Goal: Task Accomplishment & Management: Manage account settings

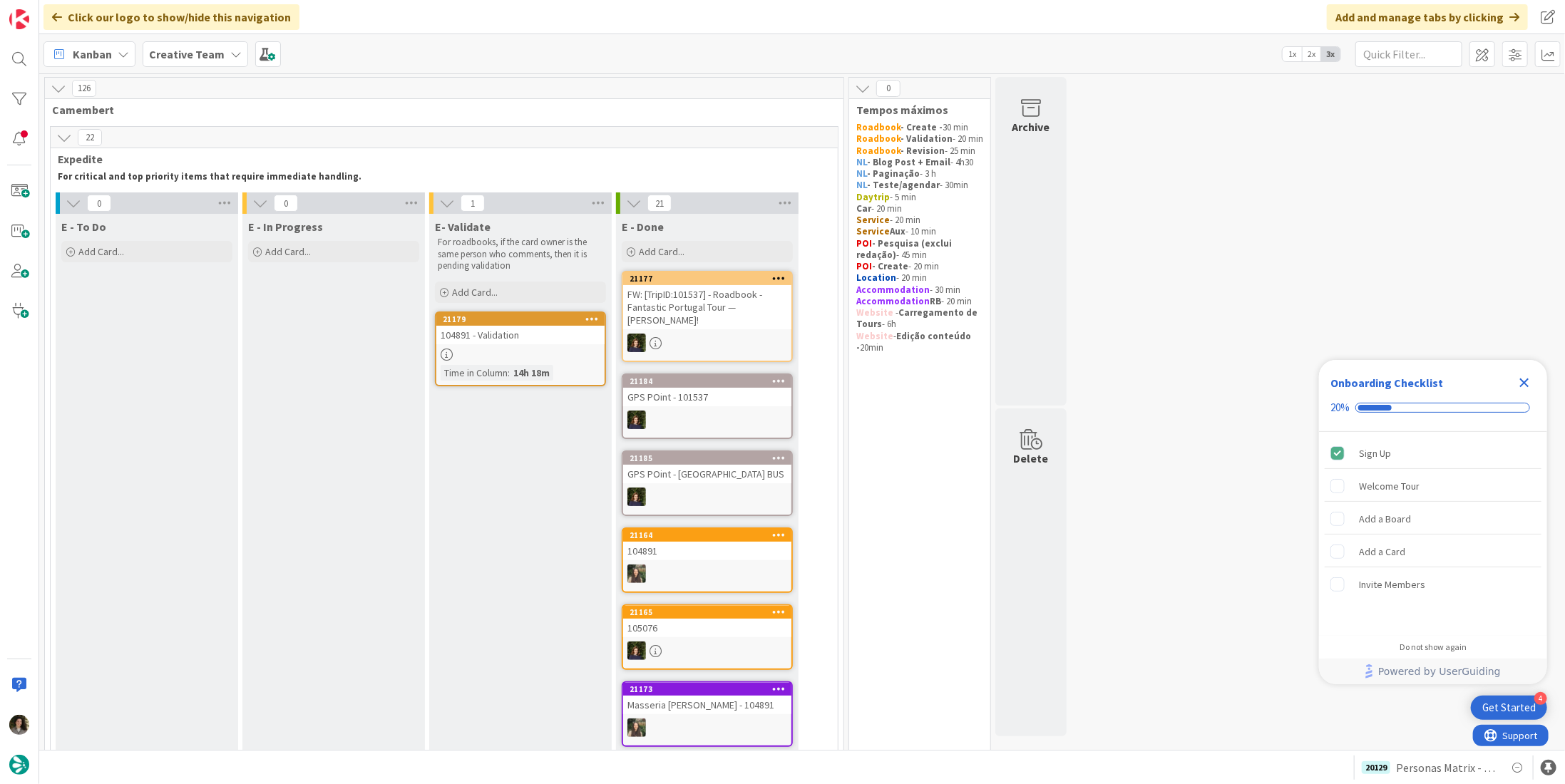
click at [515, 338] on div "104891 - Validation" at bounding box center [521, 335] width 168 height 19
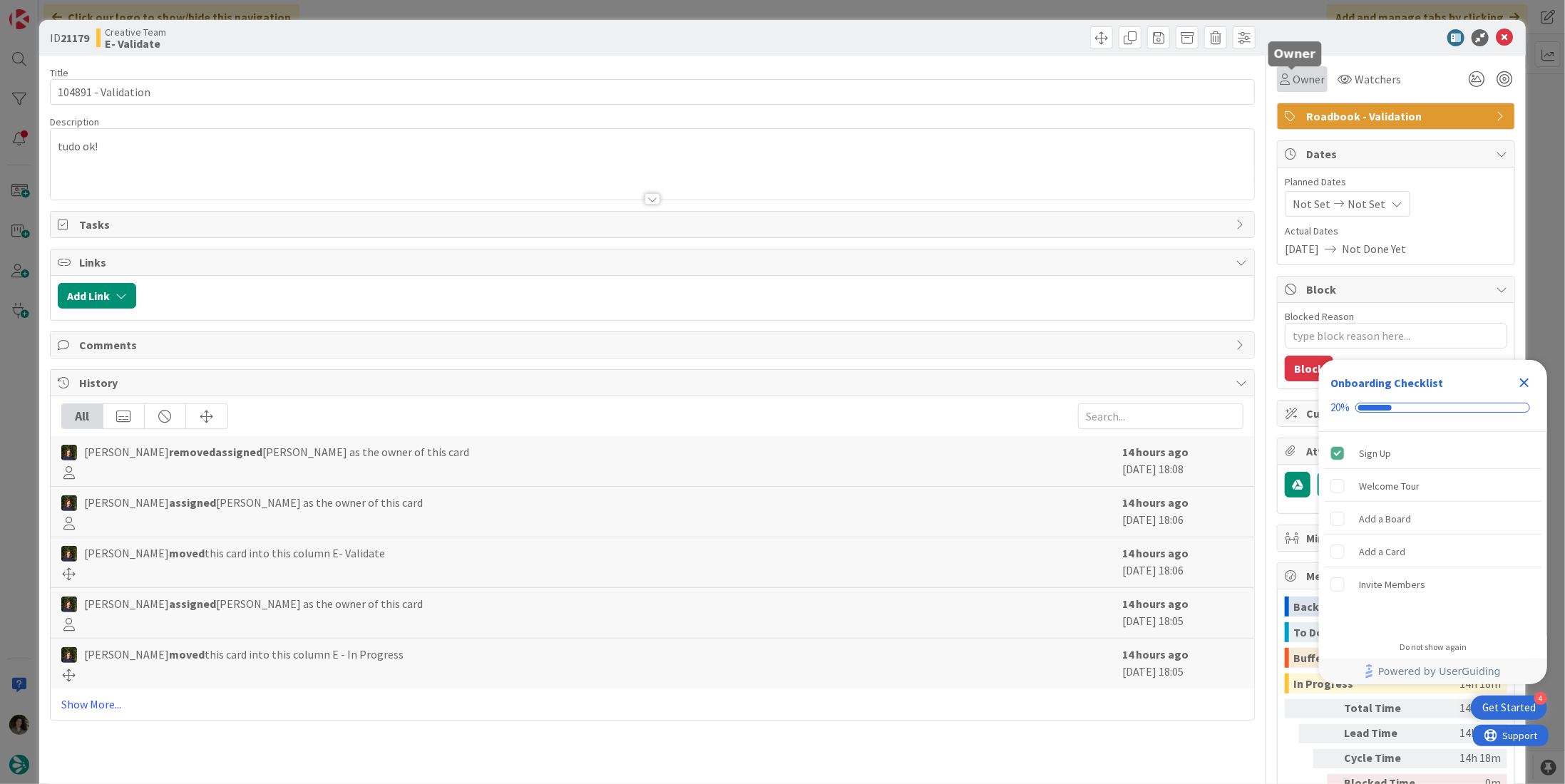
click at [1298, 74] on span "Owner" at bounding box center [1308, 78] width 32 height 17
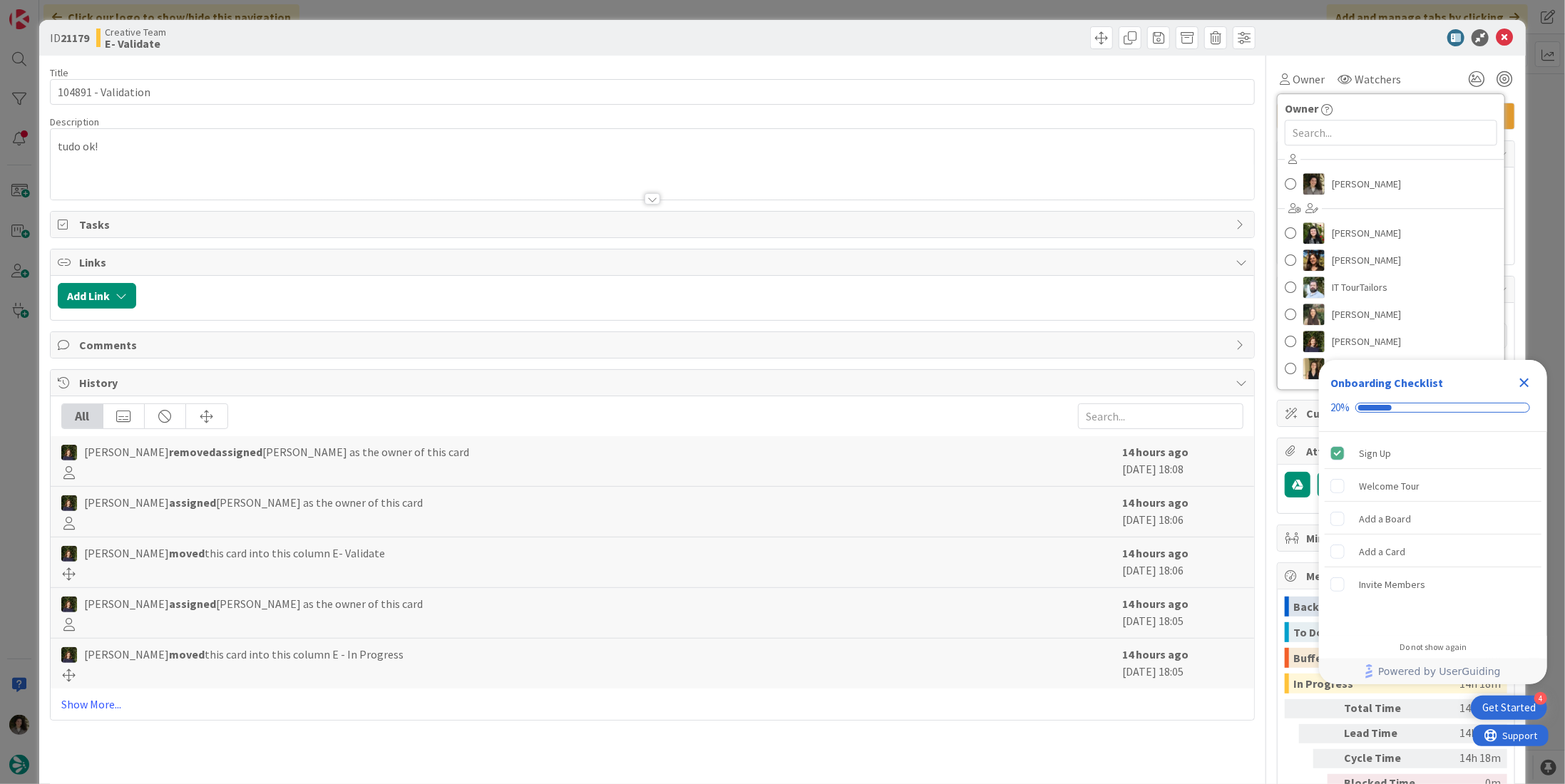
click at [1378, 166] on div "Melissa Santos Beatriz Cassona Diana Ramos IT TourTailors Inês Gonçalves Margar…" at bounding box center [1391, 266] width 226 height 235
click at [1379, 181] on span "Melissa Santos" at bounding box center [1366, 184] width 70 height 21
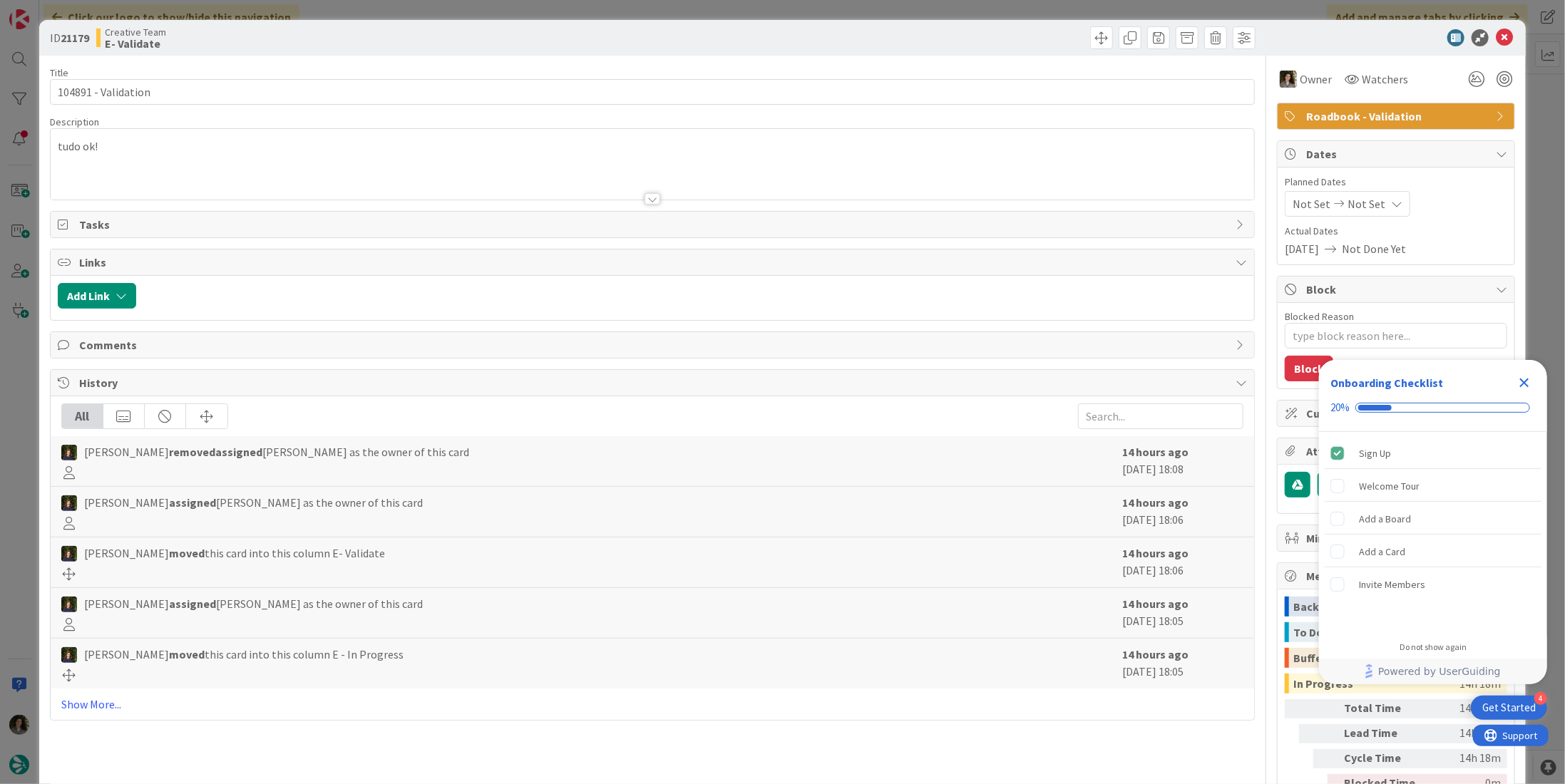
click at [1529, 378] on icon "Close Checklist" at bounding box center [1524, 383] width 17 height 17
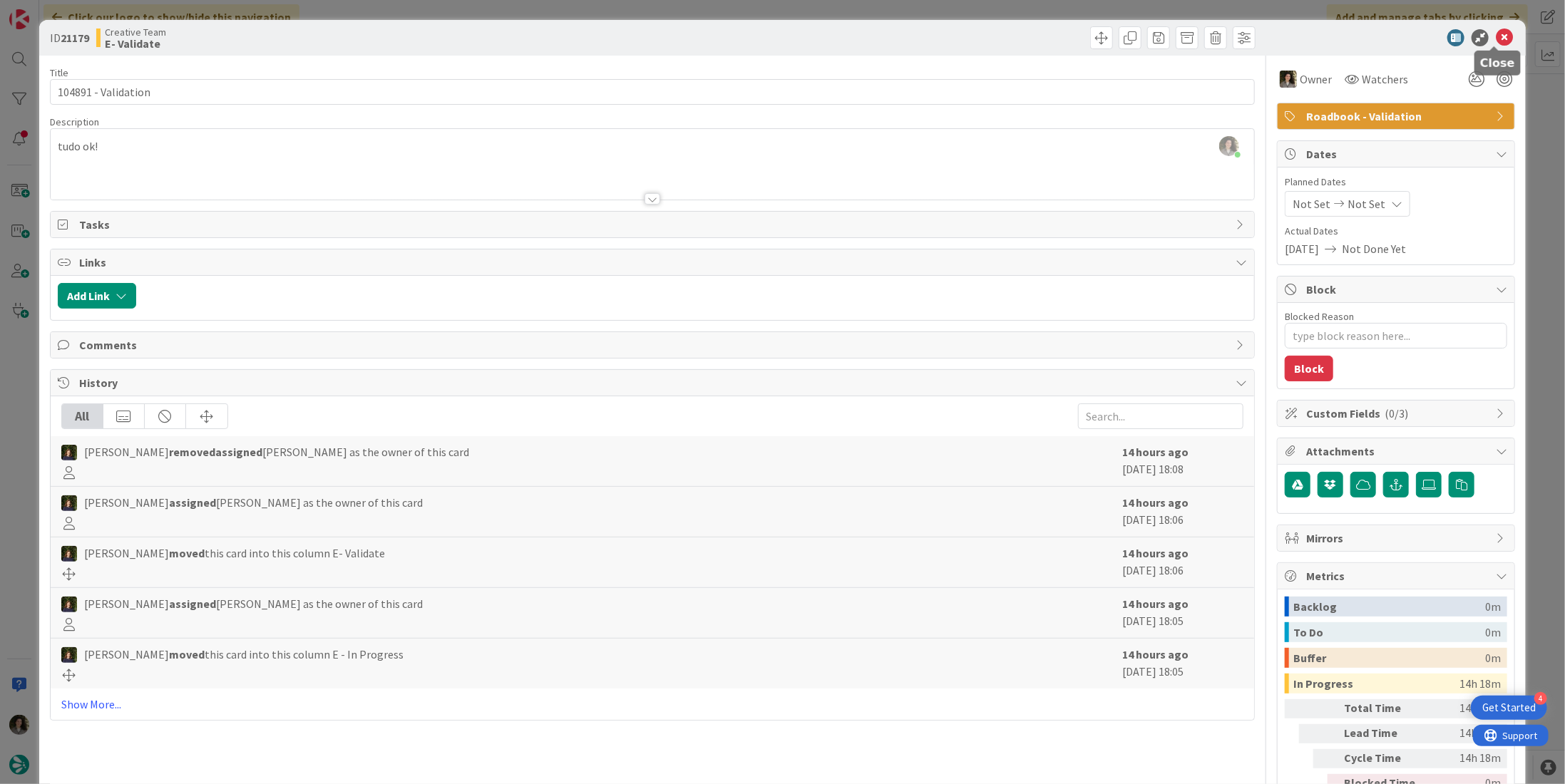
click at [1495, 35] on icon at bounding box center [1504, 38] width 17 height 17
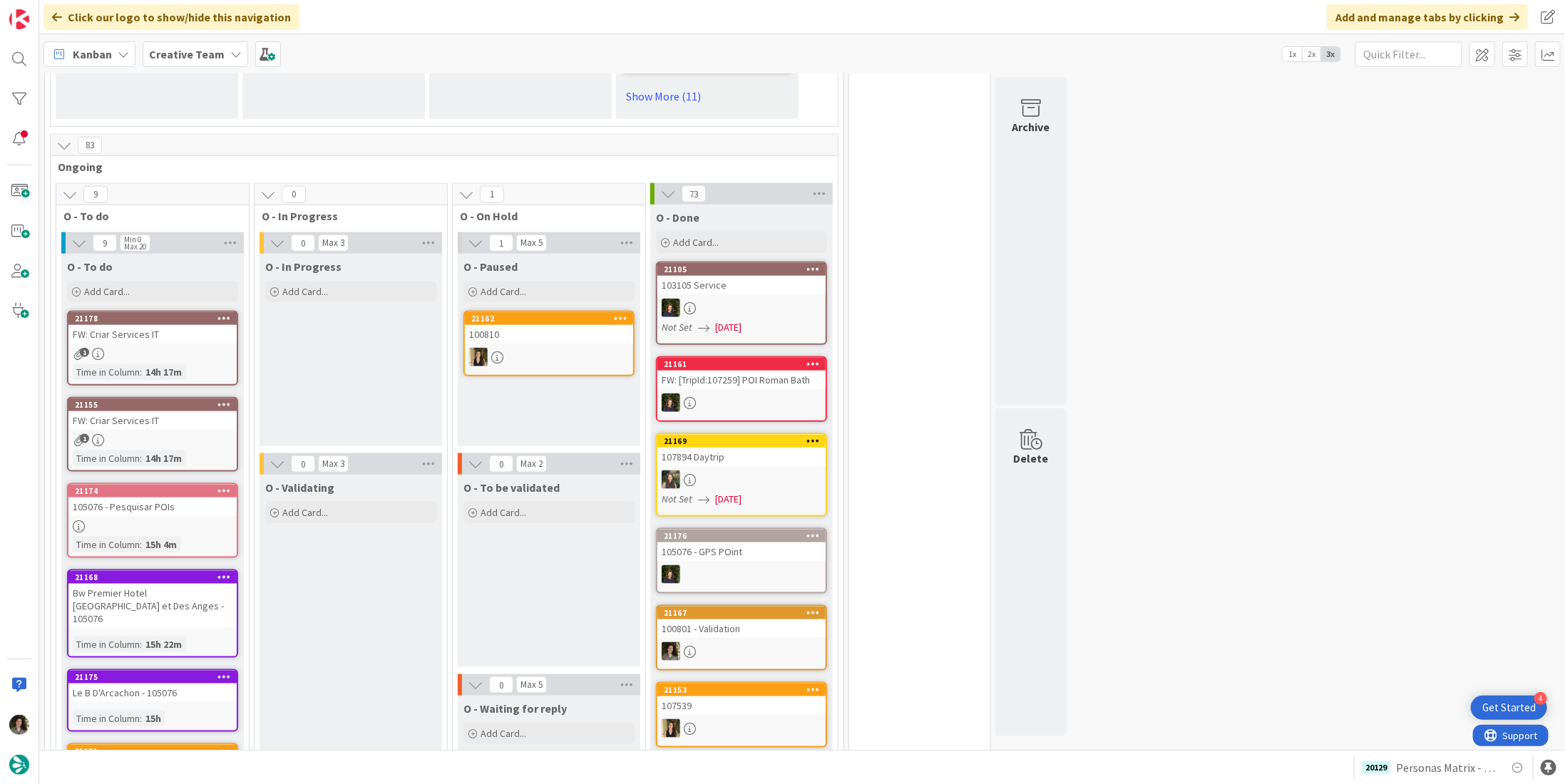
scroll to position [1212, 0]
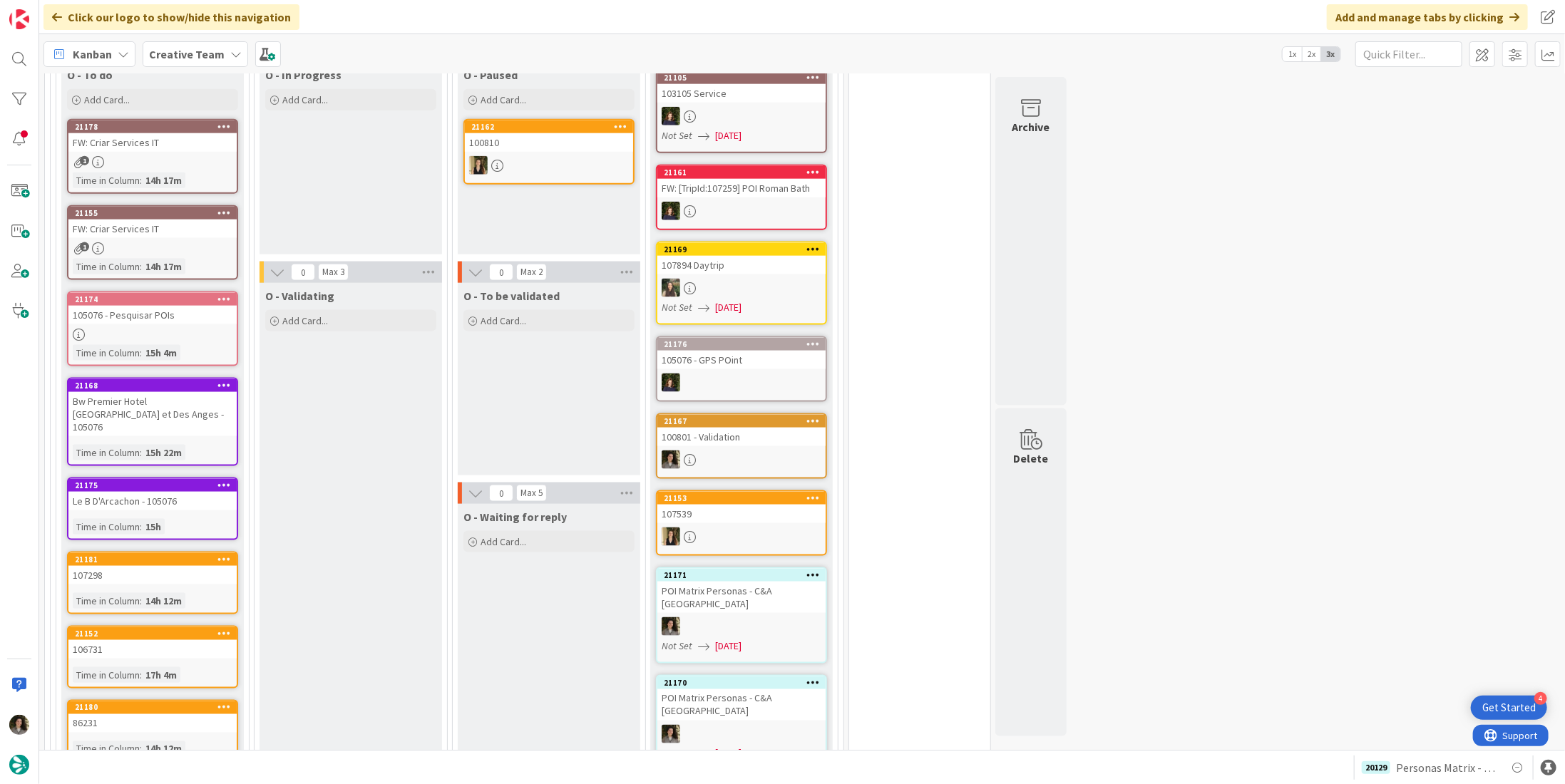
click at [190, 133] on div "FW: Criar Services IT" at bounding box center [153, 142] width 168 height 19
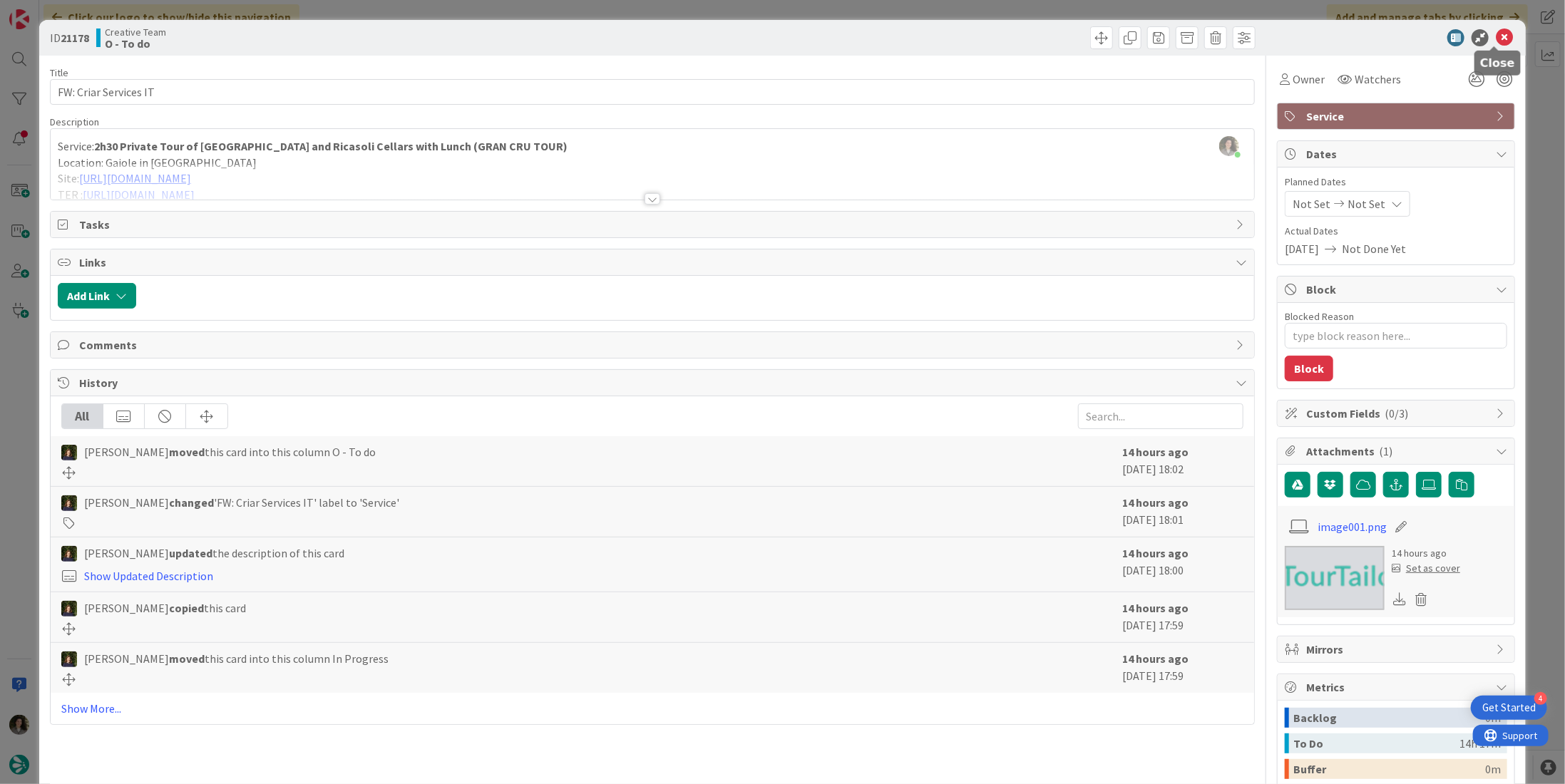
click at [1495, 35] on icon at bounding box center [1504, 38] width 17 height 17
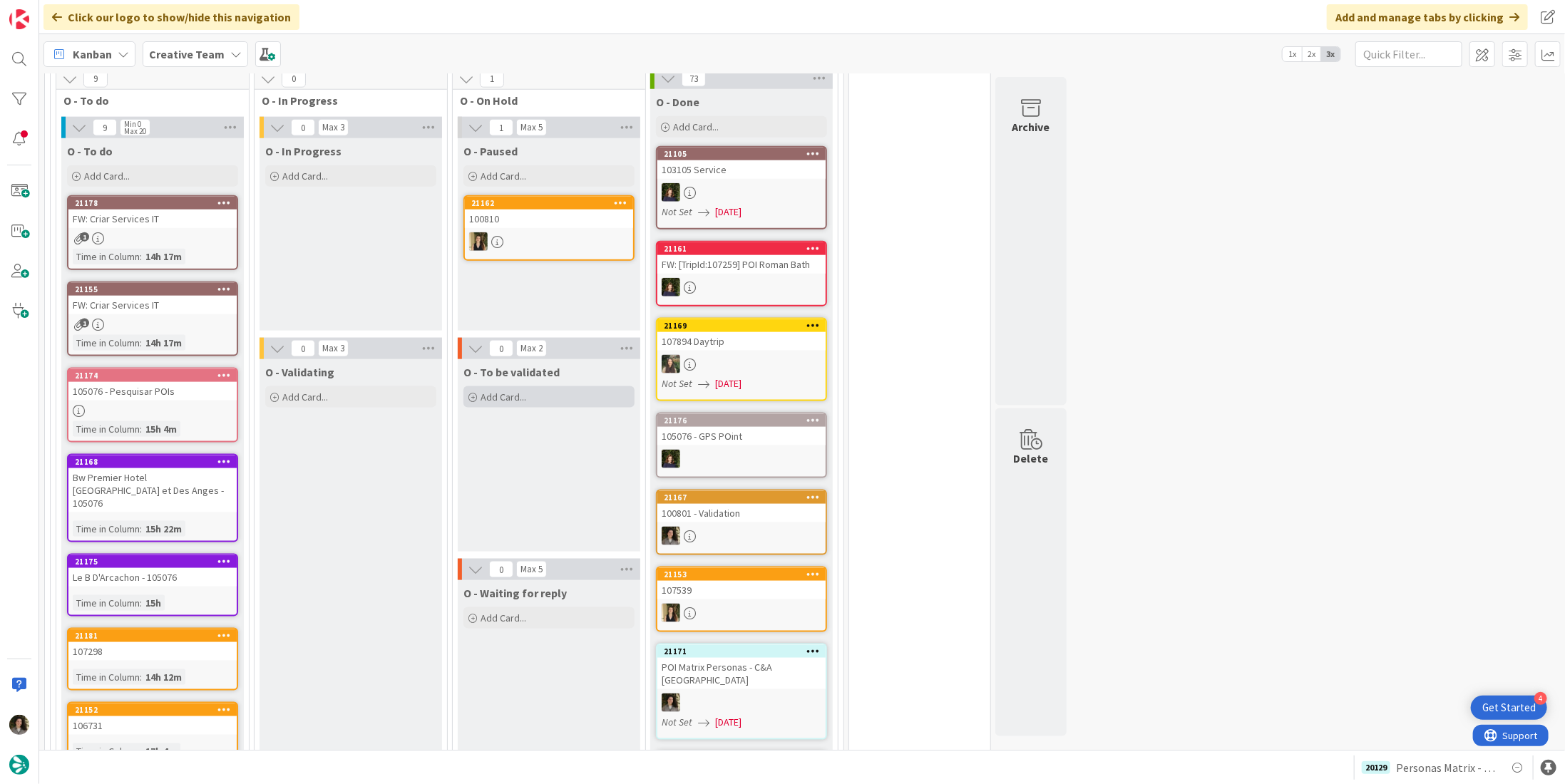
scroll to position [1069, 0]
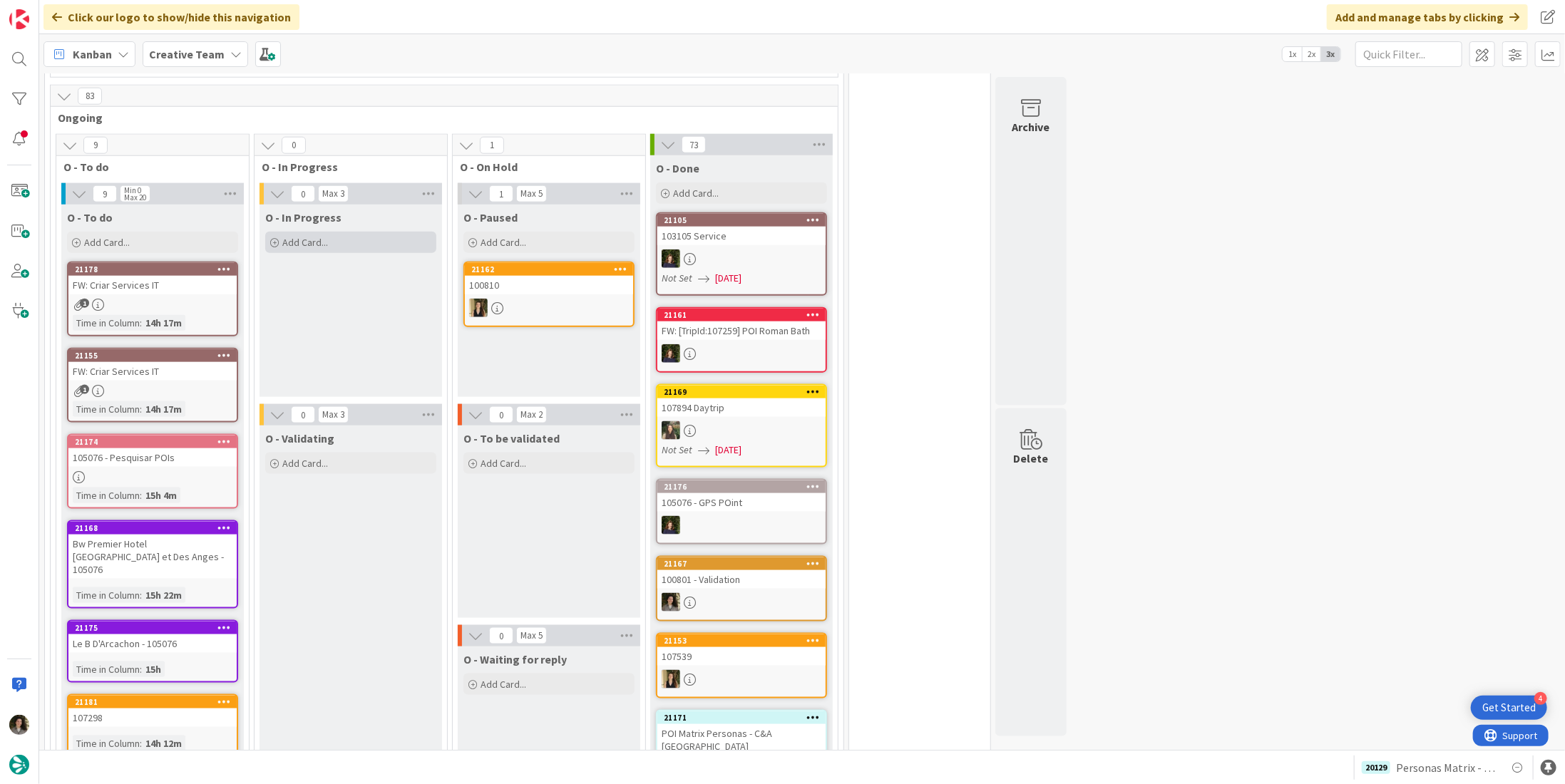
click at [330, 231] on div "Add Card..." at bounding box center [350, 242] width 171 height 21
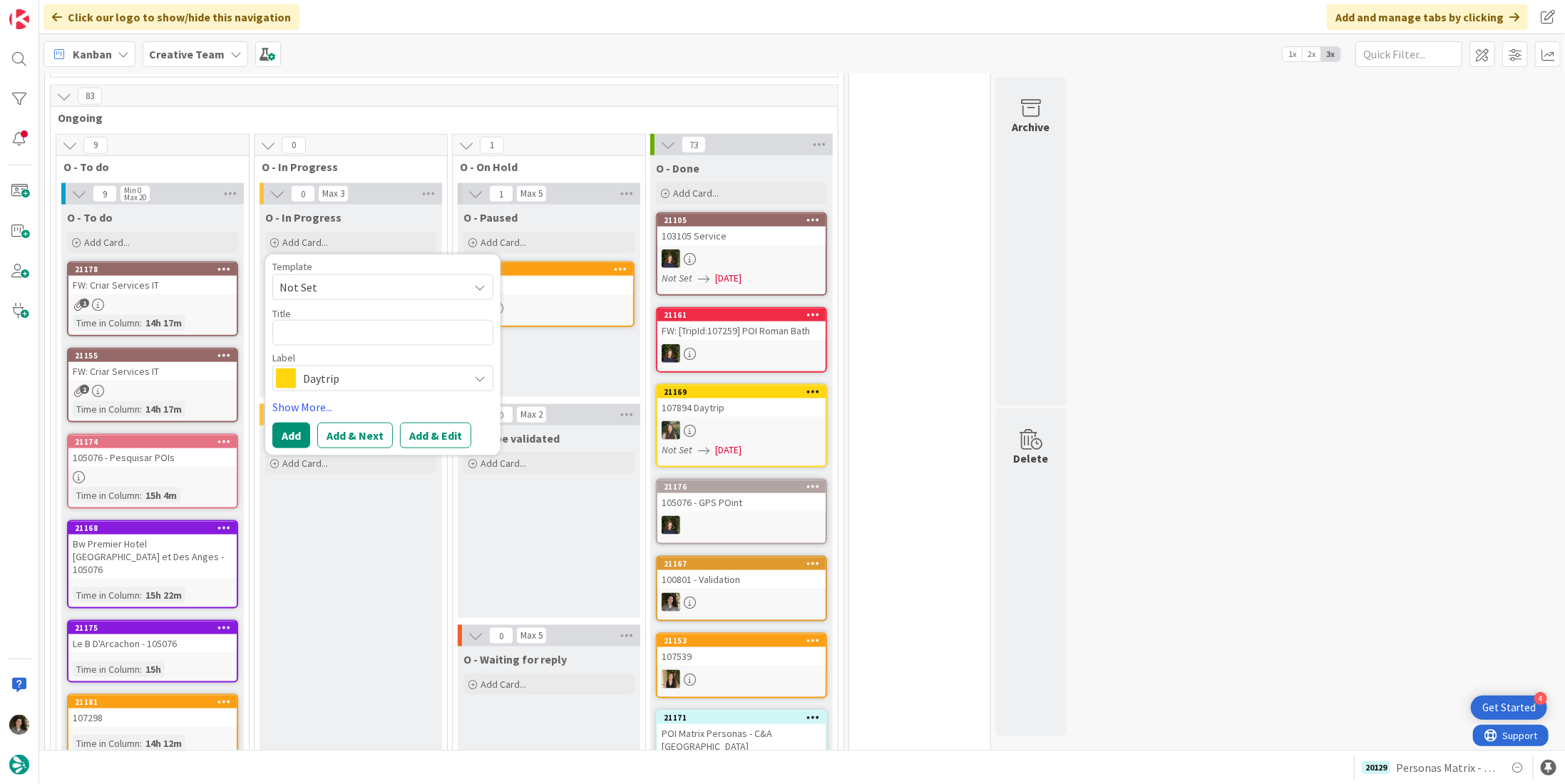
type textarea "x"
type textarea "P"
type textarea "x"
type textarea "PO"
type textarea "x"
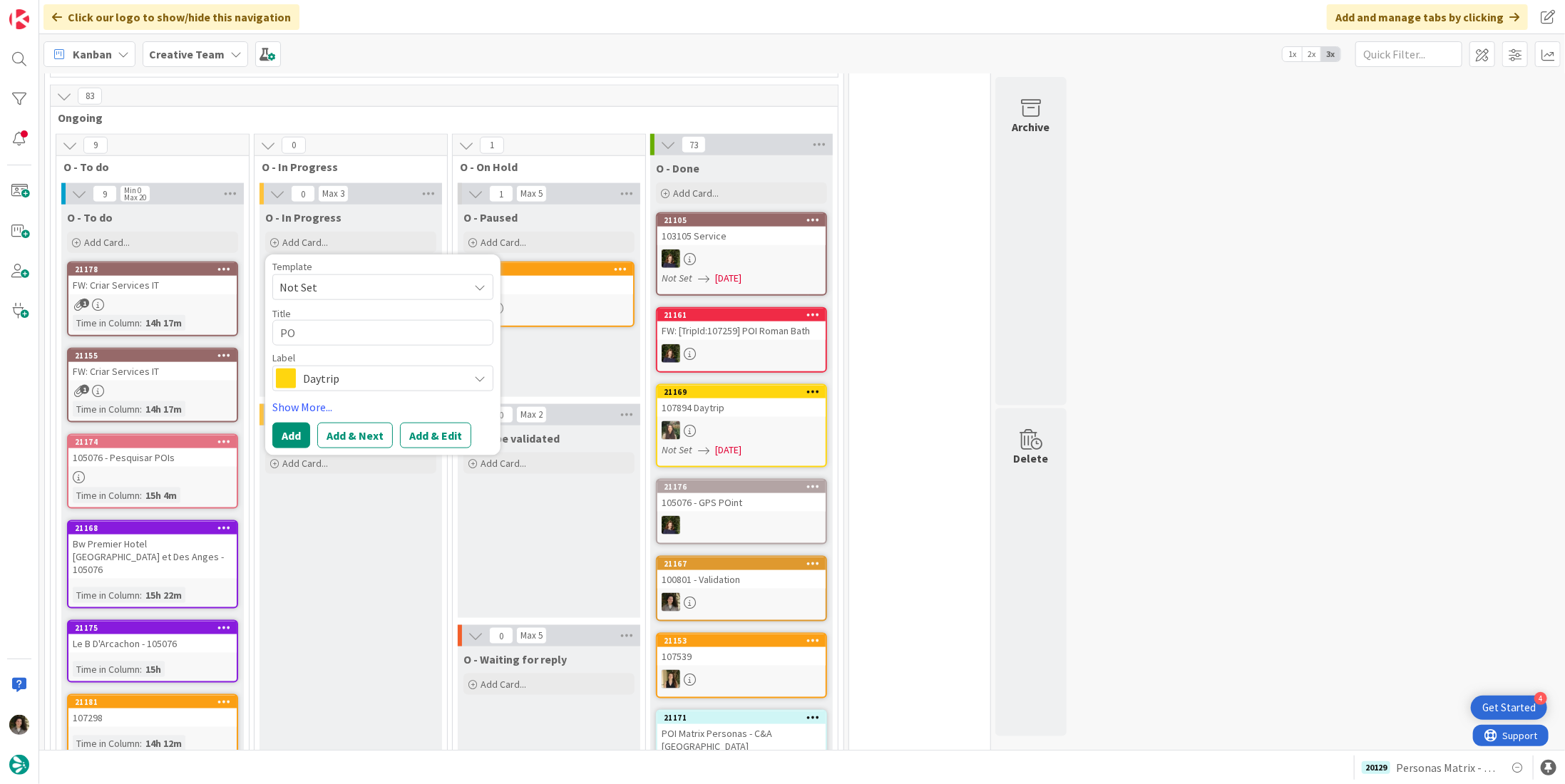
type textarea "POI"
type textarea "x"
type textarea "POI"
type textarea "x"
type textarea "POI M"
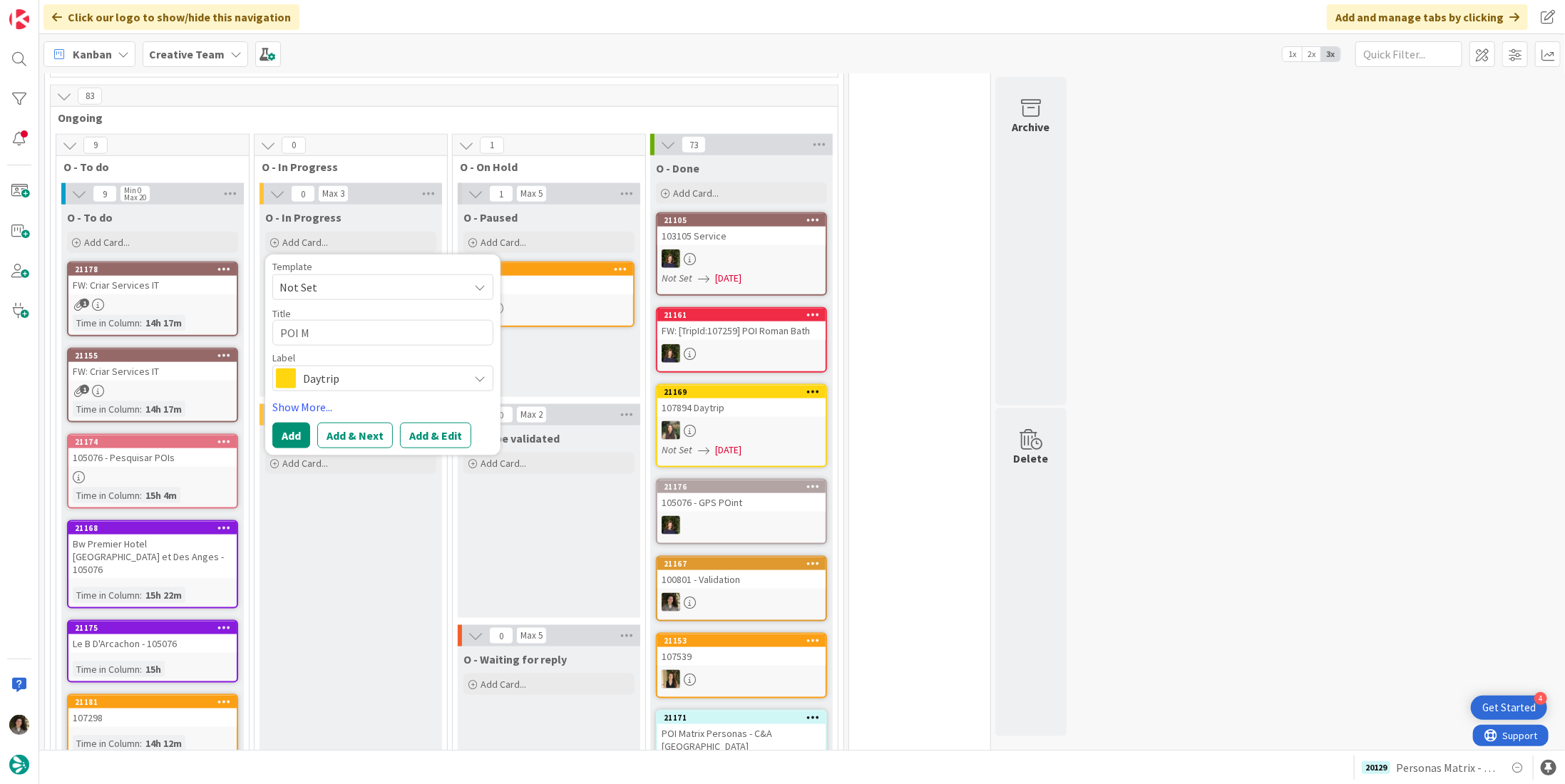
type textarea "x"
type textarea "POI MA"
type textarea "x"
type textarea "POI M"
type textarea "x"
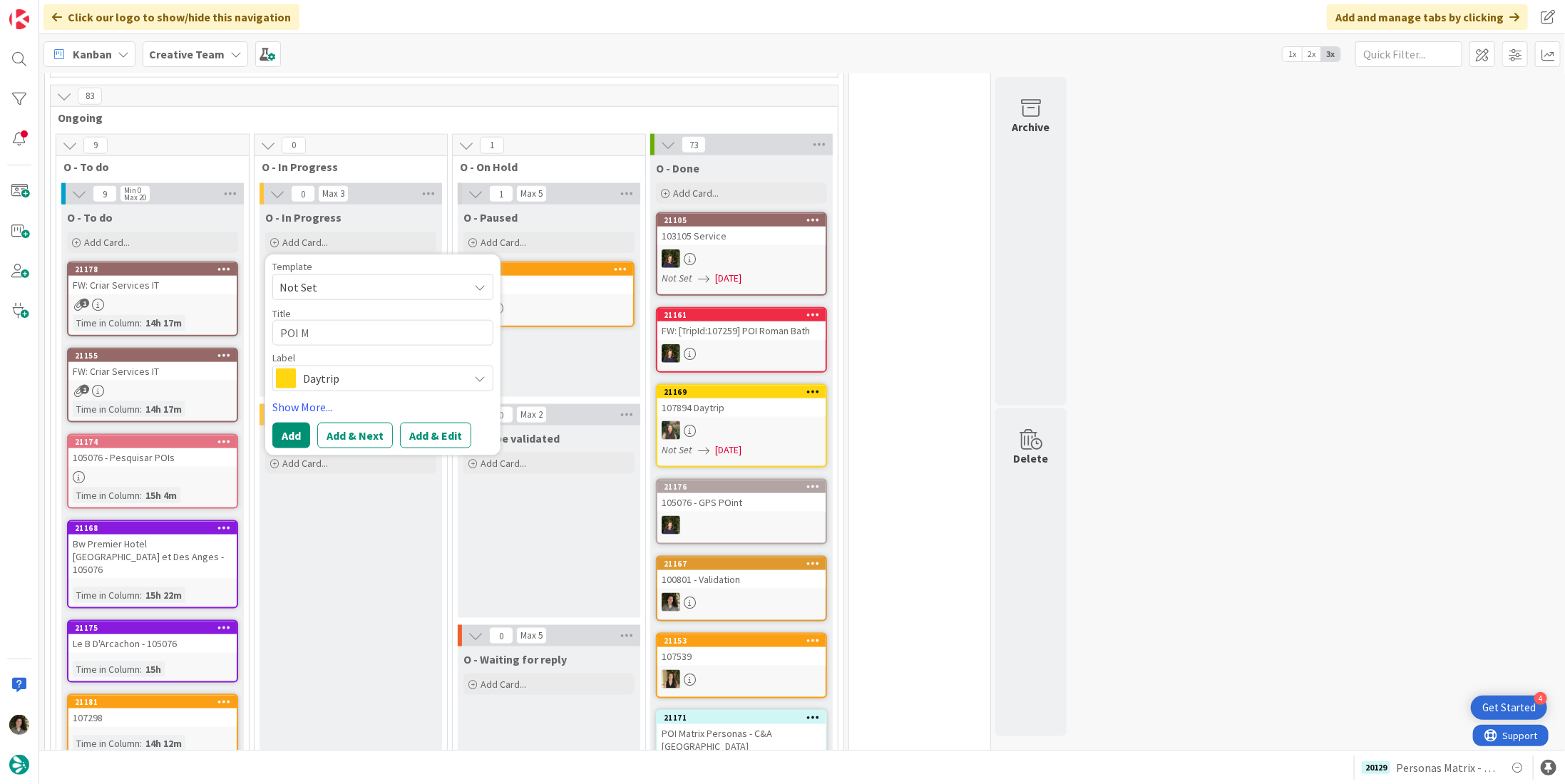
type textarea "POI Ma"
type textarea "x"
type textarea "POI Mat"
type textarea "x"
type textarea "POI Matr"
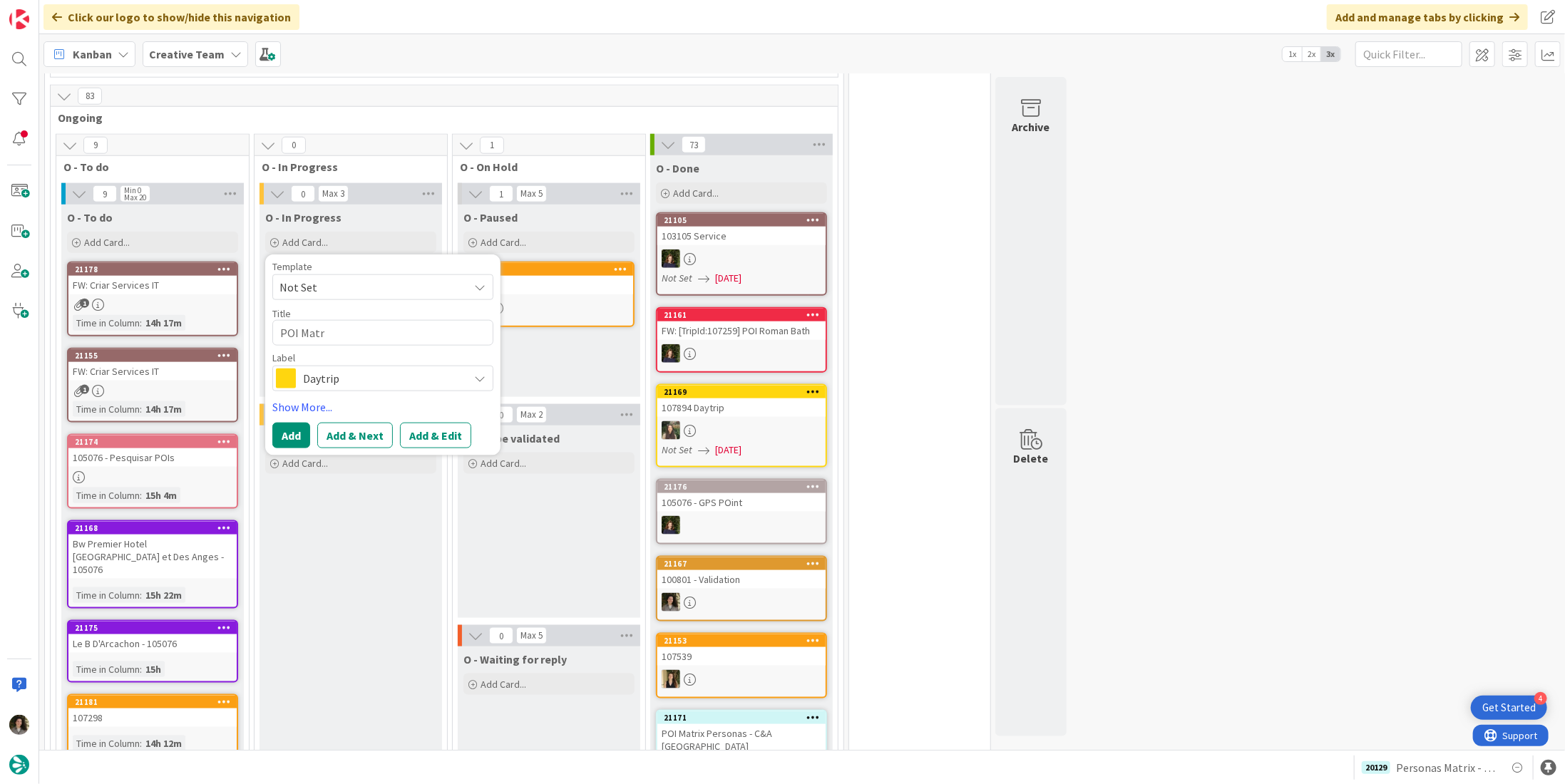
type textarea "x"
type textarea "POI Matri"
type textarea "x"
type textarea "POI Matrix"
type textarea "x"
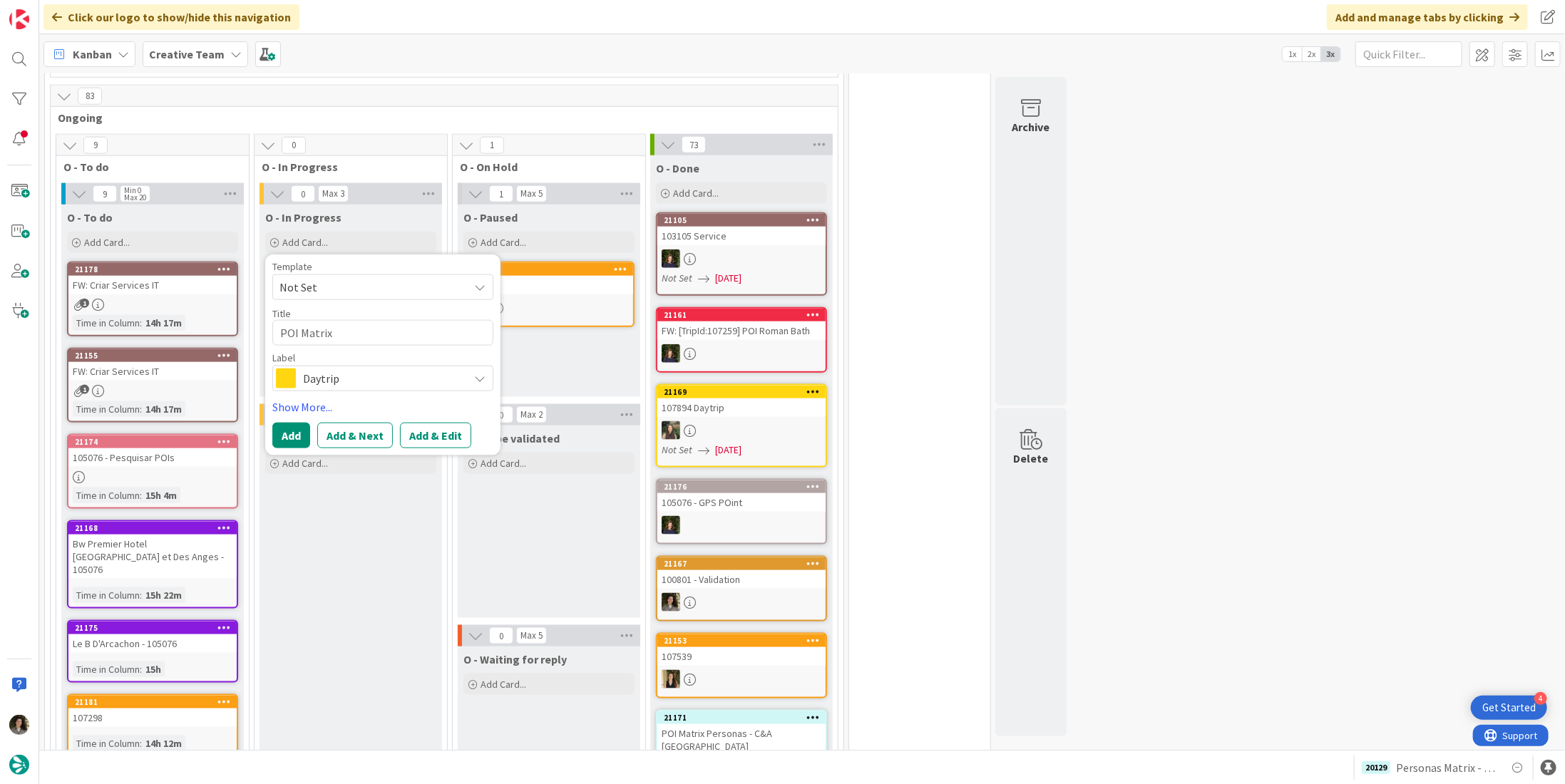
type textarea "POI Matrix"
type textarea "x"
type textarea "POI Matrix P"
type textarea "x"
type textarea "POI Matrix Pe"
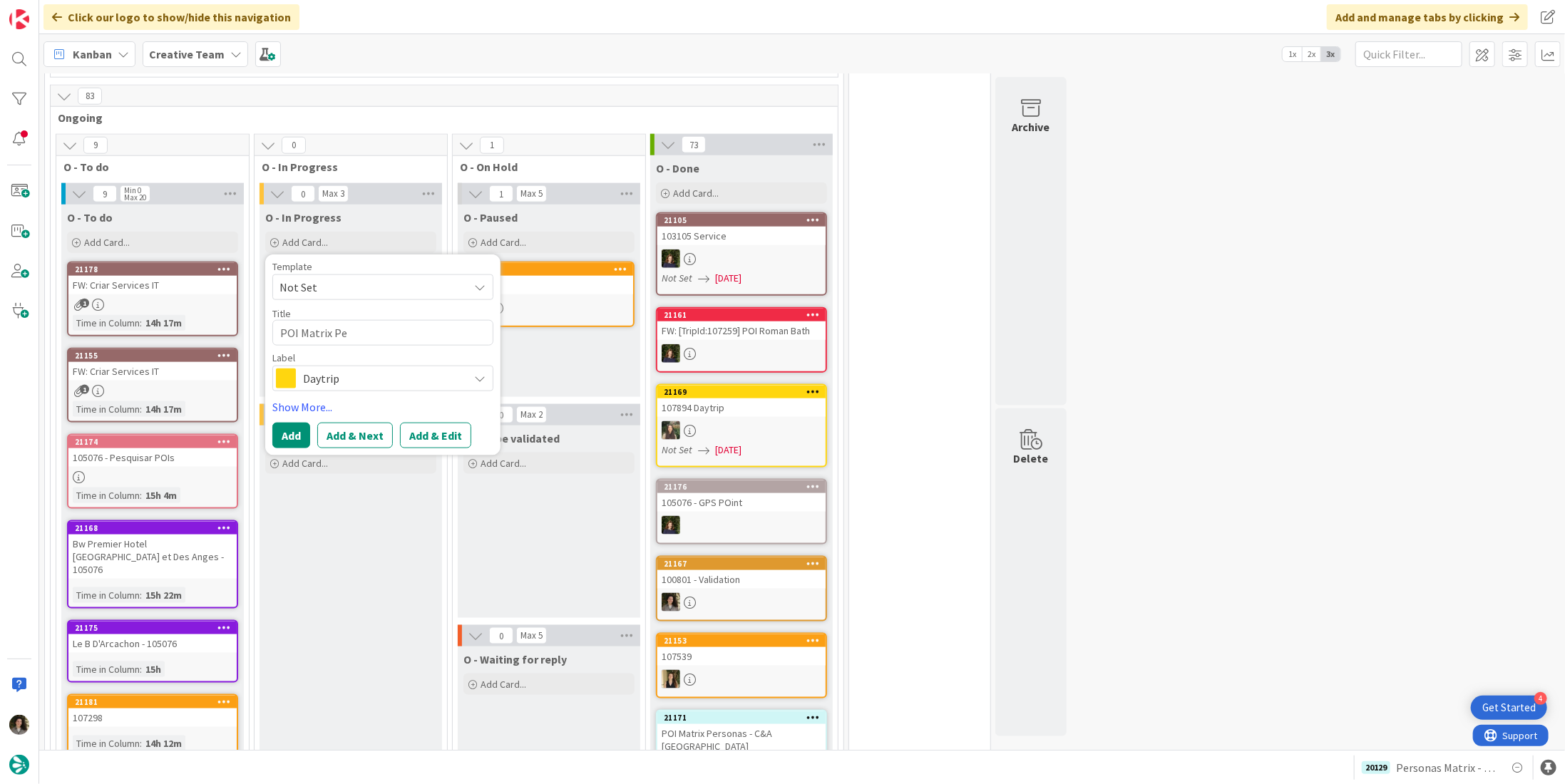
type textarea "x"
type textarea "POI Matrix Per"
type textarea "x"
type textarea "POI Matrix Pers"
type textarea "x"
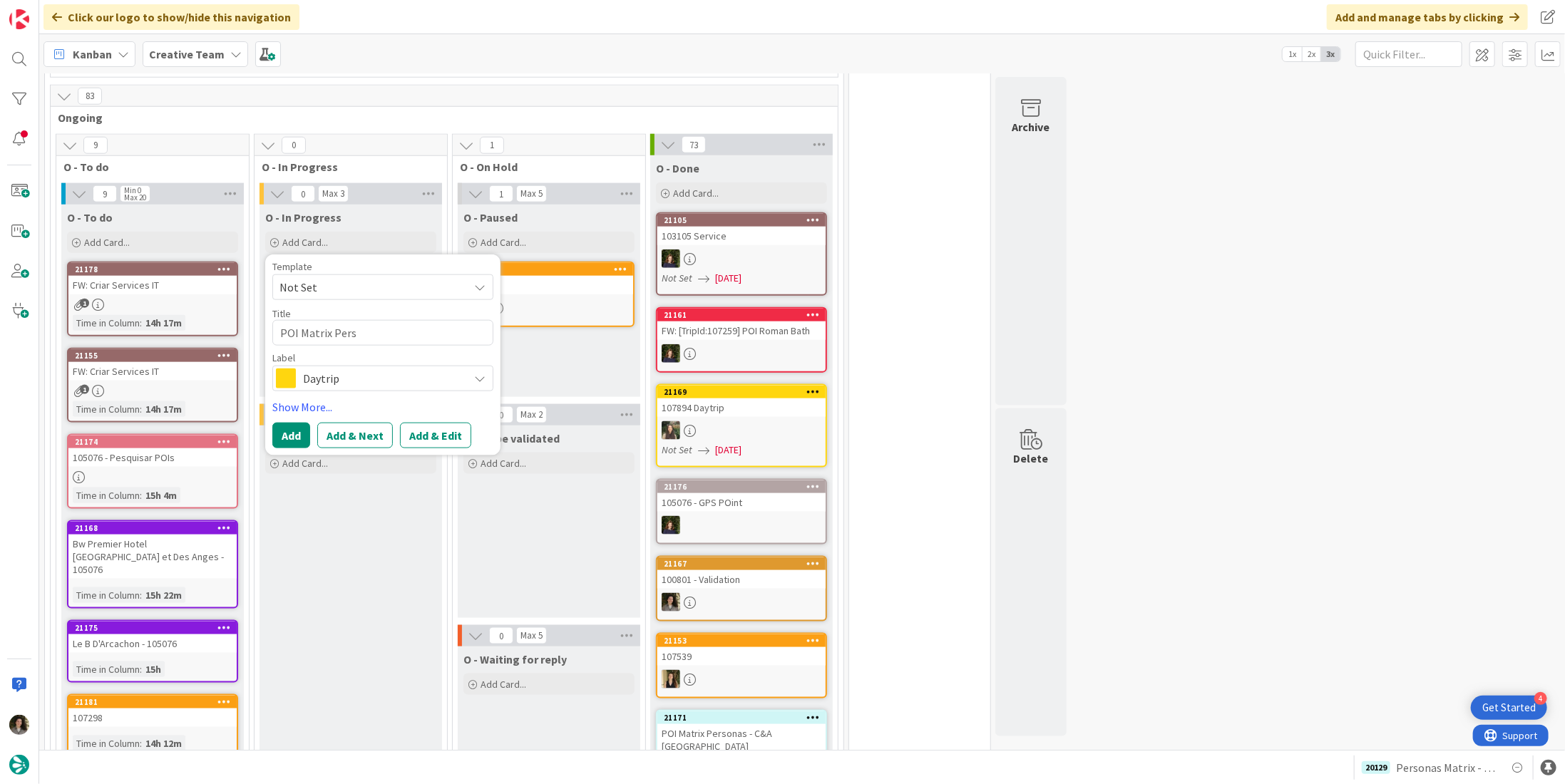
type textarea "POI Matrix Perso"
type textarea "x"
type textarea "POI Matrix Person"
type textarea "x"
type textarea "POI Matrix Persona"
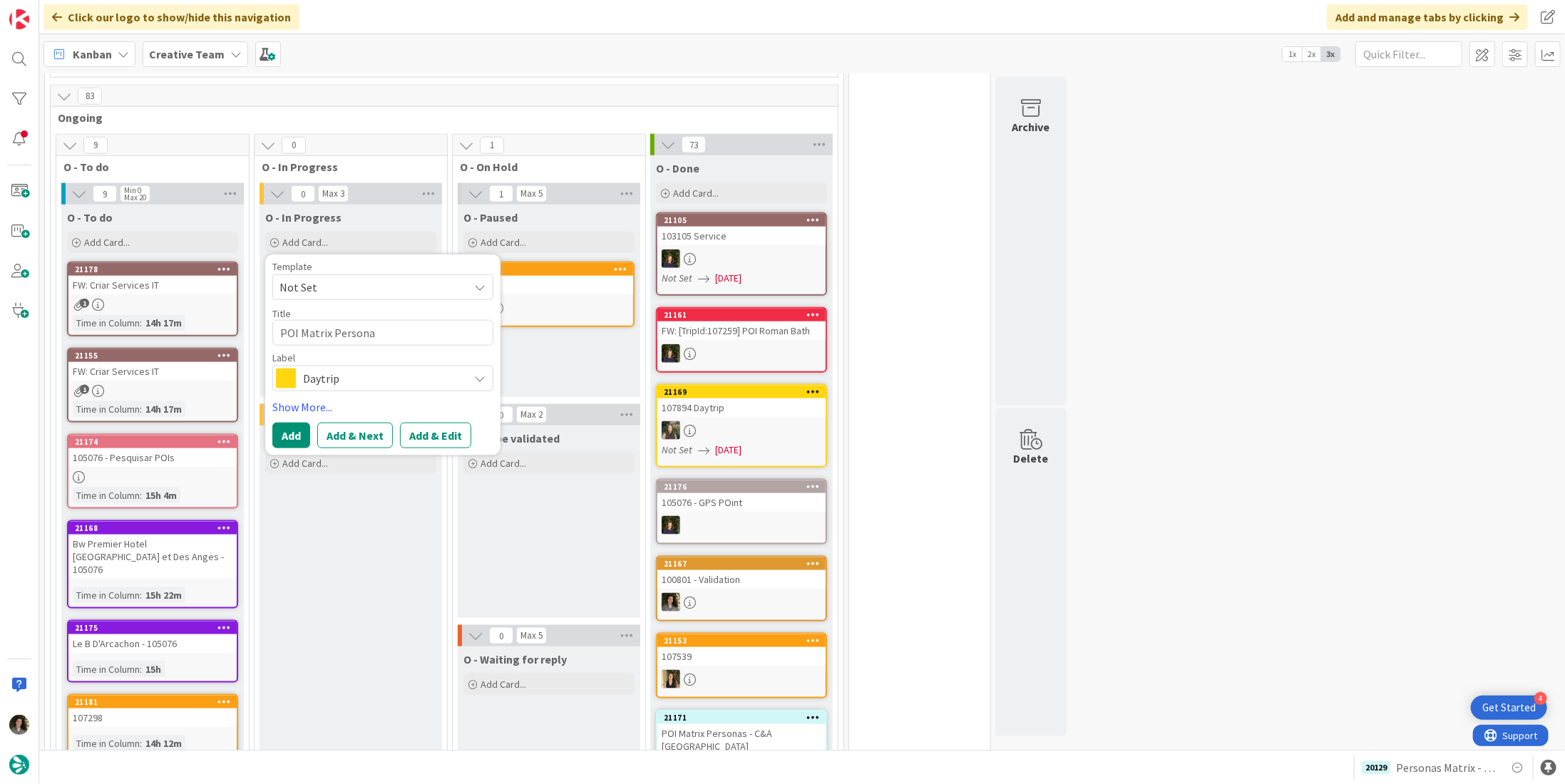
type textarea "x"
type textarea "POI Matrix Personas"
type textarea "x"
type textarea "POI Matrix Personas"
type textarea "x"
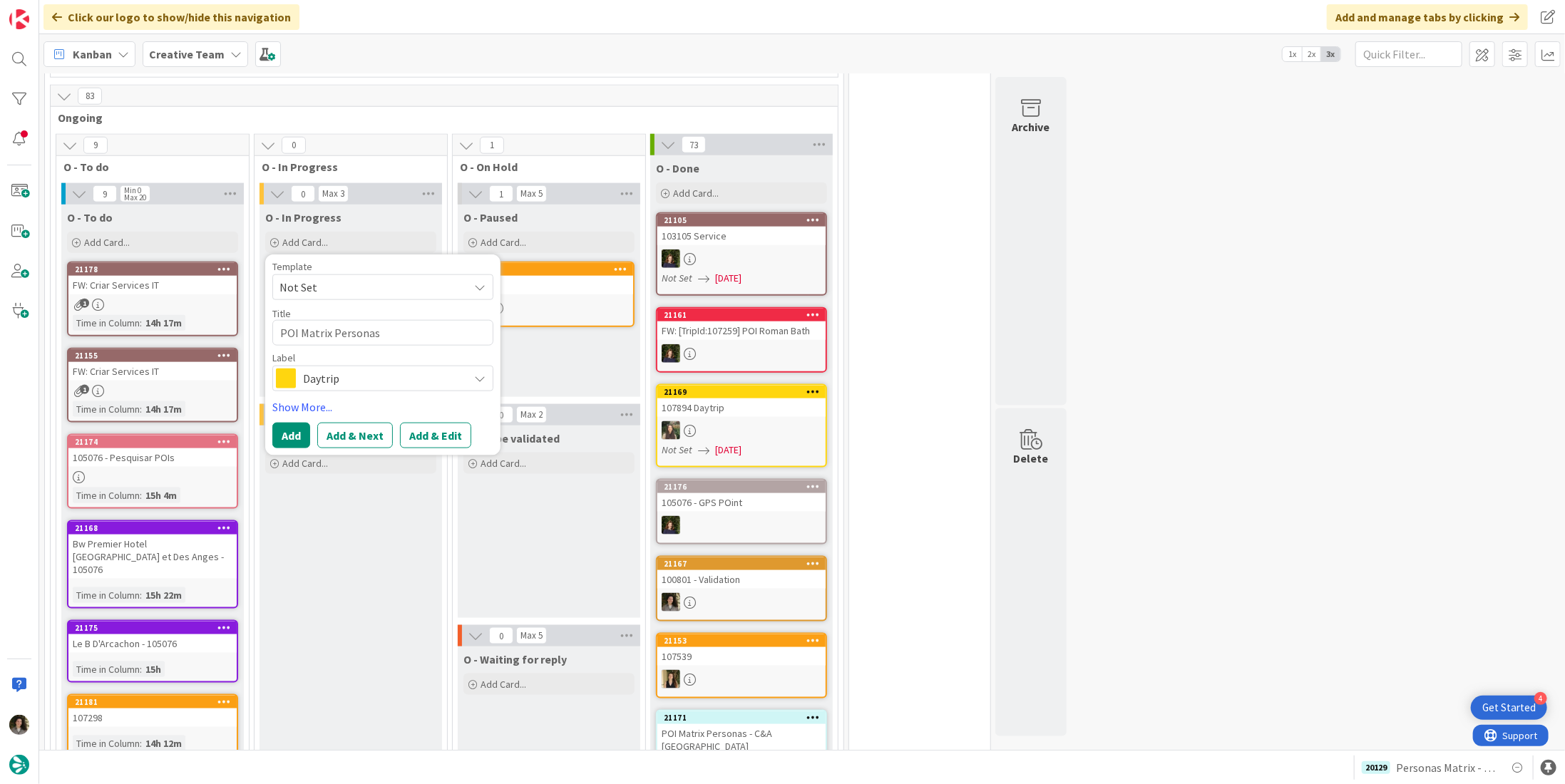
type textarea "POI Matrix Personas -"
type textarea "x"
type textarea "POI Matrix Personas - C"
type textarea "x"
type textarea "POI Matrix Personas - C&"
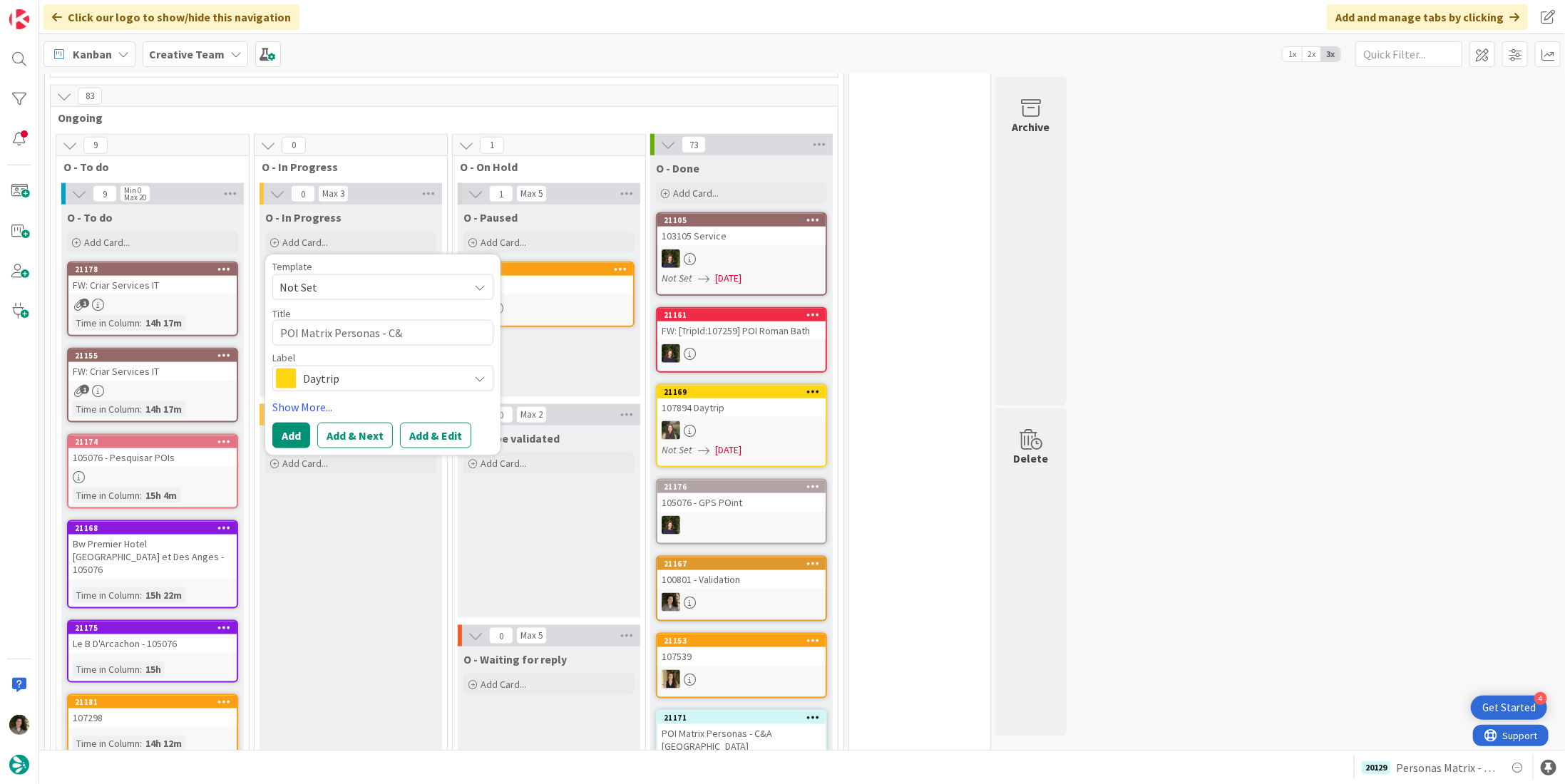
type textarea "x"
type textarea "POI Matrix Personas - C&A"
type textarea "x"
type textarea "POI Matrix Personas - C&A"
type textarea "x"
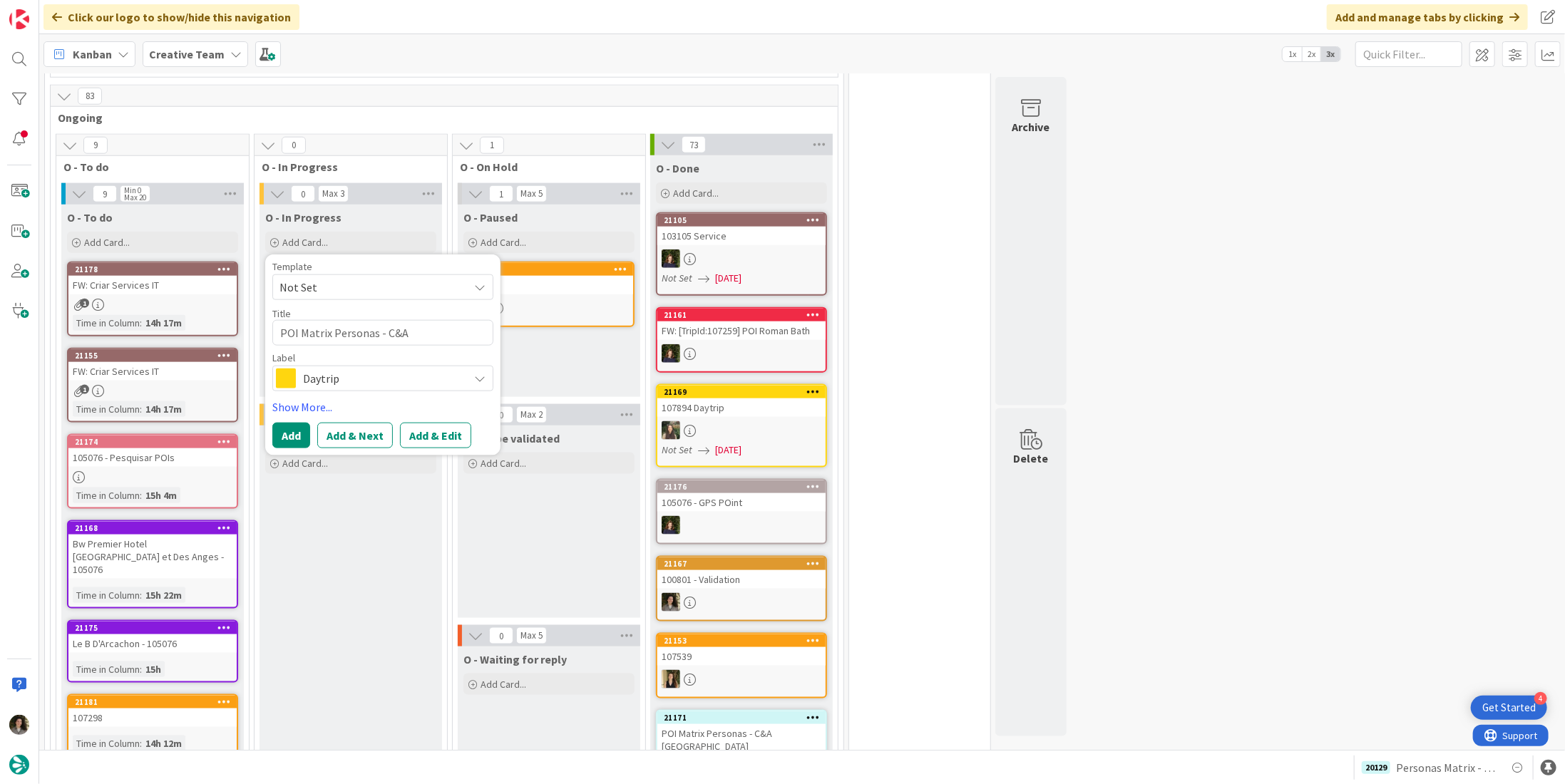
type textarea "POI Matrix Personas - C&A U"
type textarea "x"
type textarea "POI Matrix Personas - C&A UK"
click at [313, 365] on div "Daytrip" at bounding box center [383, 378] width 221 height 25
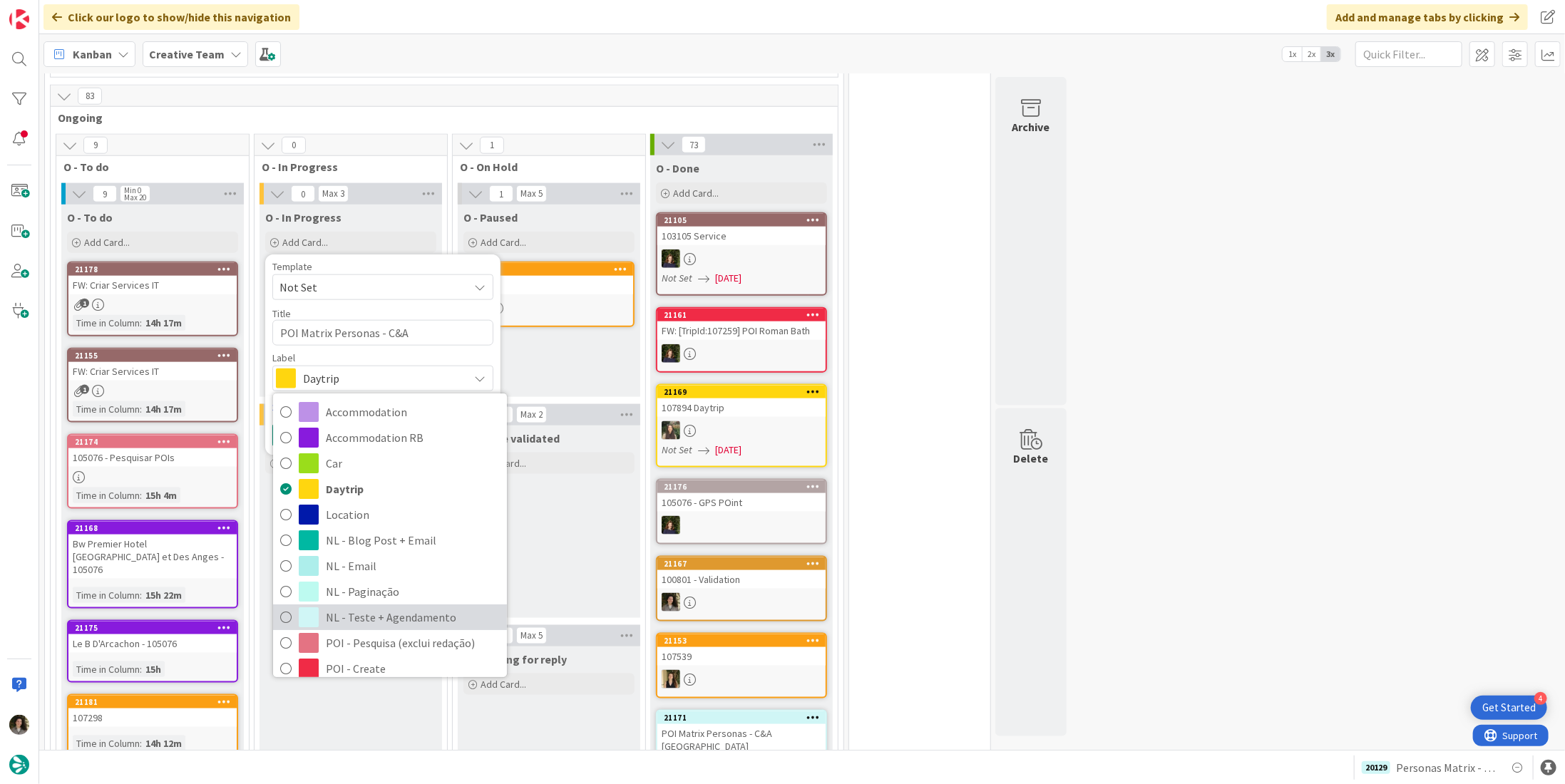
click at [365, 607] on span "NL - Teste + Agendamento" at bounding box center [413, 618] width 174 height 21
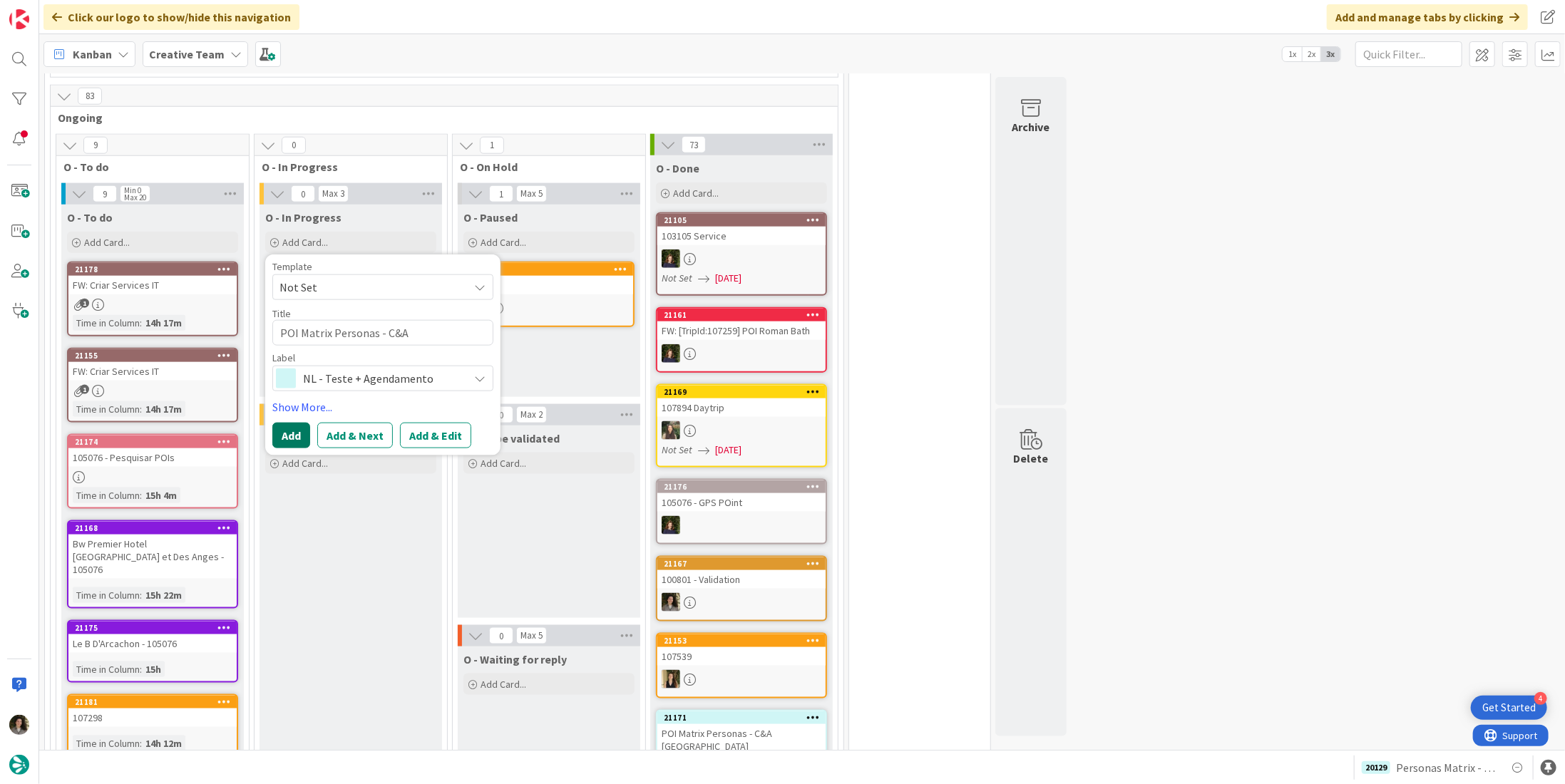
click at [281, 423] on button "Add" at bounding box center [291, 435] width 38 height 25
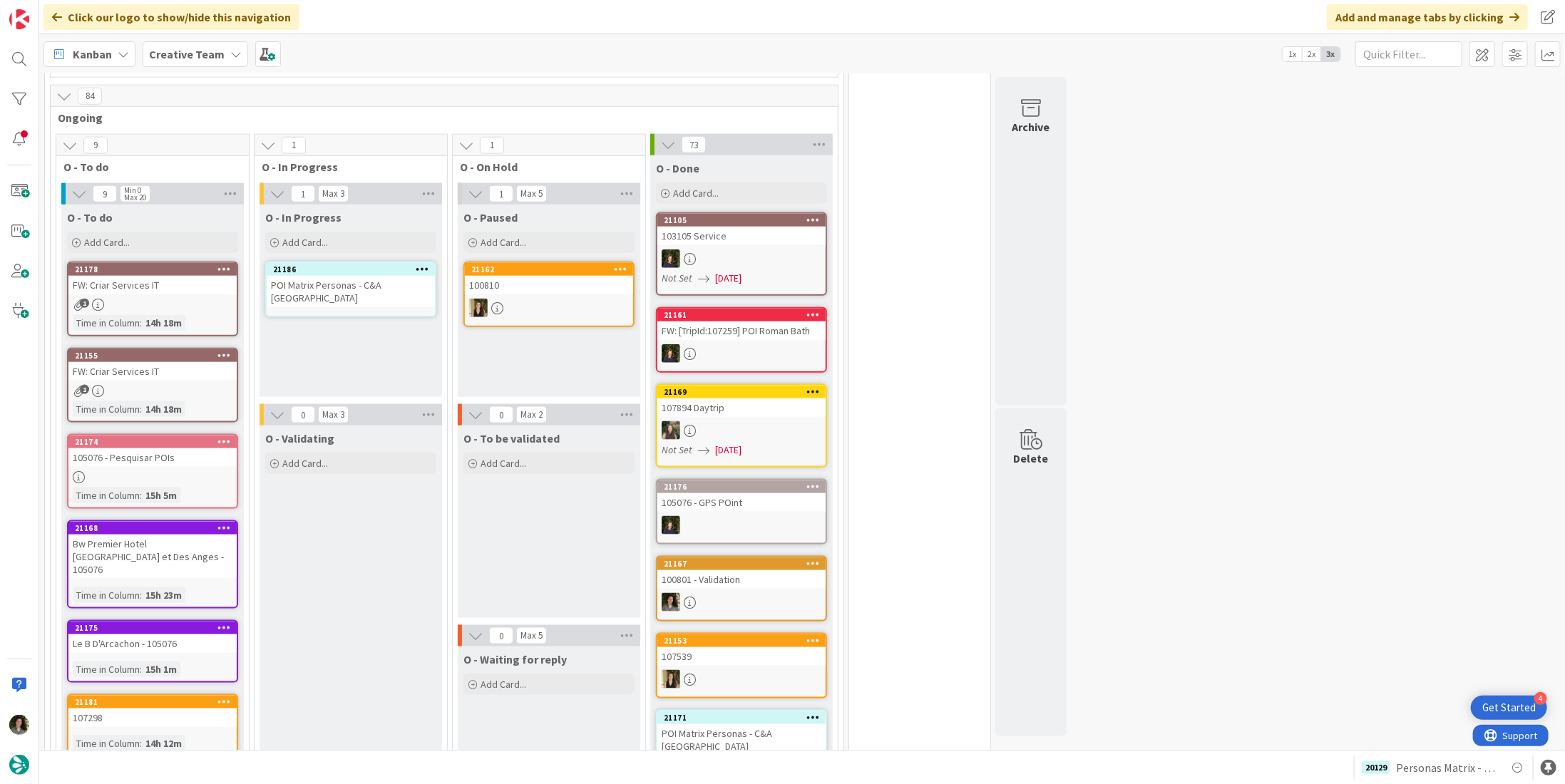
click at [330, 276] on div "POI Matrix Personas - C&A UK" at bounding box center [351, 291] width 168 height 31
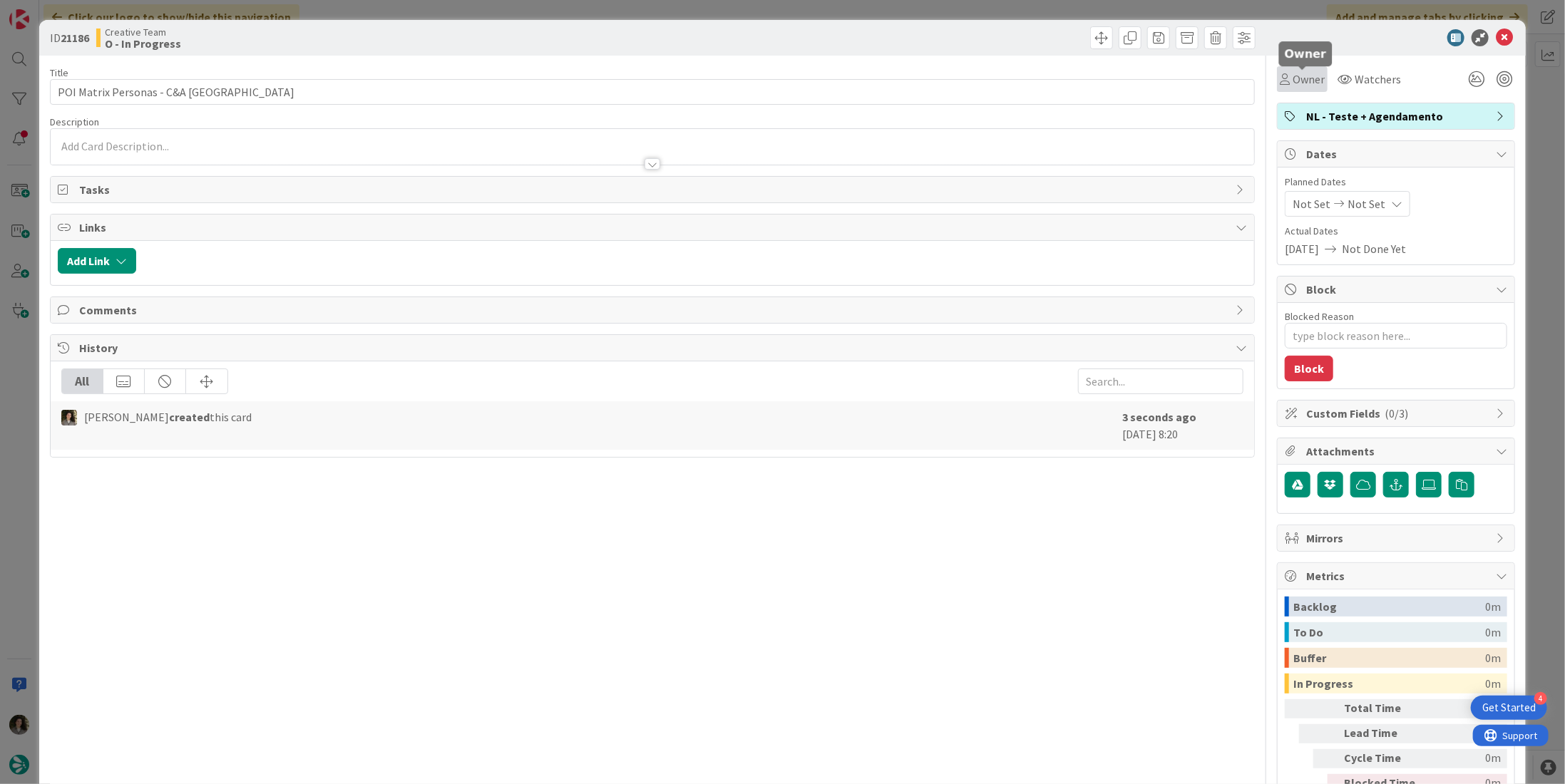
click at [1294, 79] on span "Owner" at bounding box center [1308, 78] width 32 height 17
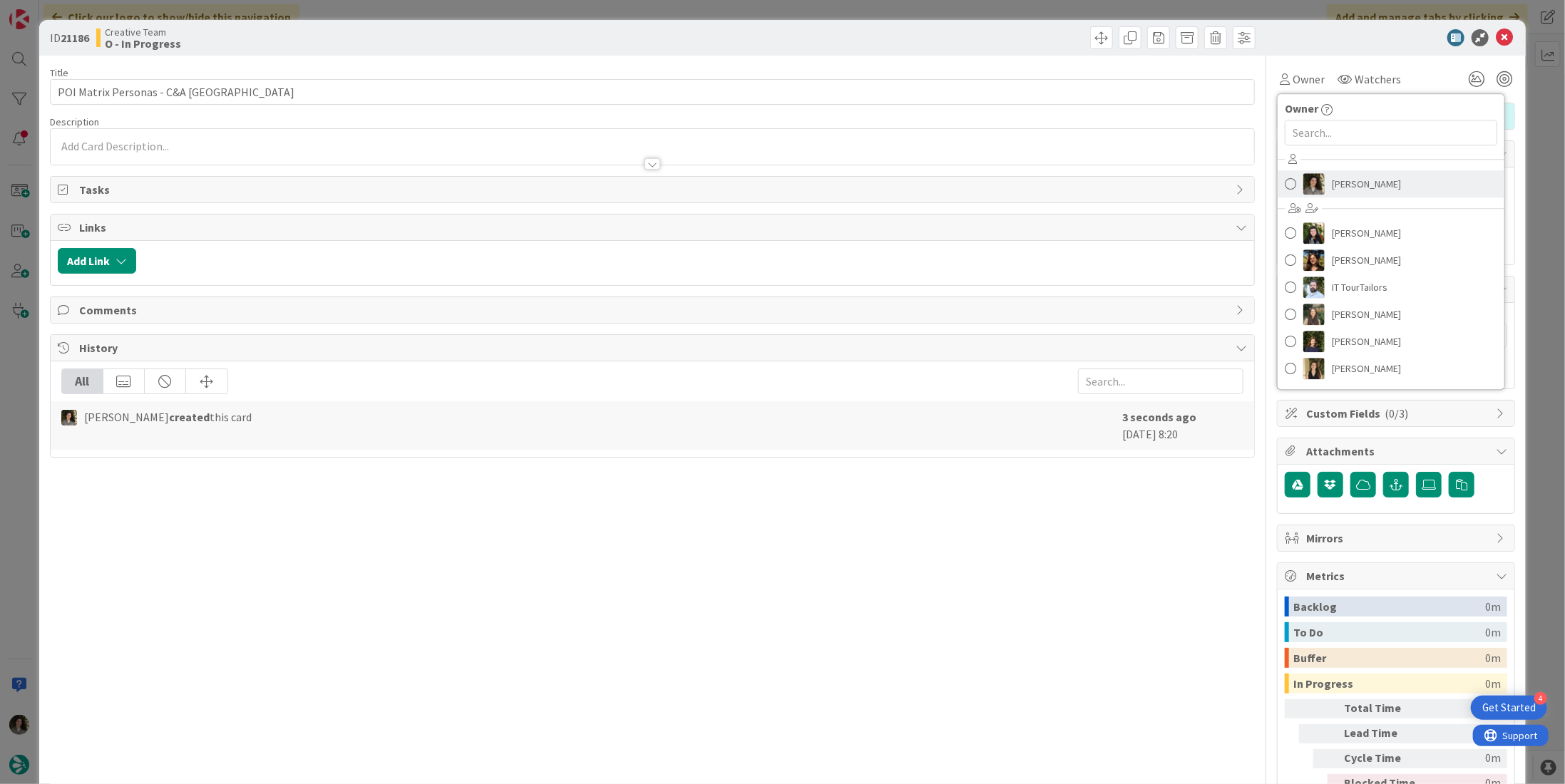
click at [1332, 185] on span "Melissa Santos" at bounding box center [1366, 184] width 70 height 21
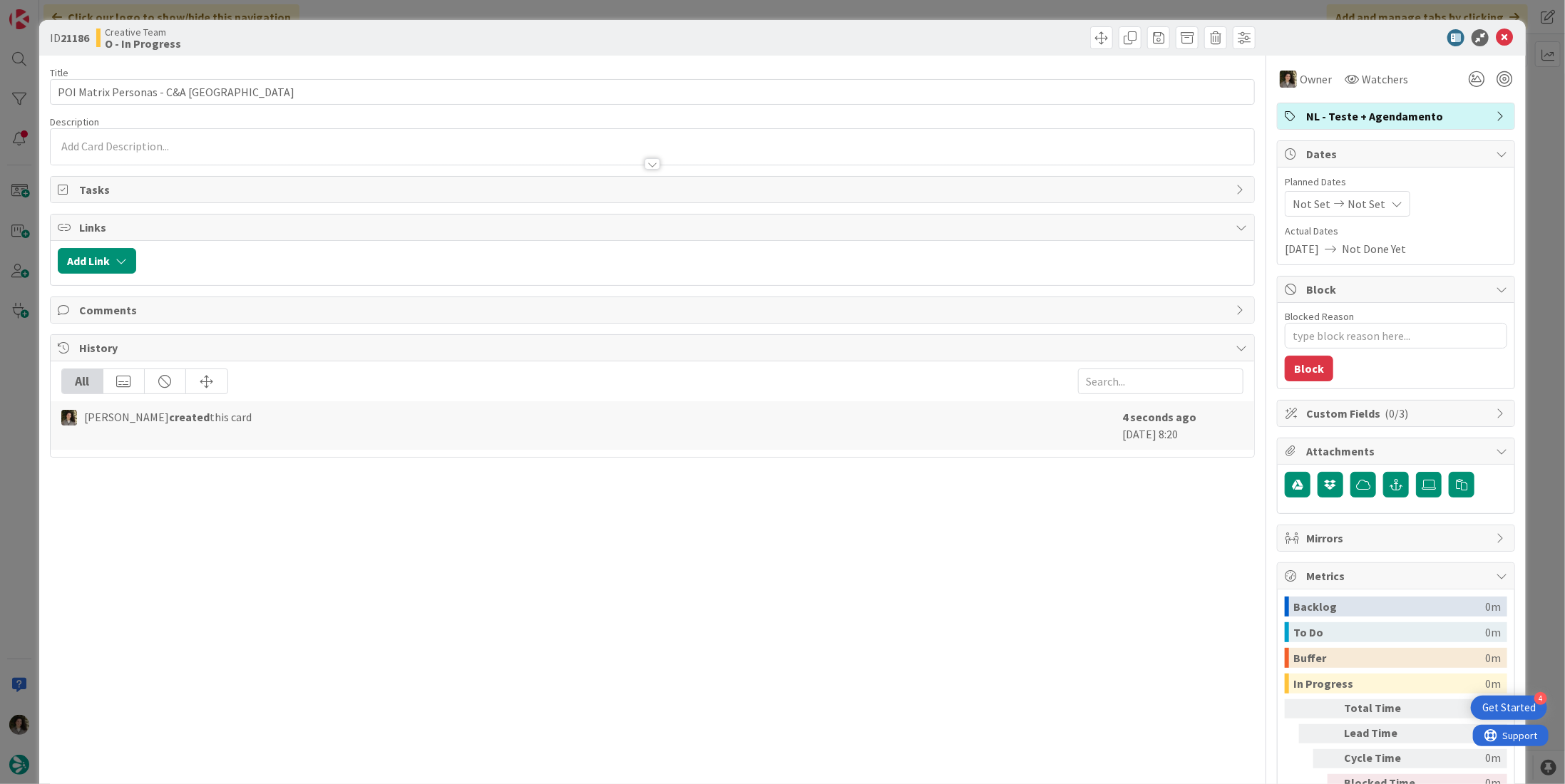
type textarea "x"
click at [1364, 206] on span "Not Set" at bounding box center [1366, 204] width 38 height 17
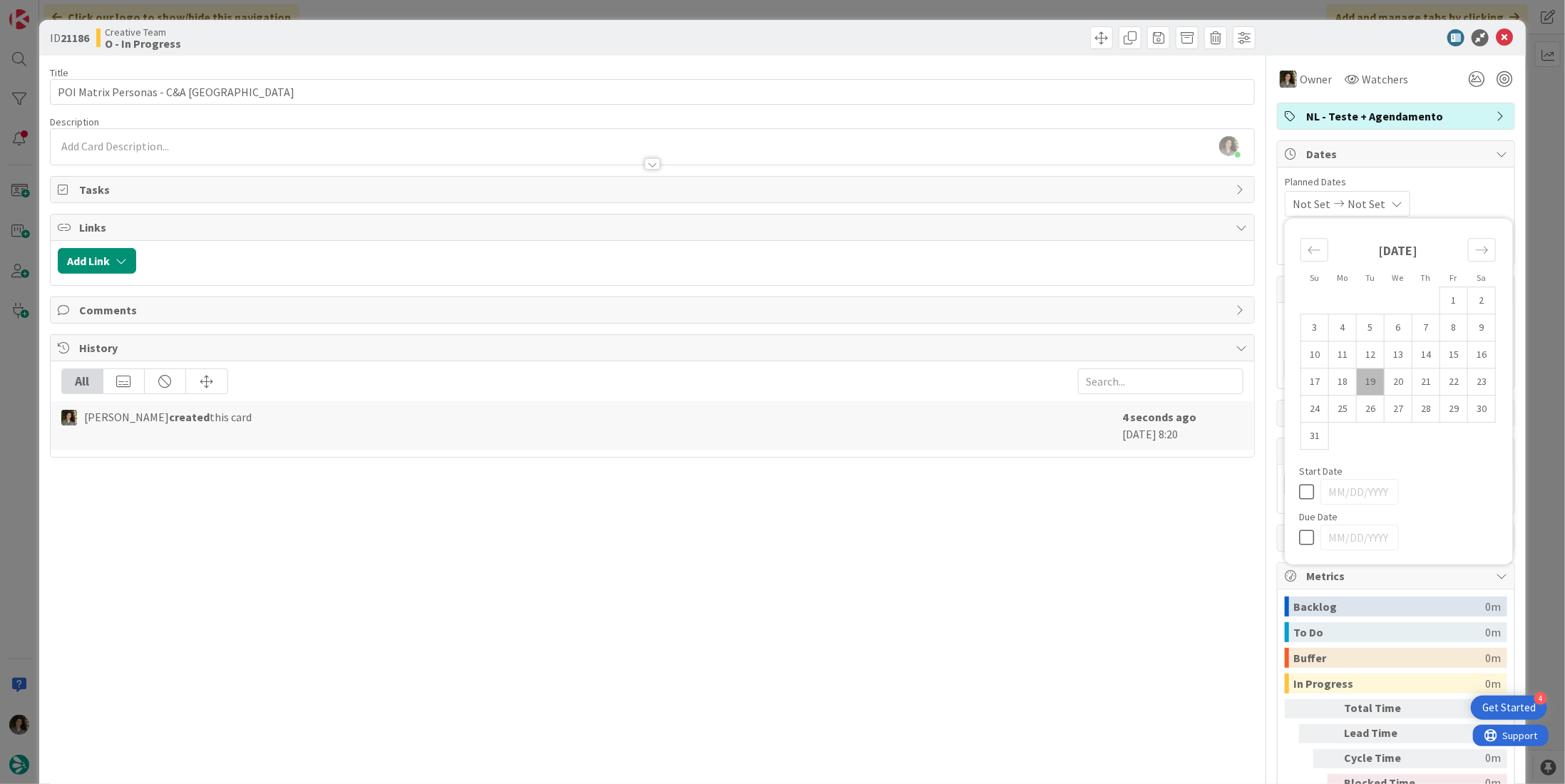
click at [1299, 535] on icon at bounding box center [1310, 537] width 21 height 17
type input "08/19/2025"
click at [1495, 42] on icon at bounding box center [1504, 38] width 17 height 17
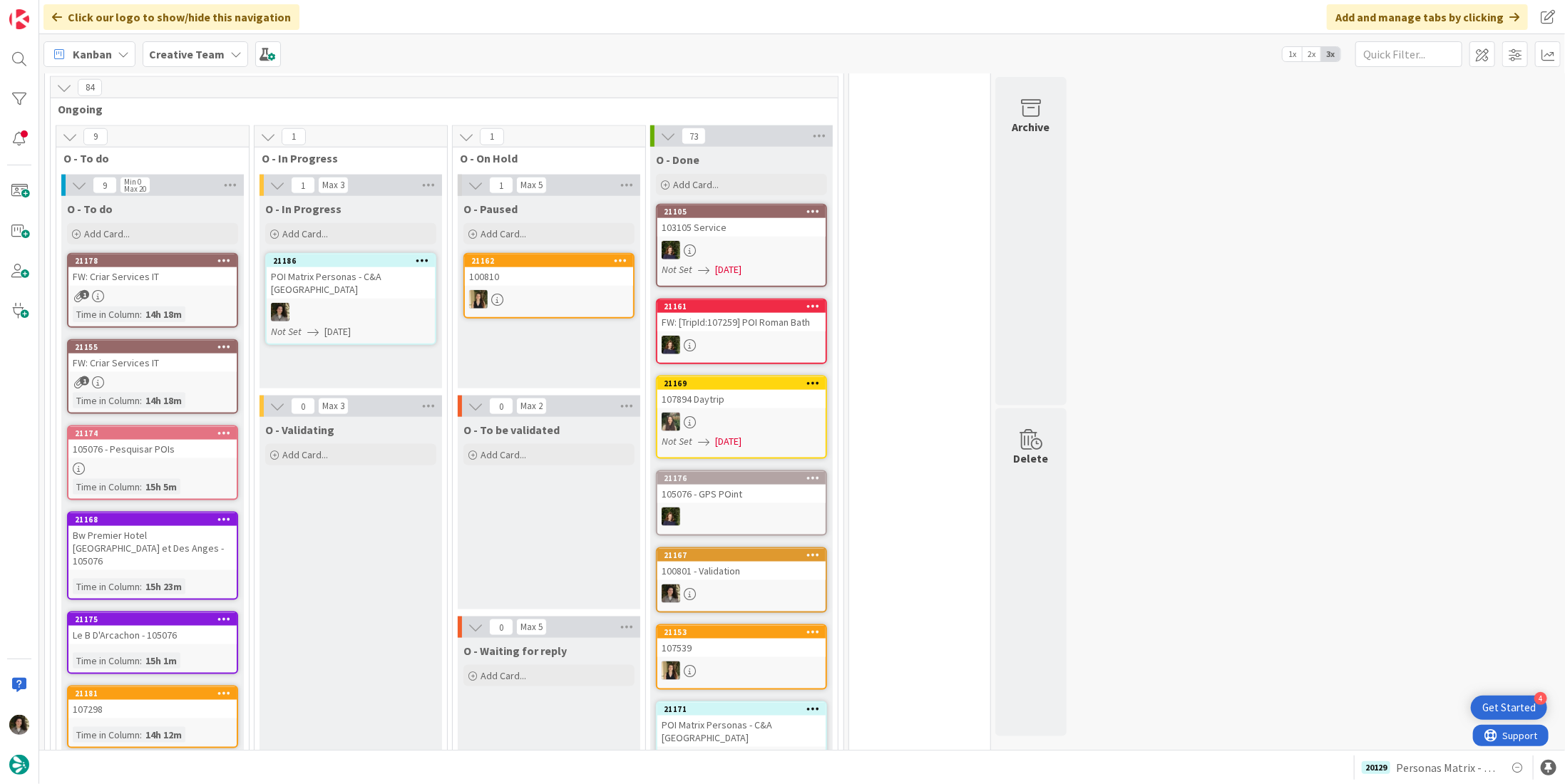
scroll to position [1069, 0]
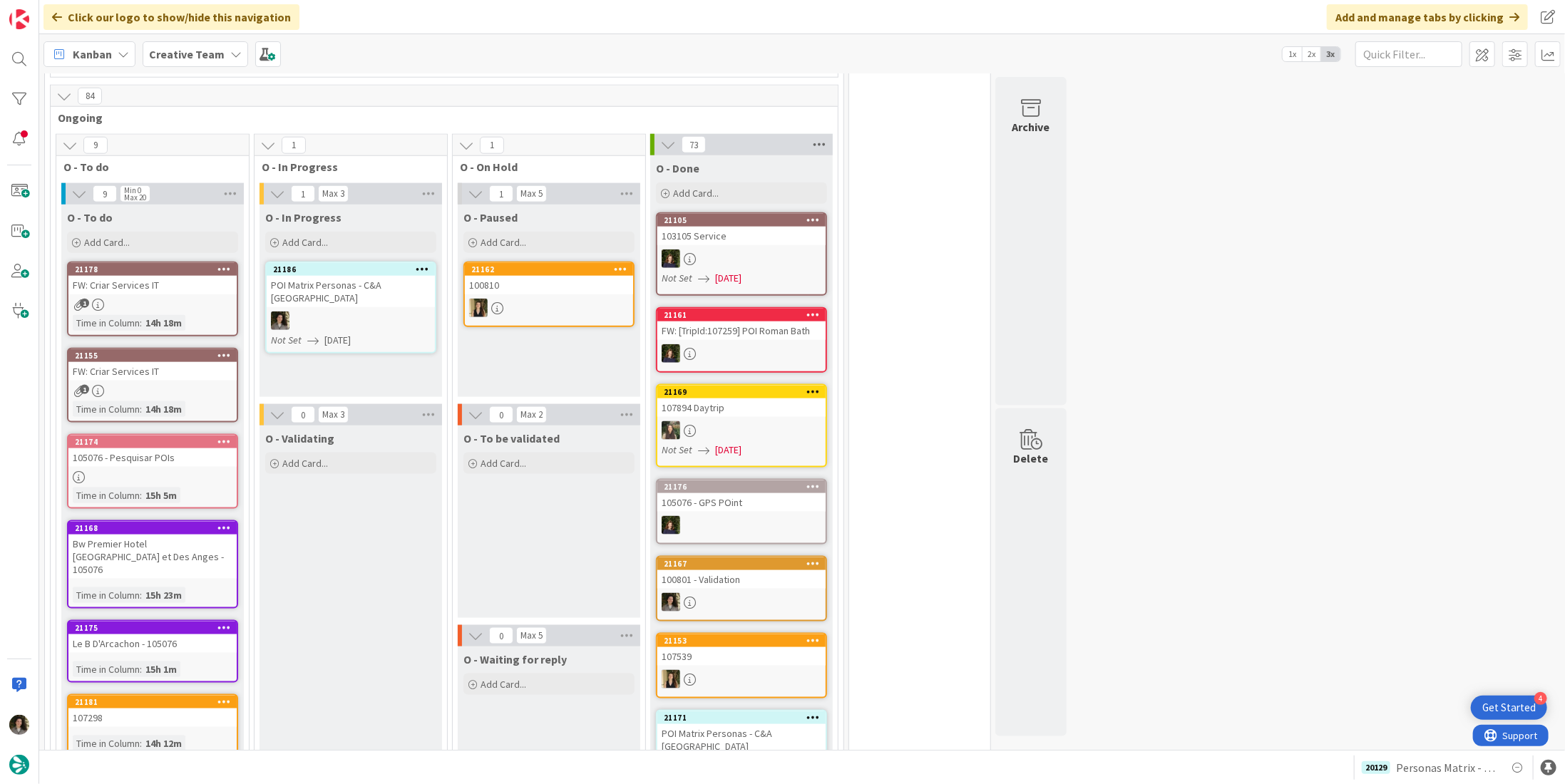
click at [820, 134] on icon at bounding box center [819, 145] width 19 height 21
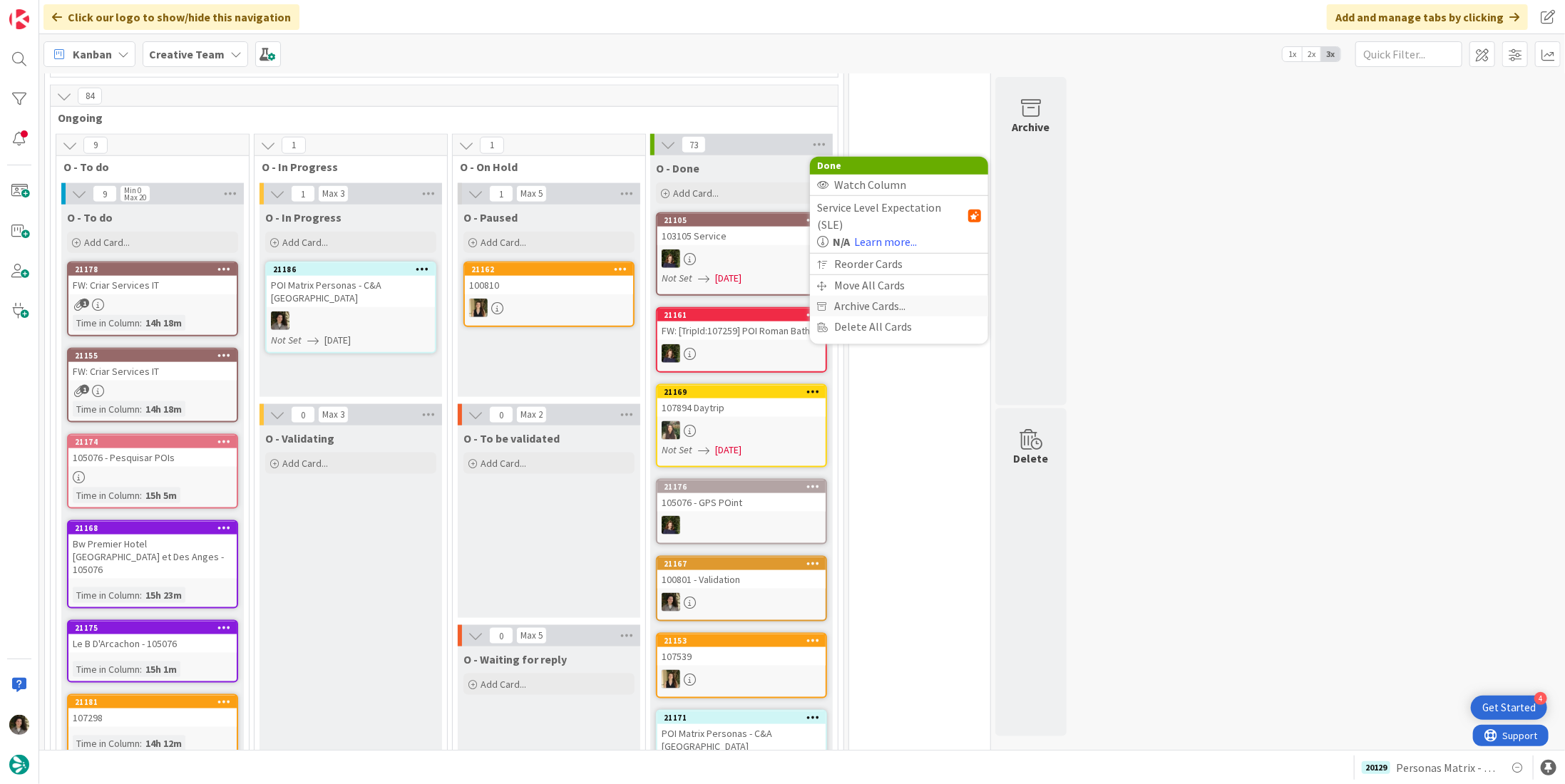
click at [875, 296] on span "Archive Cards..." at bounding box center [869, 306] width 71 height 20
click at [859, 325] on span "Archive Now" at bounding box center [876, 335] width 64 height 21
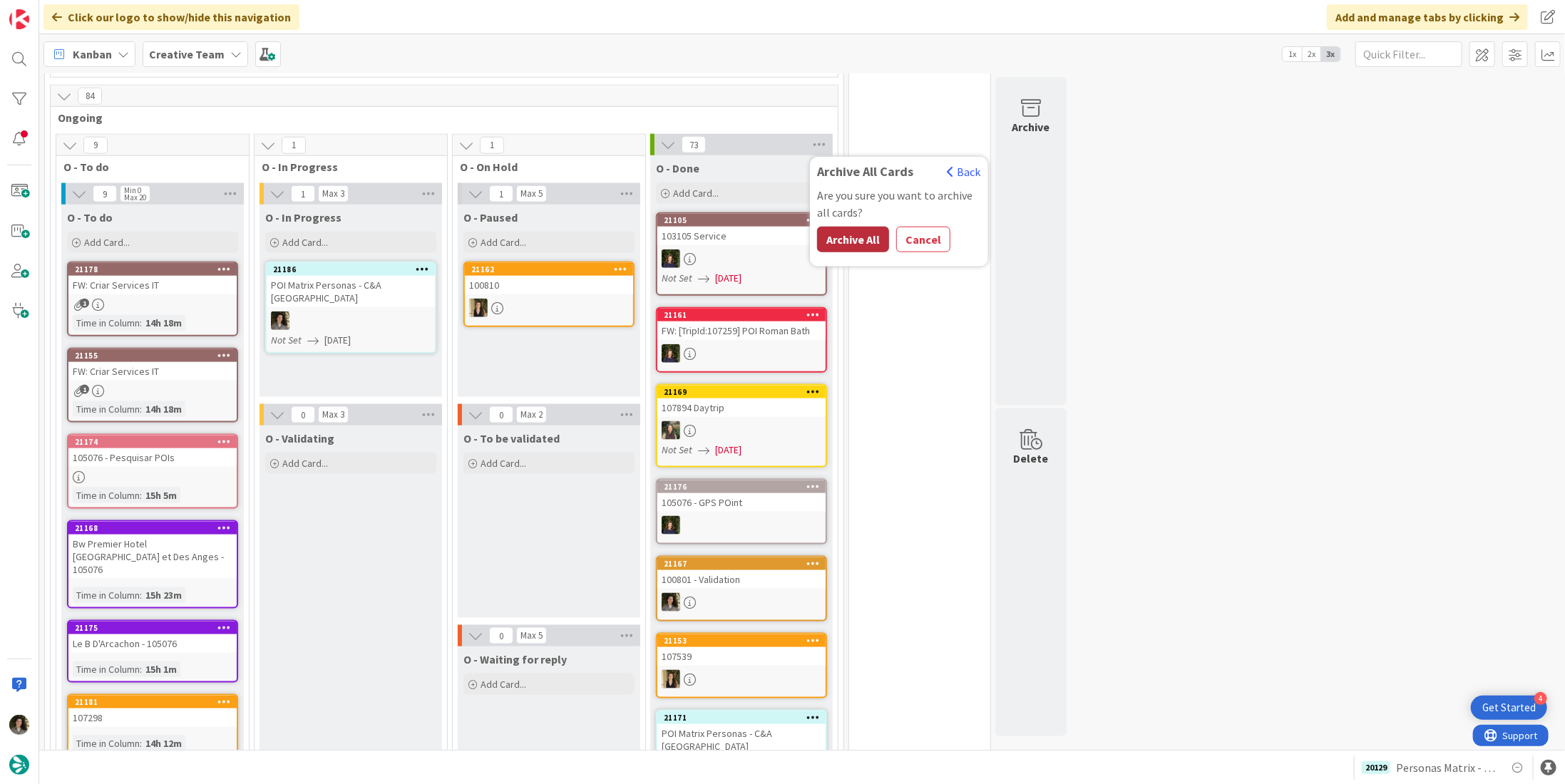
click at [859, 226] on button "Archive All" at bounding box center [853, 239] width 72 height 25
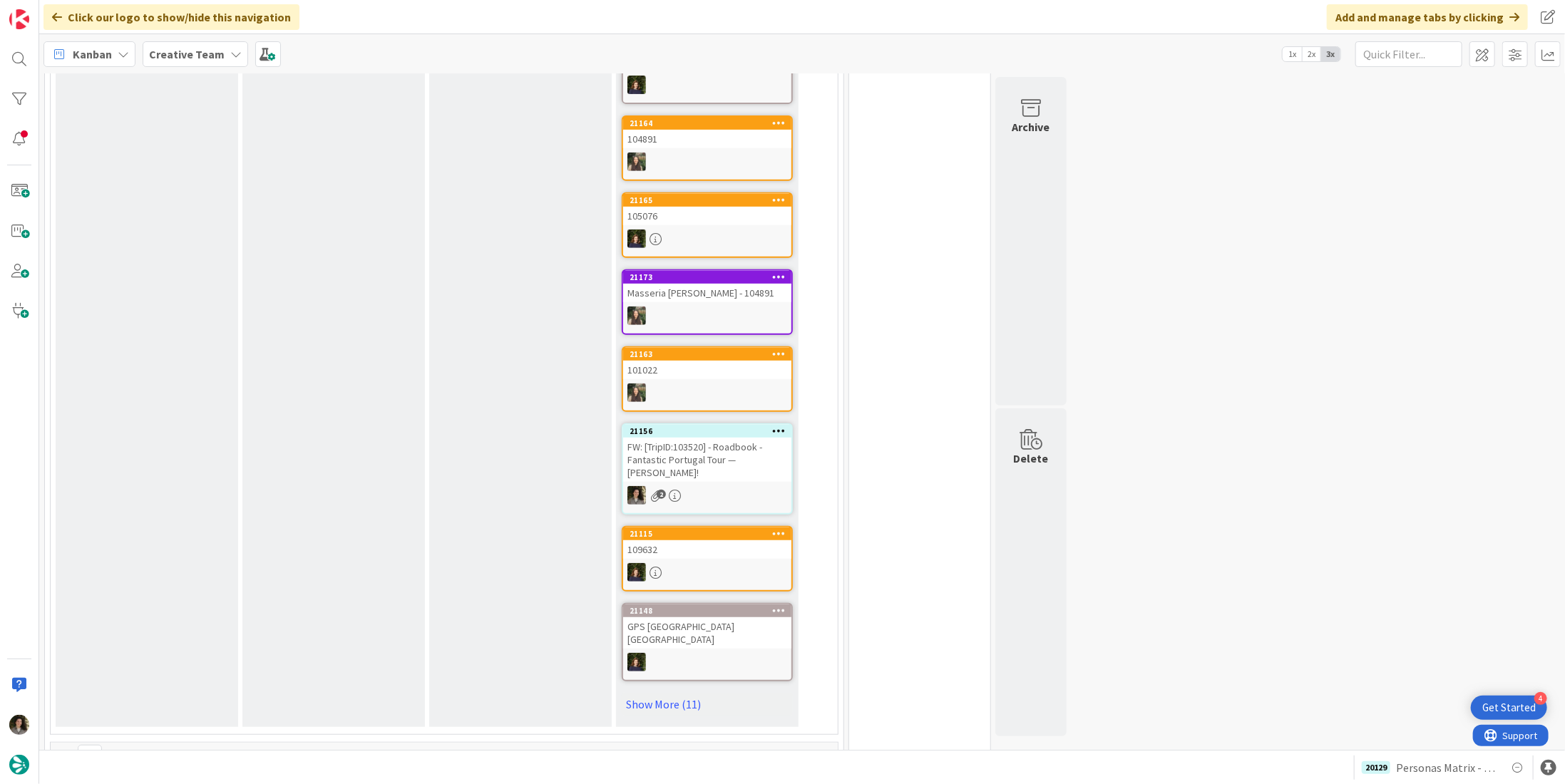
scroll to position [405, 0]
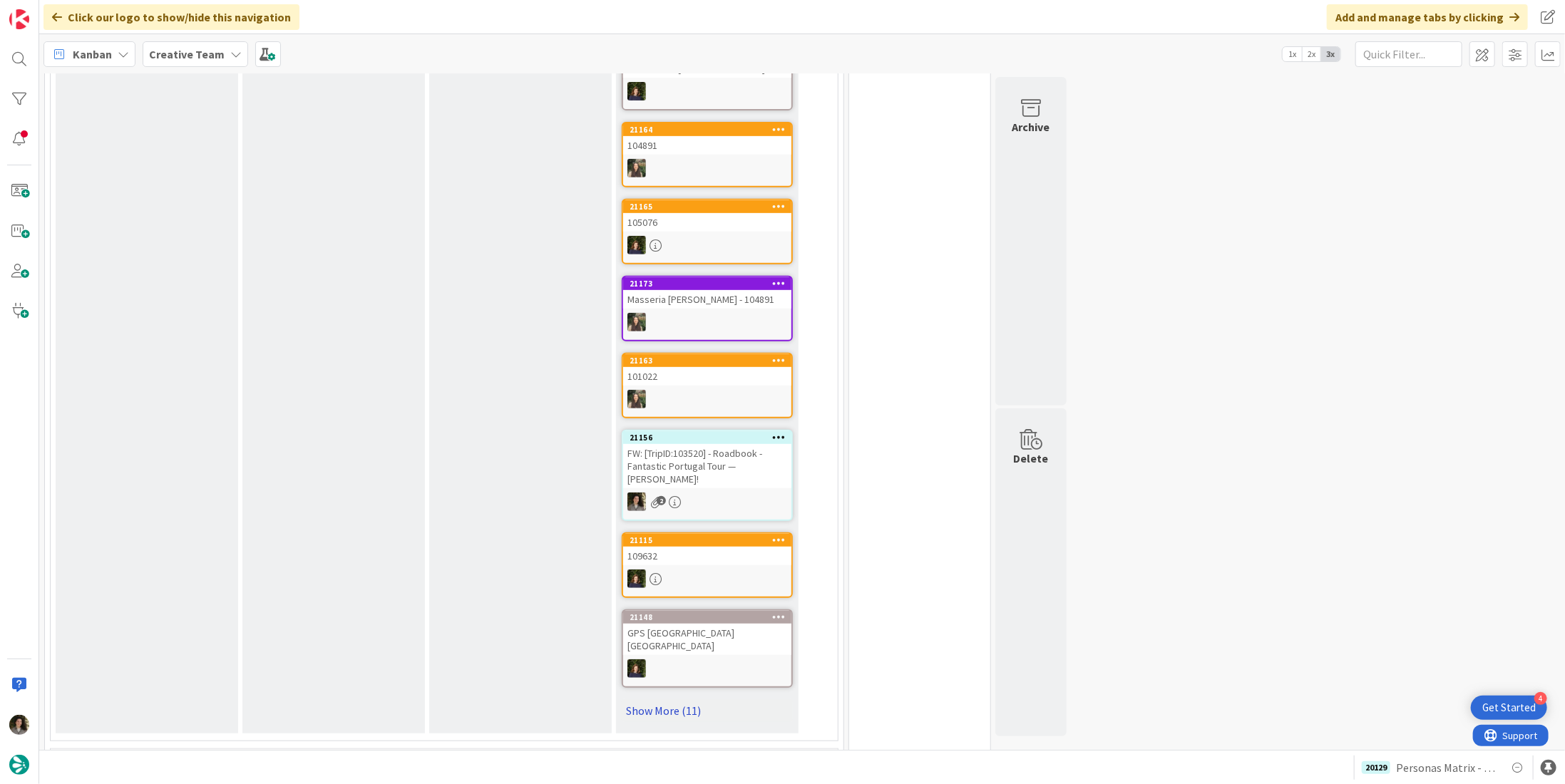
click at [690, 699] on link "Show More (11)" at bounding box center [706, 710] width 171 height 23
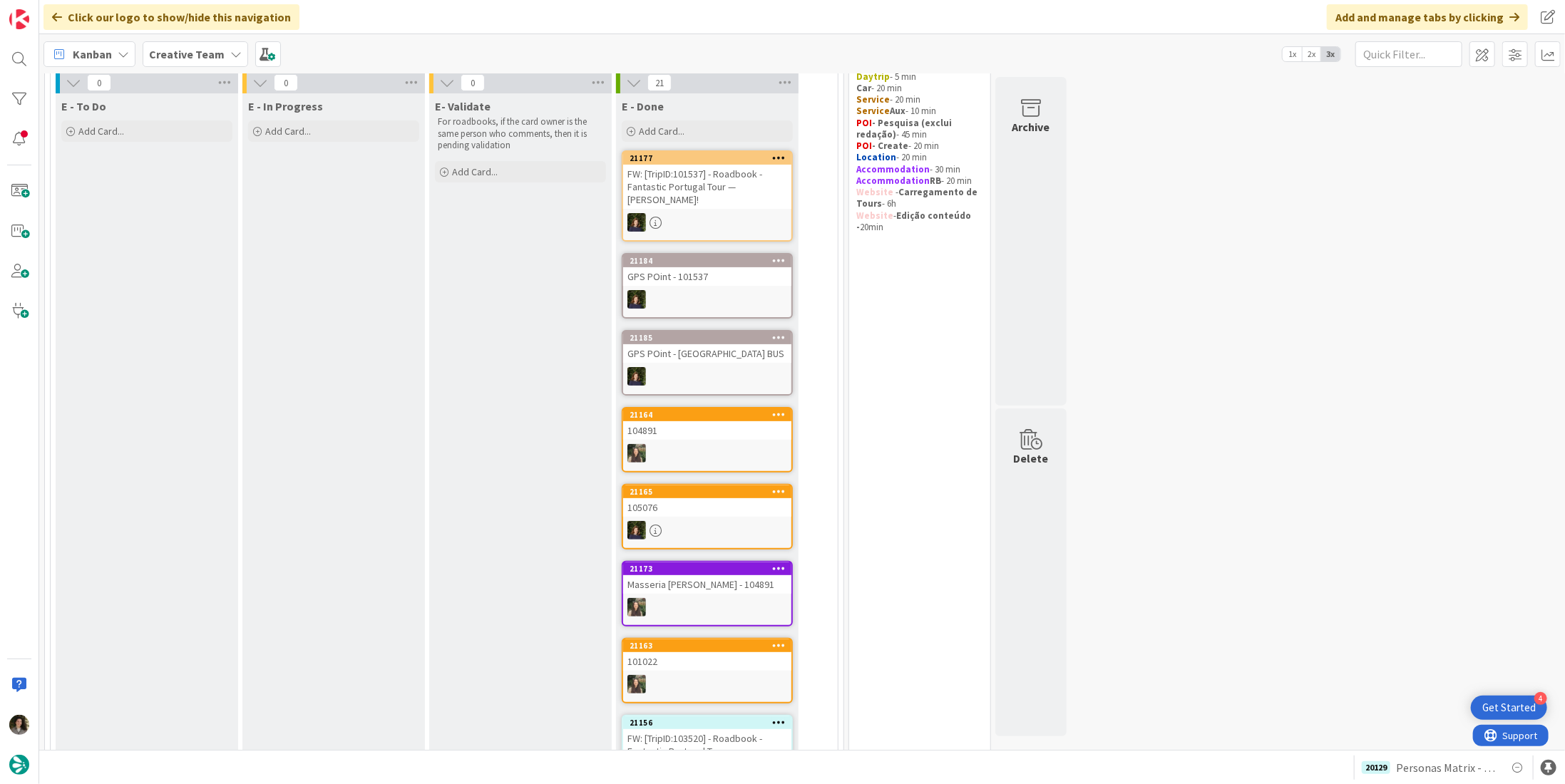
scroll to position [49, 0]
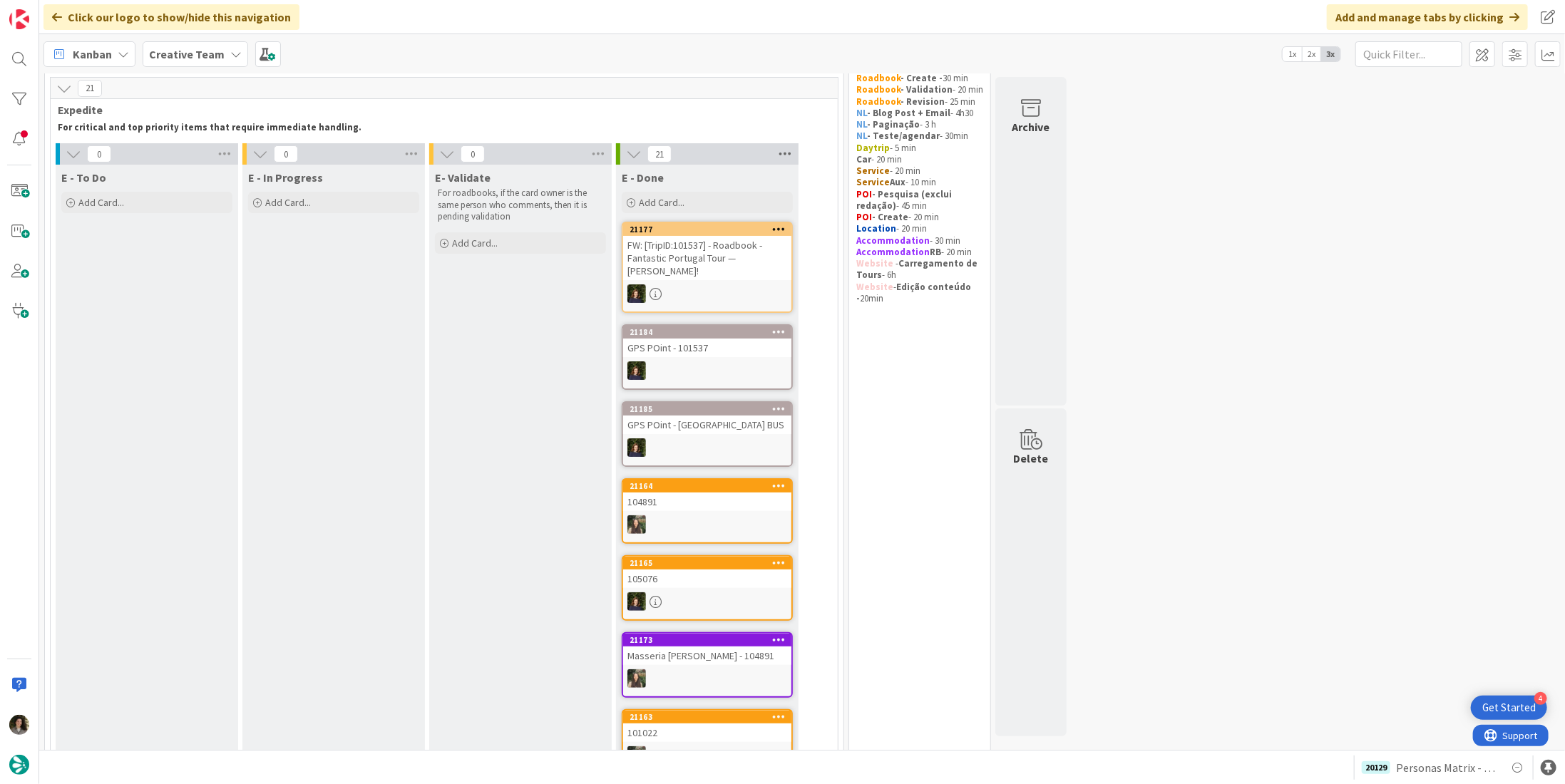
click at [782, 150] on icon at bounding box center [785, 154] width 19 height 21
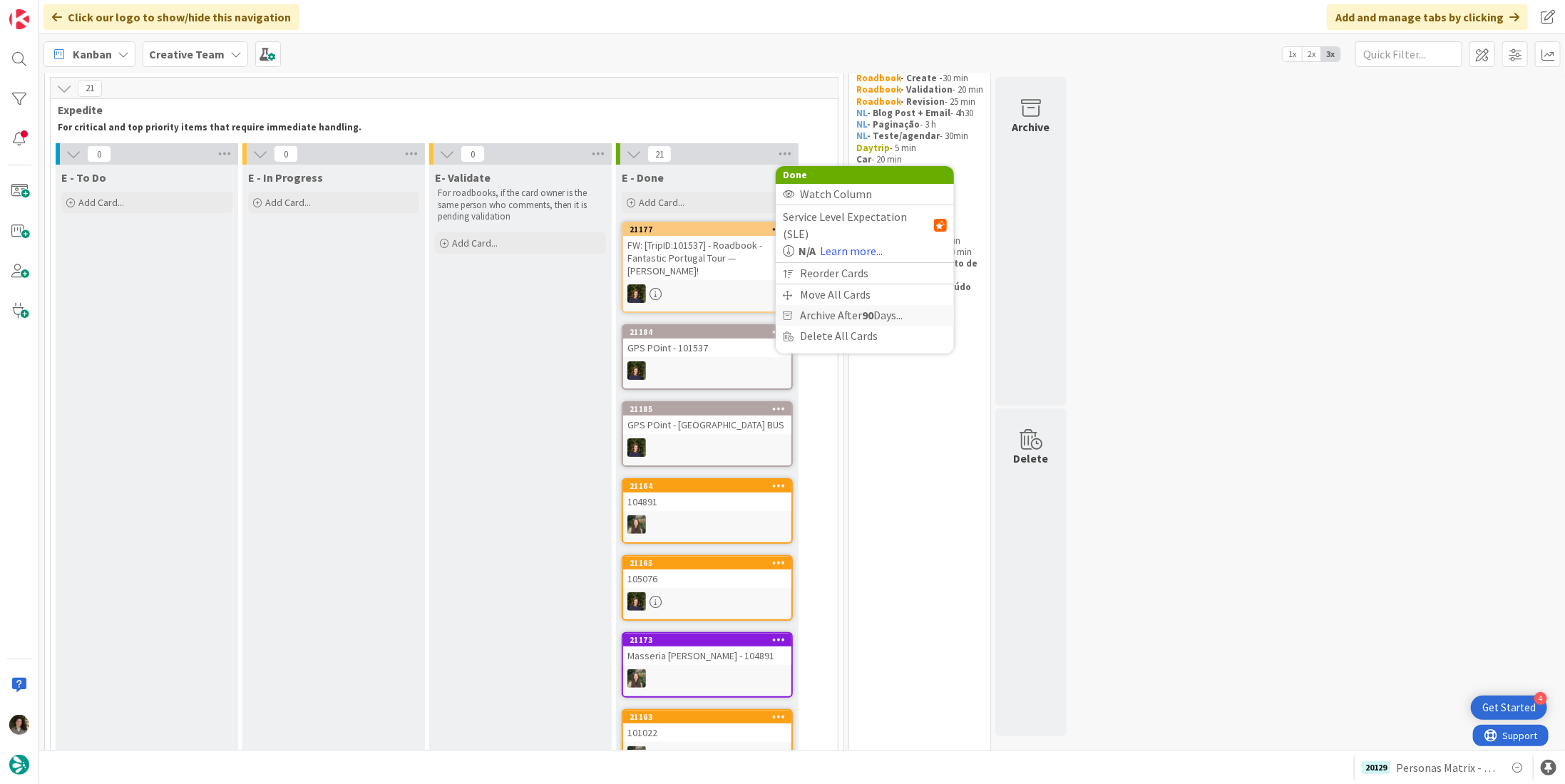
click at [810, 305] on span "Archive After 90 Days..." at bounding box center [851, 315] width 103 height 20
click at [824, 342] on span "Archive Now" at bounding box center [842, 344] width 64 height 21
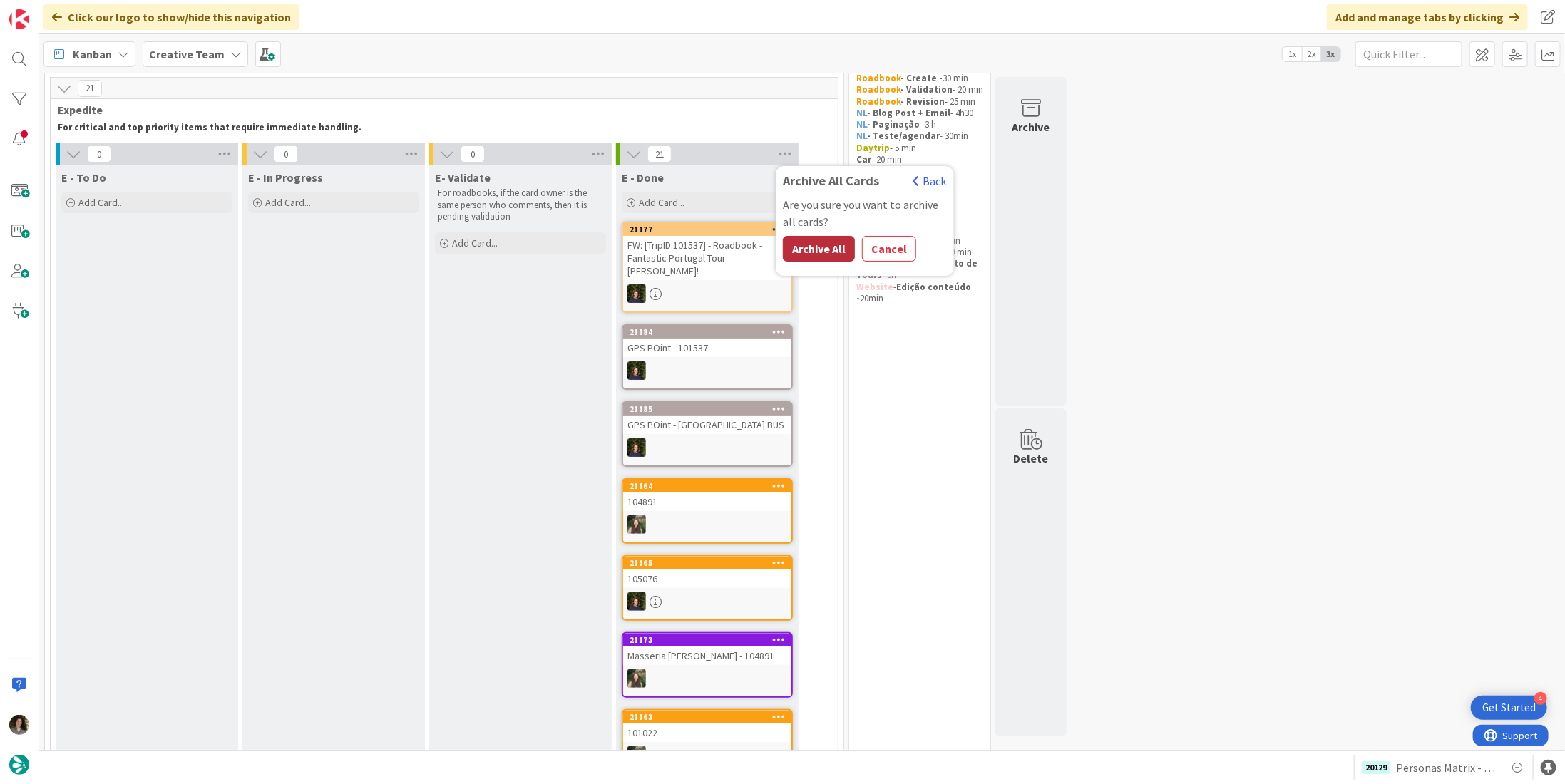
click at [822, 246] on button "Archive All" at bounding box center [818, 249] width 72 height 25
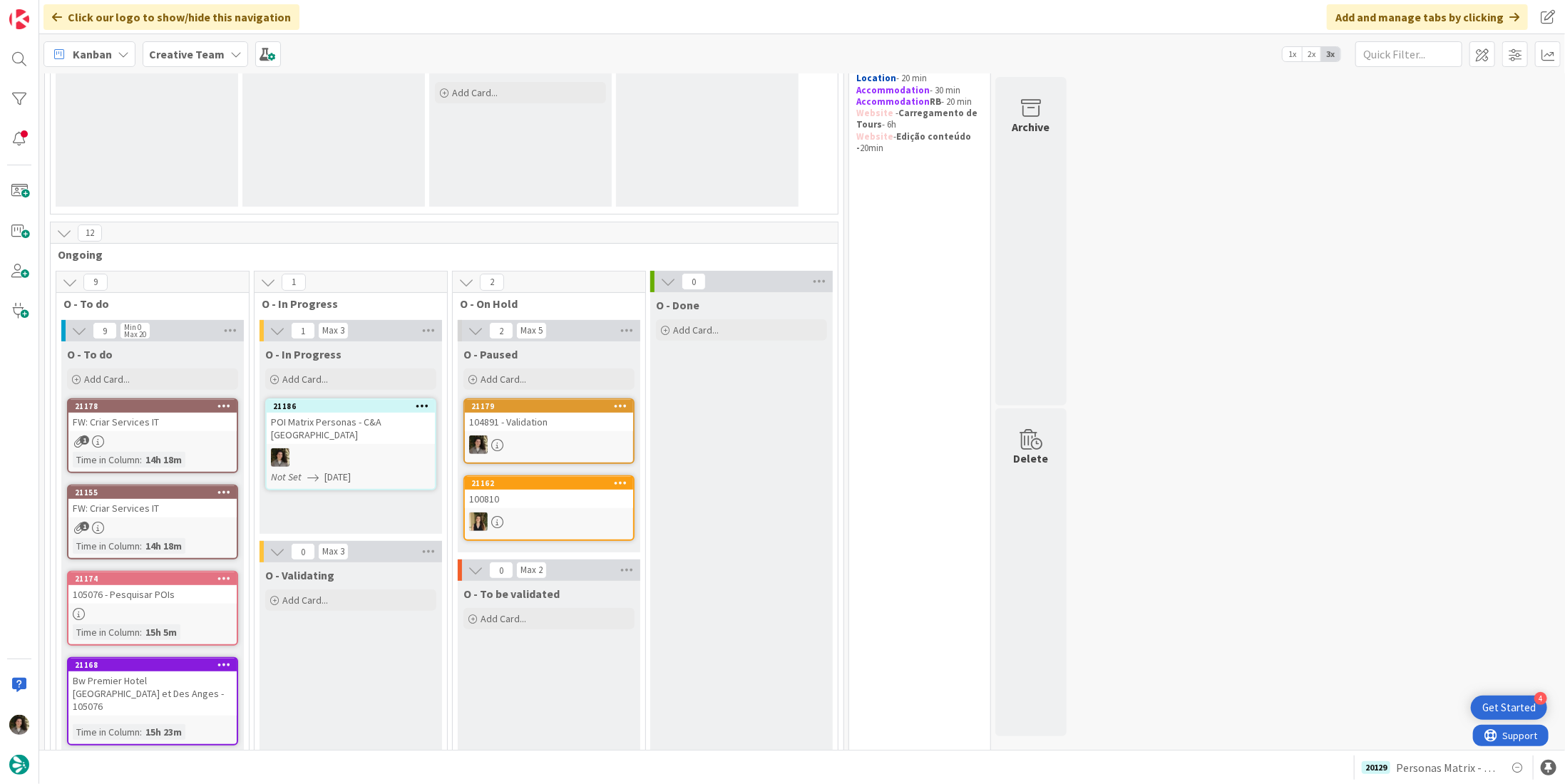
scroll to position [351, 0]
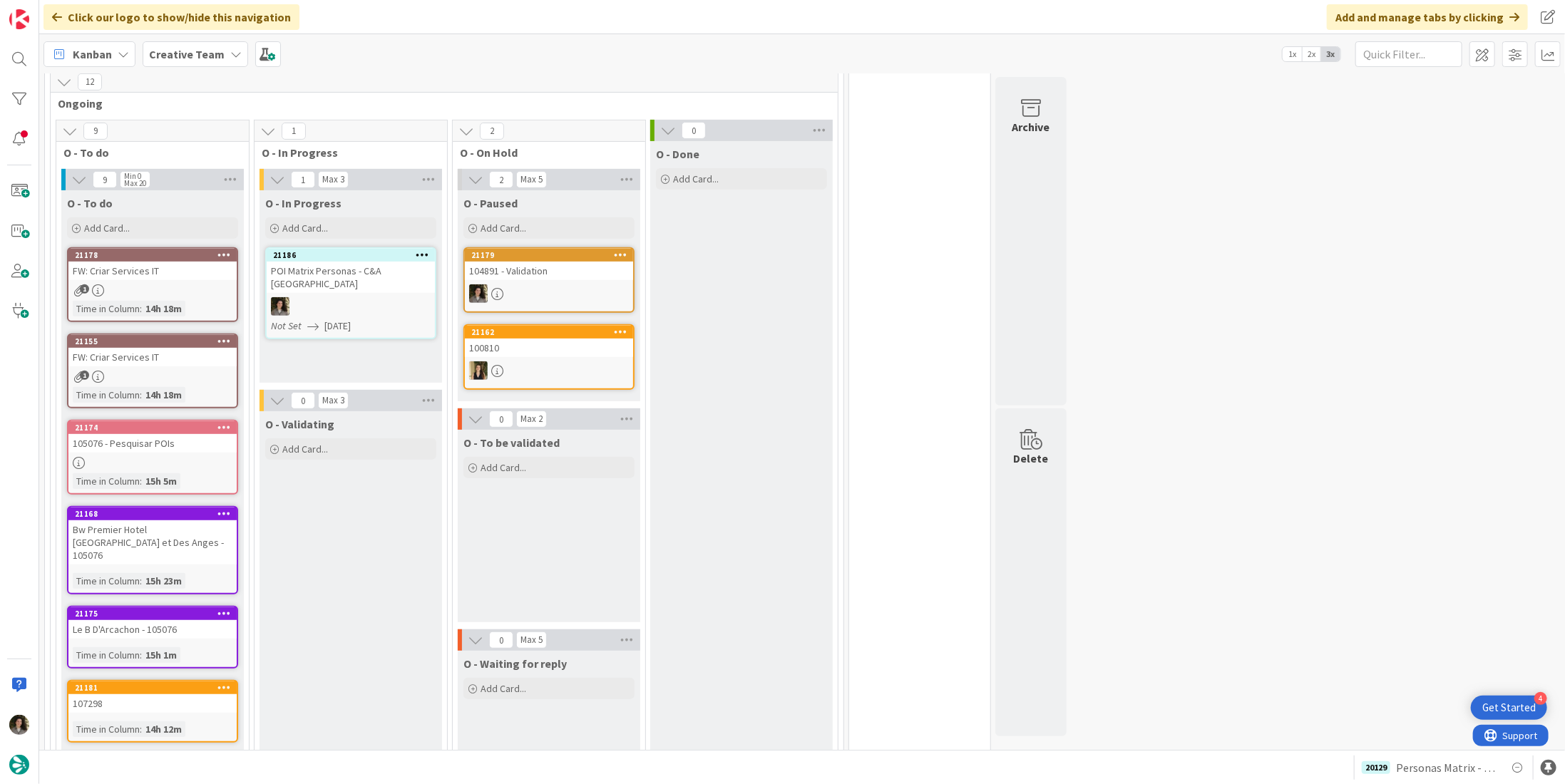
click at [397, 575] on div "O - Validating Add Card..." at bounding box center [350, 694] width 182 height 566
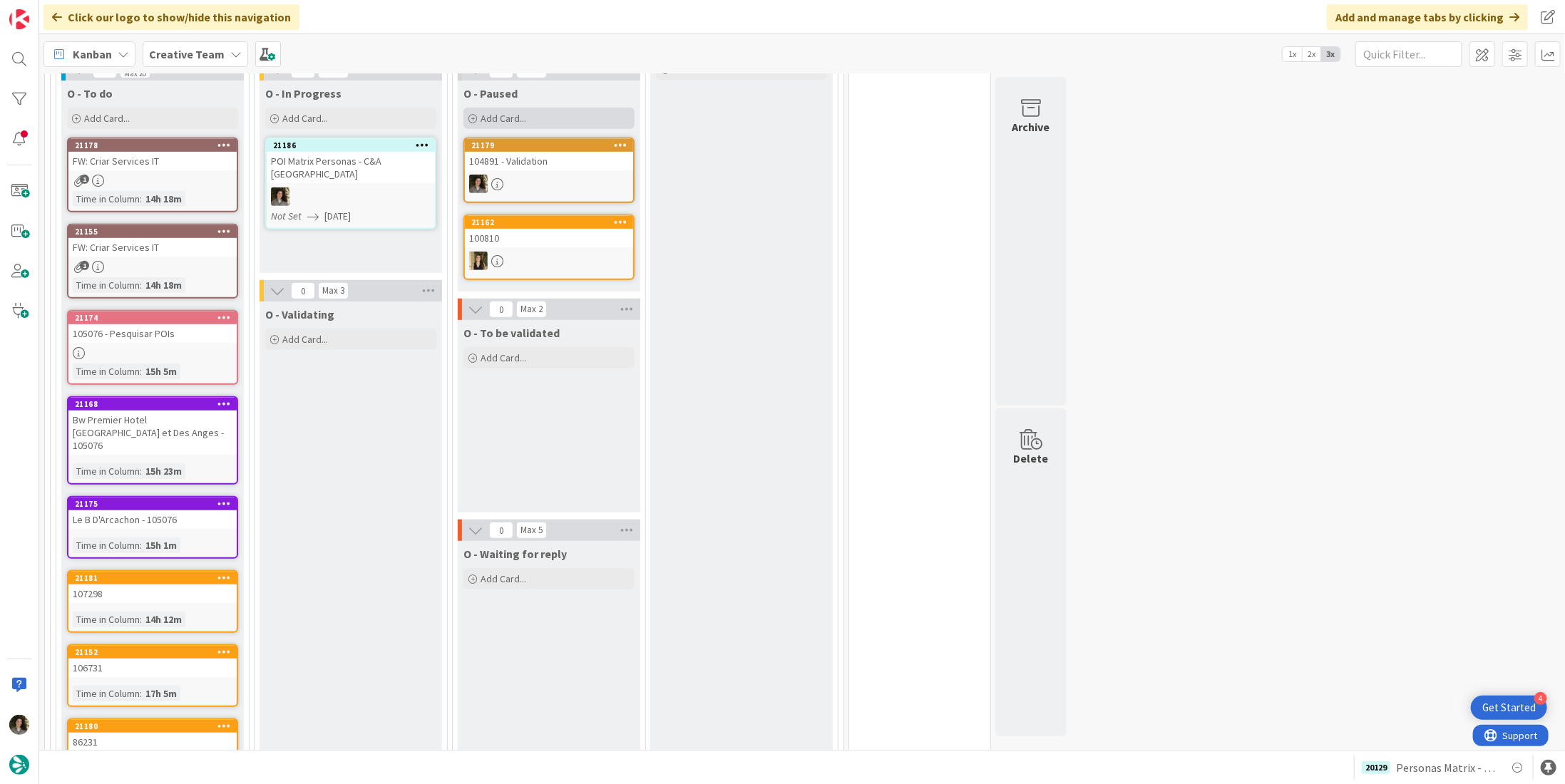
scroll to position [422, 0]
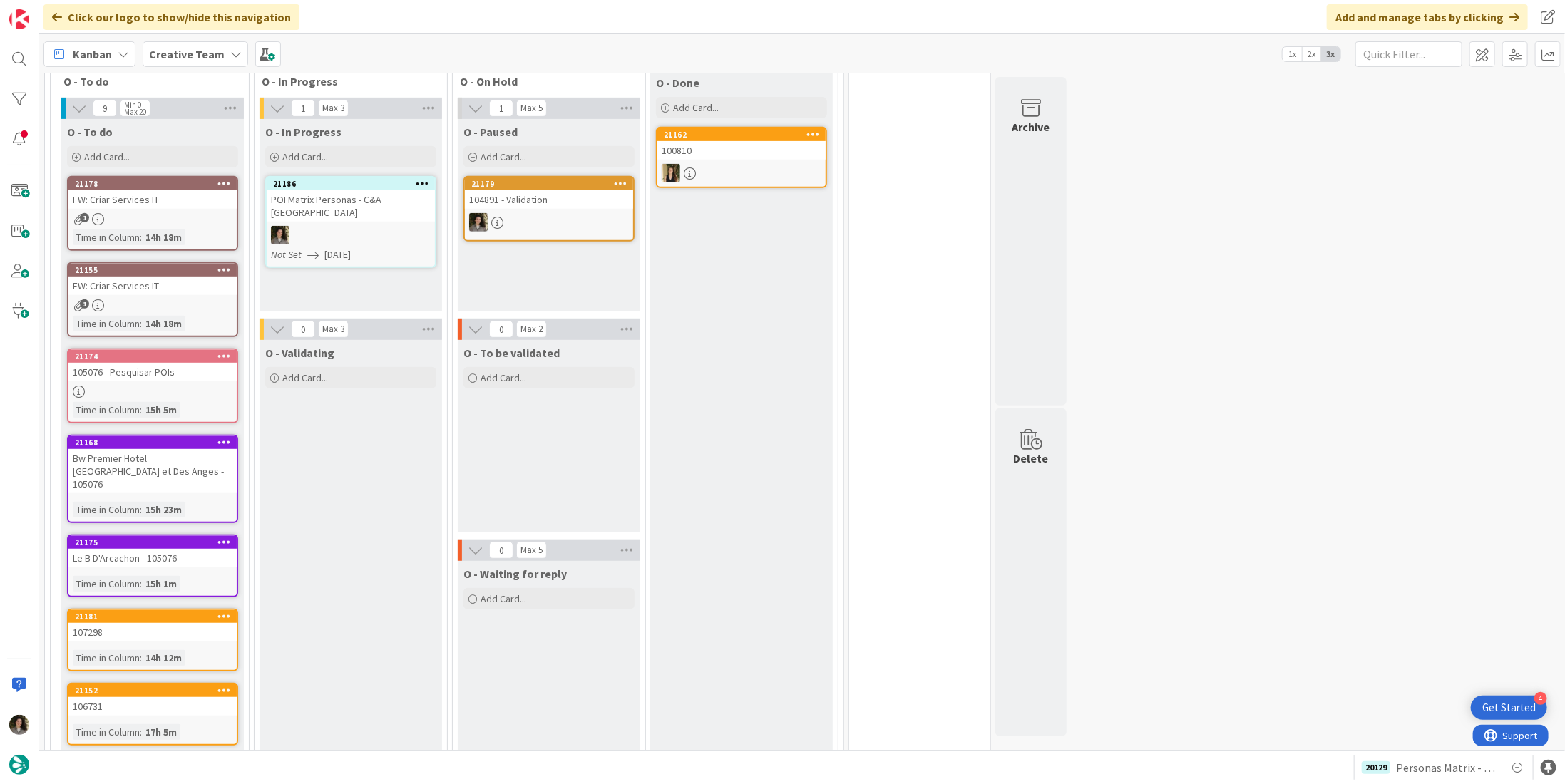
click at [386, 423] on div "O - Validating Add Card..." at bounding box center [350, 623] width 182 height 566
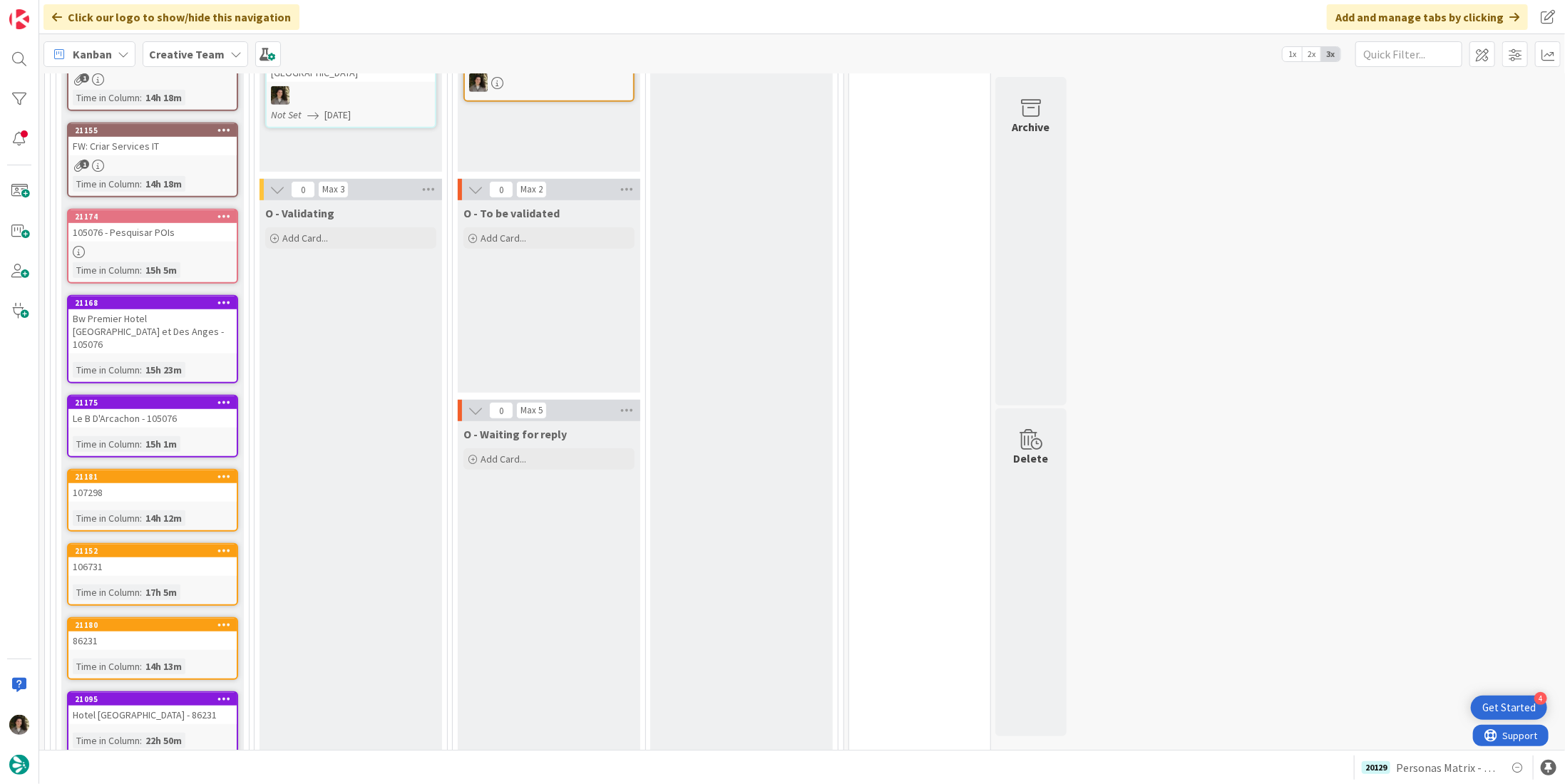
scroll to position [642, 0]
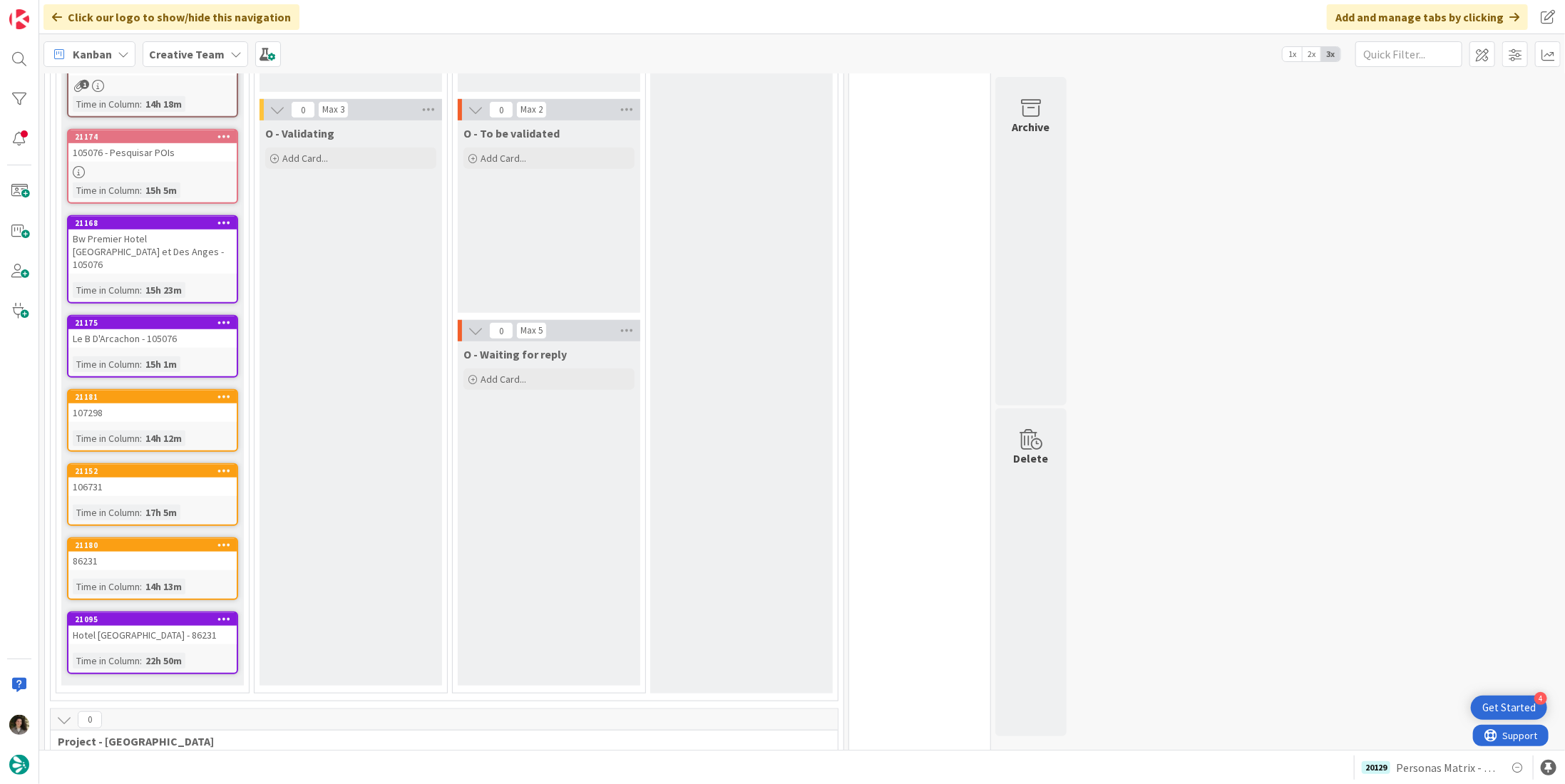
click at [181, 552] on div "86231" at bounding box center [153, 561] width 168 height 19
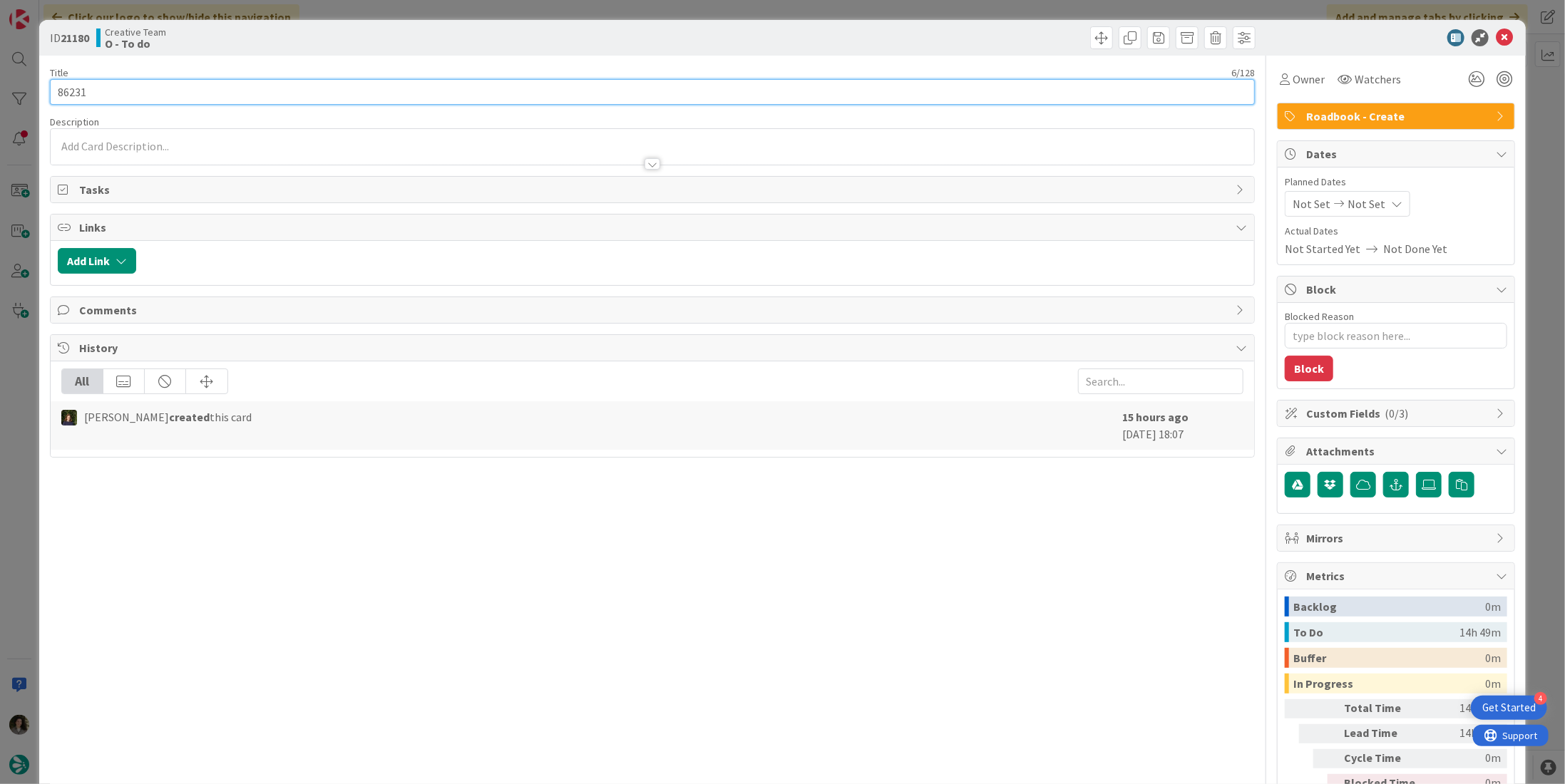
drag, startPoint x: 100, startPoint y: 93, endPoint x: 54, endPoint y: 81, distance: 47.5
click at [54, 81] on input "86231" at bounding box center [652, 92] width 1205 height 25
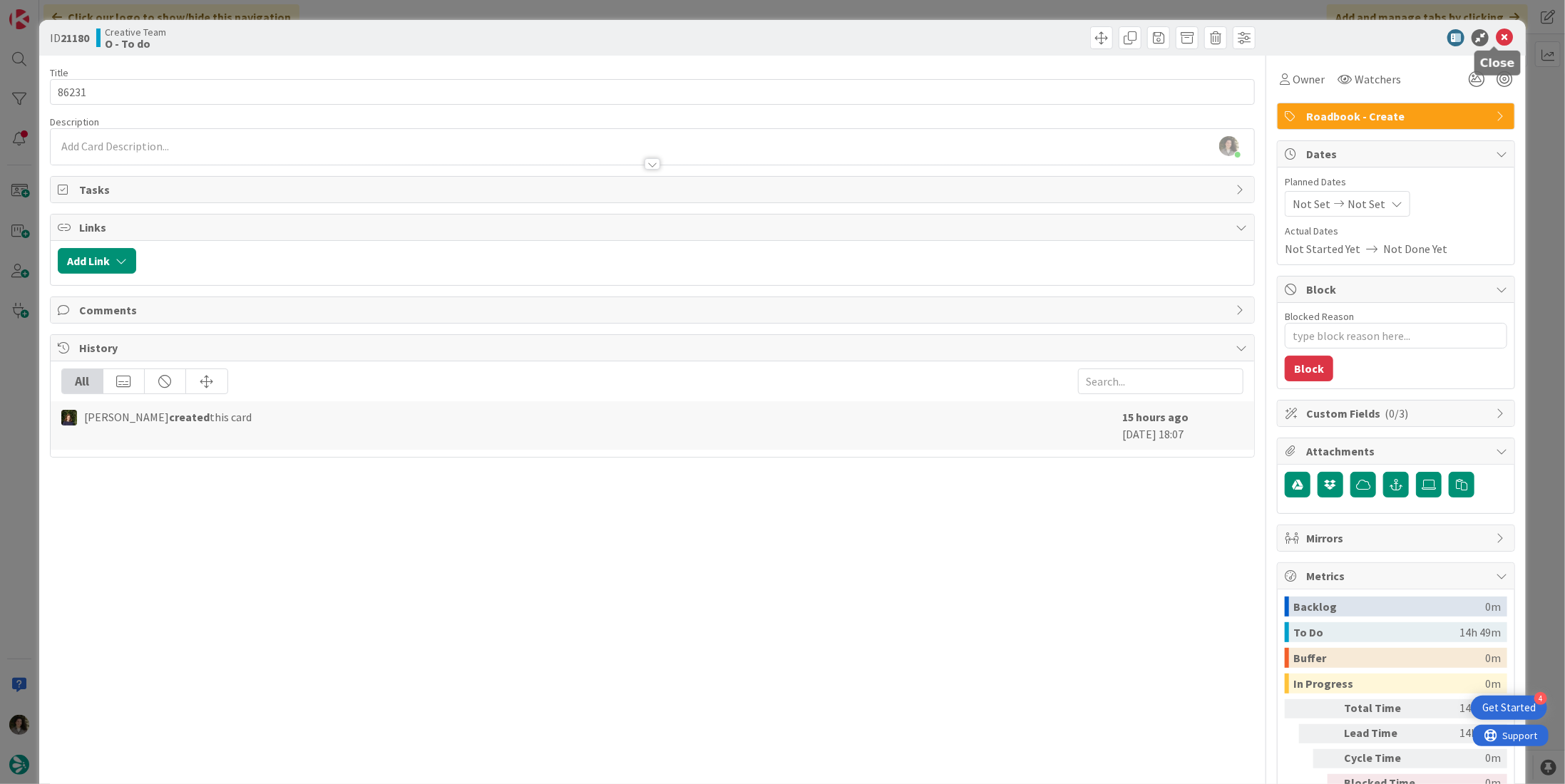
click at [1496, 33] on icon at bounding box center [1504, 38] width 17 height 17
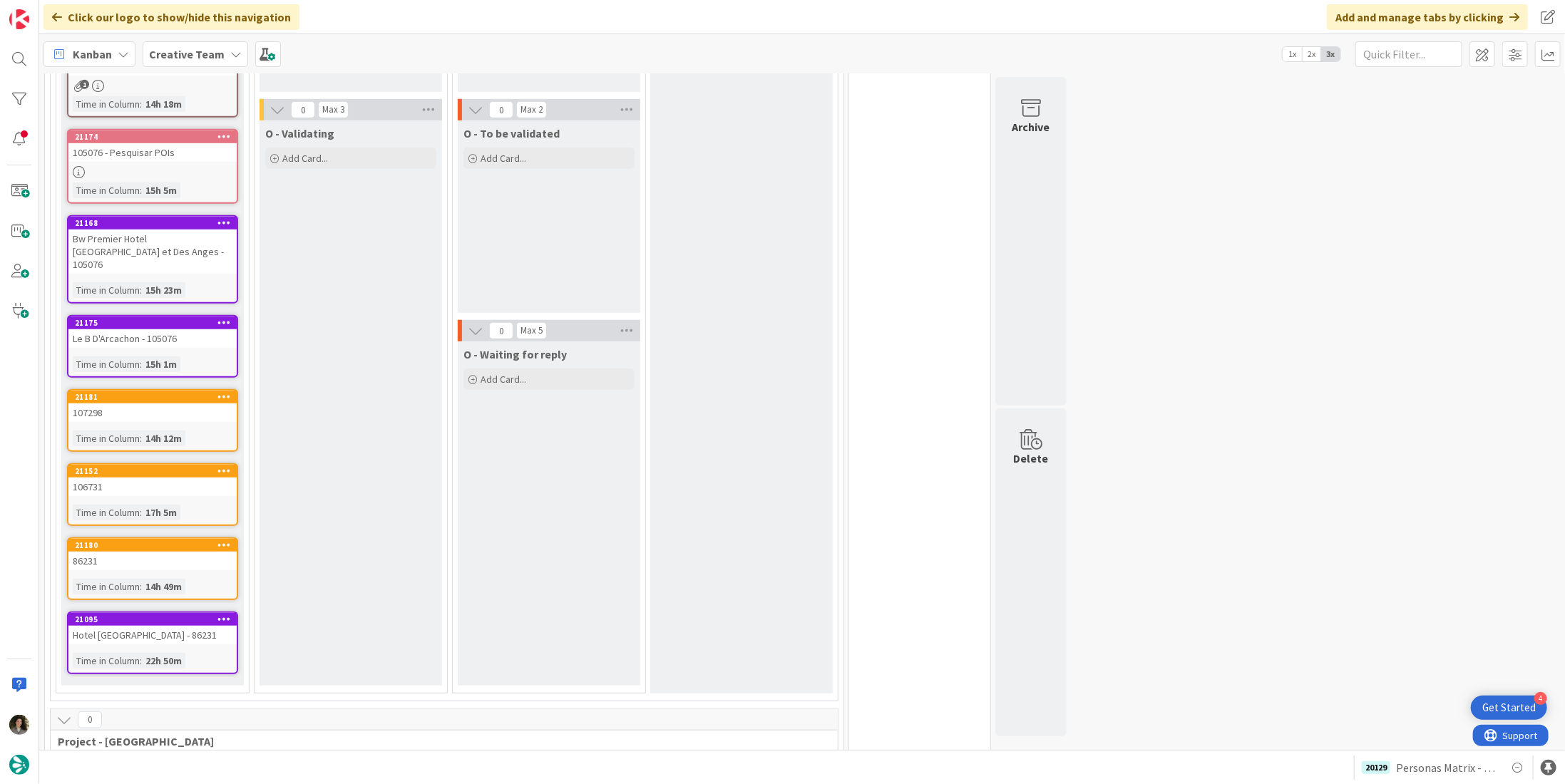
click at [143, 477] on div "106731" at bounding box center [153, 486] width 168 height 19
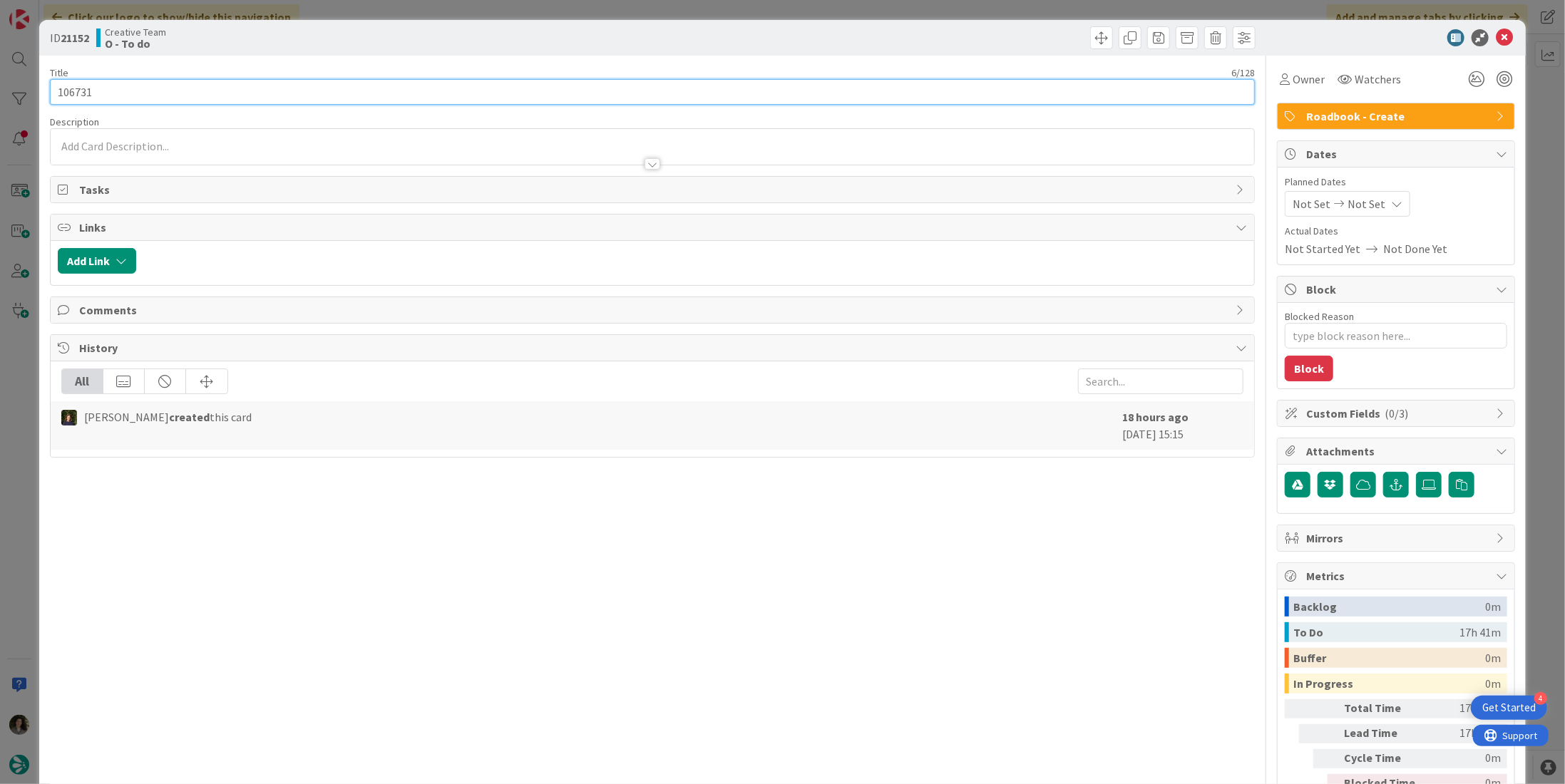
drag, startPoint x: 101, startPoint y: 95, endPoint x: 25, endPoint y: 87, distance: 76.4
click at [25, 87] on div "ID 21152 Creative Team O - To do Title 6 / 128 106731 Description Owner Watcher…" at bounding box center [782, 392] width 1565 height 784
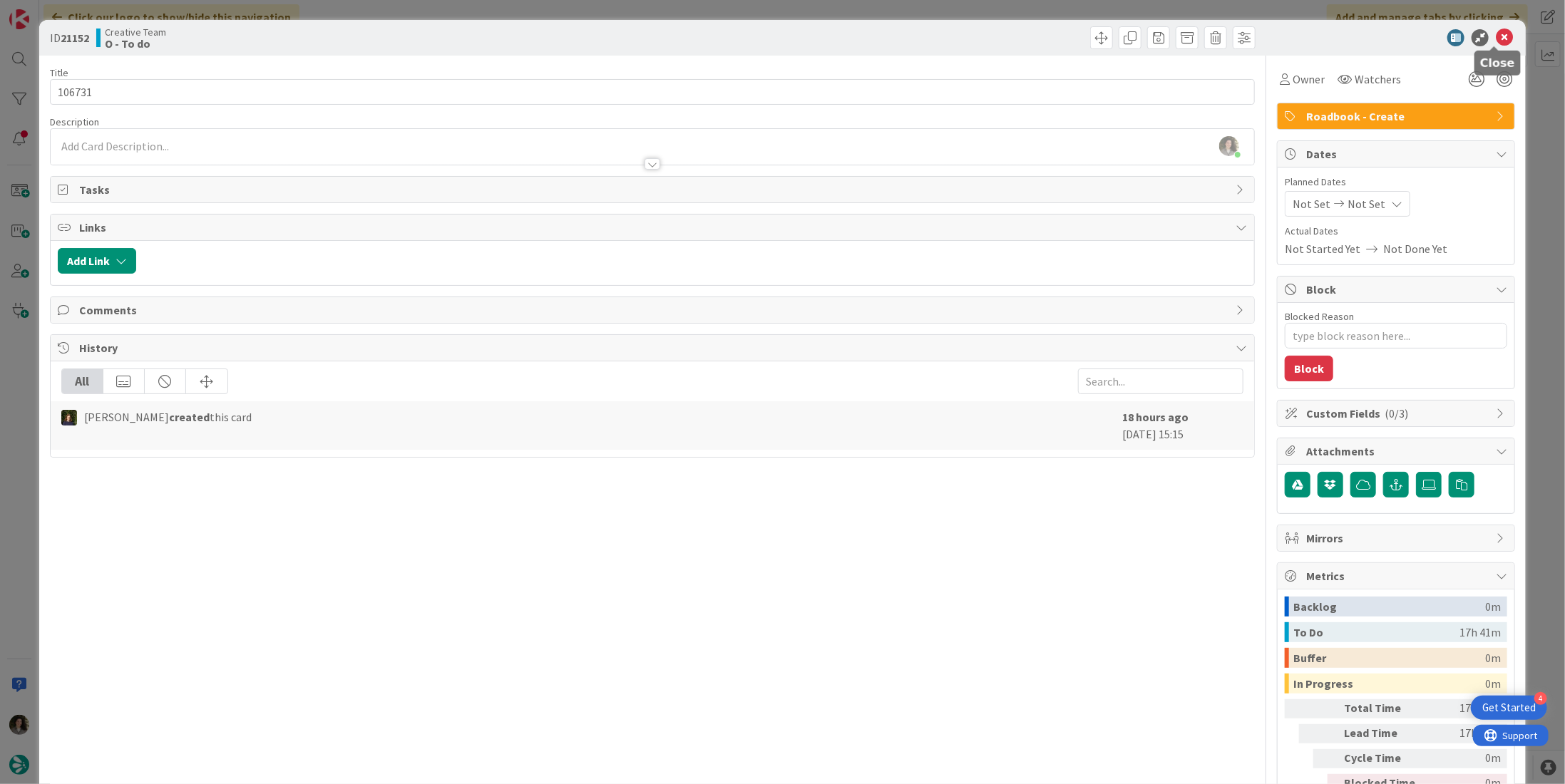
click at [1495, 38] on icon at bounding box center [1504, 38] width 17 height 17
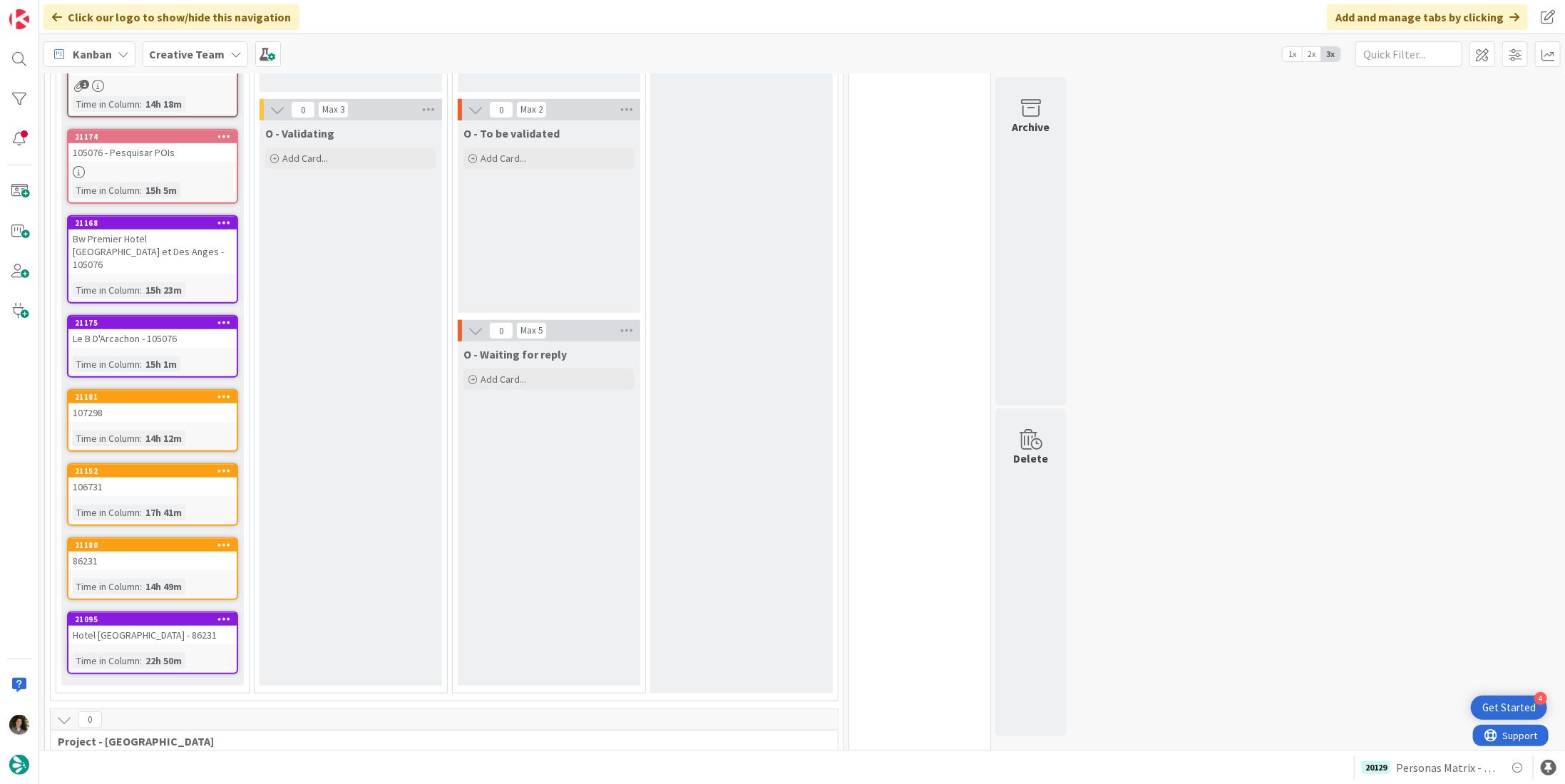
click at [117, 404] on div "107298" at bounding box center [153, 413] width 168 height 19
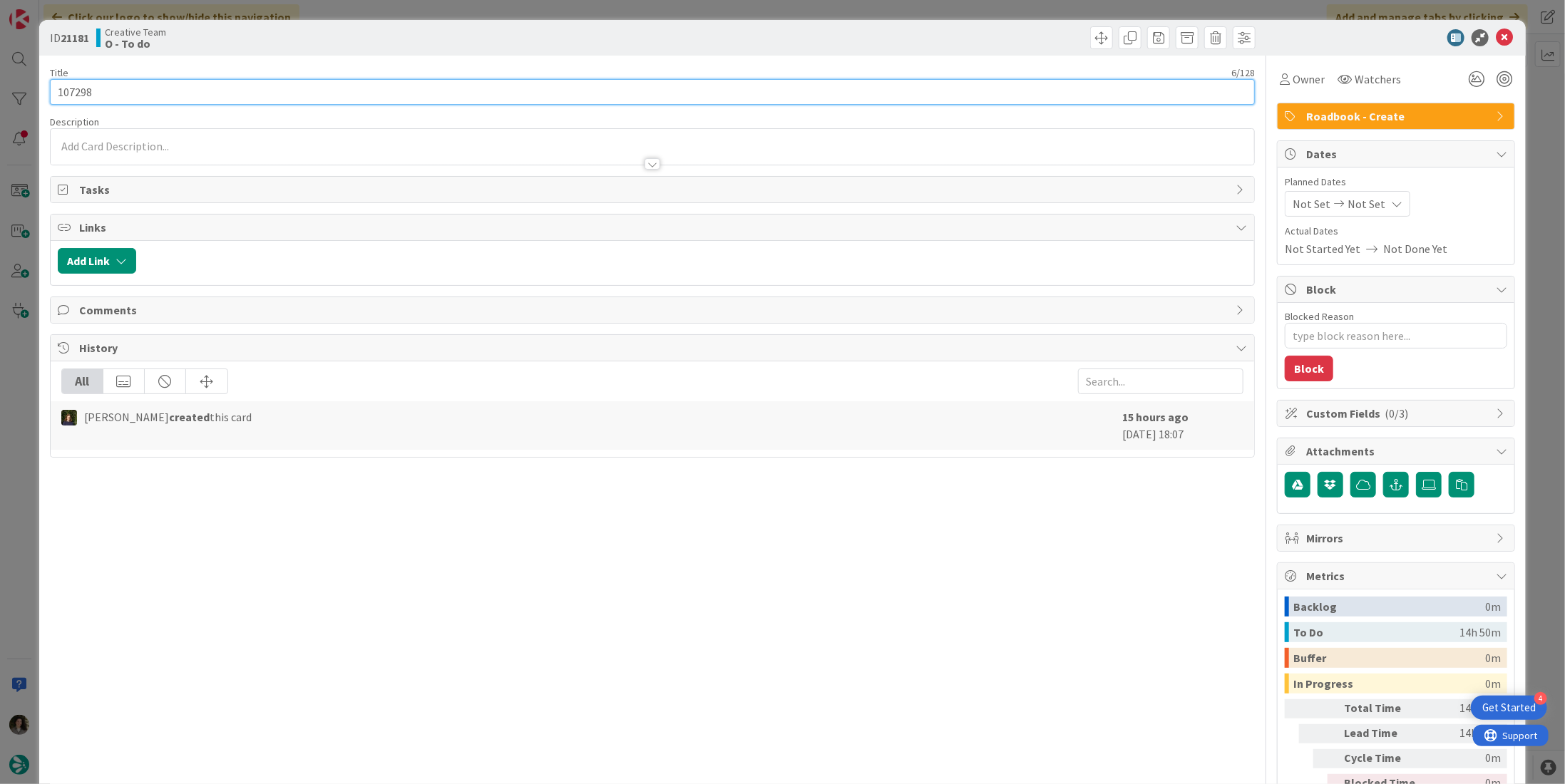
click at [38, 73] on div "ID 21181 Creative Team O - To do Title 6 / 128 107298 Description Owner Watcher…" at bounding box center [782, 392] width 1565 height 784
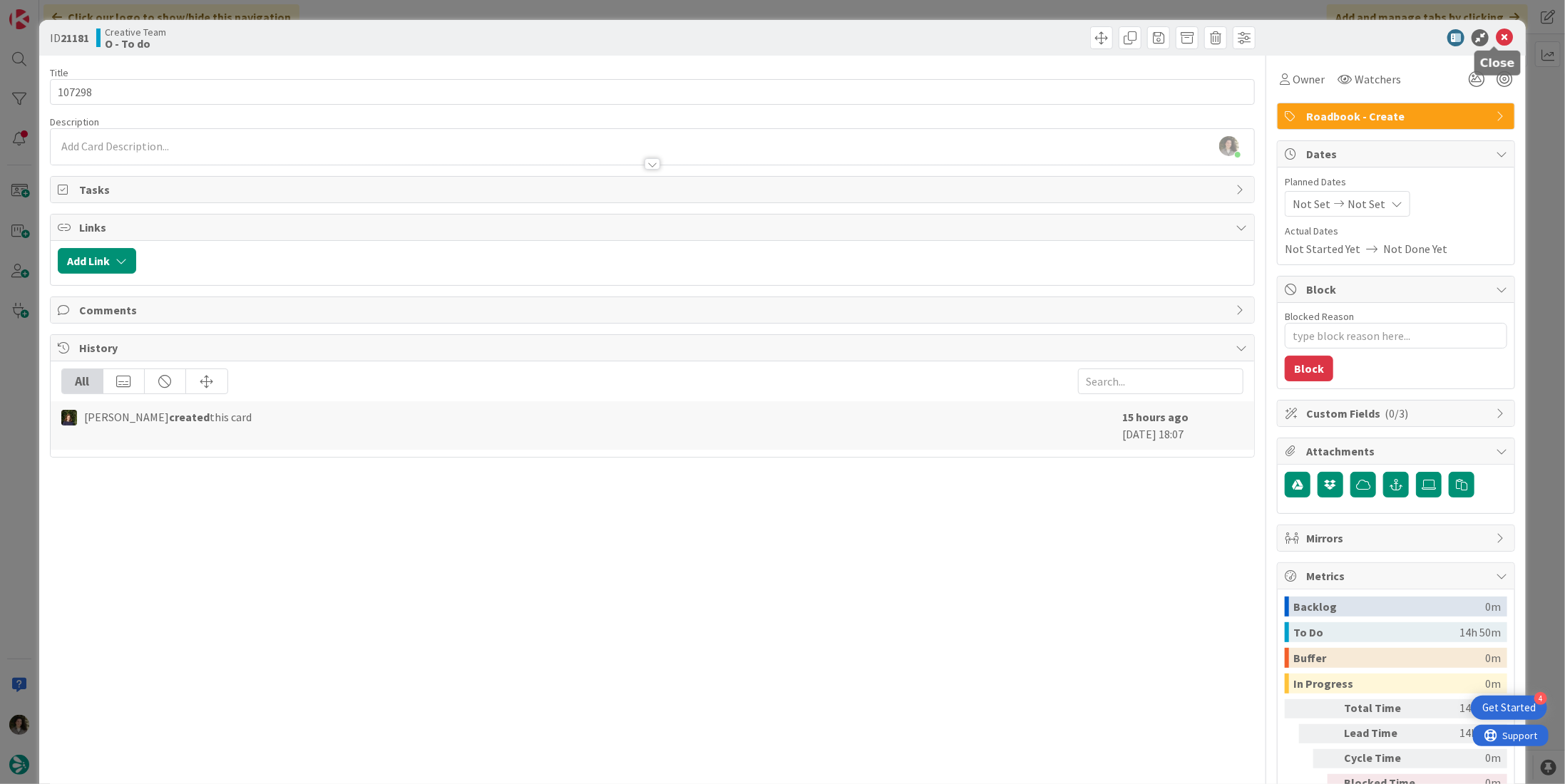
click at [1495, 33] on icon at bounding box center [1504, 38] width 17 height 17
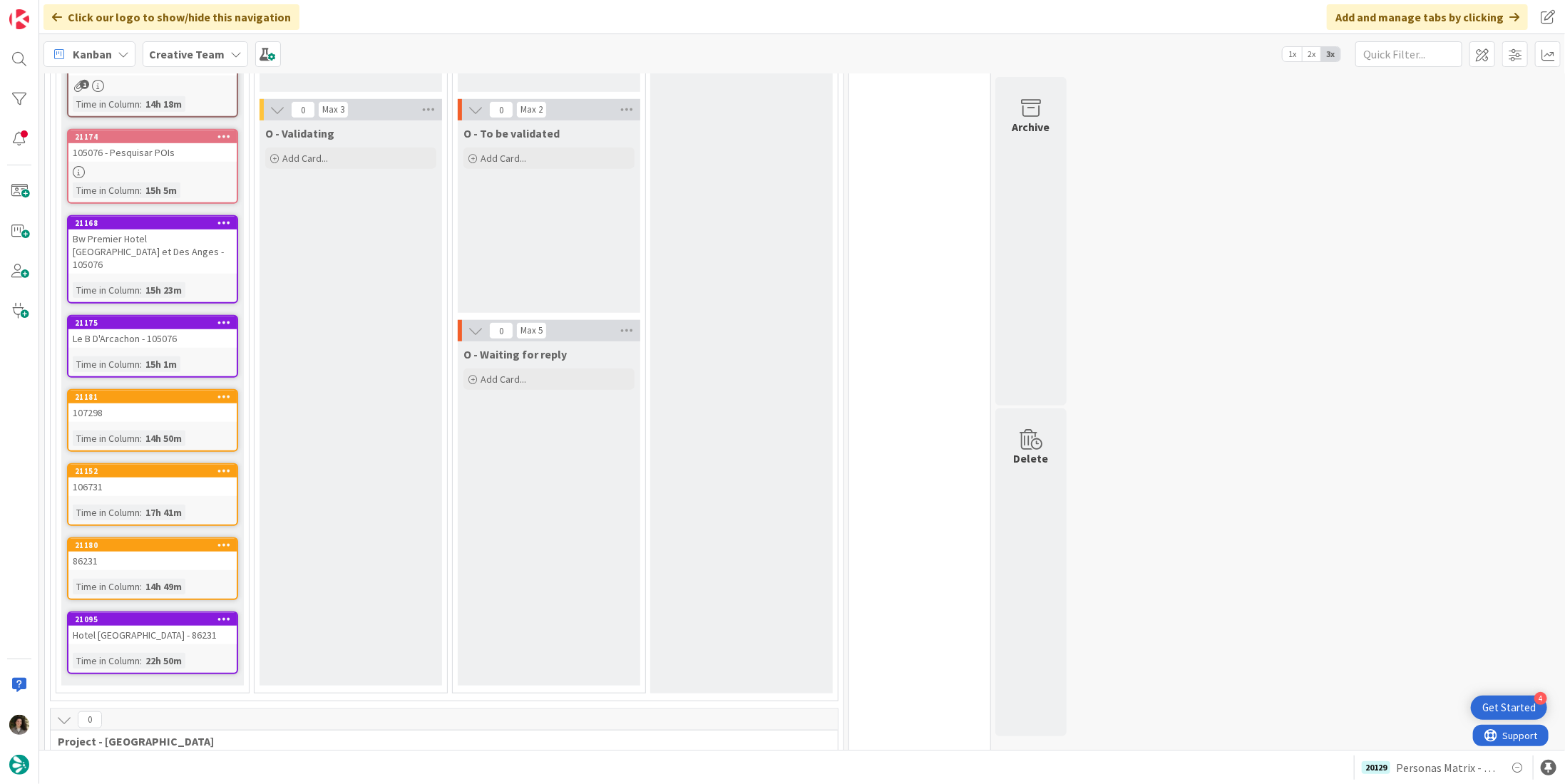
click at [175, 329] on div "Le B D'Arcachon - 105076" at bounding box center [153, 338] width 168 height 19
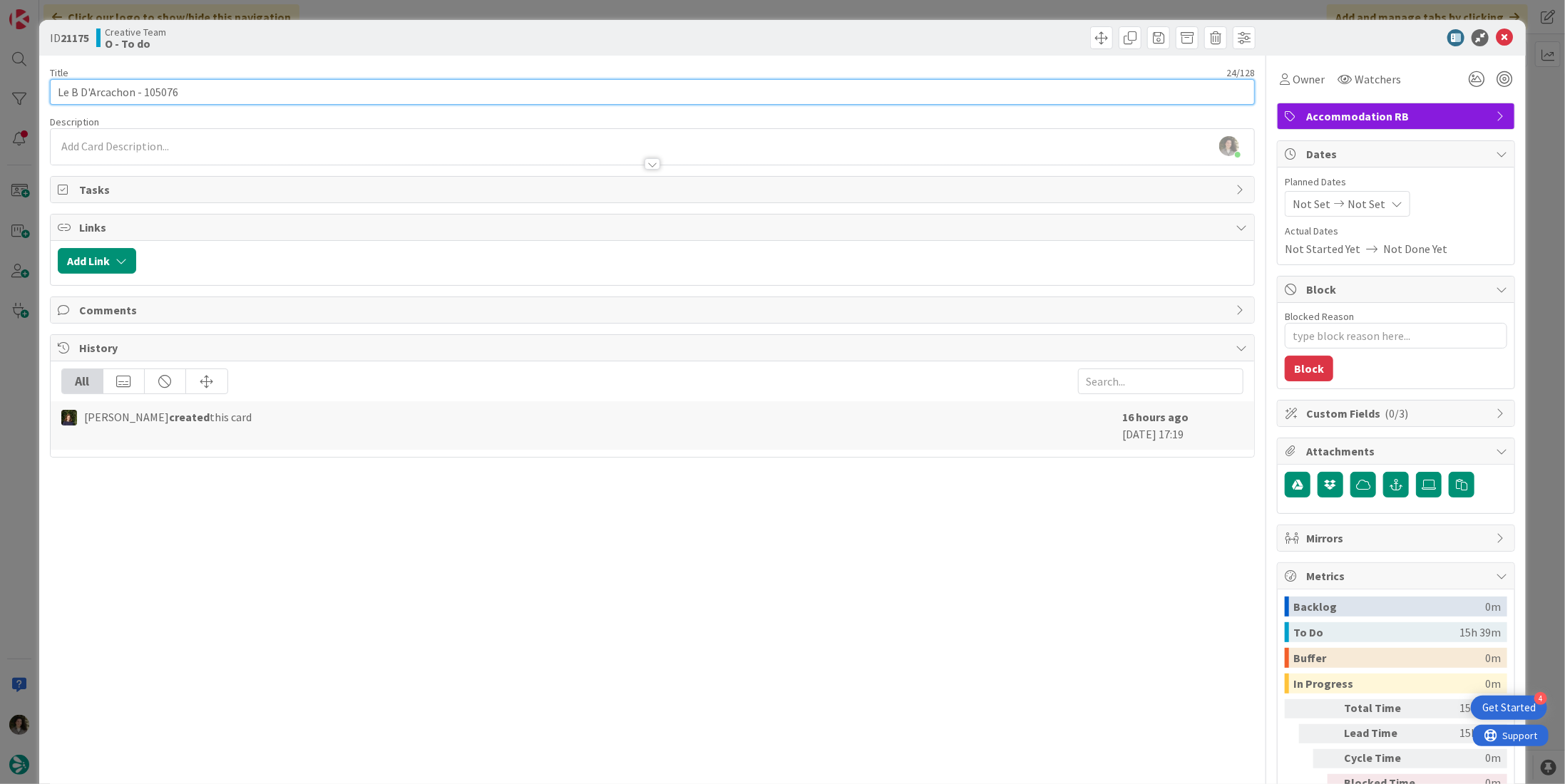
drag, startPoint x: 132, startPoint y: 92, endPoint x: 15, endPoint y: 100, distance: 117.3
click at [15, 100] on div "ID 21175 Creative Team O - To do Title 24 / 128 Le B D'Arcachon - 105076 Descri…" at bounding box center [782, 392] width 1565 height 784
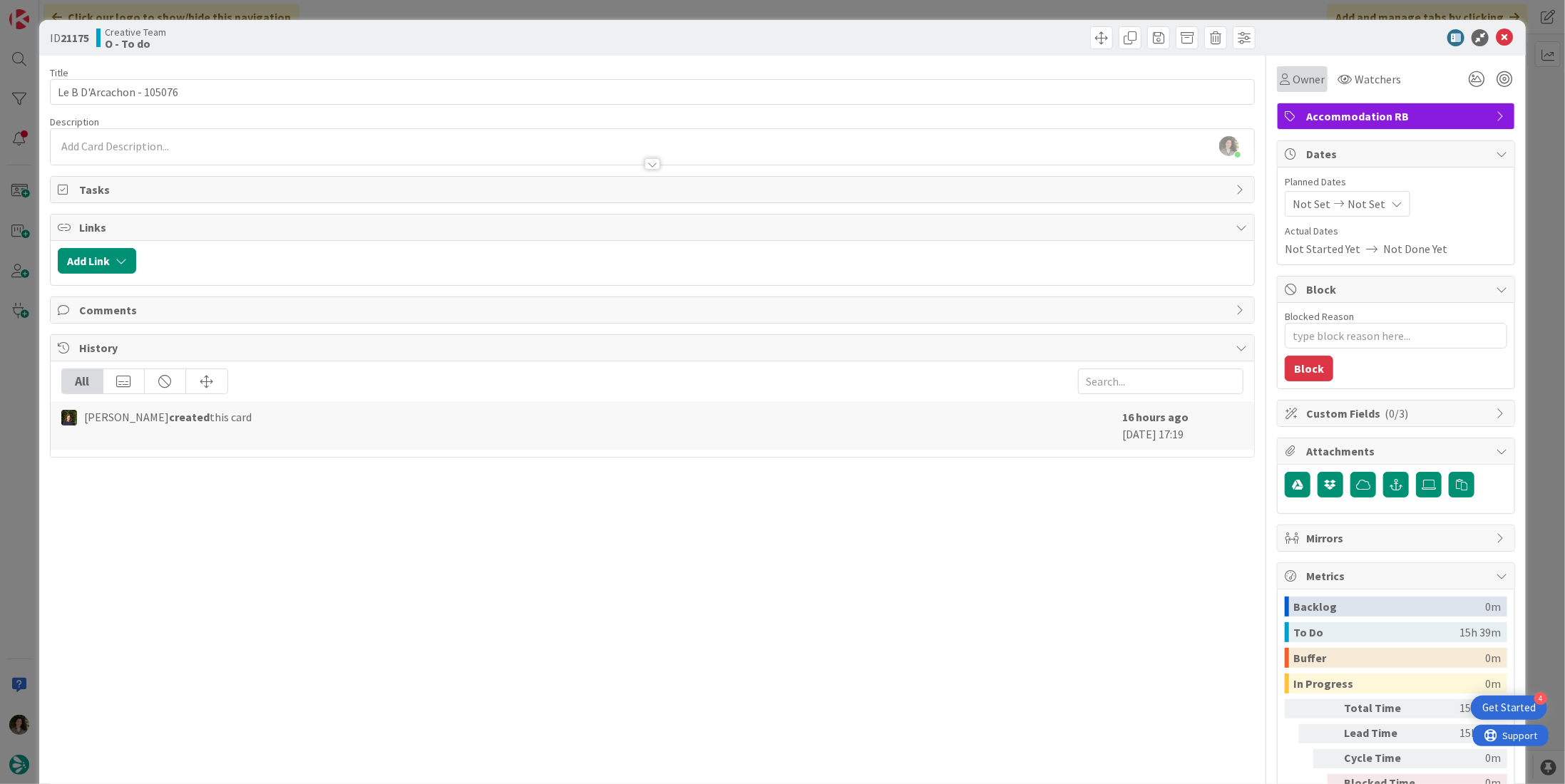
click at [1307, 81] on span "Owner" at bounding box center [1308, 78] width 32 height 17
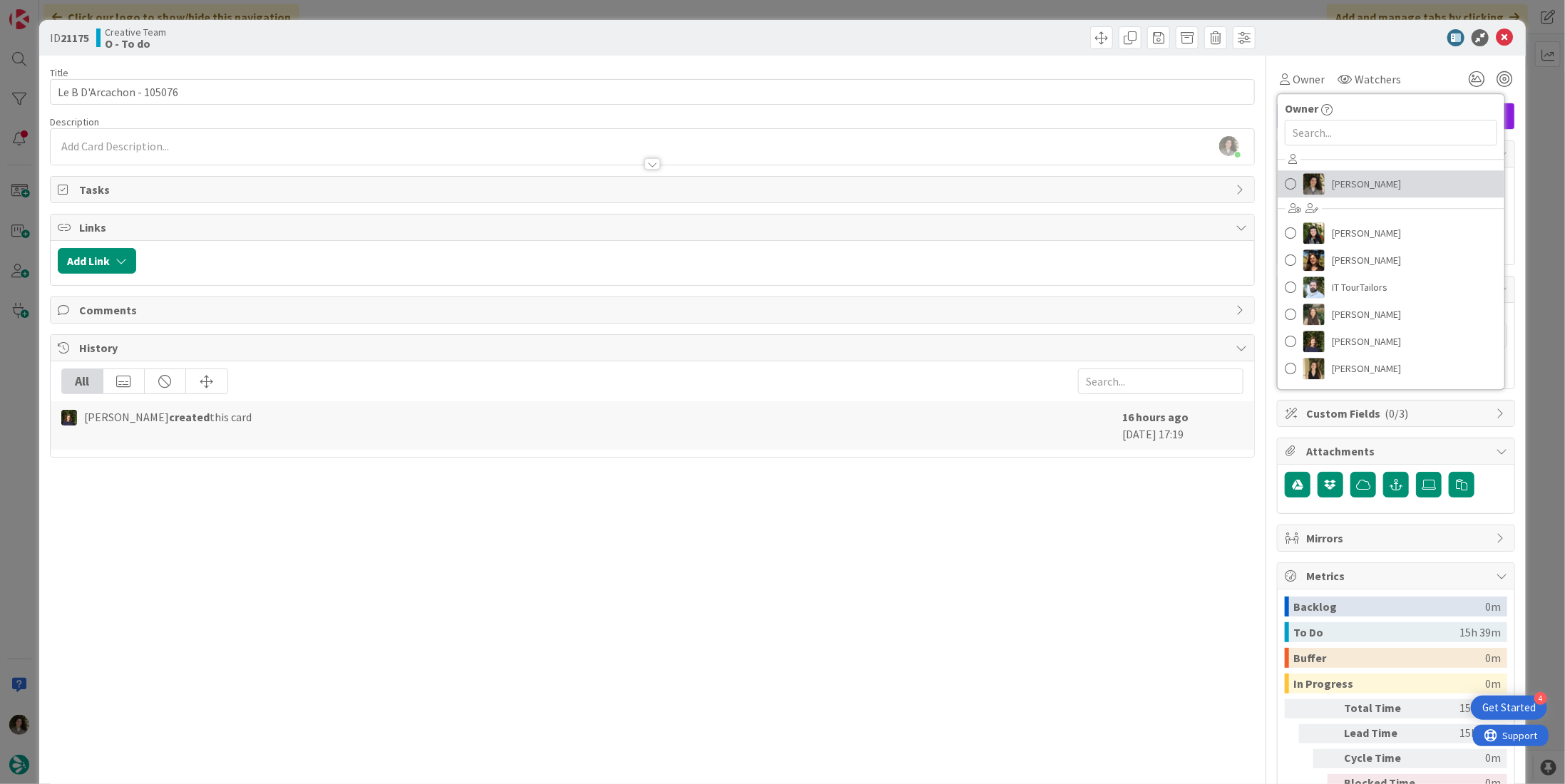
click at [1356, 177] on span "Melissa Santos" at bounding box center [1366, 184] width 70 height 21
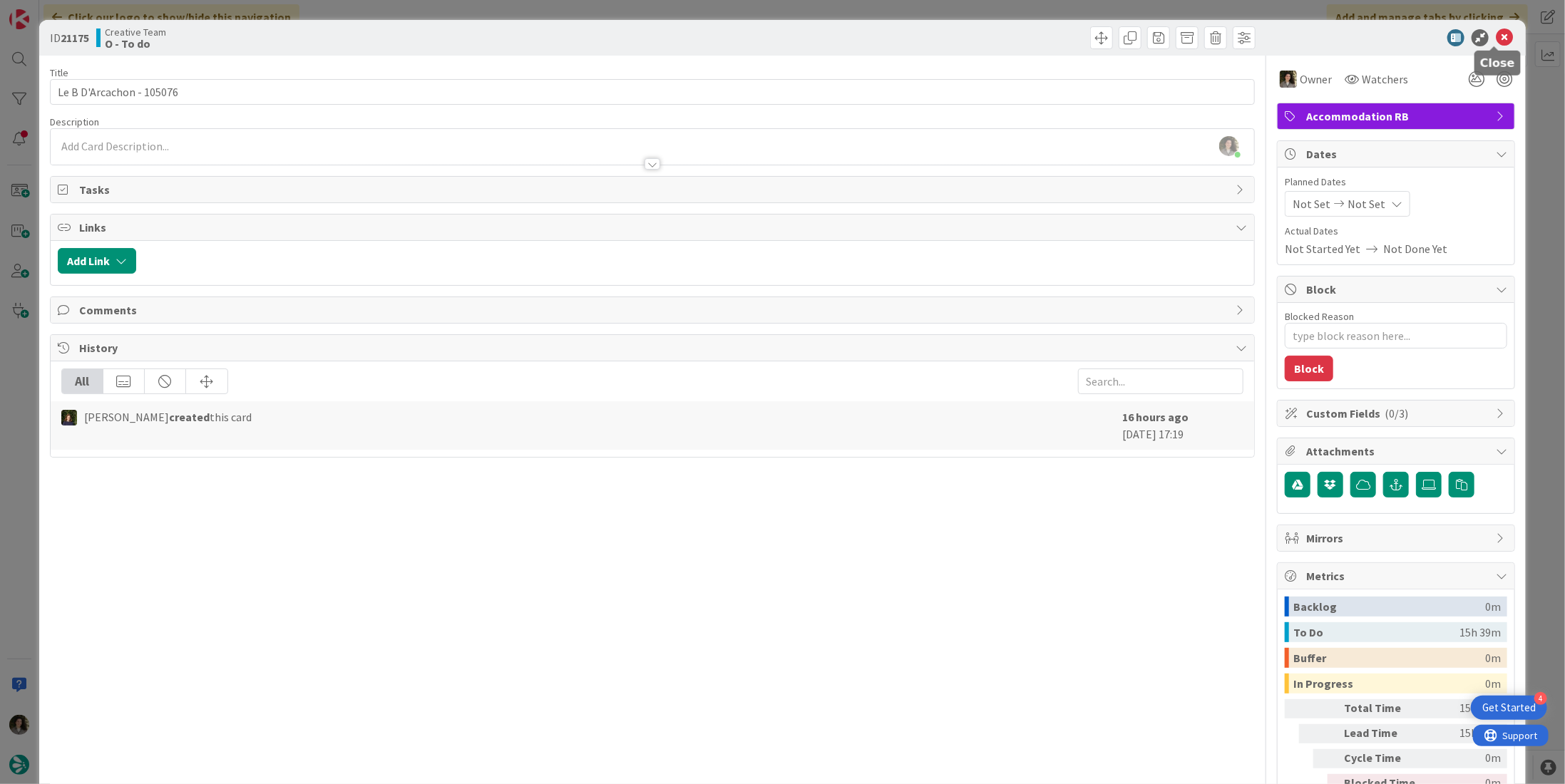
click at [1495, 32] on icon at bounding box center [1504, 38] width 17 height 17
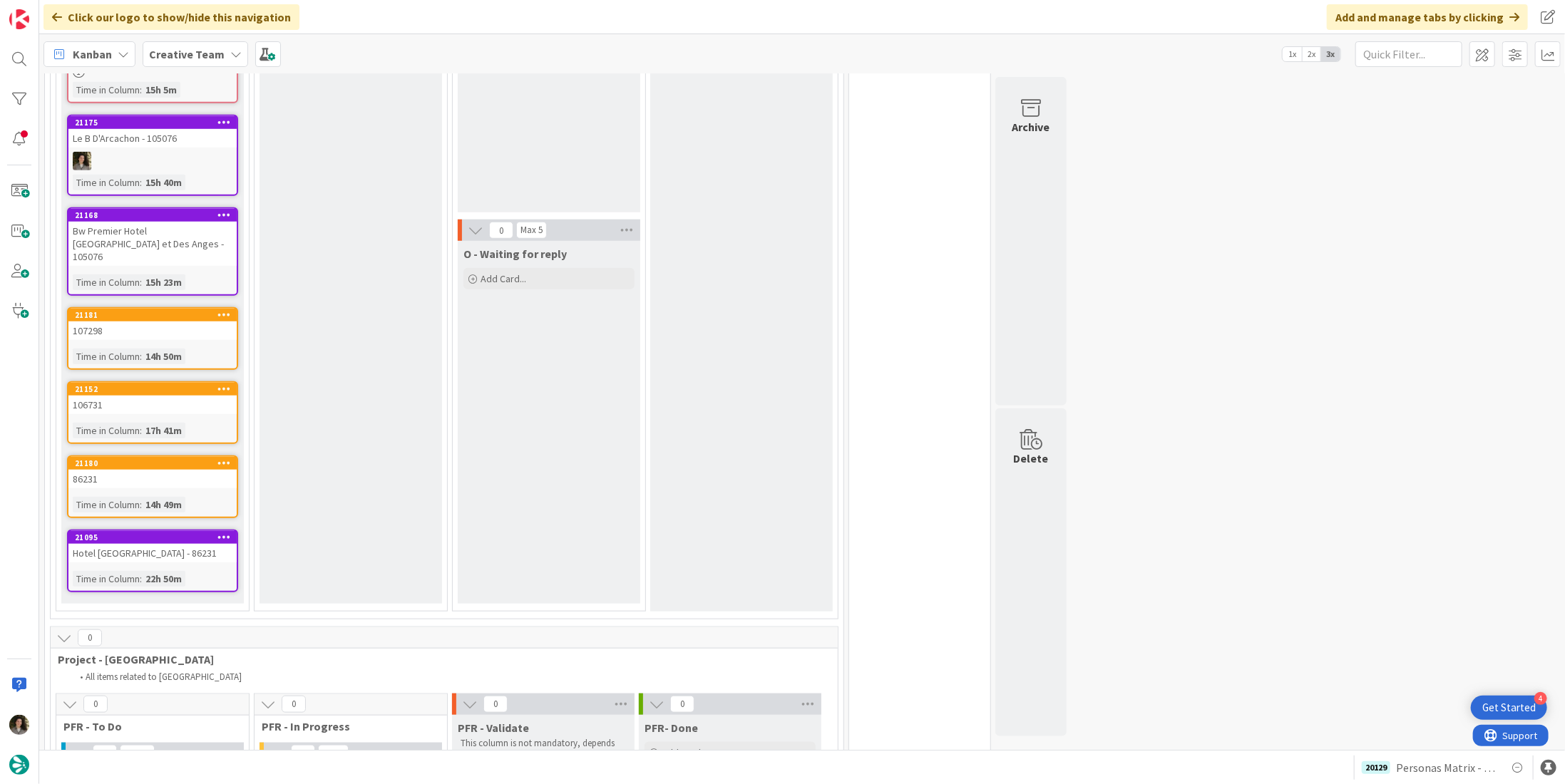
scroll to position [766, 0]
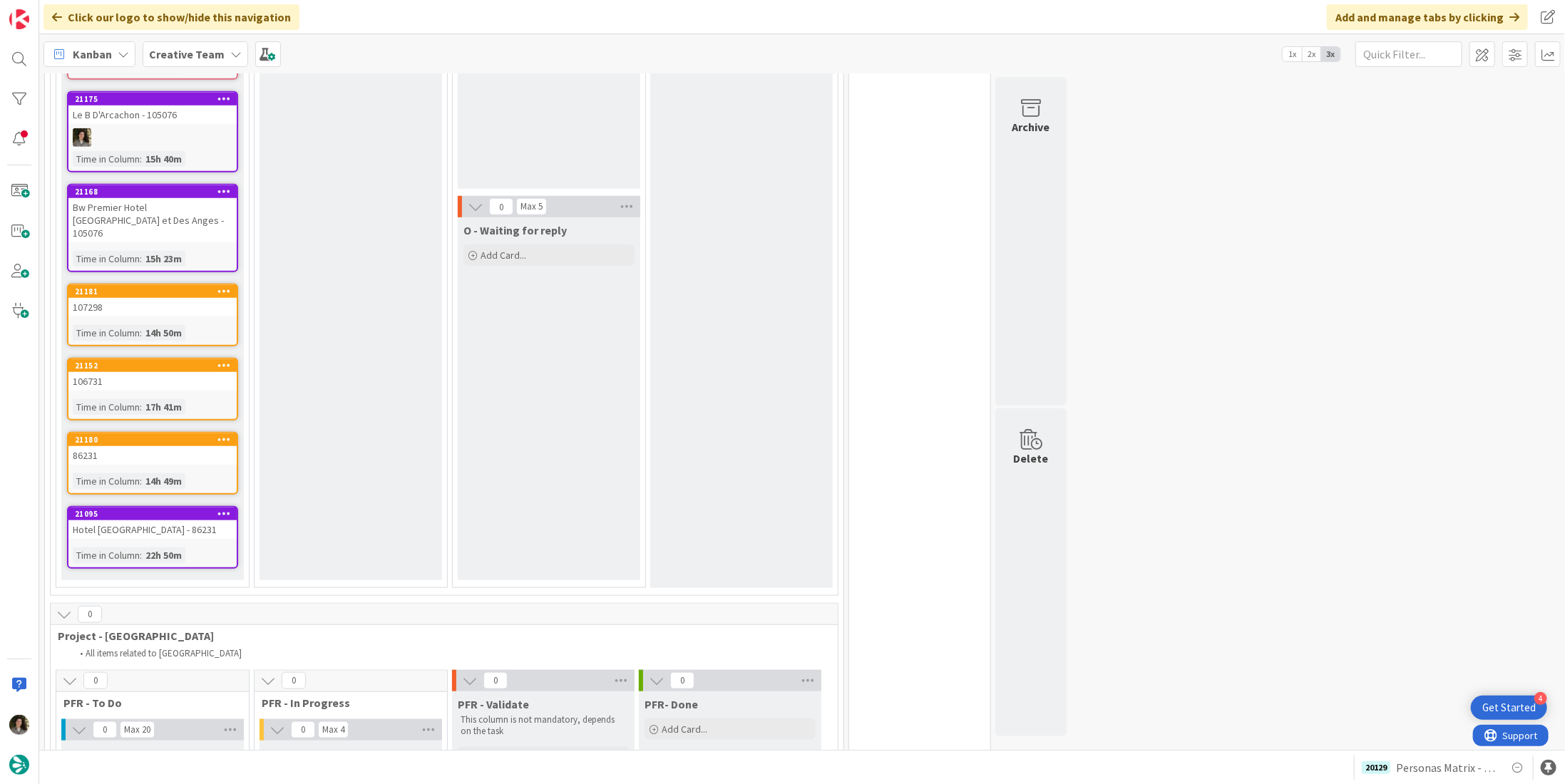
click at [147, 524] on link "21095 Hotel La Couleuvrine - 86231 Time in Column : 22h 50m" at bounding box center [152, 537] width 171 height 63
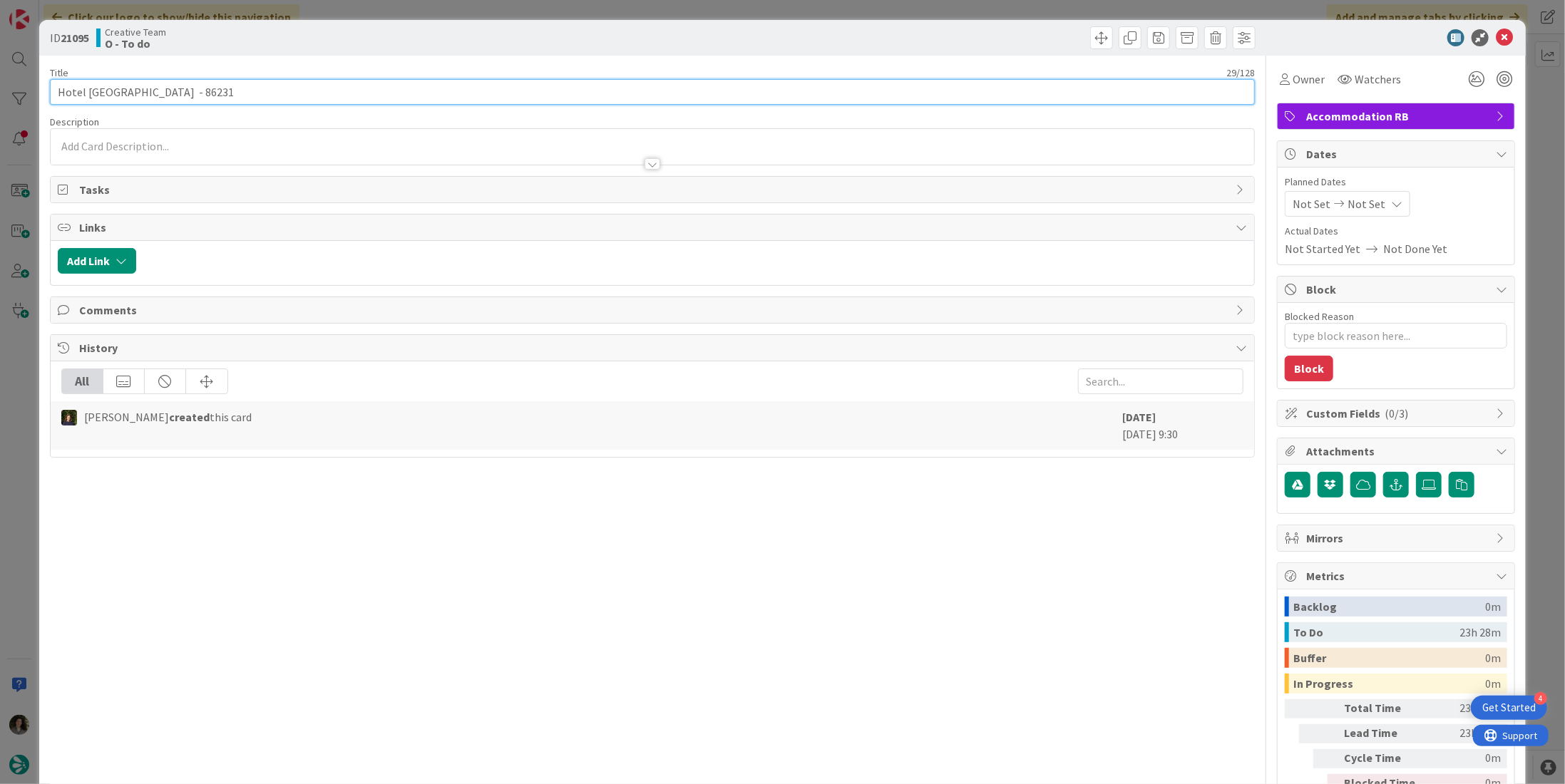
drag, startPoint x: 155, startPoint y: 92, endPoint x: -9, endPoint y: 88, distance: 164.0
click at [0, 88] on html "4 Get Started Click our logo to show/hide this navigation Add and manage tabs b…" at bounding box center [782, 392] width 1565 height 784
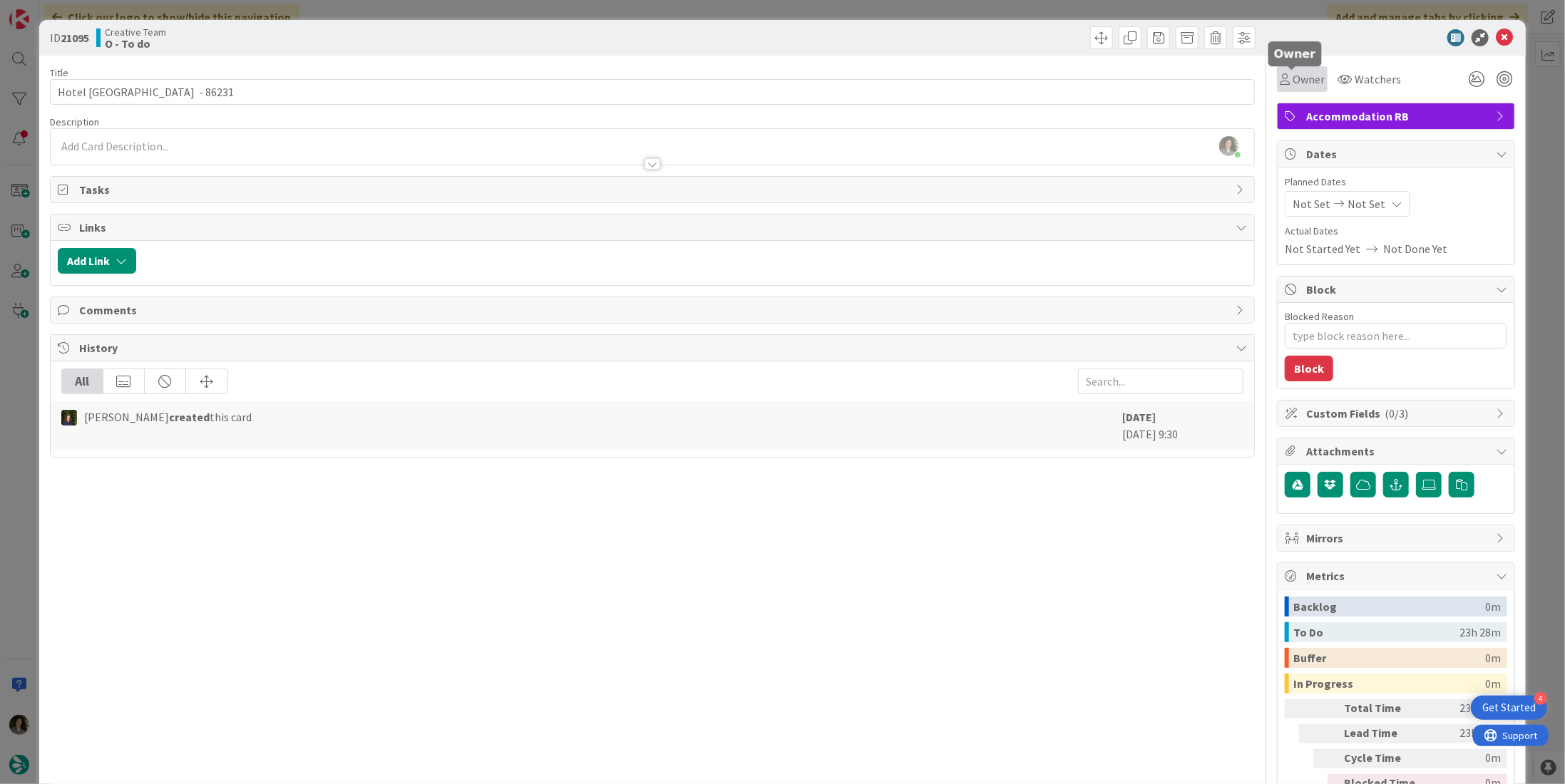
click at [1293, 83] on span "Owner" at bounding box center [1308, 78] width 32 height 17
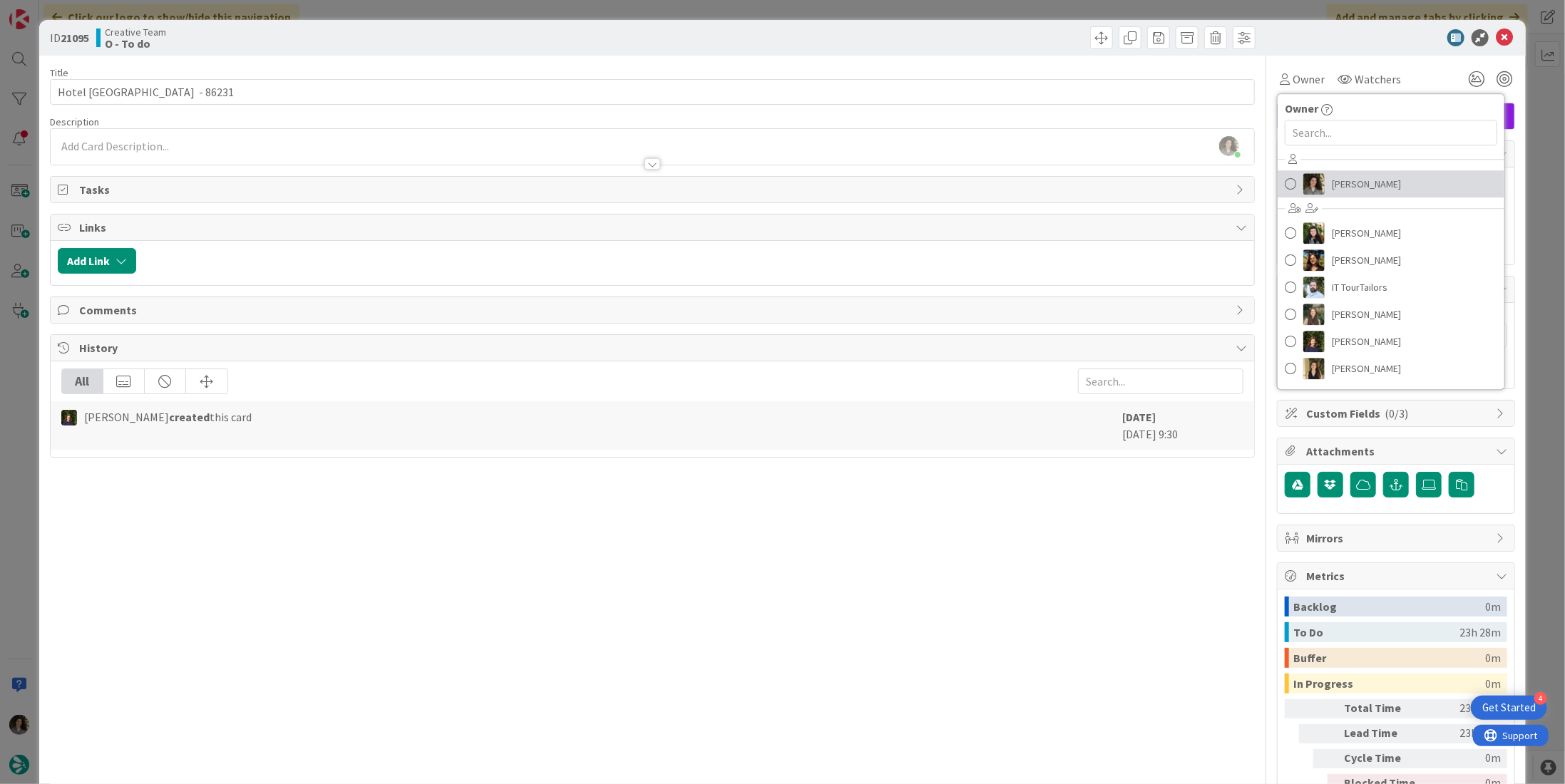
click at [1317, 178] on link "Melissa Santos" at bounding box center [1391, 183] width 226 height 27
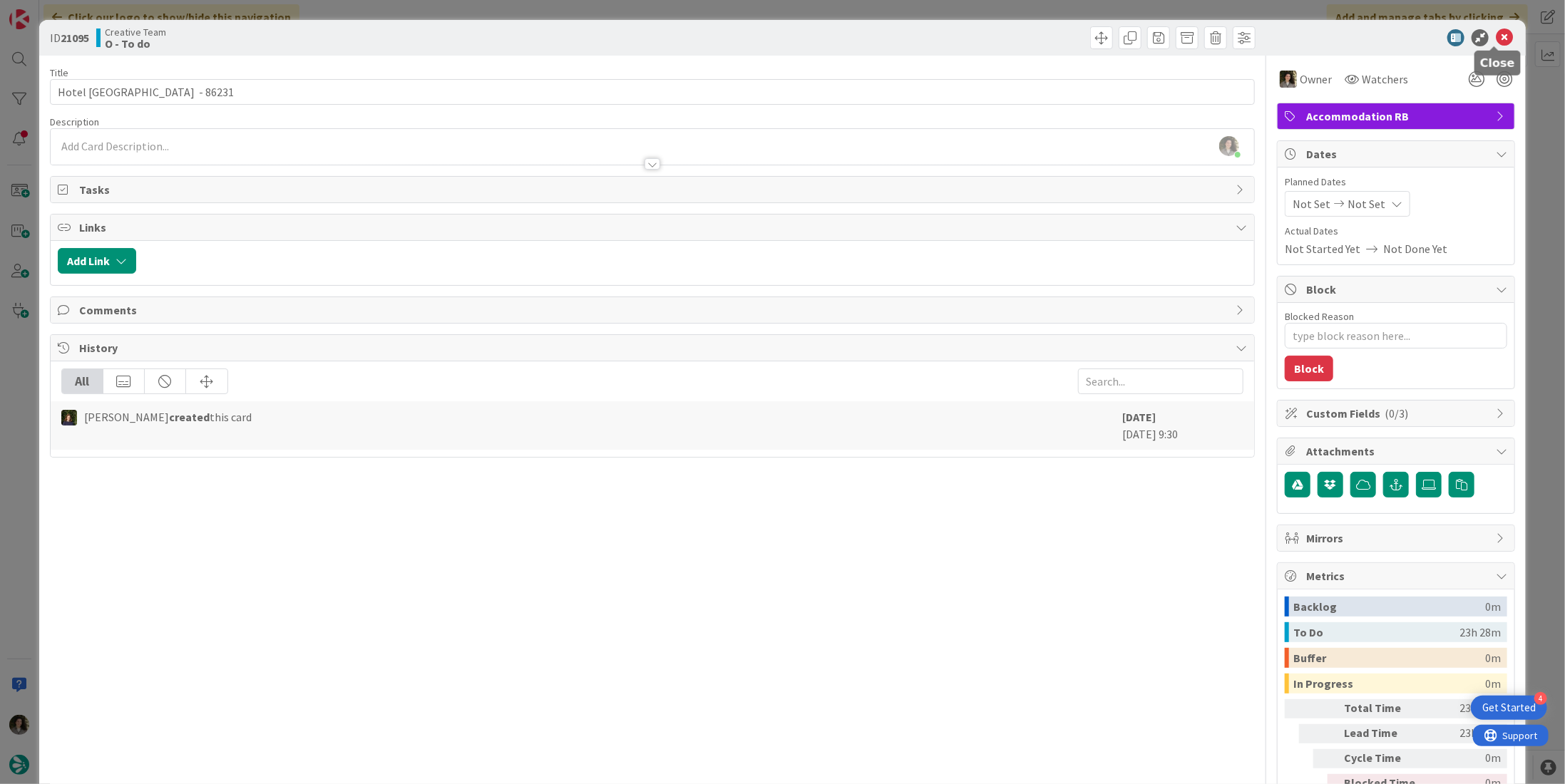
click at [1499, 35] on icon at bounding box center [1504, 38] width 17 height 17
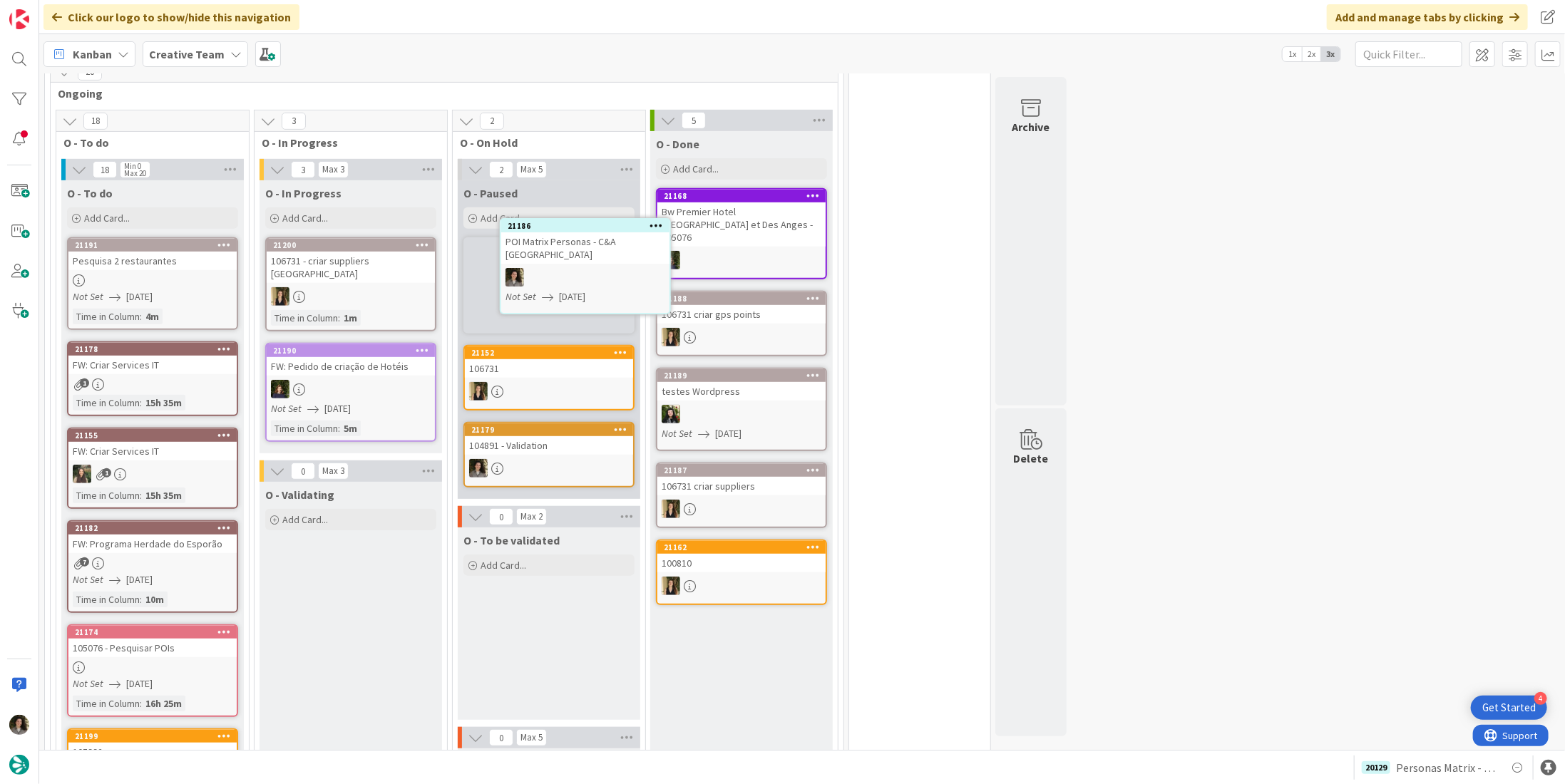
scroll to position [426, 0]
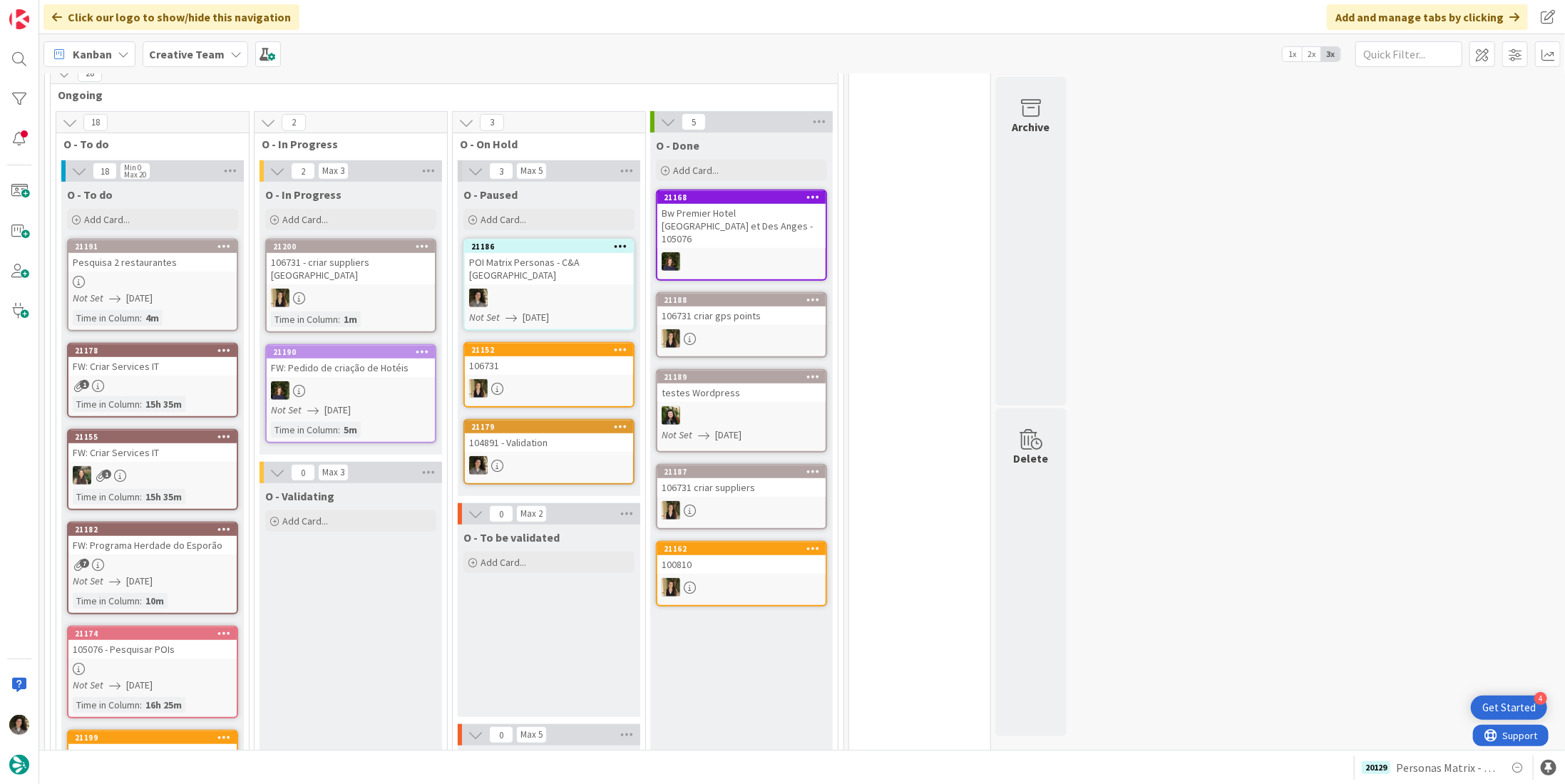
click at [547, 253] on div "POI Matrix Personas - C&A UK" at bounding box center [549, 269] width 168 height 31
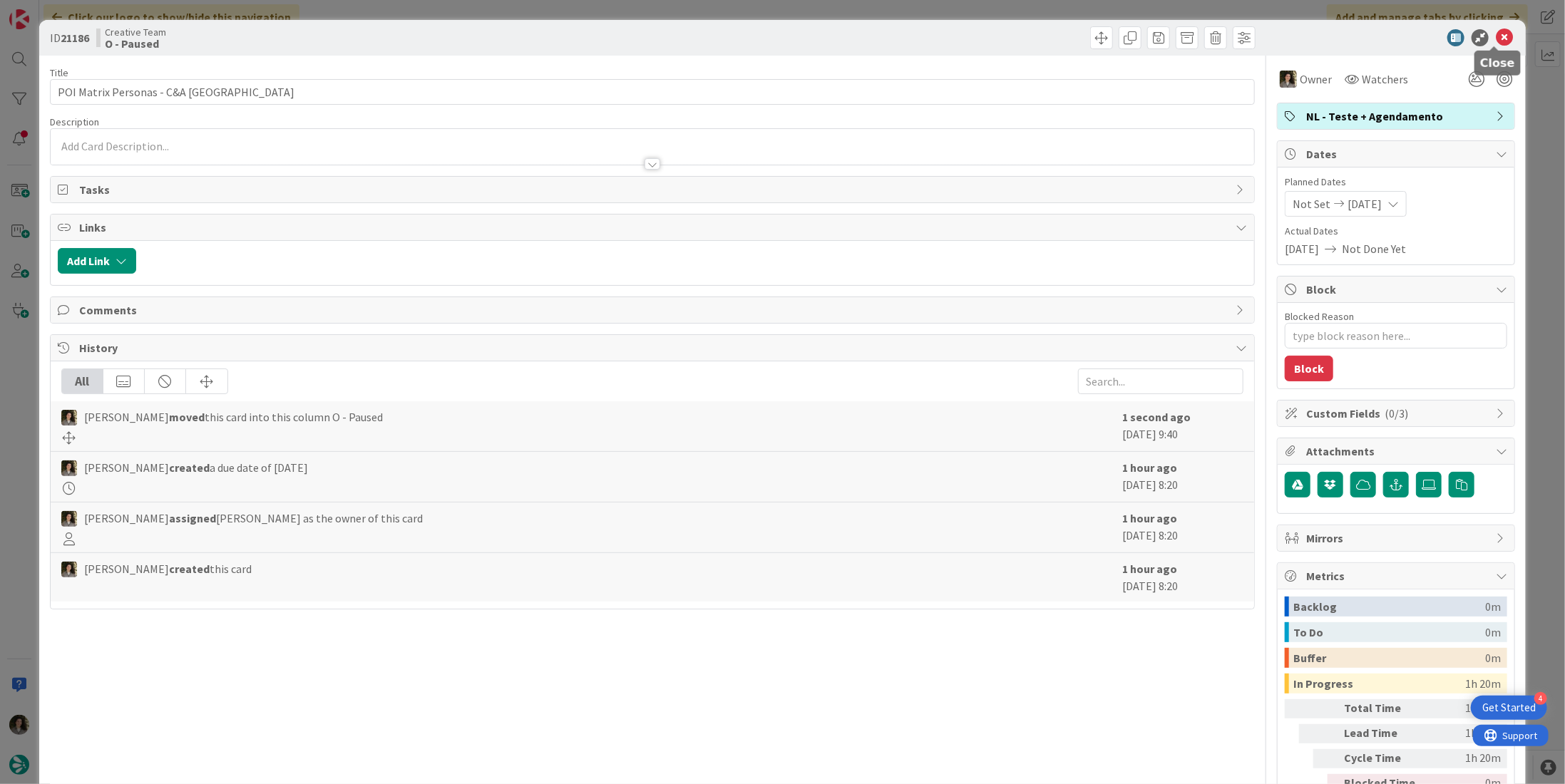
click at [1496, 39] on icon at bounding box center [1504, 38] width 17 height 17
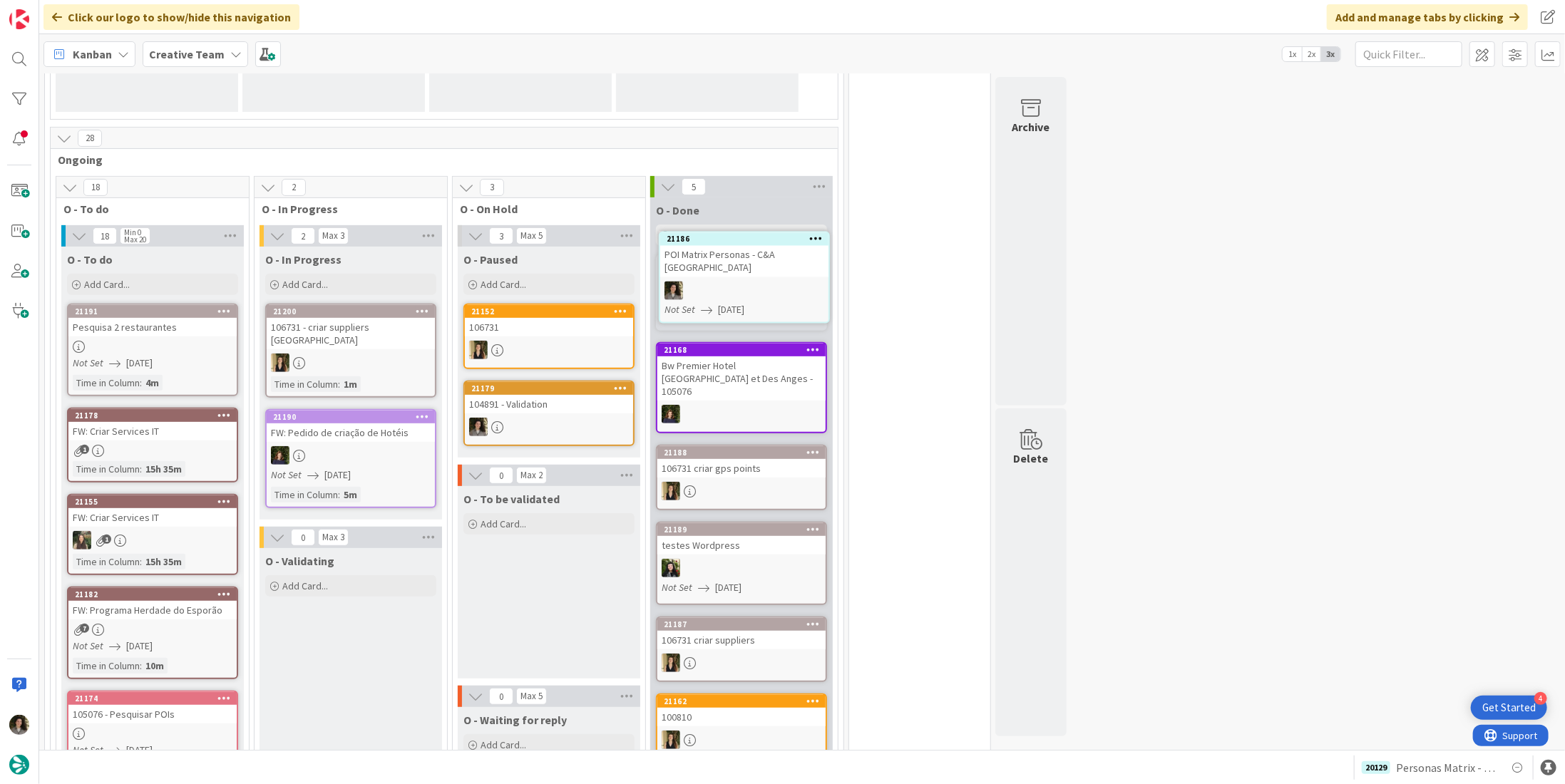
scroll to position [292, 0]
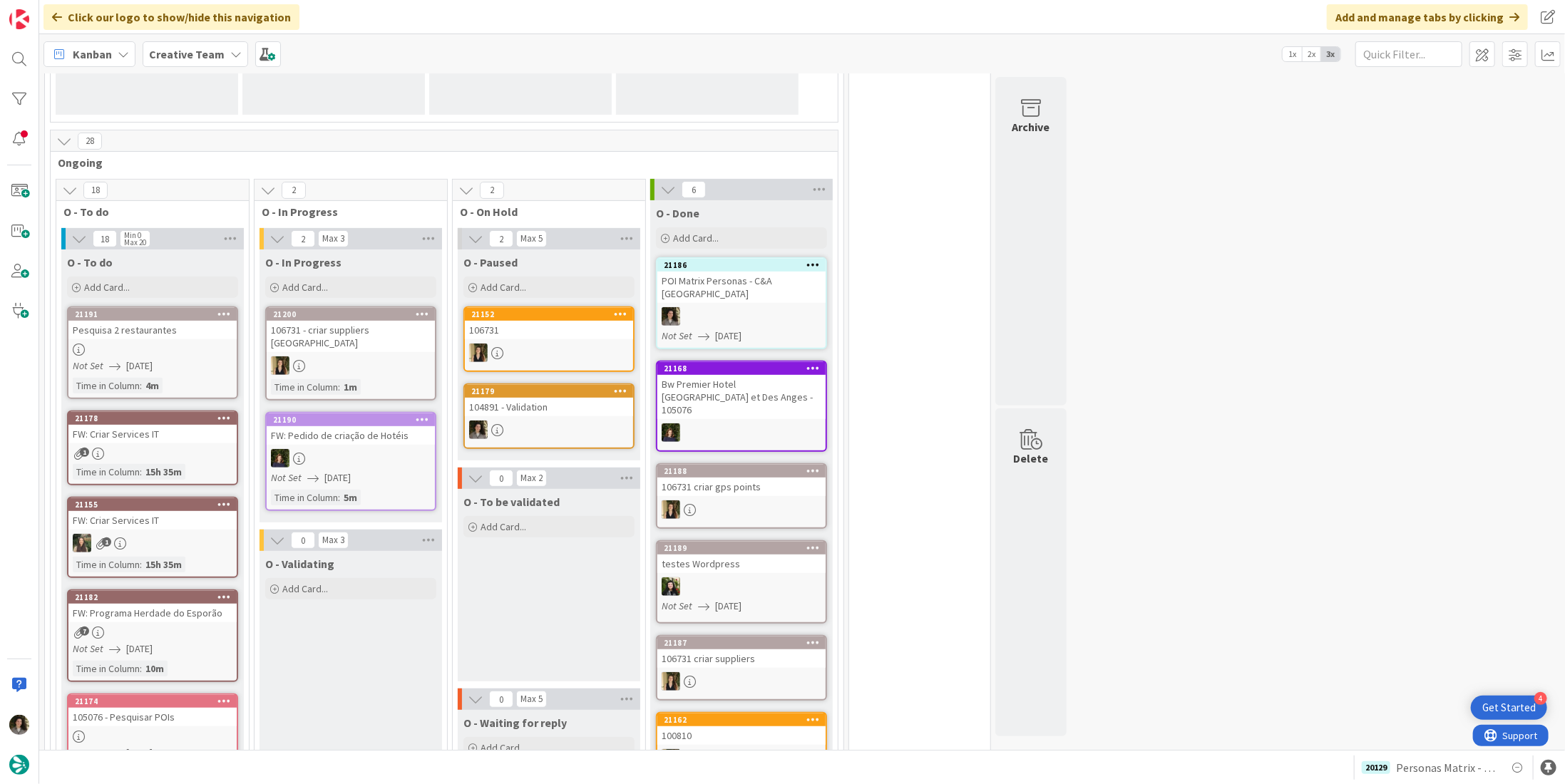
click at [733, 286] on div "POI Matrix Personas - C&A UK" at bounding box center [742, 287] width 168 height 31
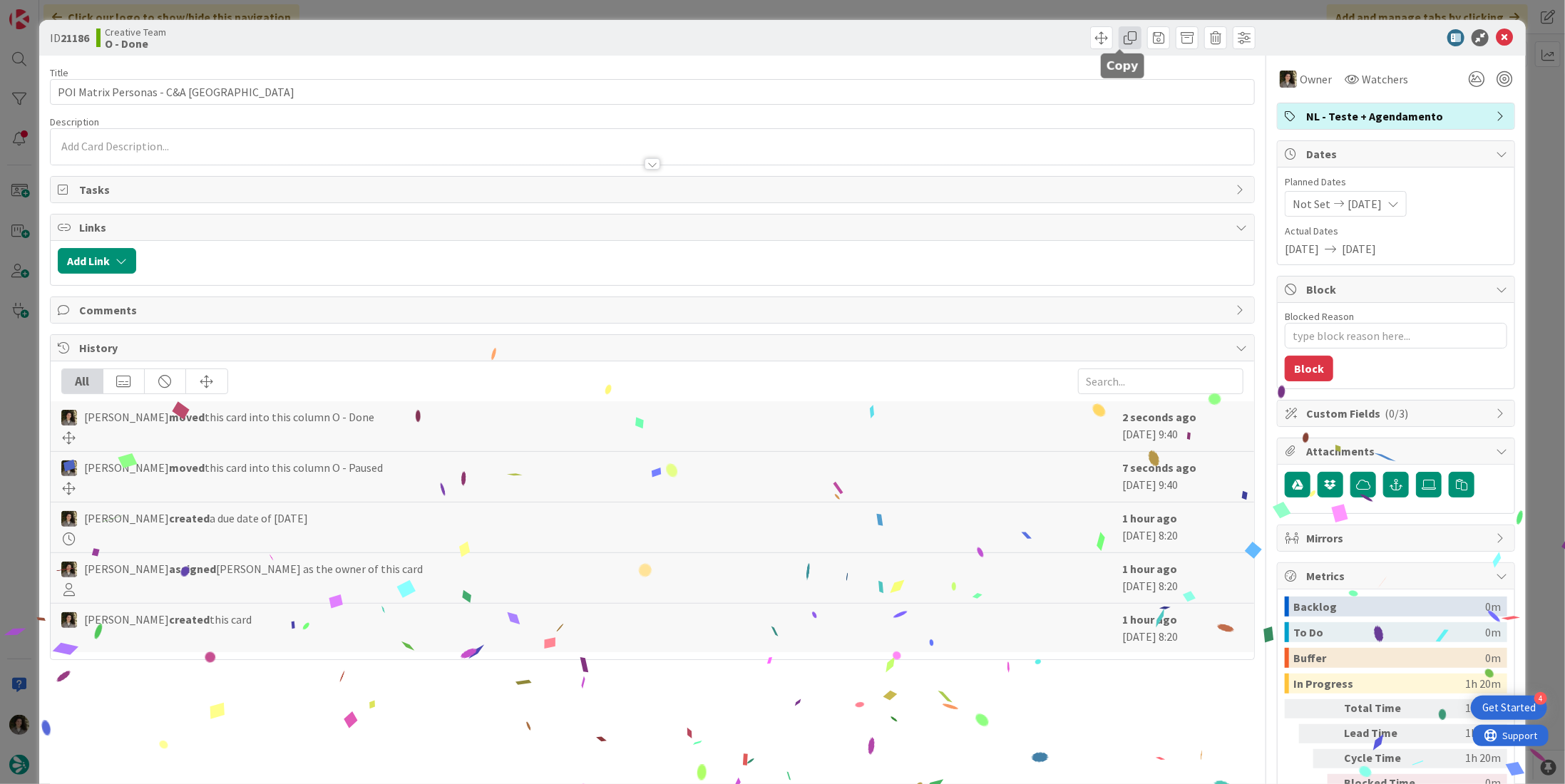
click at [1123, 41] on span at bounding box center [1130, 38] width 23 height 23
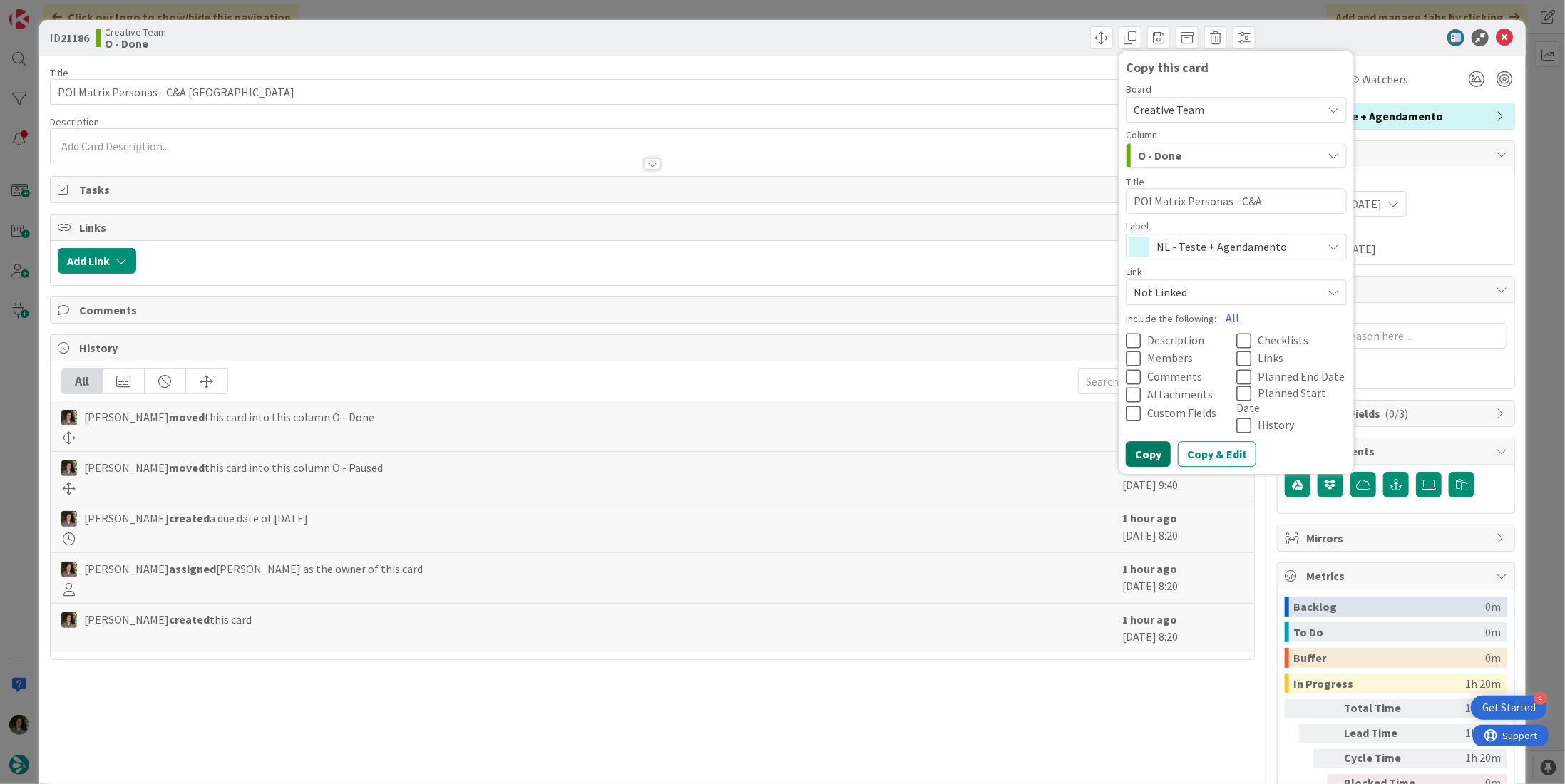
click at [1131, 442] on button "Copy" at bounding box center [1148, 455] width 45 height 25
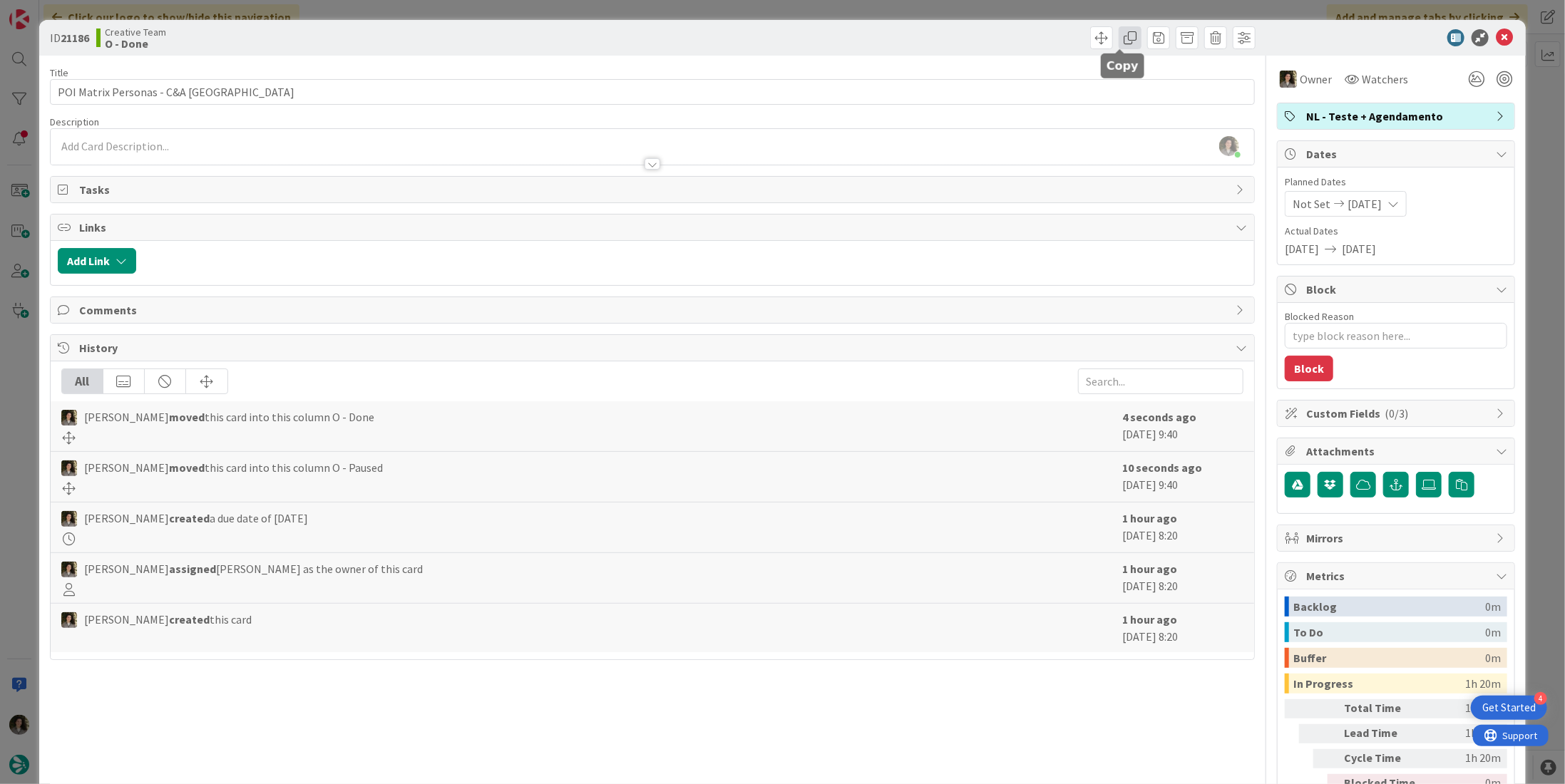
click at [1119, 36] on span at bounding box center [1130, 38] width 23 height 23
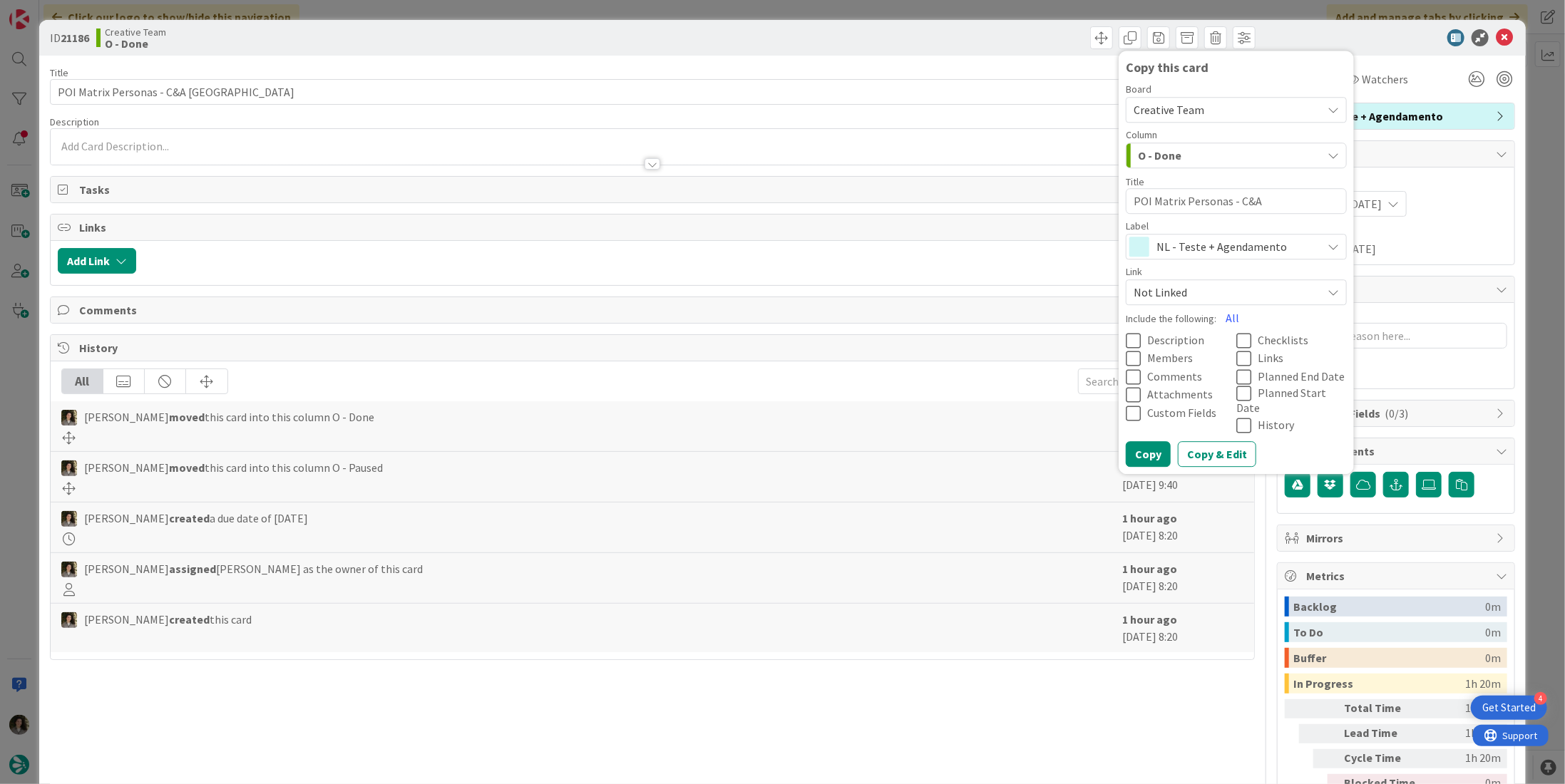
click at [1185, 244] on span "NL - Teste + Agendamento" at bounding box center [1235, 247] width 159 height 20
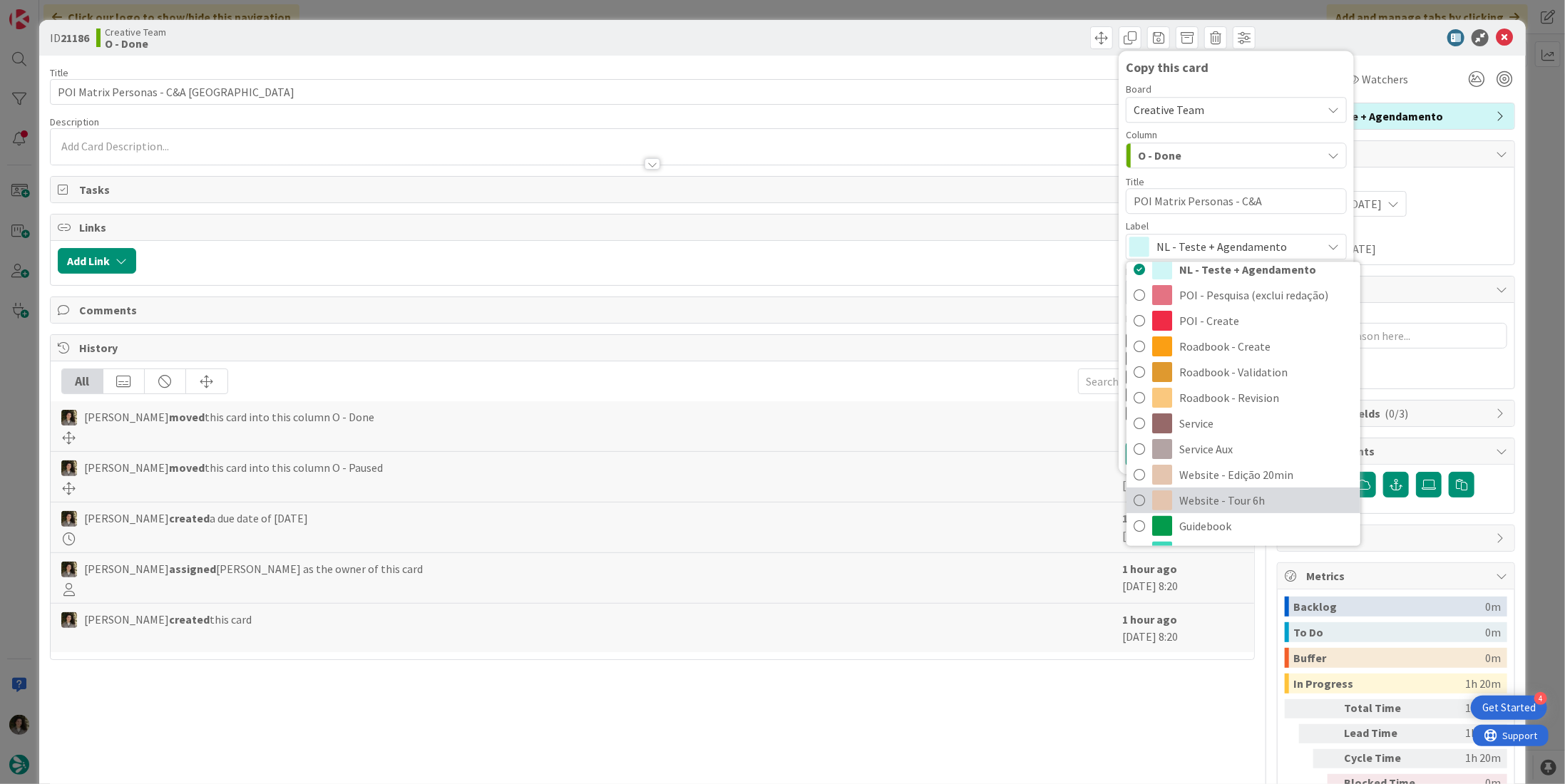
scroll to position [285, 0]
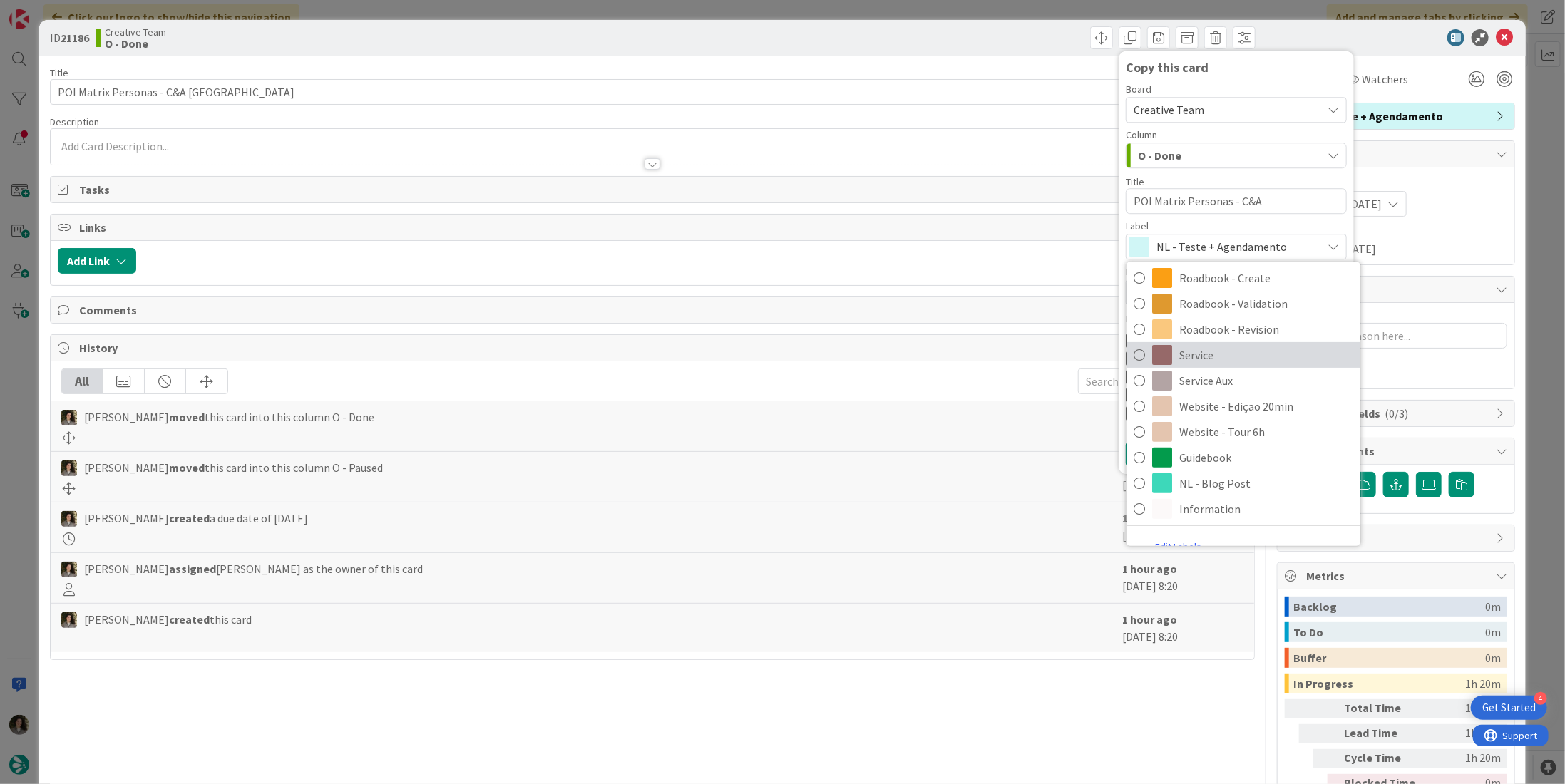
click at [1234, 358] on span "Service" at bounding box center [1266, 355] width 174 height 21
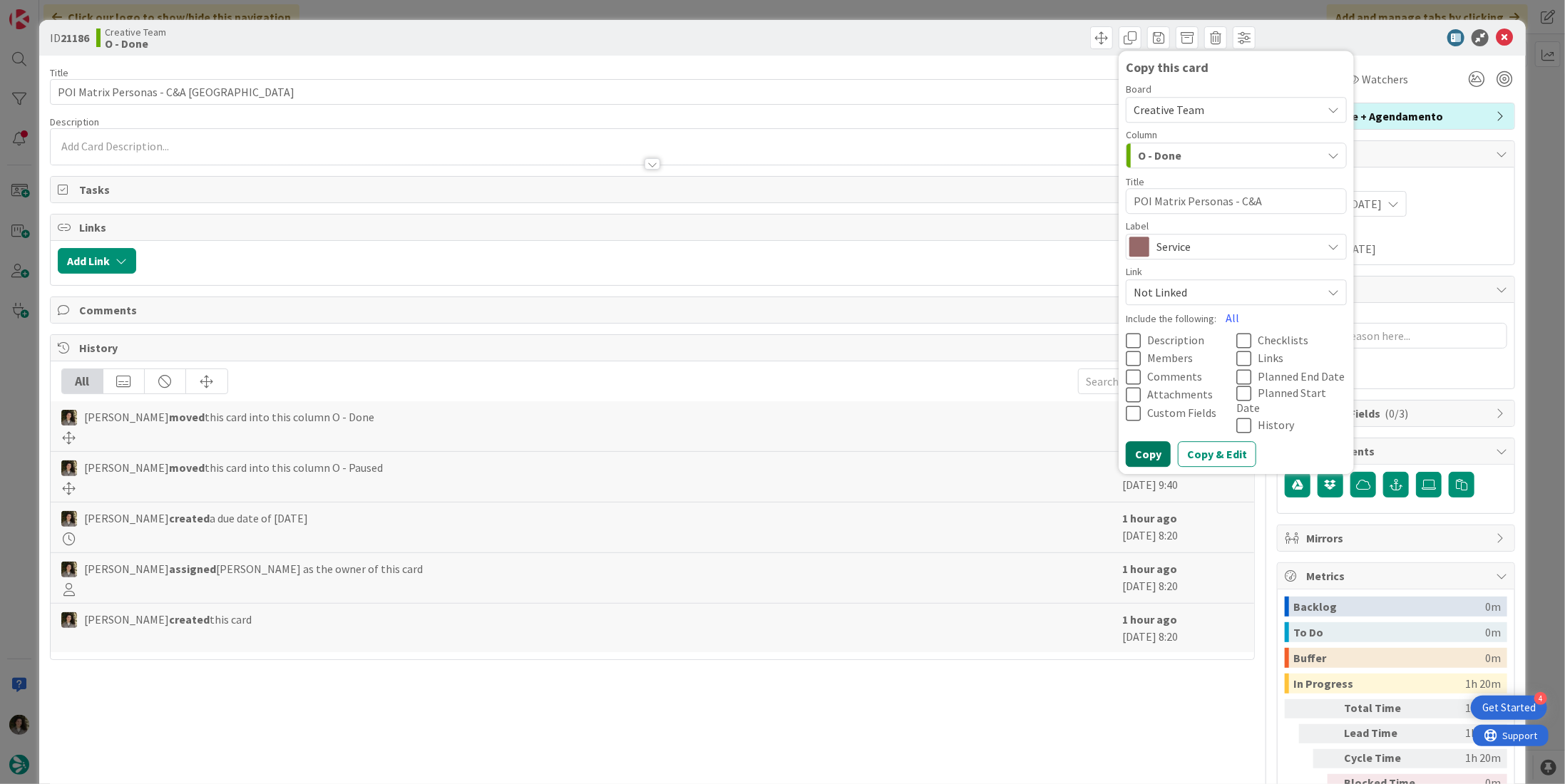
click at [1141, 442] on button "Copy" at bounding box center [1148, 455] width 45 height 25
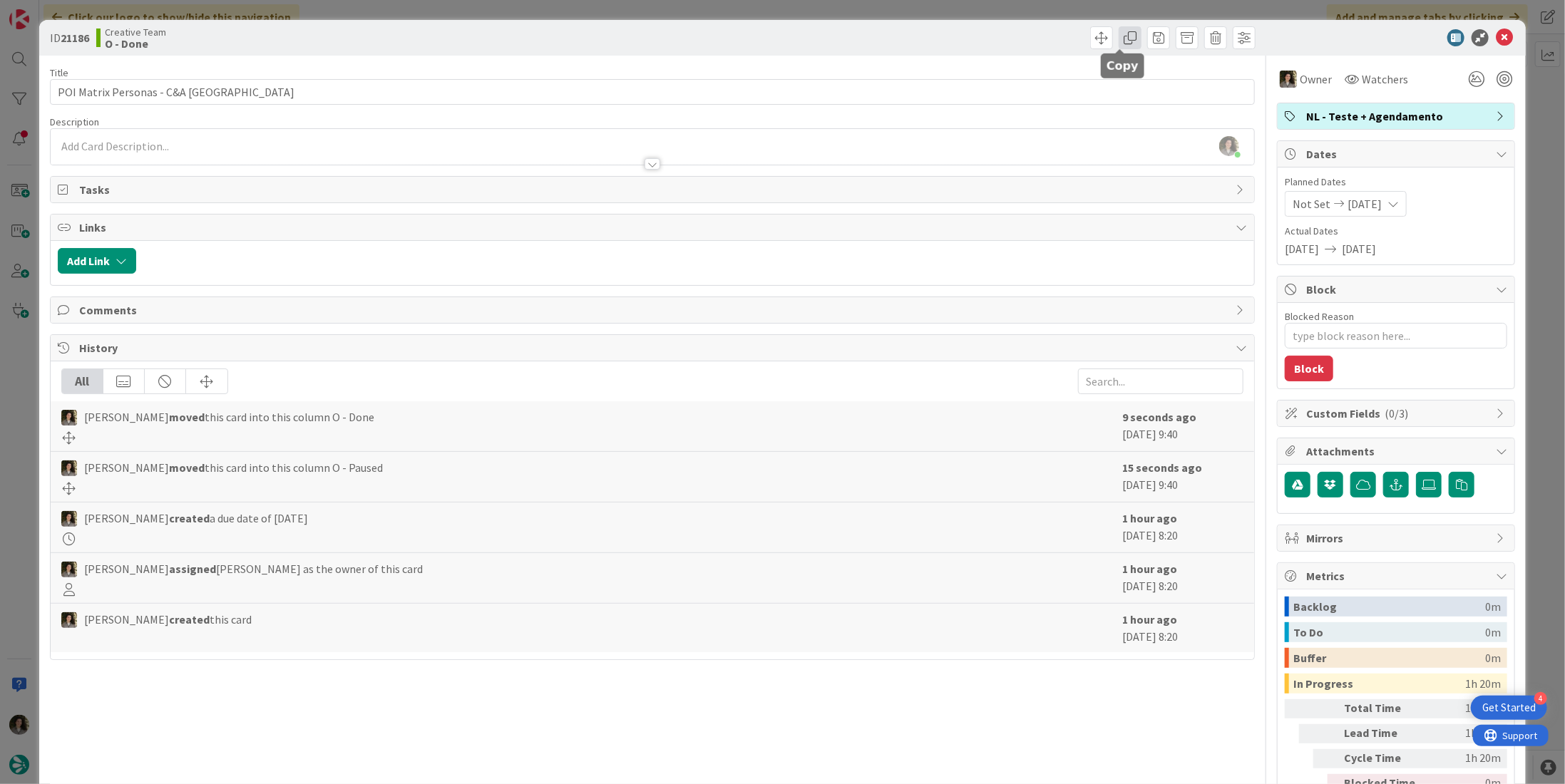
click at [1119, 46] on span at bounding box center [1130, 38] width 23 height 23
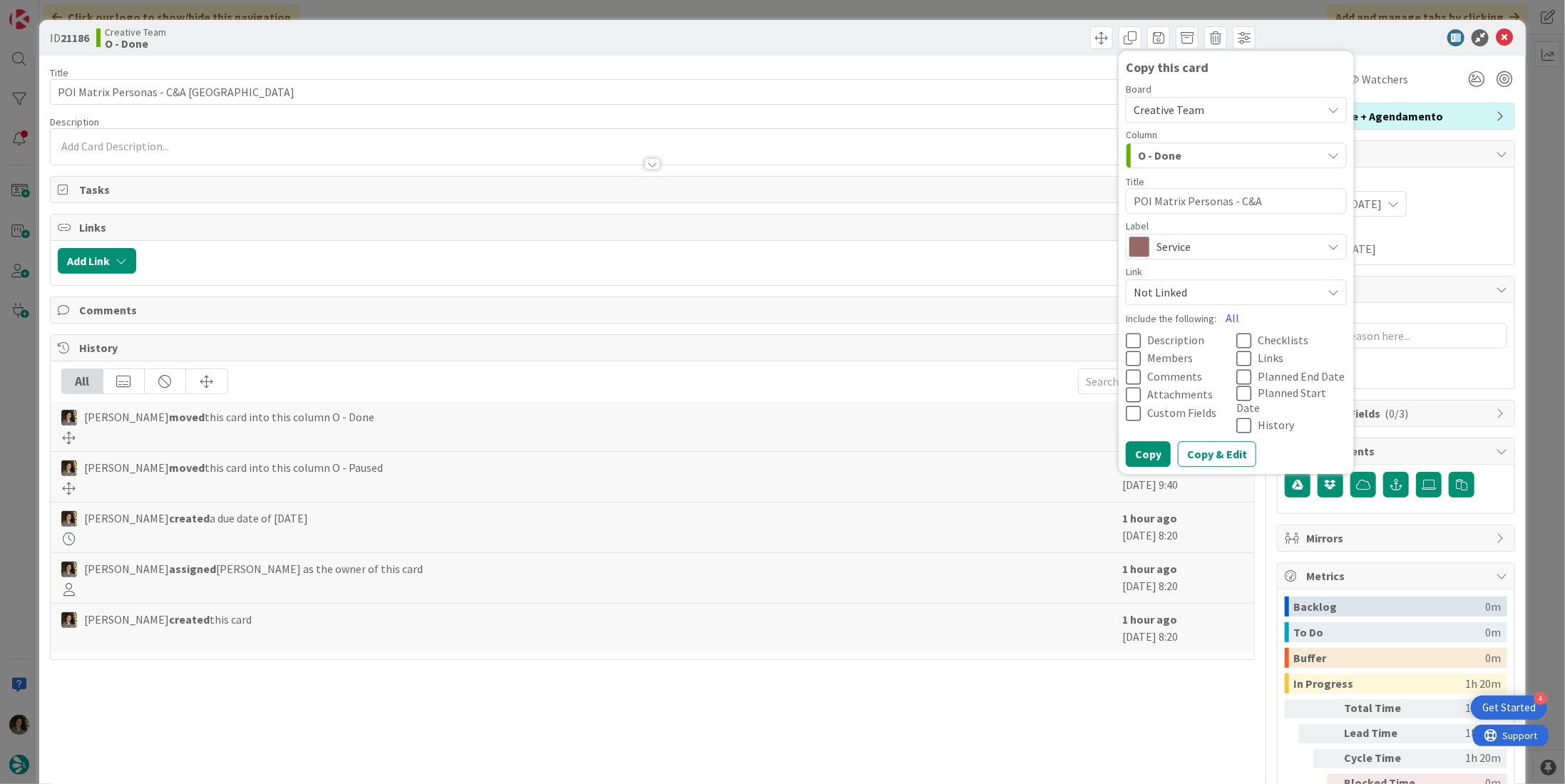
click at [1168, 237] on span "Service" at bounding box center [1235, 247] width 159 height 20
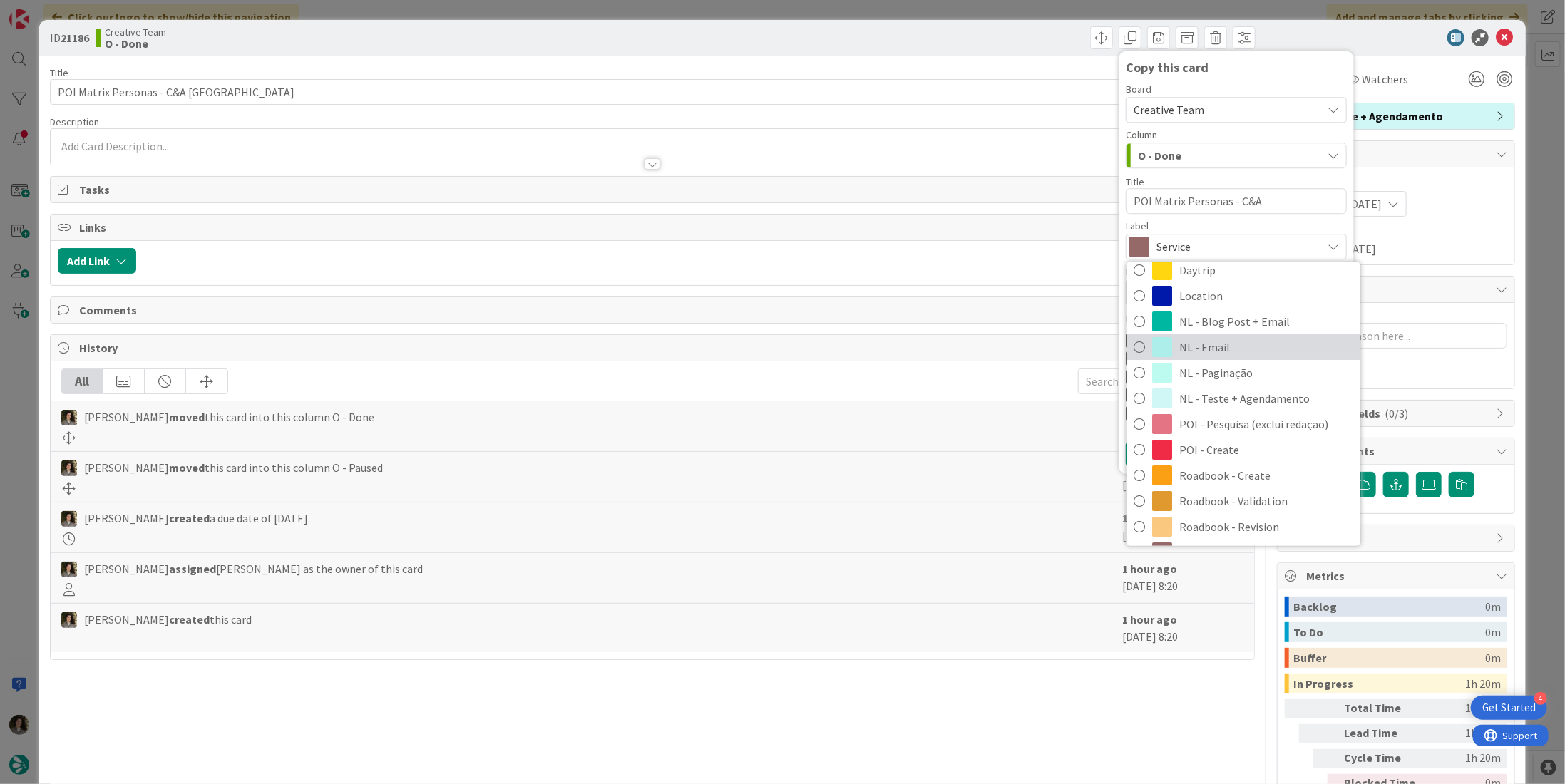
scroll to position [18, 0]
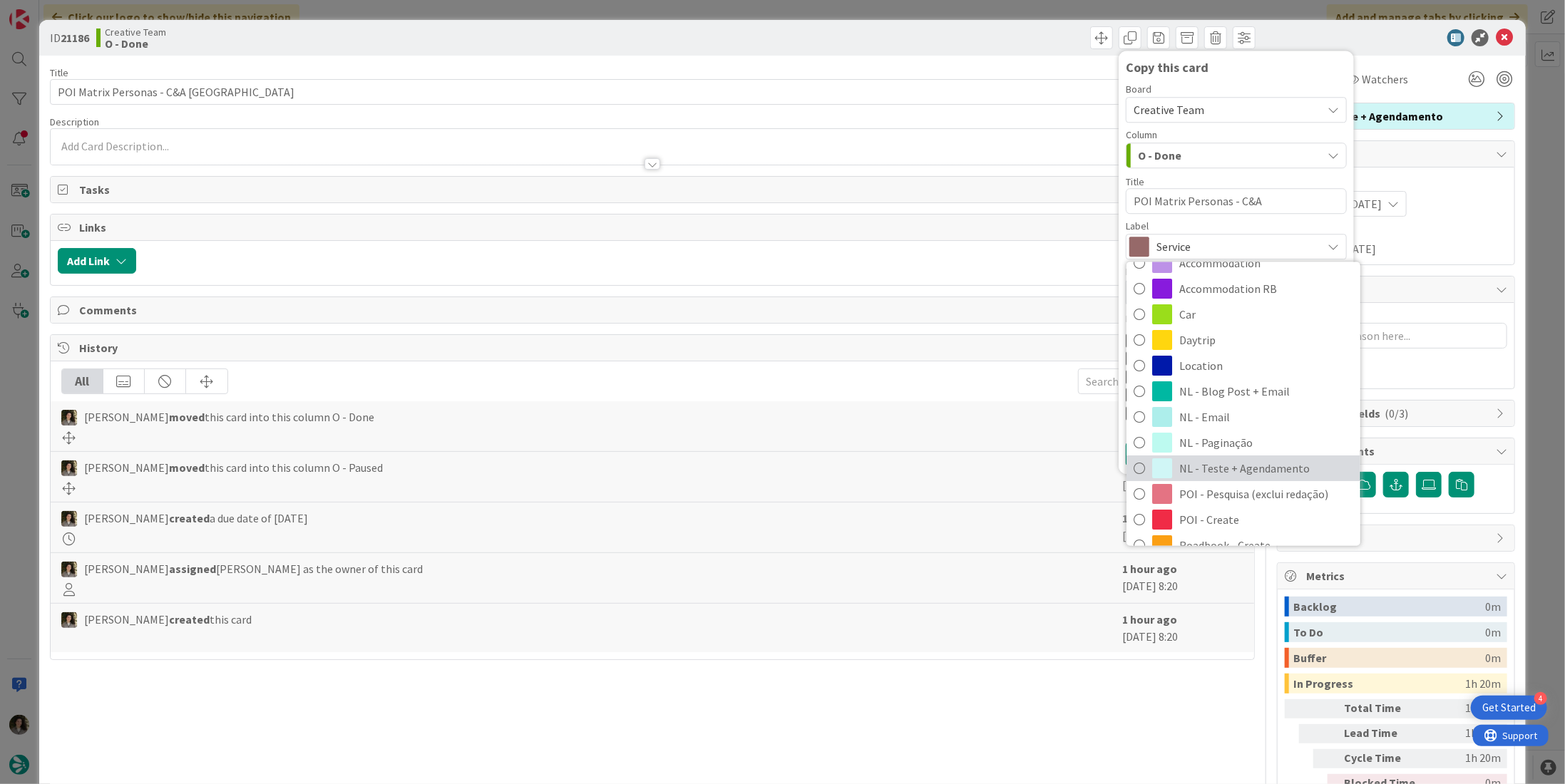
click at [1222, 460] on span "NL - Teste + Agendamento" at bounding box center [1266, 468] width 174 height 21
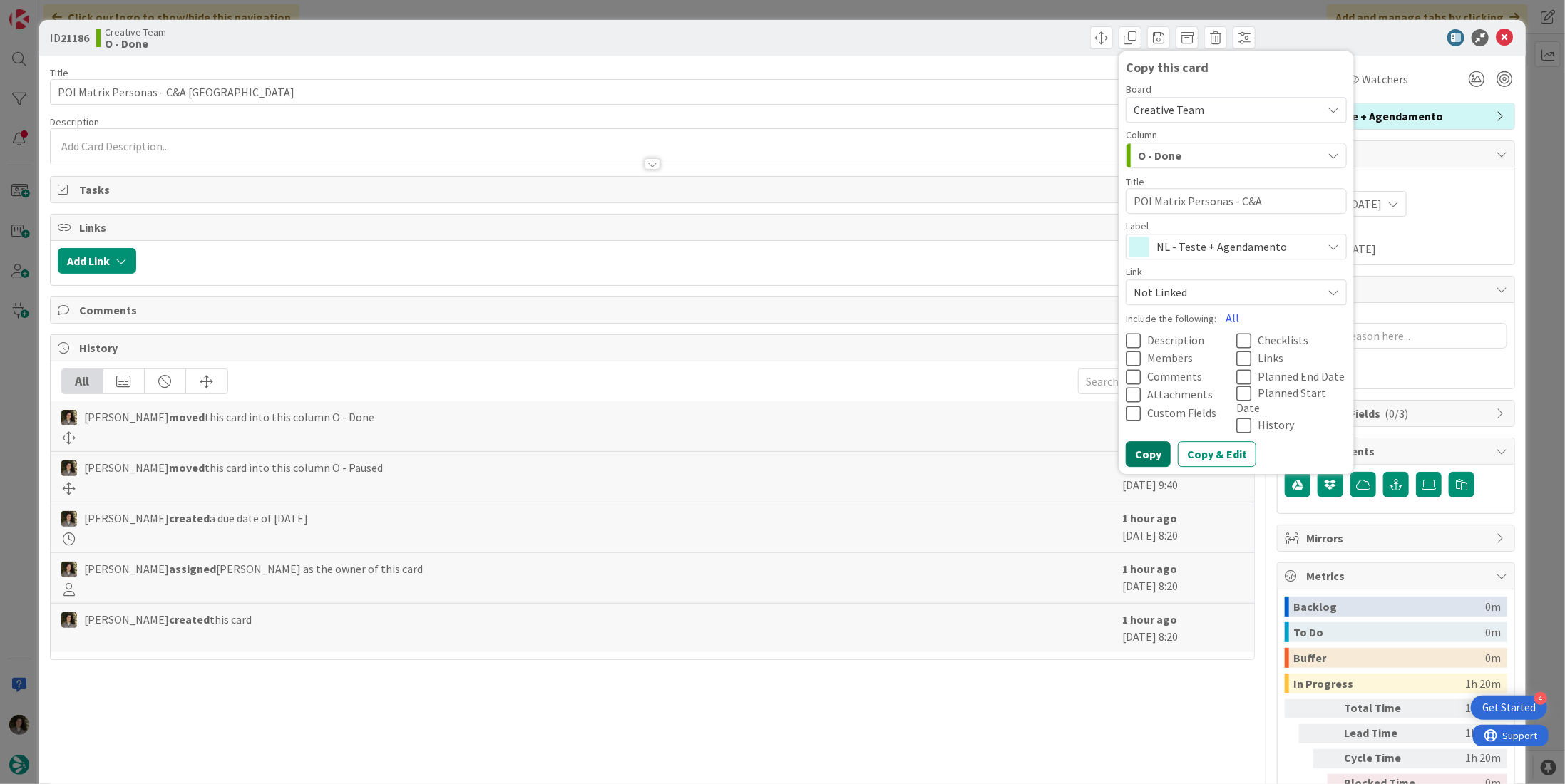
click at [1137, 442] on button "Copy" at bounding box center [1148, 455] width 45 height 25
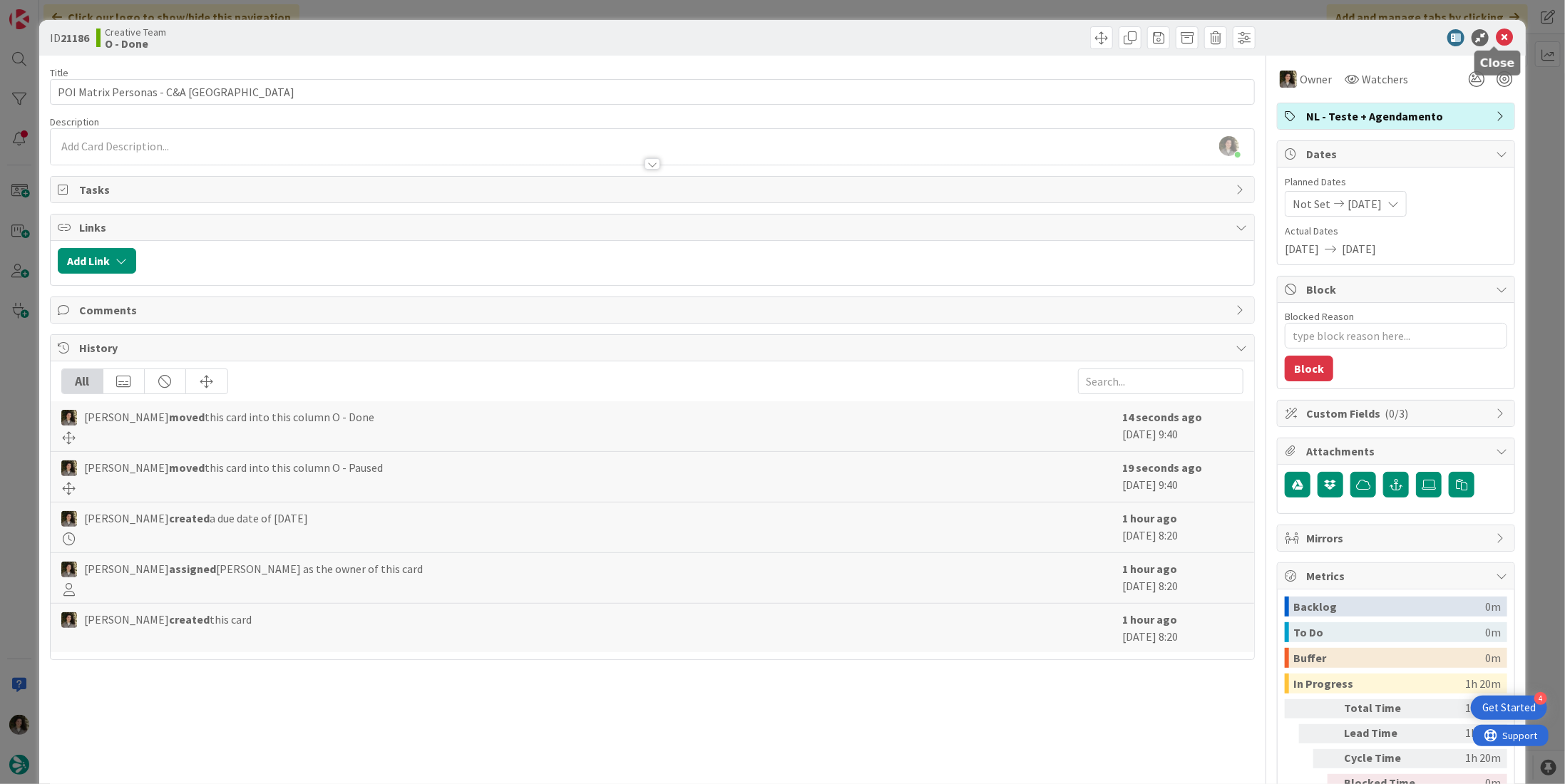
click at [1495, 41] on icon at bounding box center [1504, 38] width 17 height 17
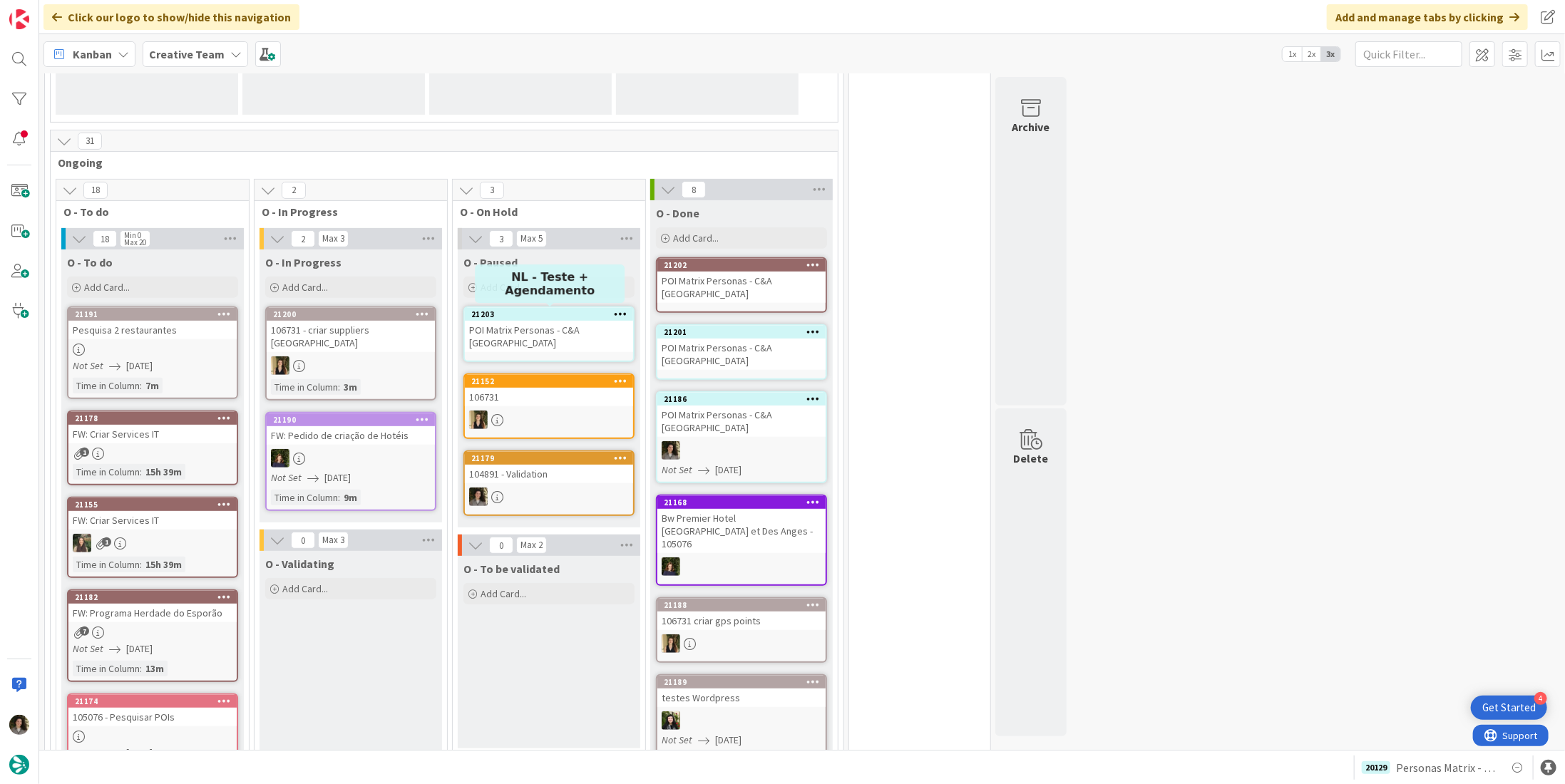
click at [556, 317] on div "21203" at bounding box center [552, 314] width 162 height 10
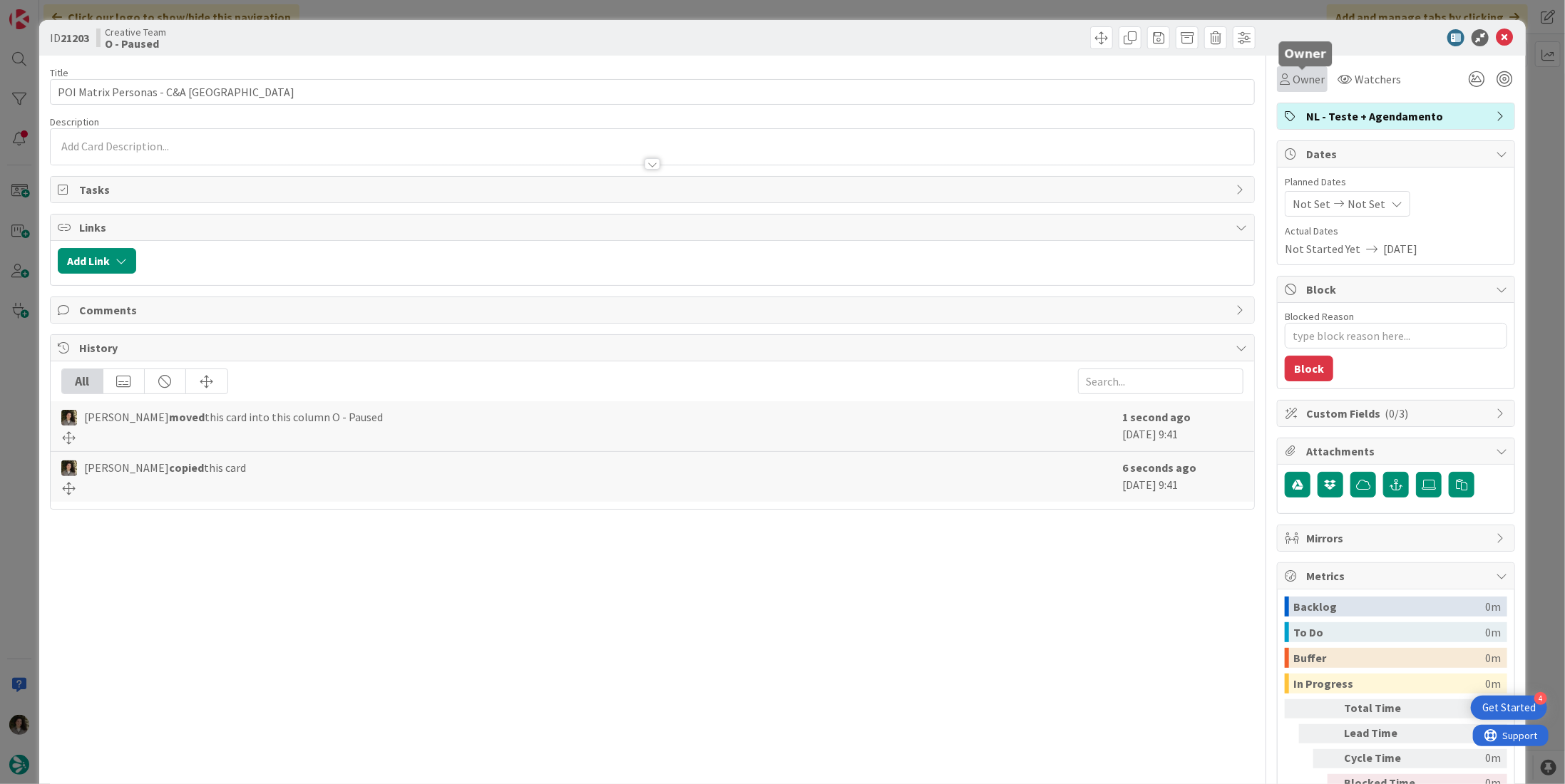
click at [1298, 73] on span "Owner" at bounding box center [1308, 78] width 32 height 17
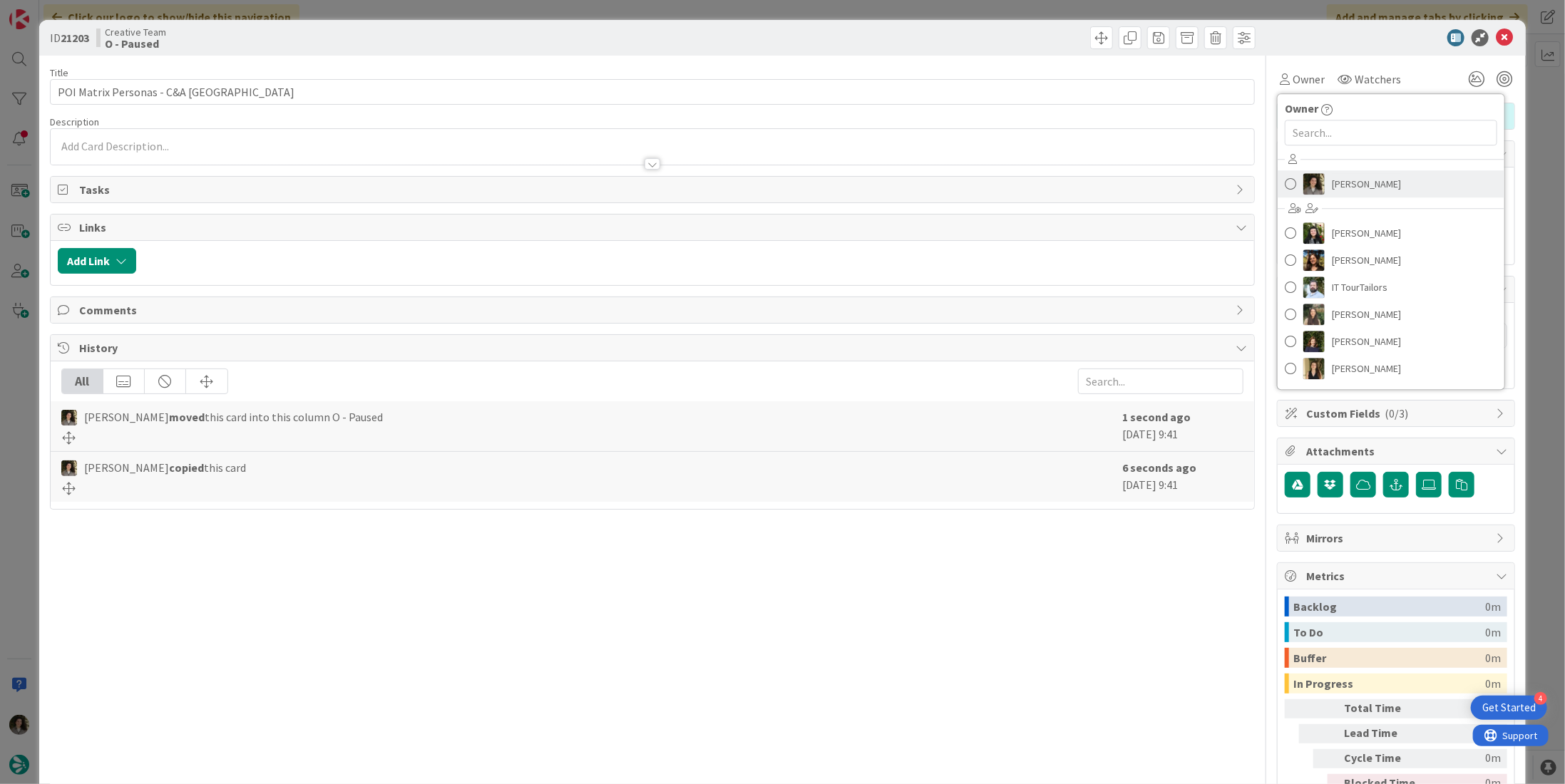
click at [1357, 173] on span "Melissa Santos" at bounding box center [1366, 184] width 70 height 21
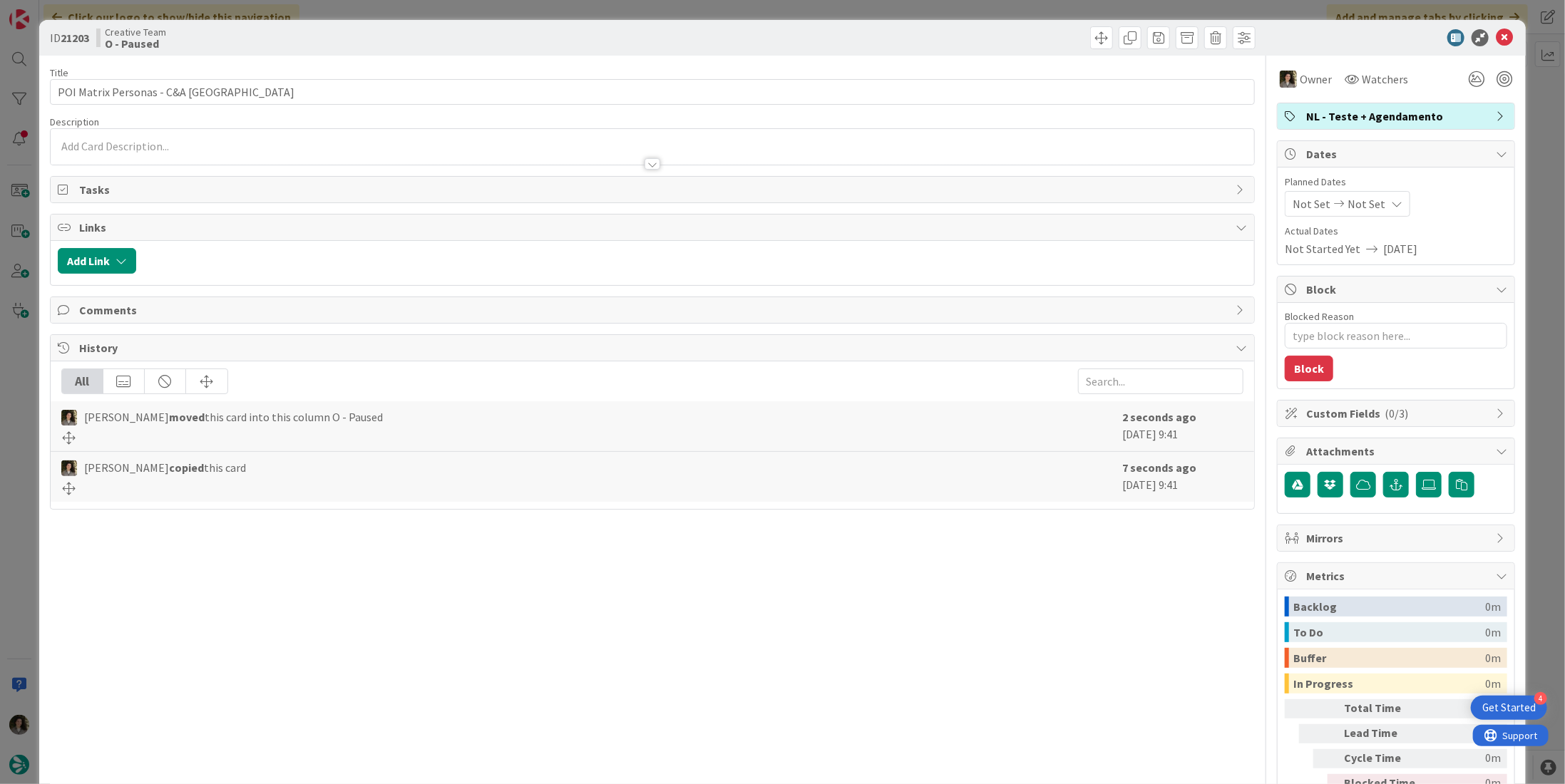
type textarea "x"
click at [1364, 206] on span "Not Set" at bounding box center [1366, 204] width 38 height 17
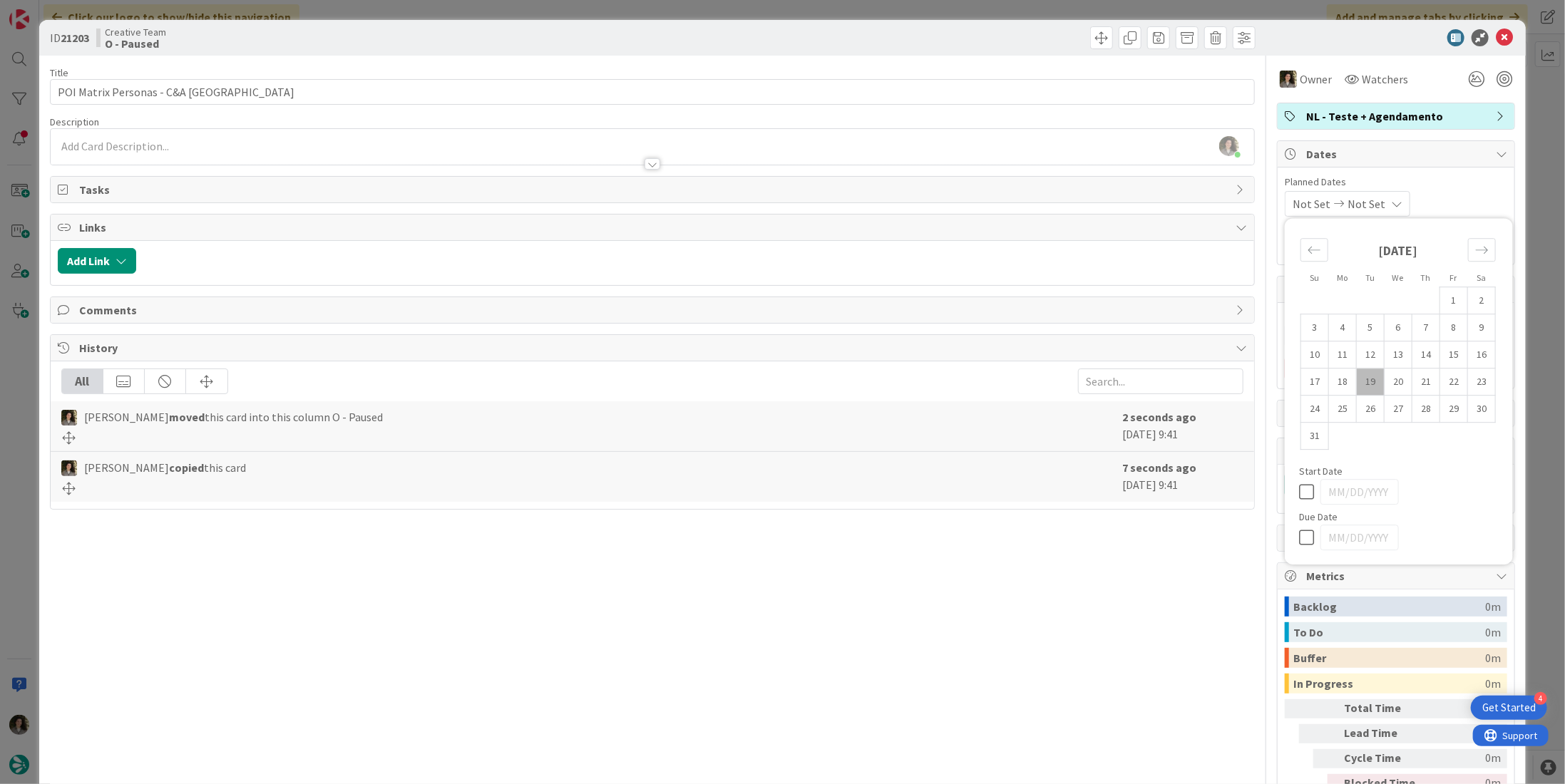
click at [1299, 534] on icon at bounding box center [1310, 537] width 21 height 17
type input "08/19/2025"
click at [1500, 35] on icon at bounding box center [1504, 38] width 17 height 17
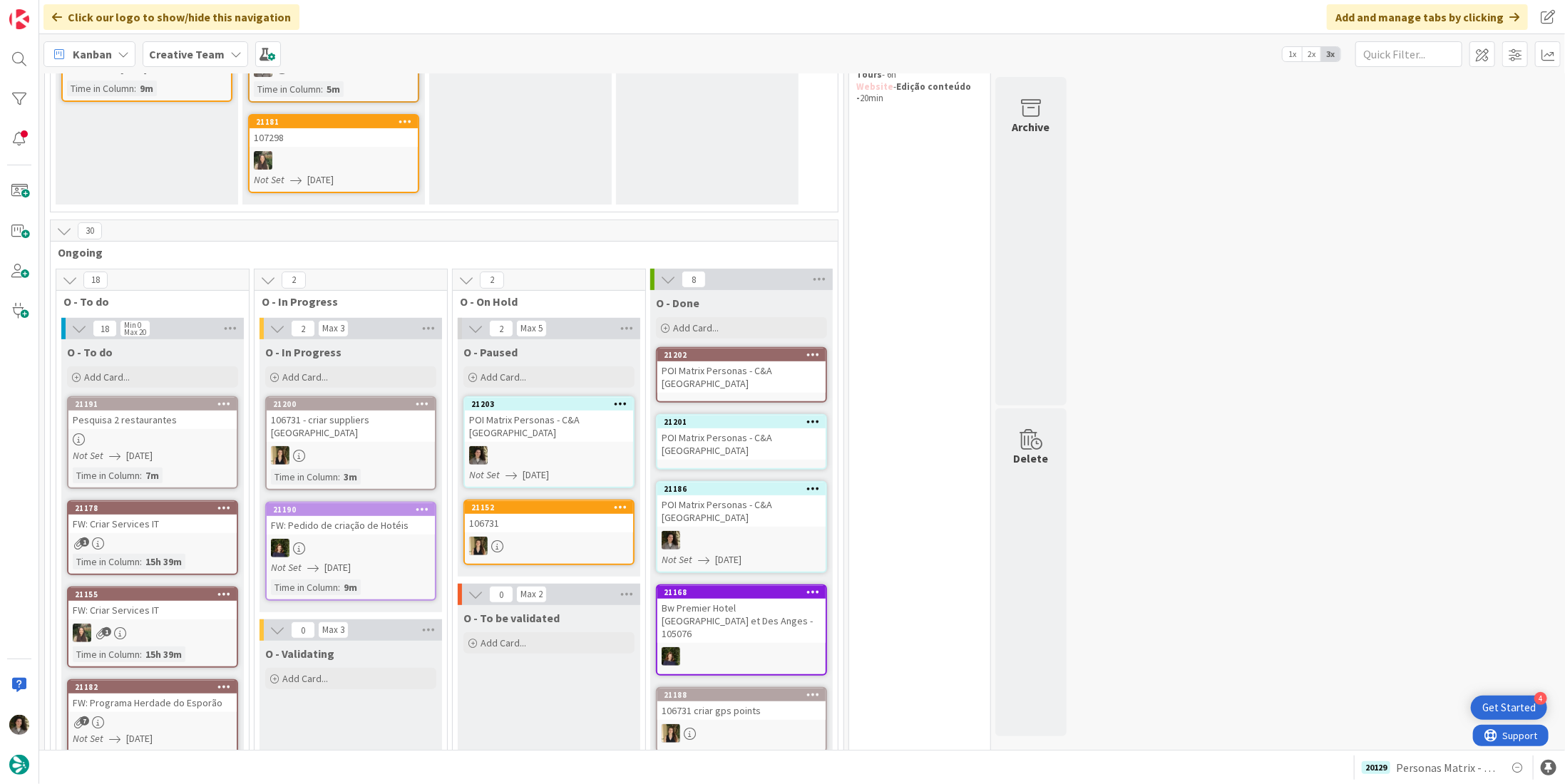
scroll to position [258, 0]
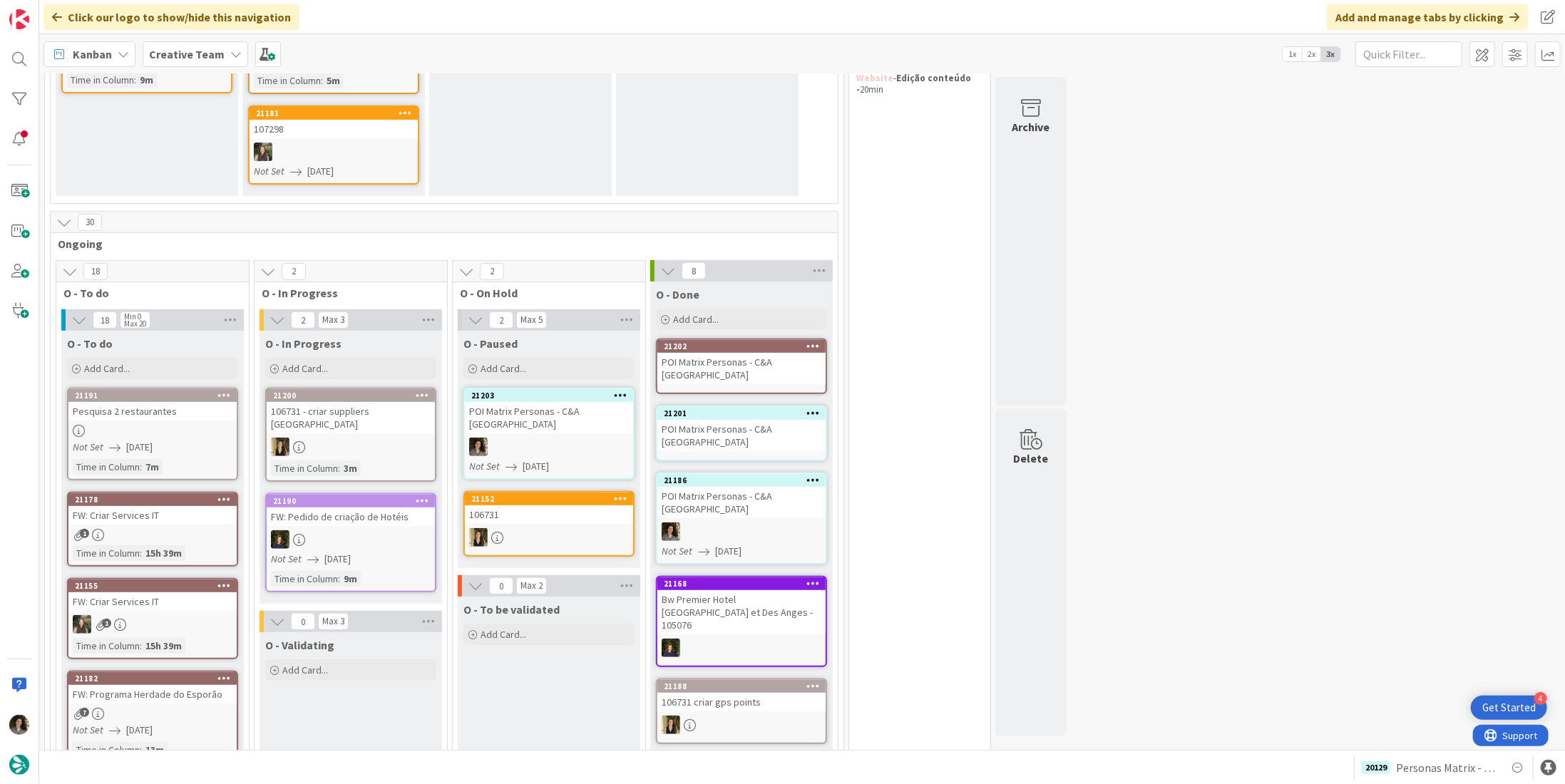
click at [721, 420] on div "POI Matrix Personas - C&A UK" at bounding box center [742, 436] width 168 height 31
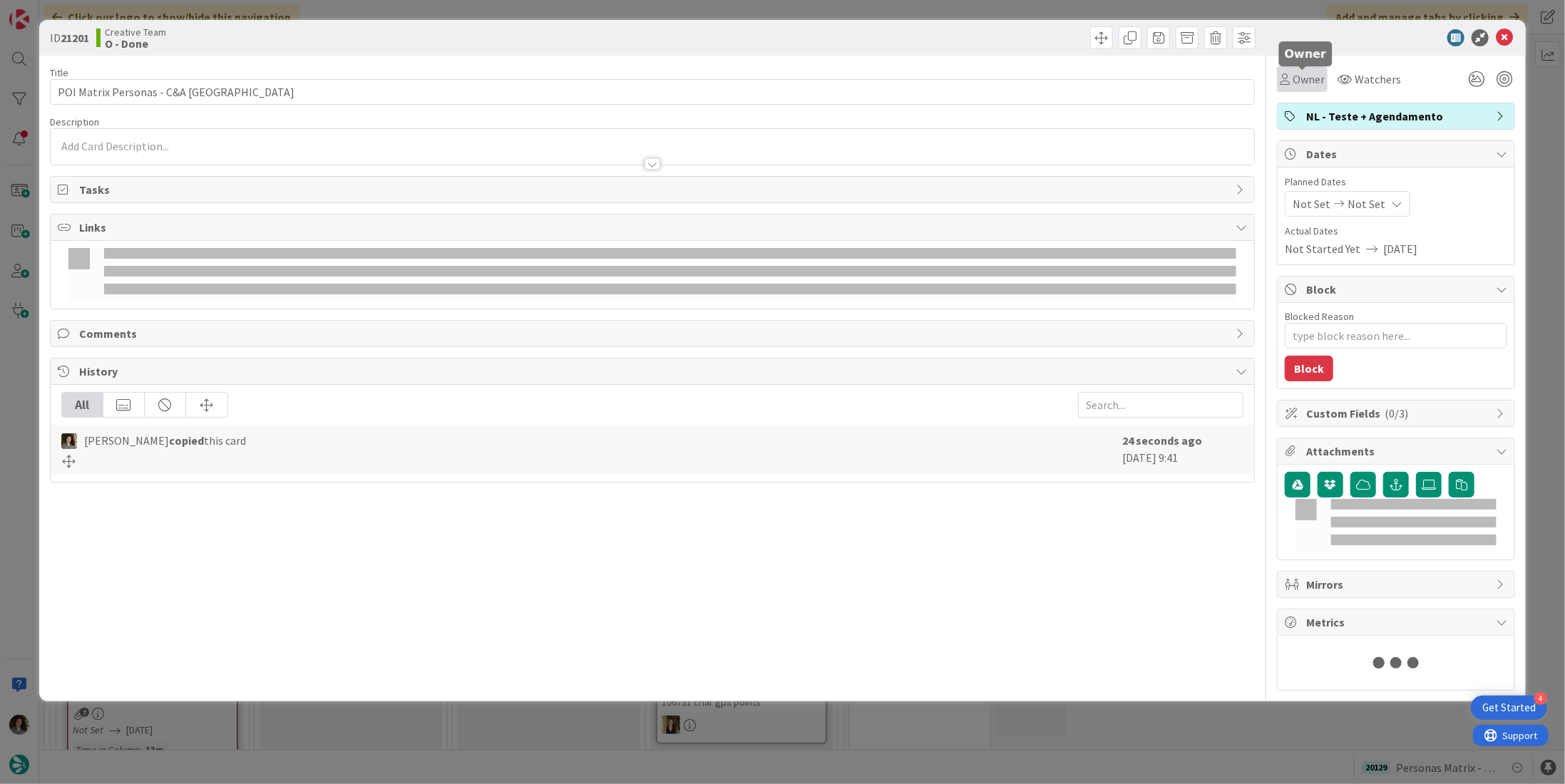
click at [1294, 77] on span "Owner" at bounding box center [1308, 78] width 32 height 17
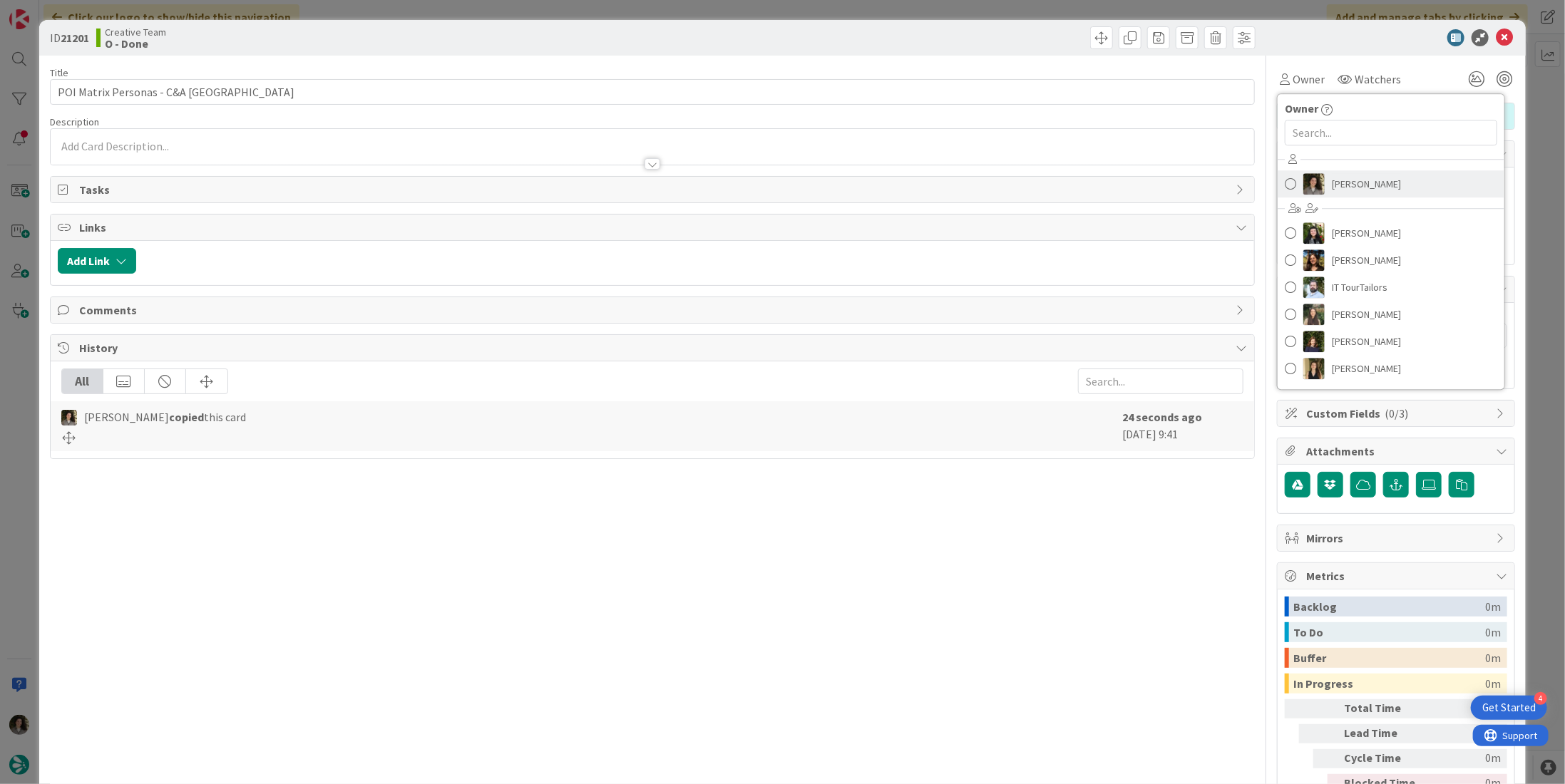
click at [1369, 179] on span "Melissa Santos" at bounding box center [1366, 184] width 70 height 21
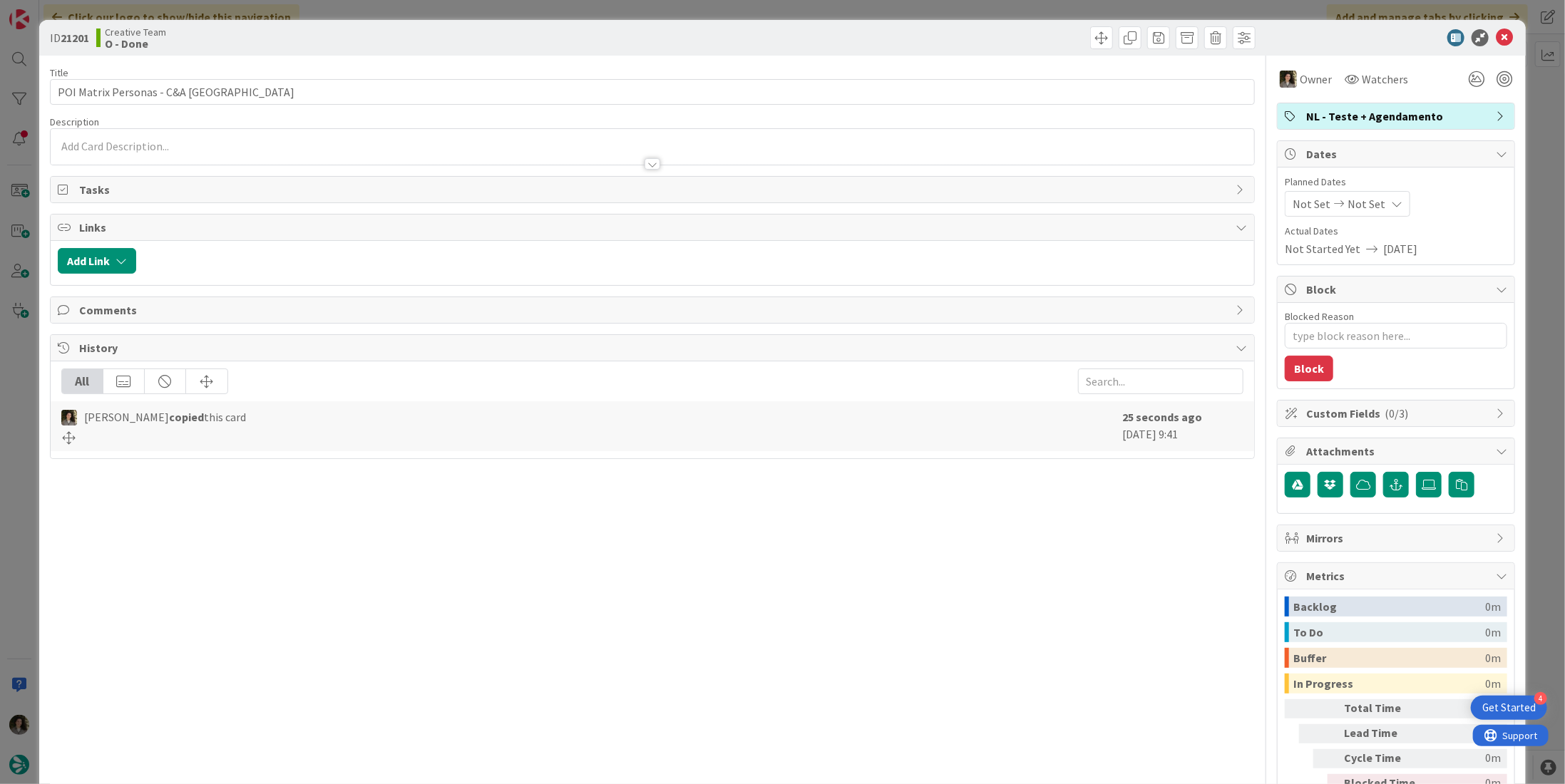
click at [1372, 210] on div "Not Set Not Set" at bounding box center [1347, 204] width 125 height 25
type textarea "x"
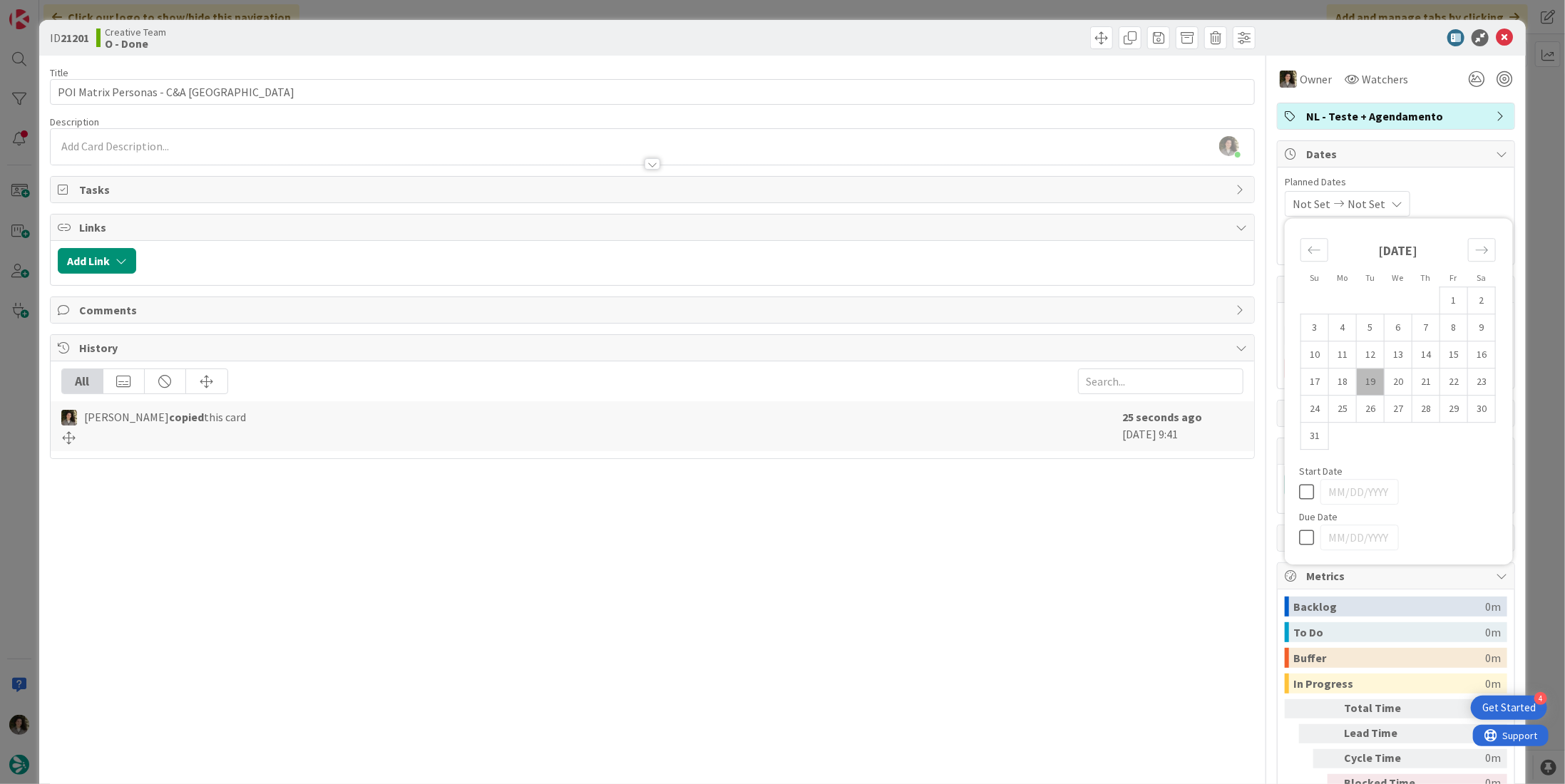
click at [1299, 531] on icon at bounding box center [1310, 537] width 21 height 17
type input "08/19/2025"
click at [1495, 36] on icon at bounding box center [1504, 38] width 17 height 17
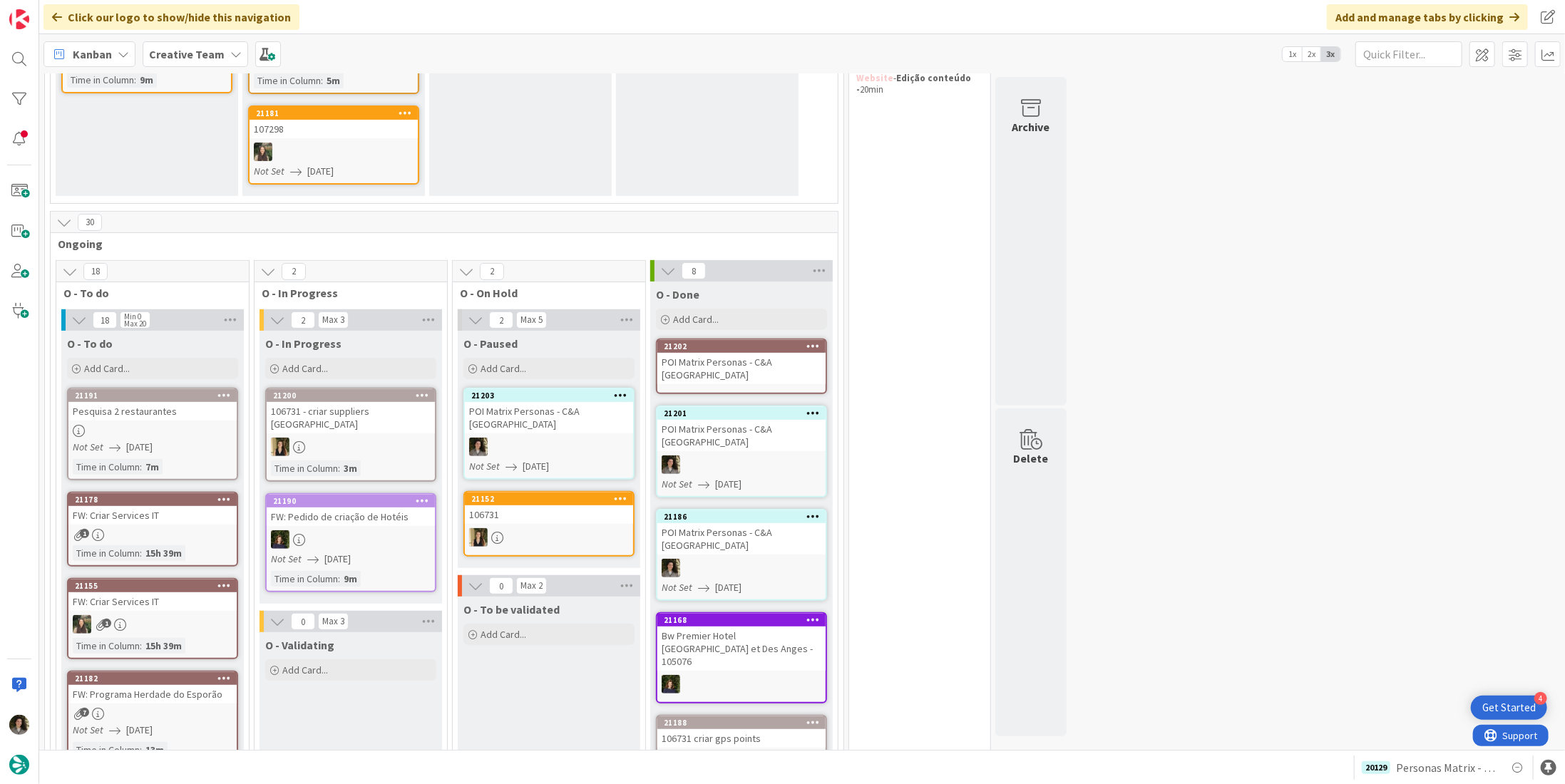
click at [730, 353] on div "POI Matrix Personas - C&A UK" at bounding box center [742, 369] width 168 height 31
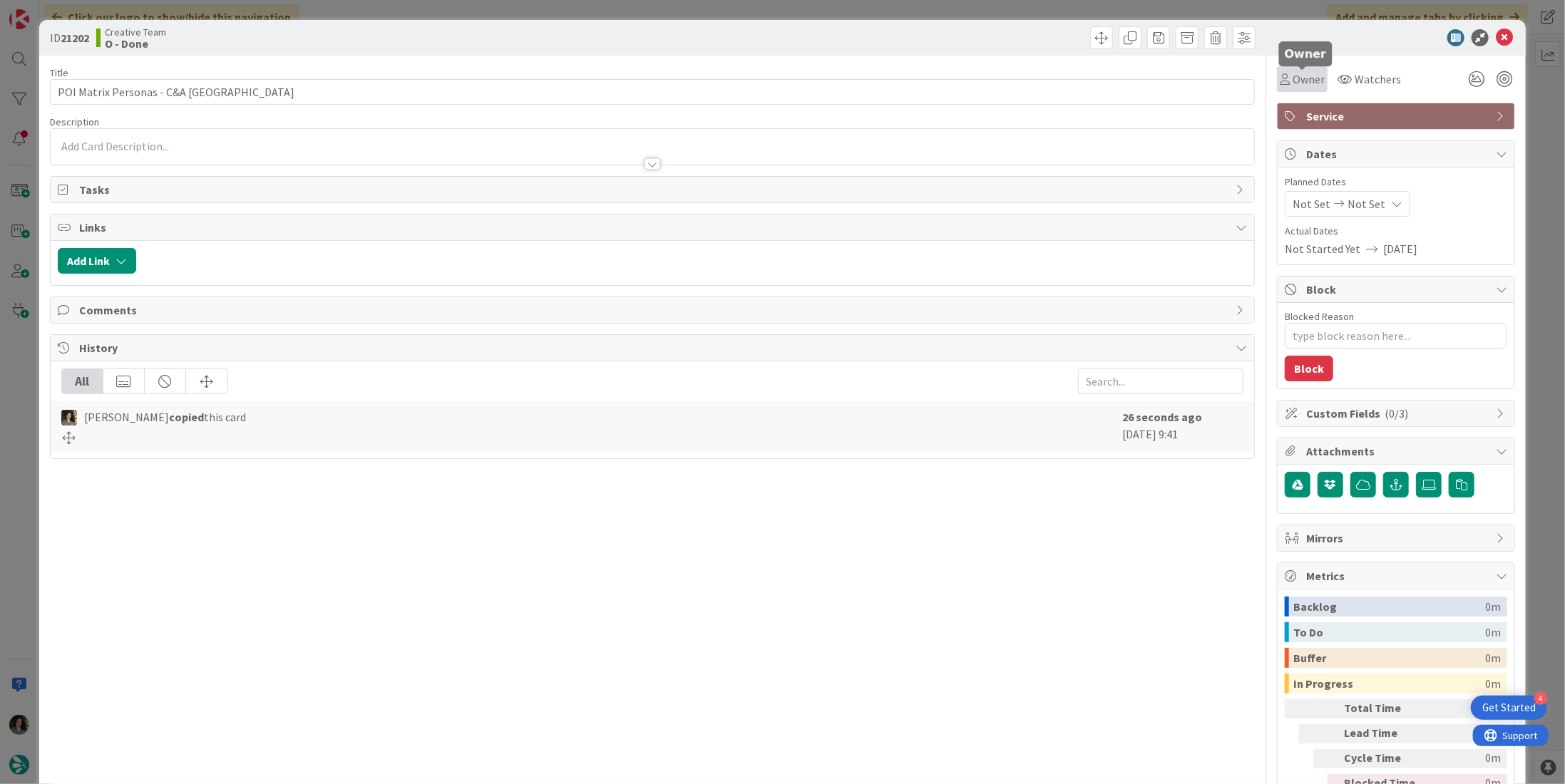
click at [1304, 77] on span "Owner" at bounding box center [1308, 78] width 32 height 17
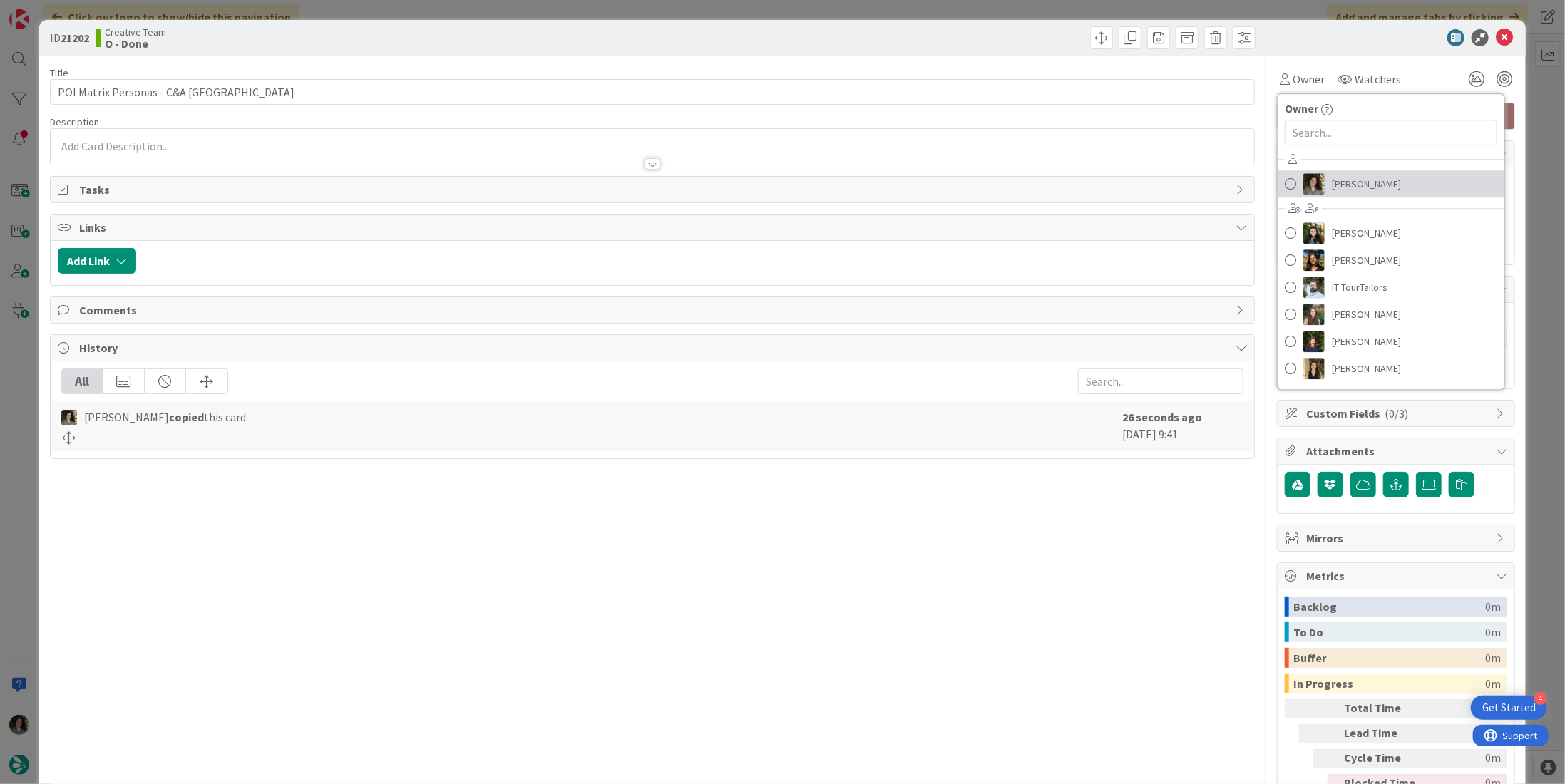
click at [1335, 178] on span "Melissa Santos" at bounding box center [1366, 184] width 70 height 21
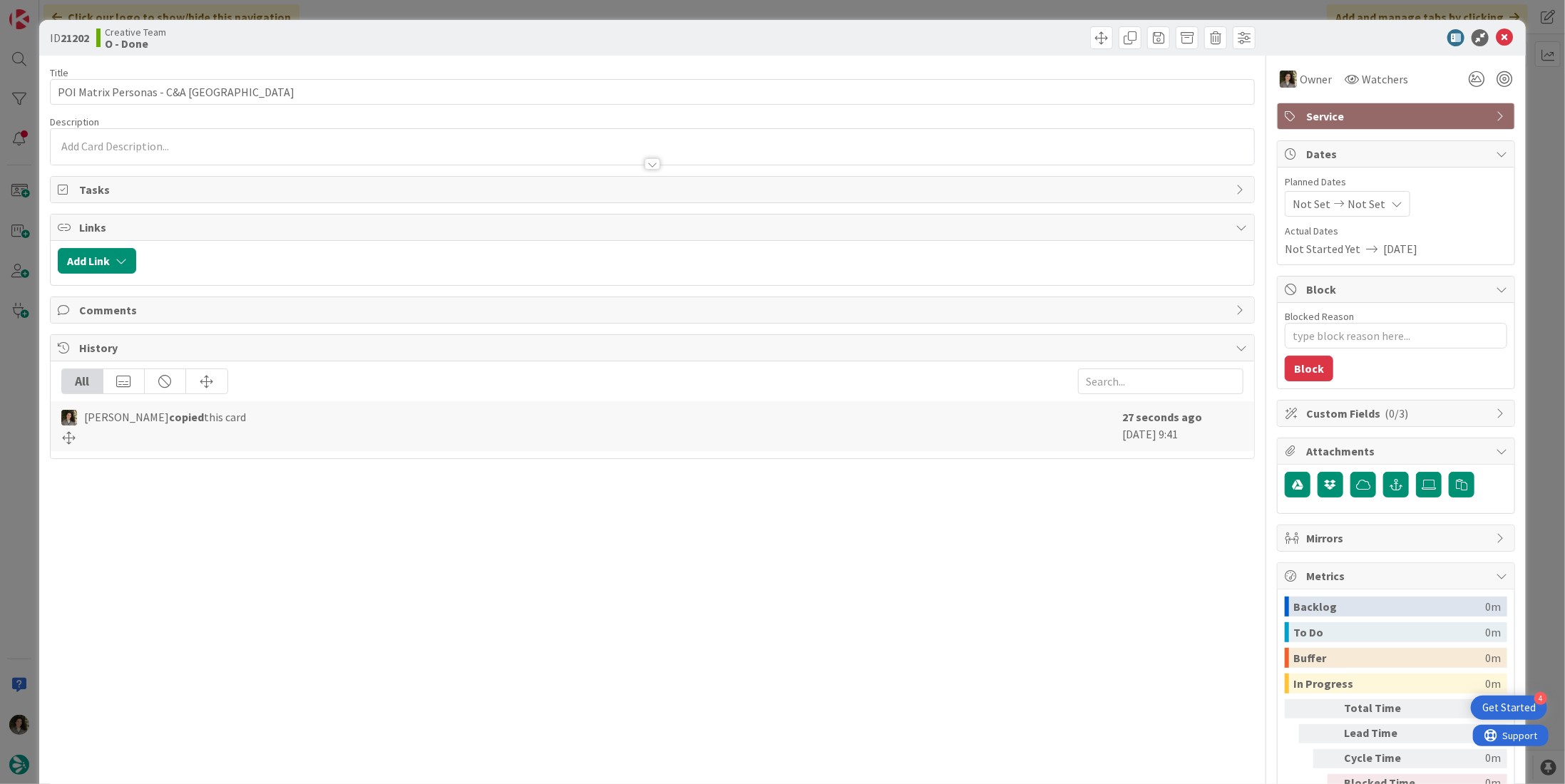
type textarea "x"
click at [1356, 191] on div "Not Set Not Set" at bounding box center [1347, 204] width 125 height 25
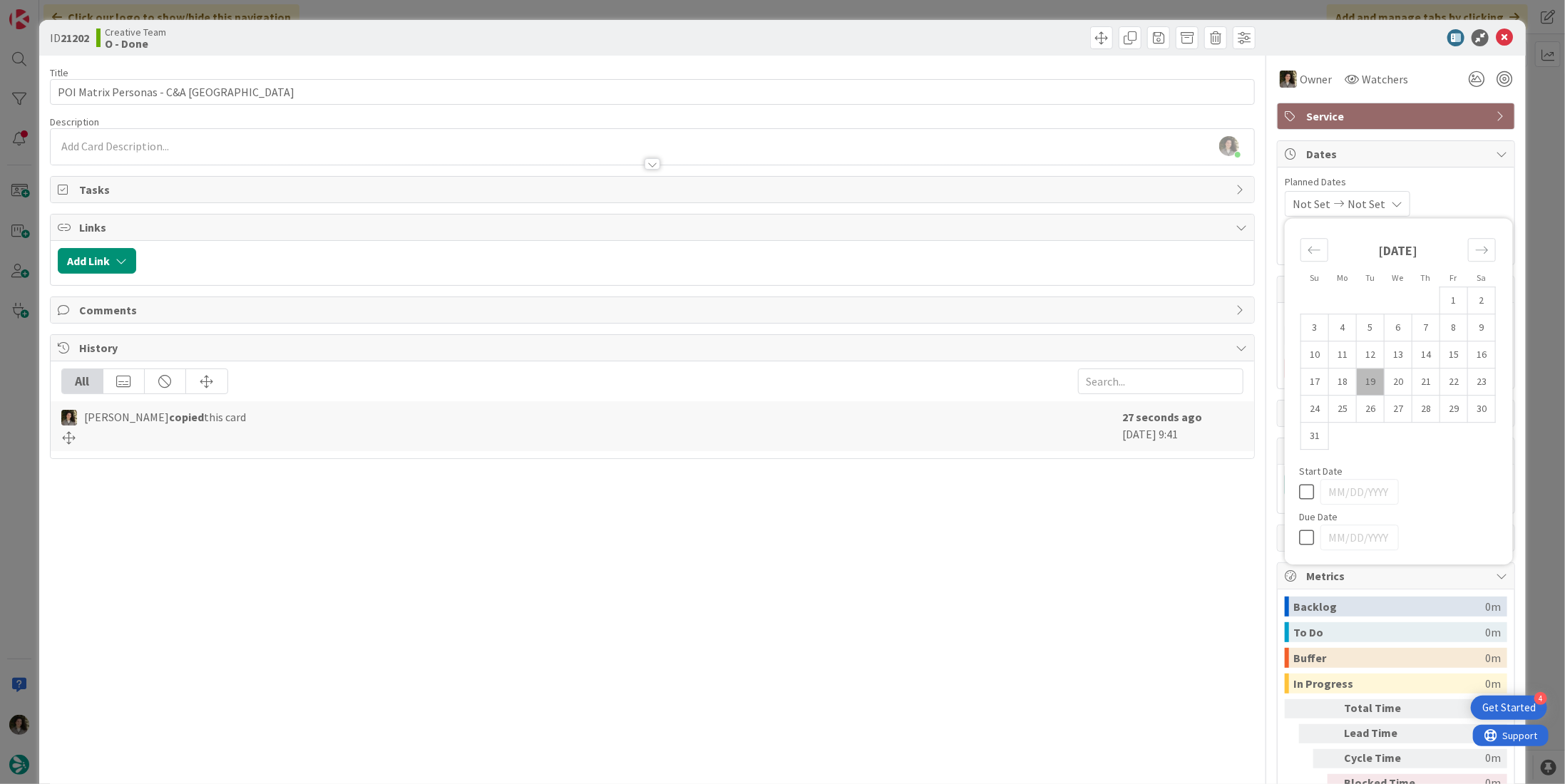
drag, startPoint x: 1295, startPoint y: 535, endPoint x: 1249, endPoint y: 532, distance: 46.1
click at [1299, 535] on icon at bounding box center [1310, 537] width 21 height 17
type input "08/19/2025"
click at [1127, 554] on div "Title 28 / 128 POI Matrix Personas - C&A UK Description Melissa Santos just joi…" at bounding box center [652, 444] width 1205 height 777
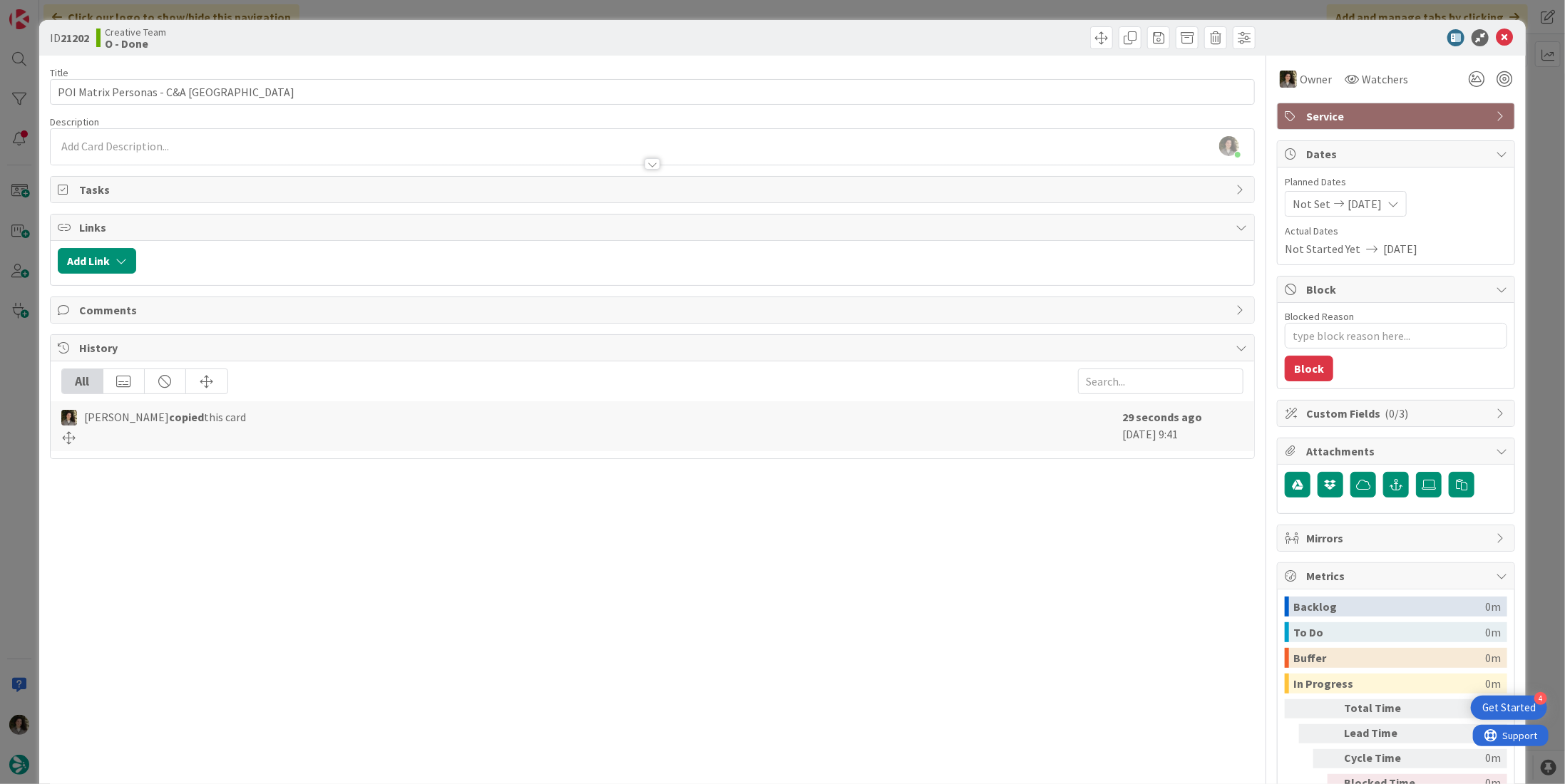
click at [1498, 28] on div "ID 21202 Creative Team O - Done" at bounding box center [782, 38] width 1487 height 36
click at [1495, 38] on icon at bounding box center [1504, 38] width 17 height 17
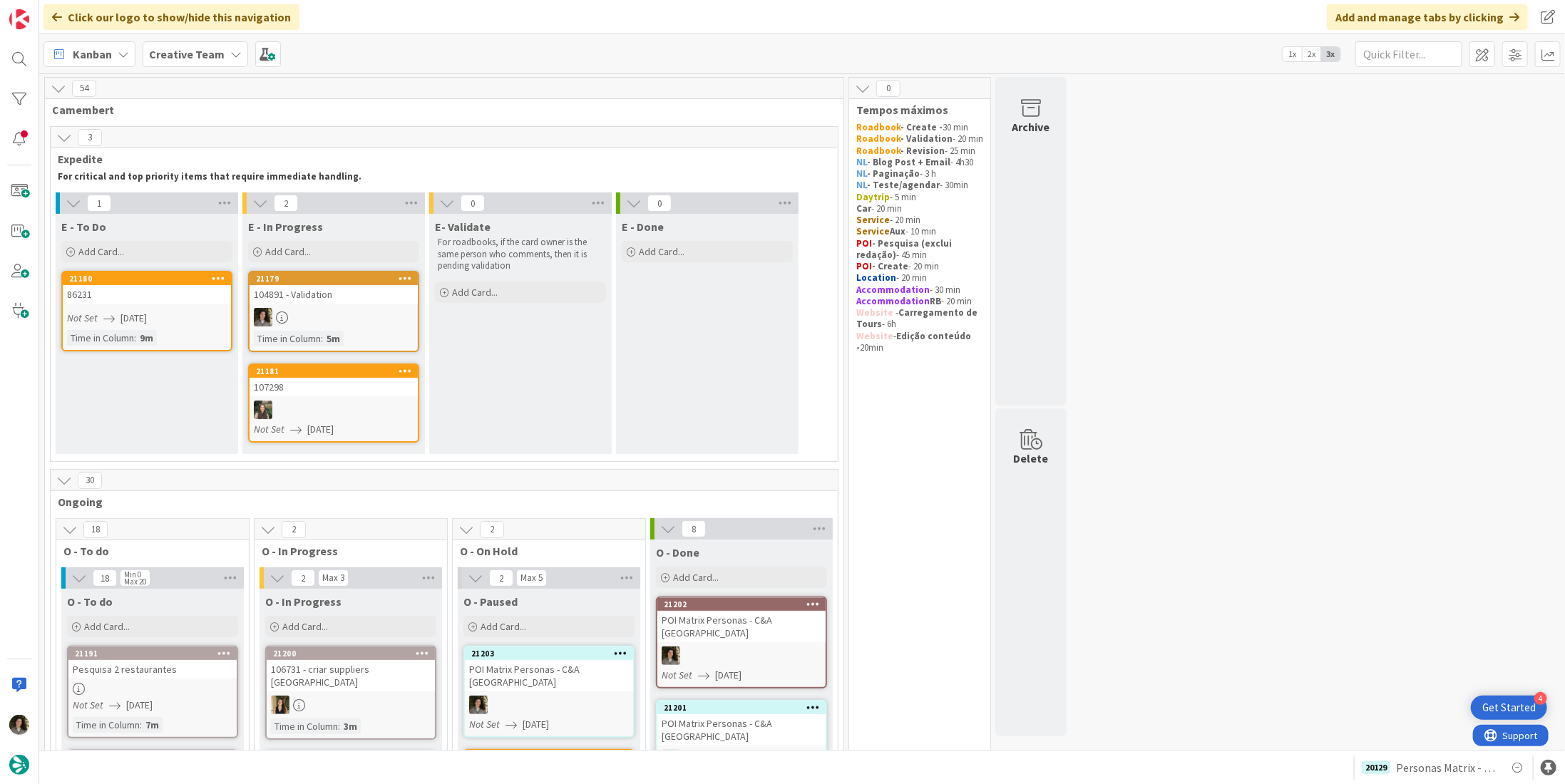
click at [370, 298] on div "104891 - Validation" at bounding box center [334, 294] width 168 height 19
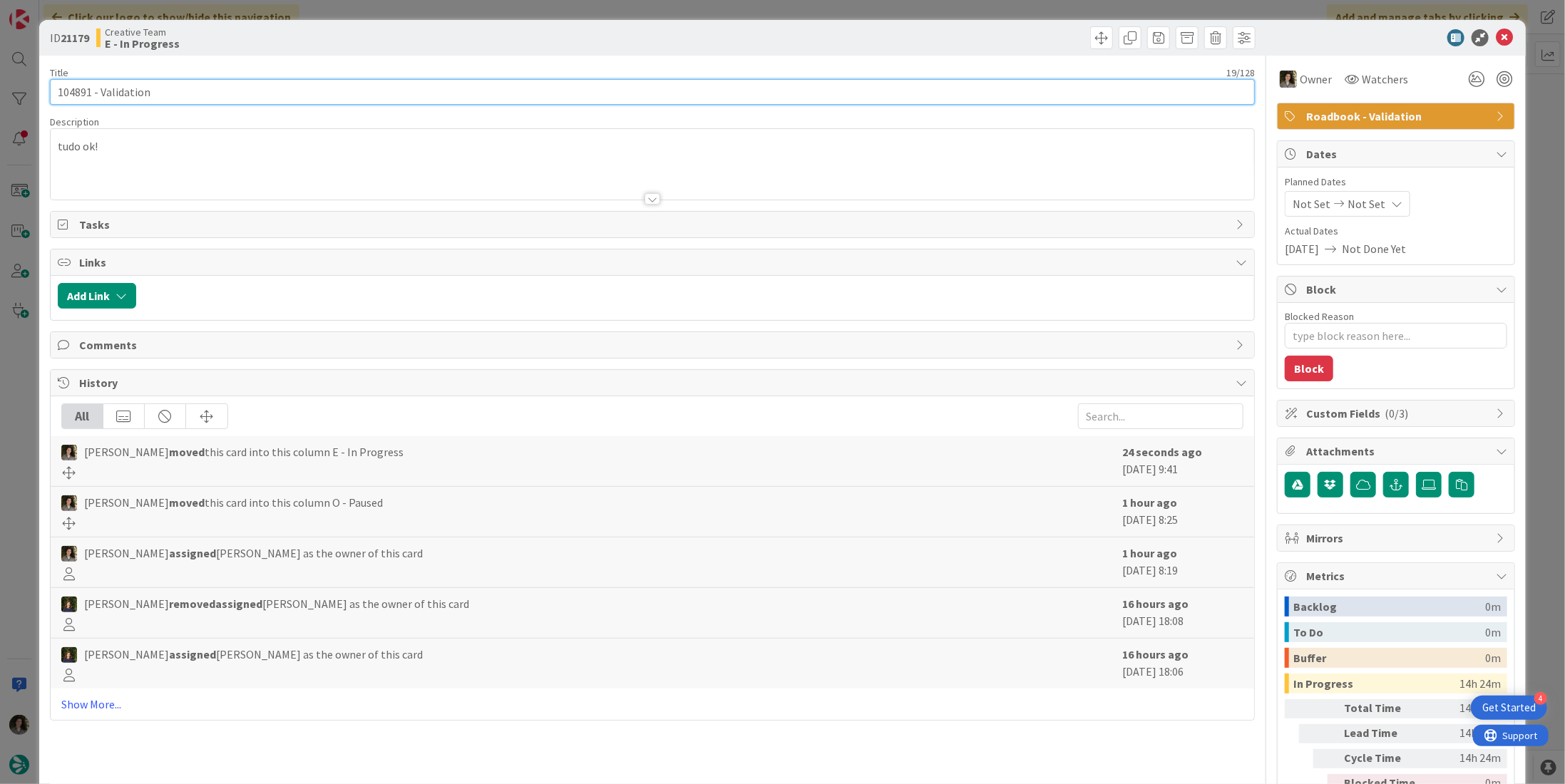
drag, startPoint x: 92, startPoint y: 92, endPoint x: 34, endPoint y: 88, distance: 58.1
click at [34, 88] on div "ID 21179 Creative Team E - In Progress Title 19 / 128 104891 - Validation Descr…" at bounding box center [782, 392] width 1565 height 784
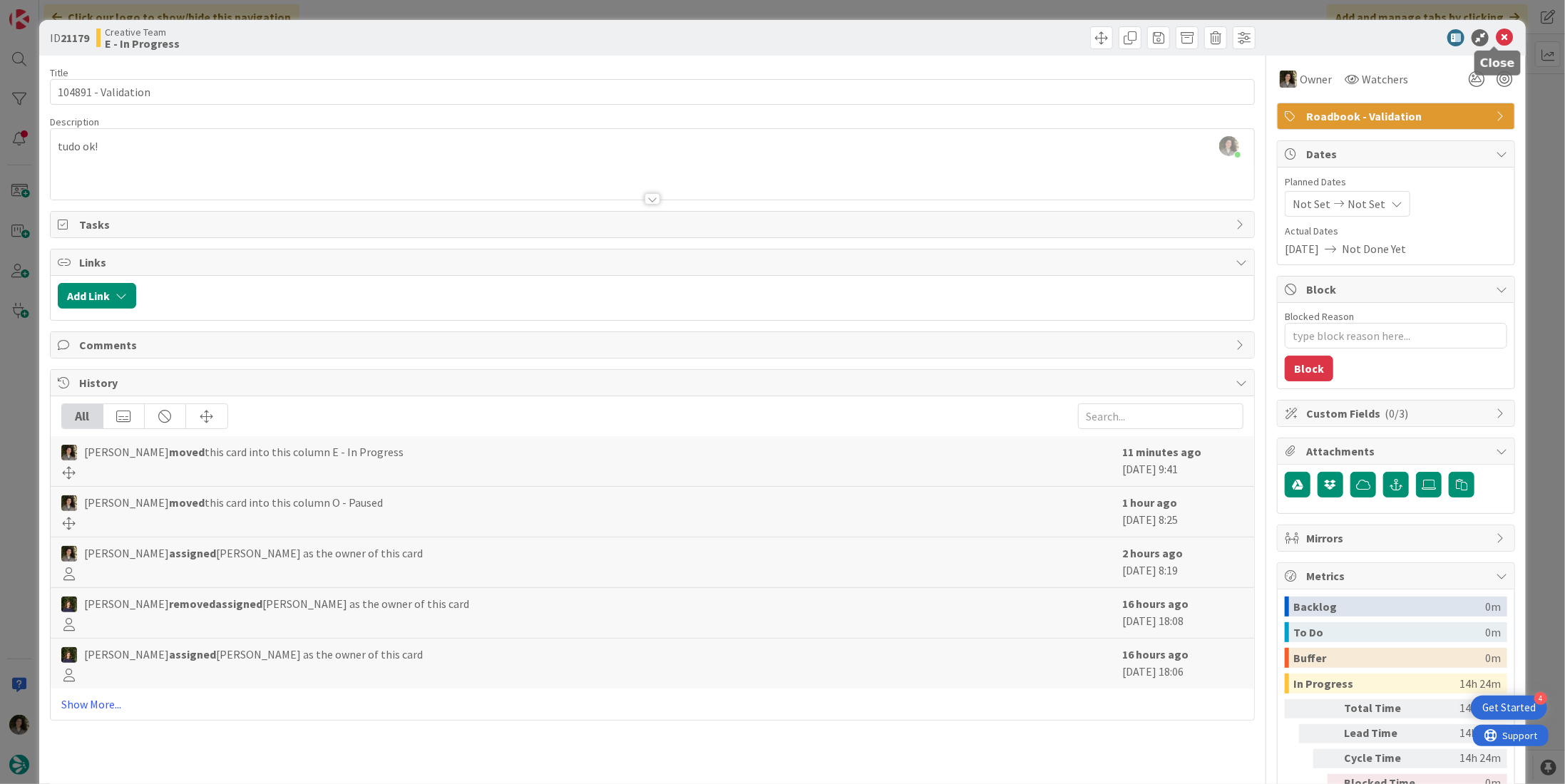
click at [1495, 36] on icon at bounding box center [1504, 38] width 17 height 17
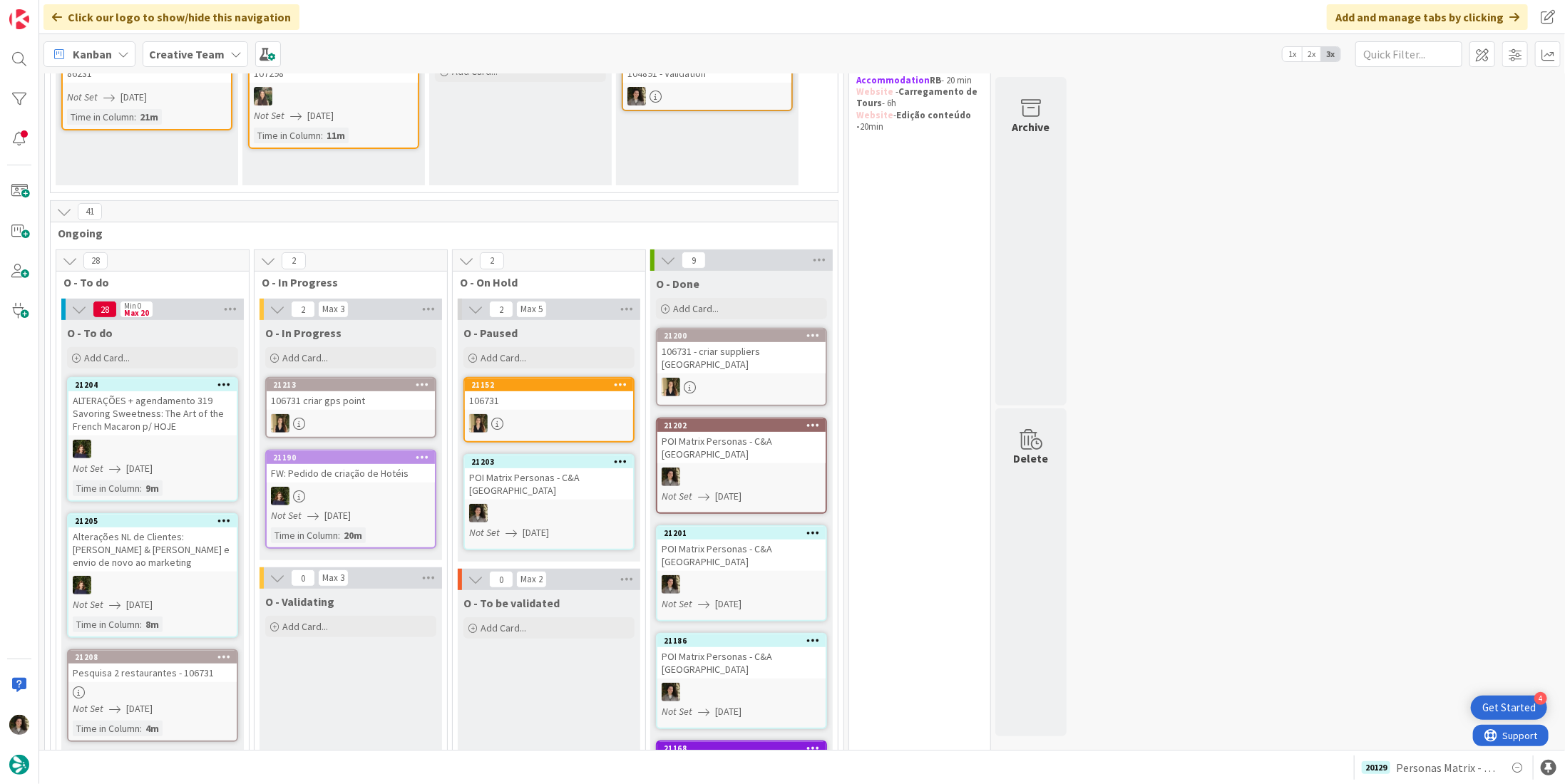
scroll to position [356, 0]
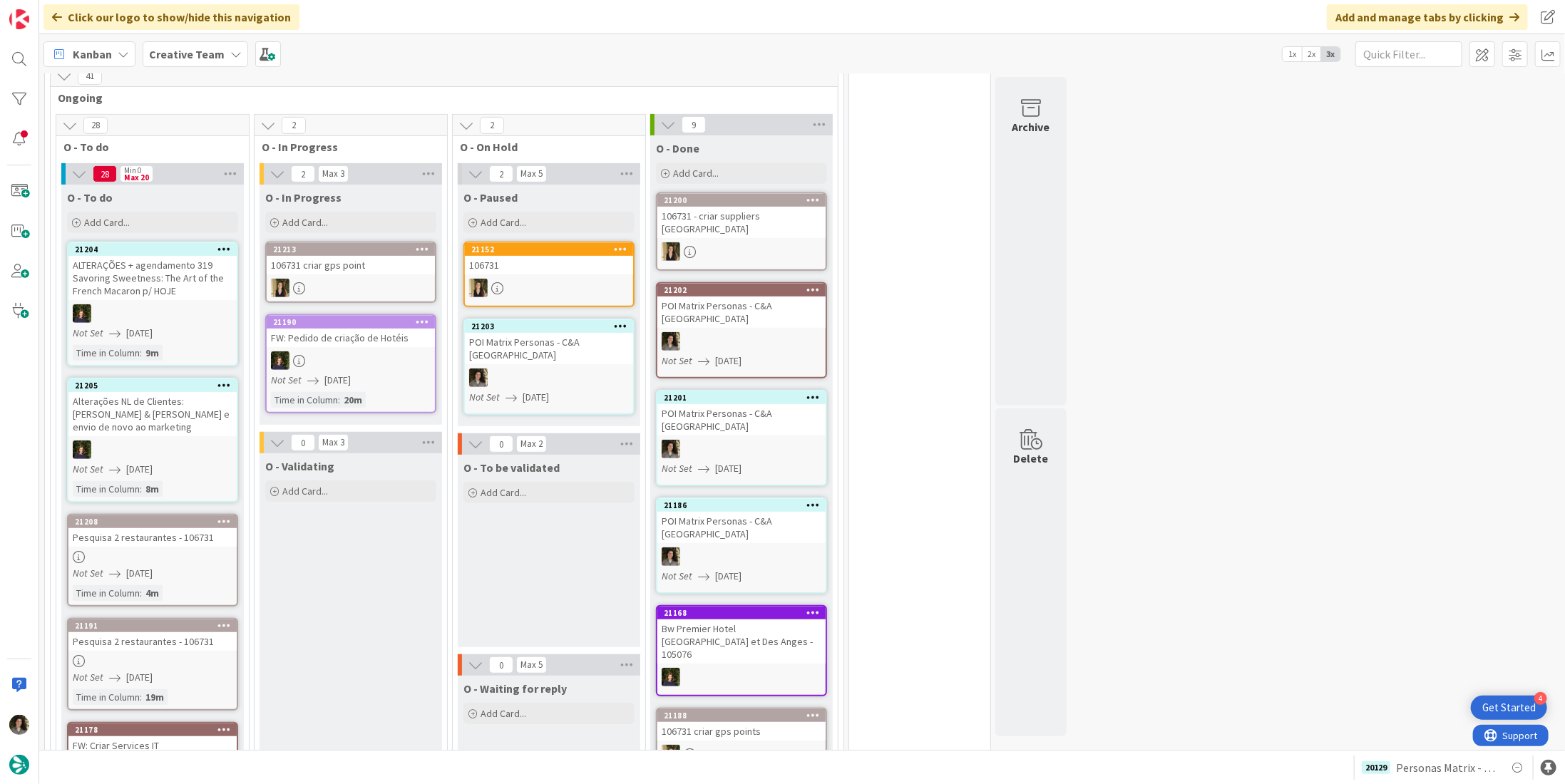
click at [554, 369] on div at bounding box center [549, 378] width 168 height 19
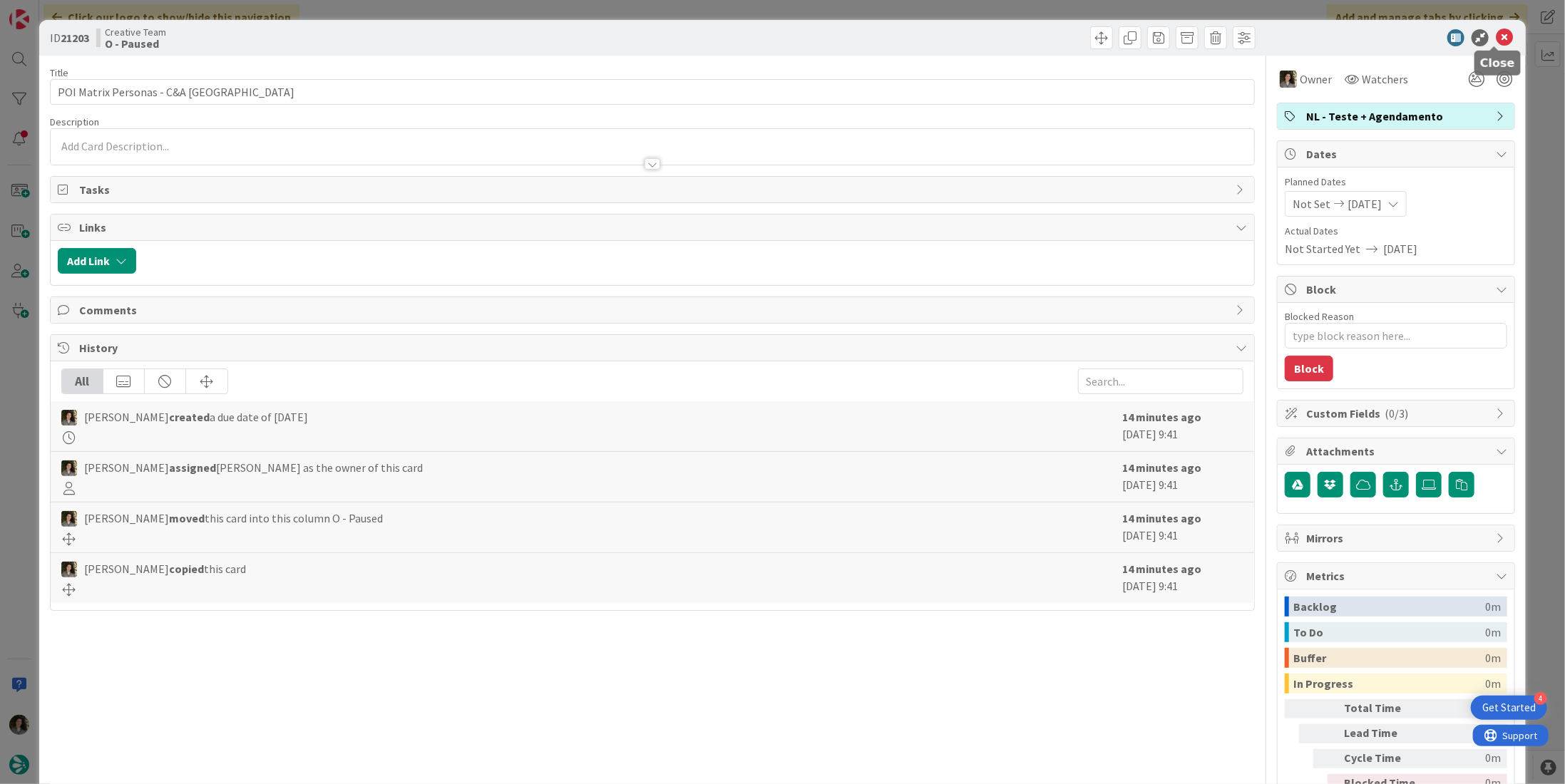
click at [1495, 39] on icon at bounding box center [1504, 38] width 17 height 17
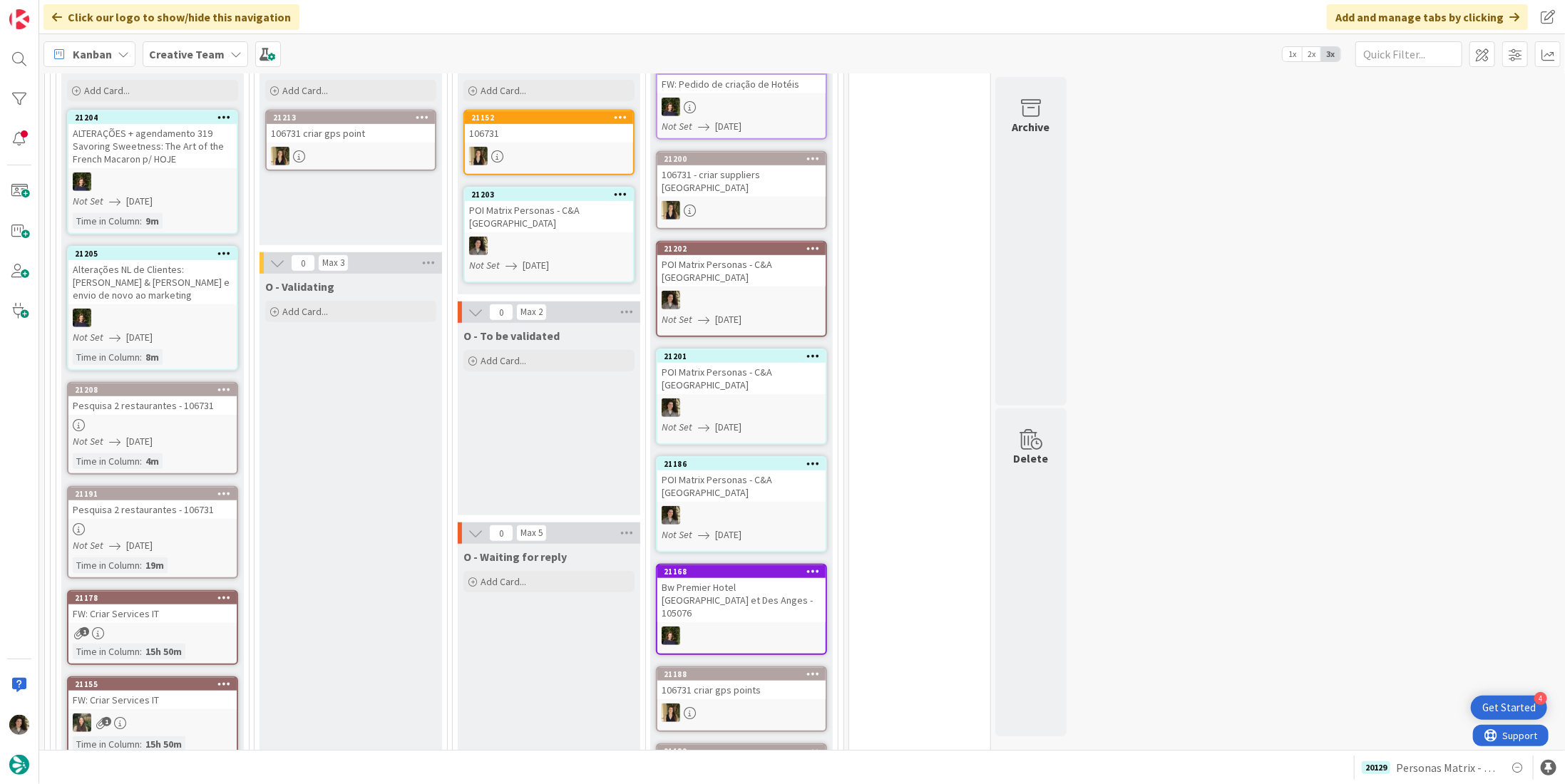
scroll to position [571, 0]
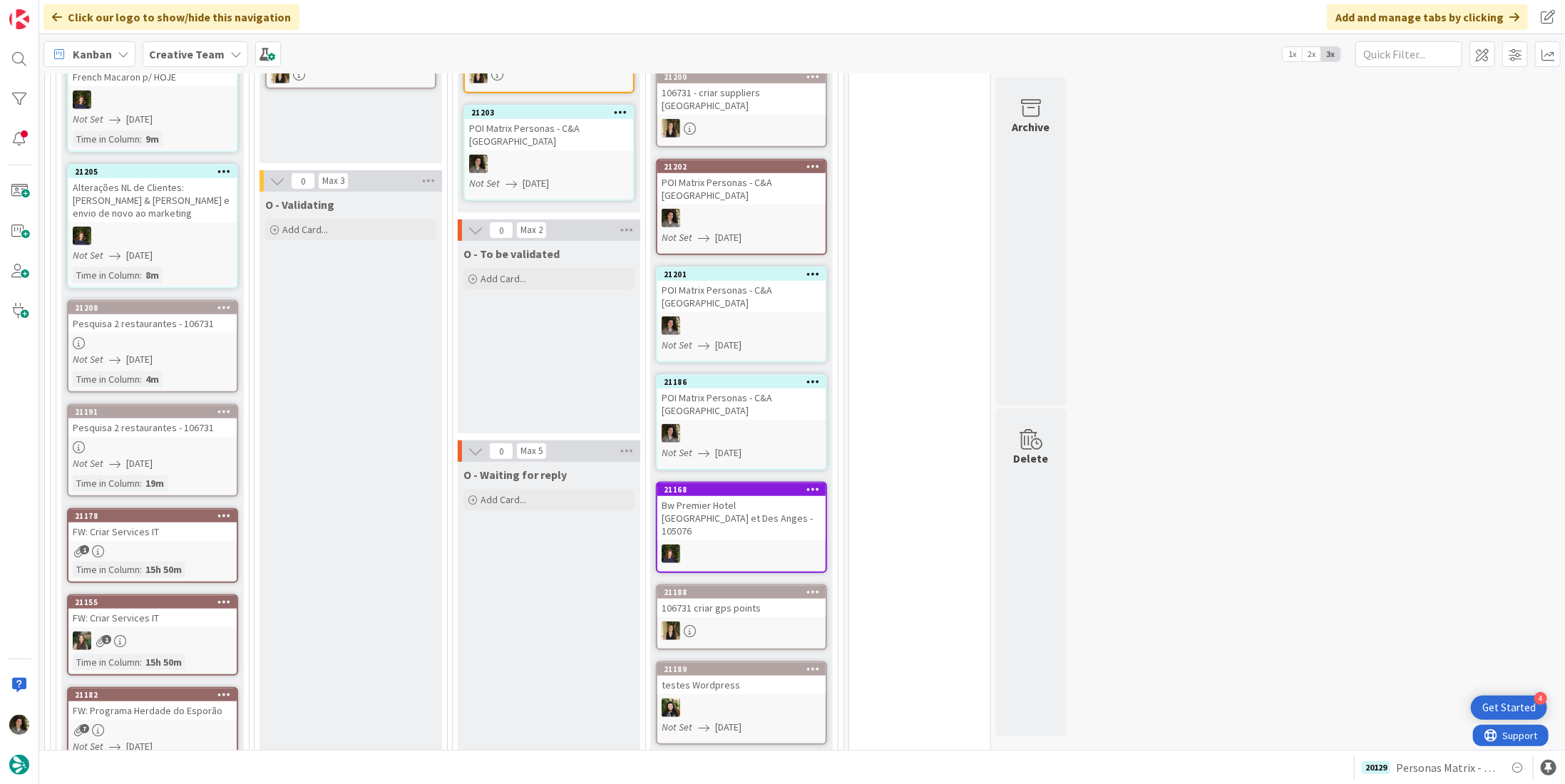
click at [180, 337] on div at bounding box center [153, 343] width 168 height 12
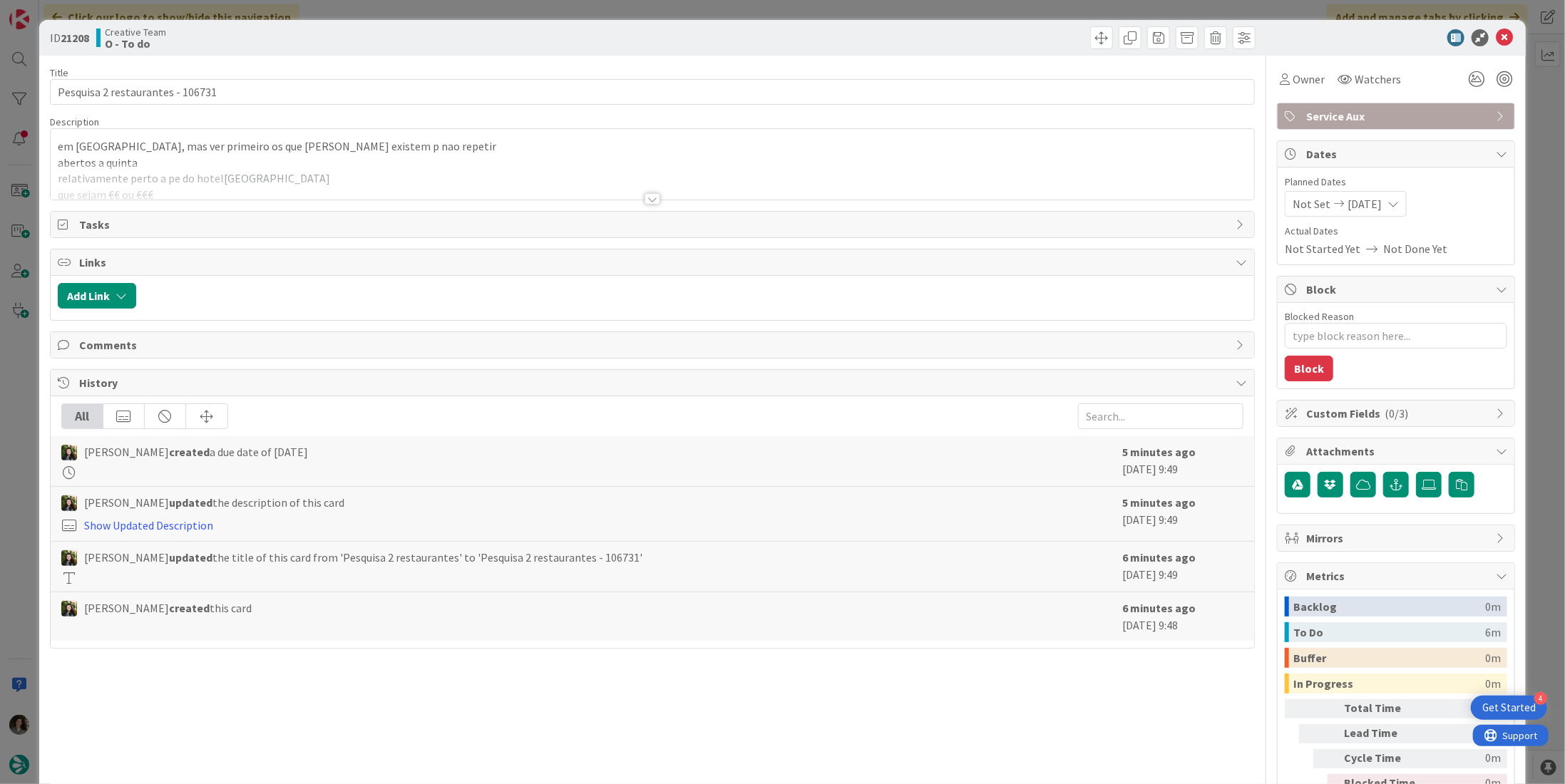
scroll to position [434, 0]
click at [650, 198] on div at bounding box center [652, 199] width 16 height 11
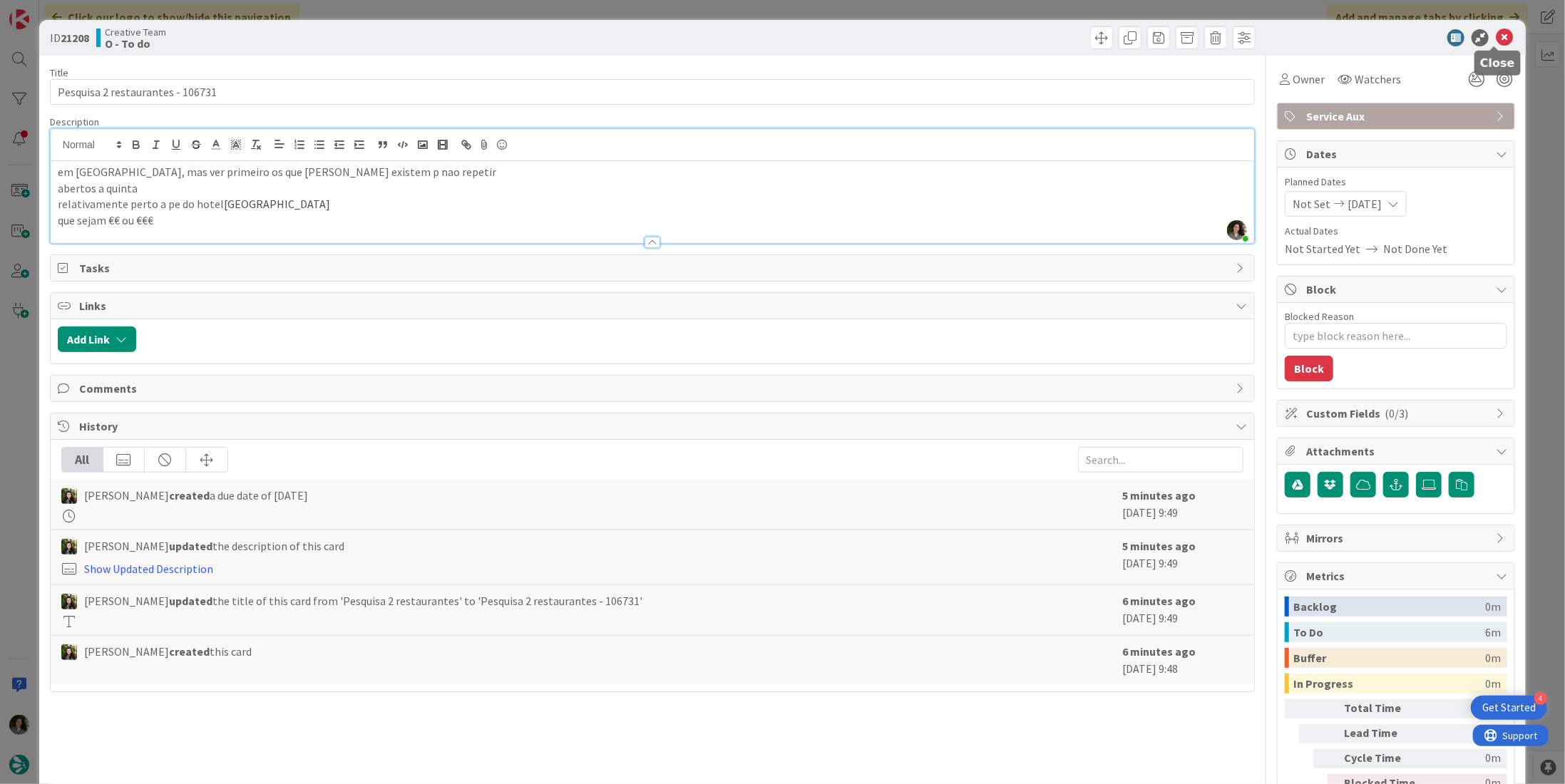
click at [1498, 38] on icon at bounding box center [1504, 38] width 17 height 17
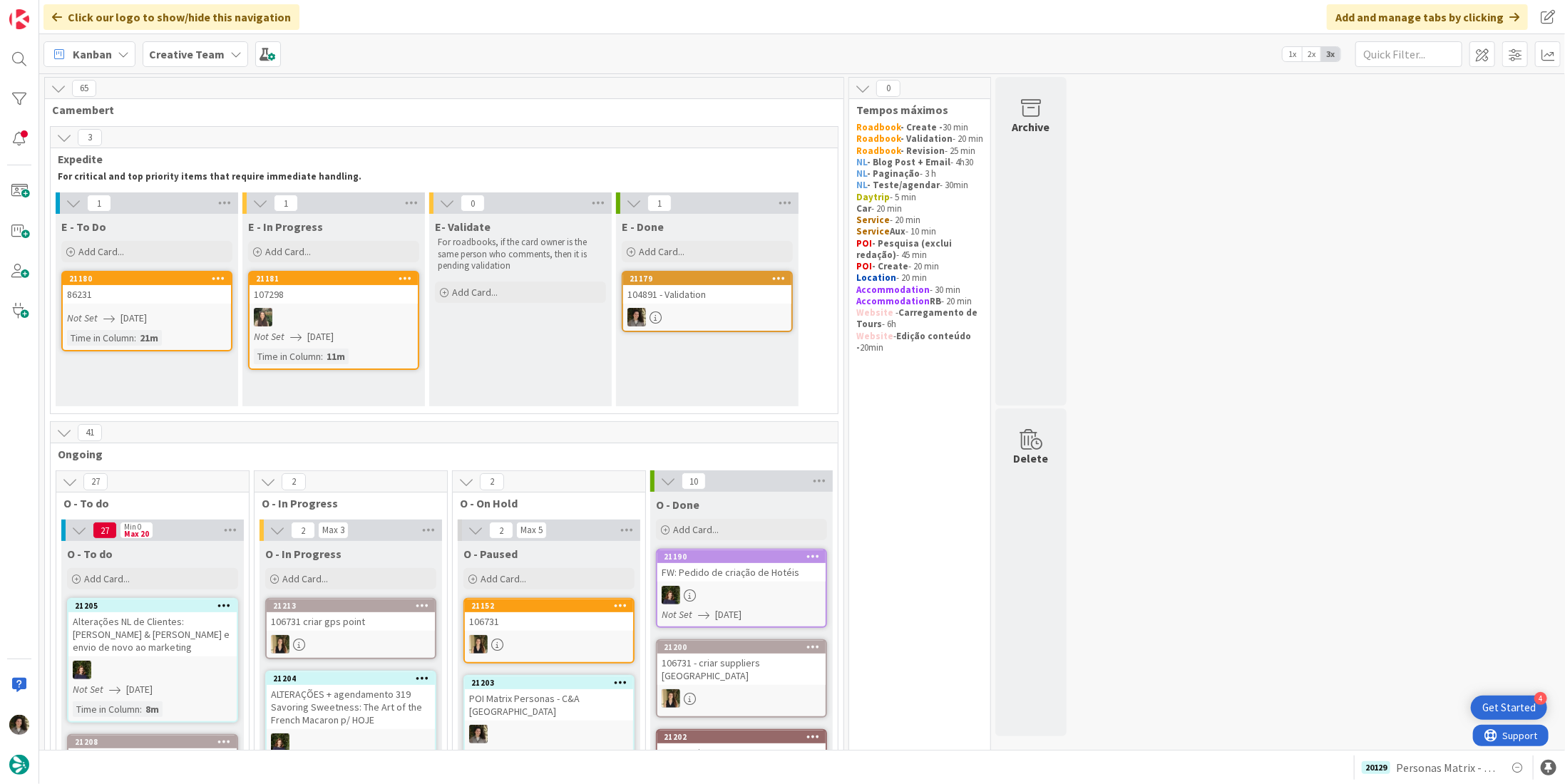
click at [162, 293] on div "86231" at bounding box center [147, 294] width 168 height 19
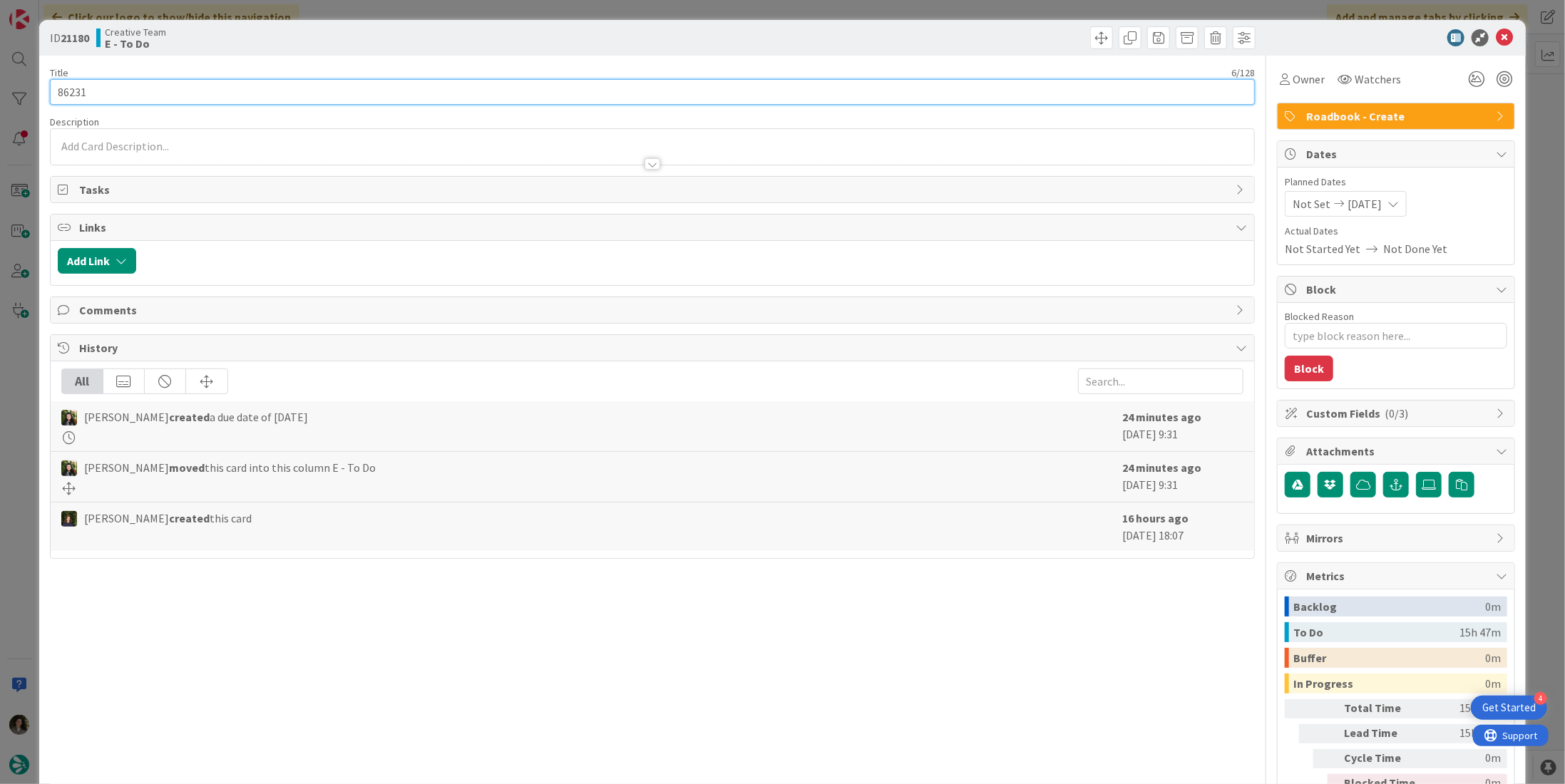
drag, startPoint x: 32, startPoint y: 93, endPoint x: 15, endPoint y: 93, distance: 17.0
click at [15, 93] on div "ID 21180 Creative Team E - To Do Title 6 / 128 86231 Description Owner Watchers…" at bounding box center [782, 392] width 1565 height 784
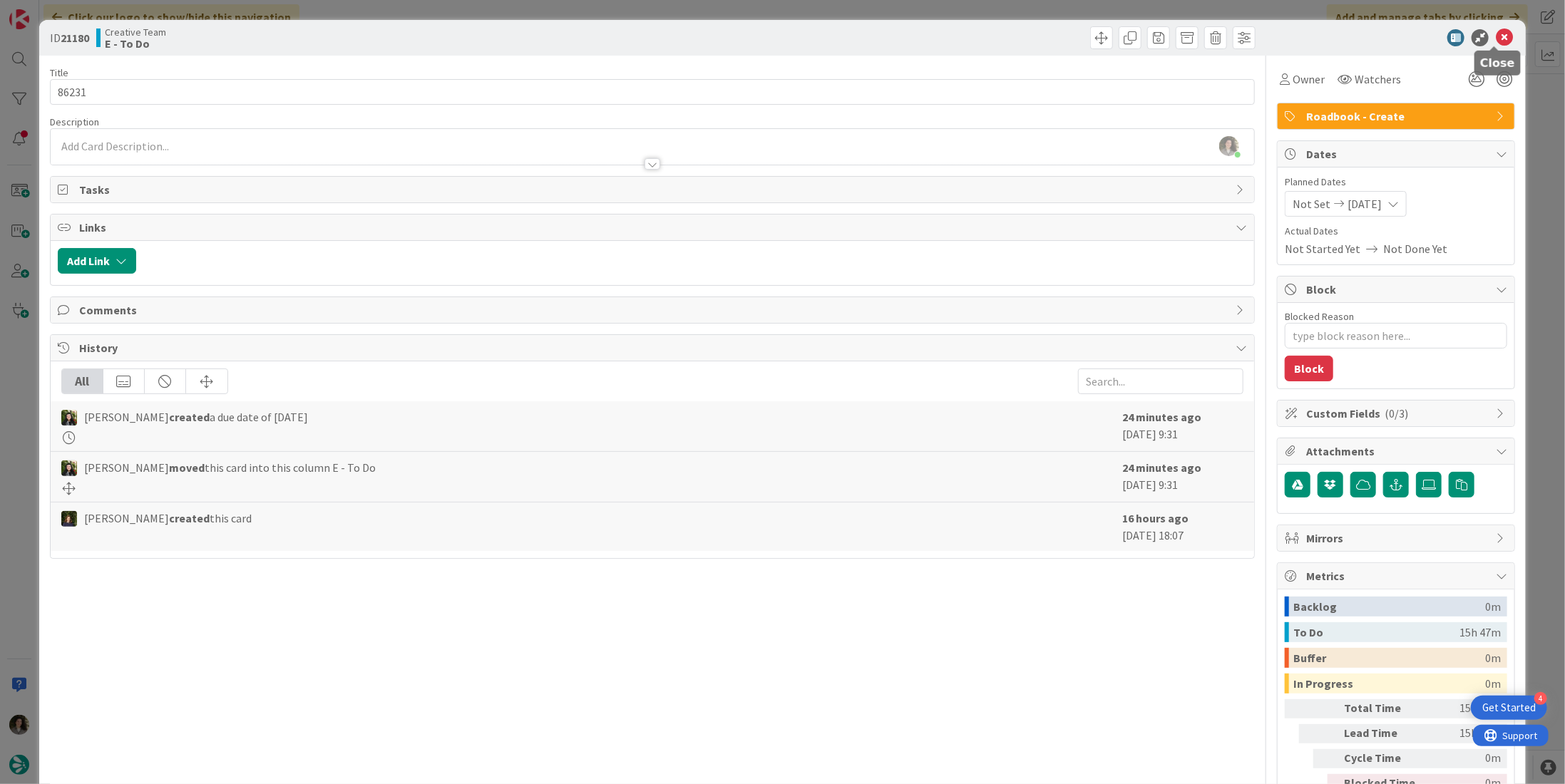
click at [1495, 34] on icon at bounding box center [1504, 38] width 17 height 17
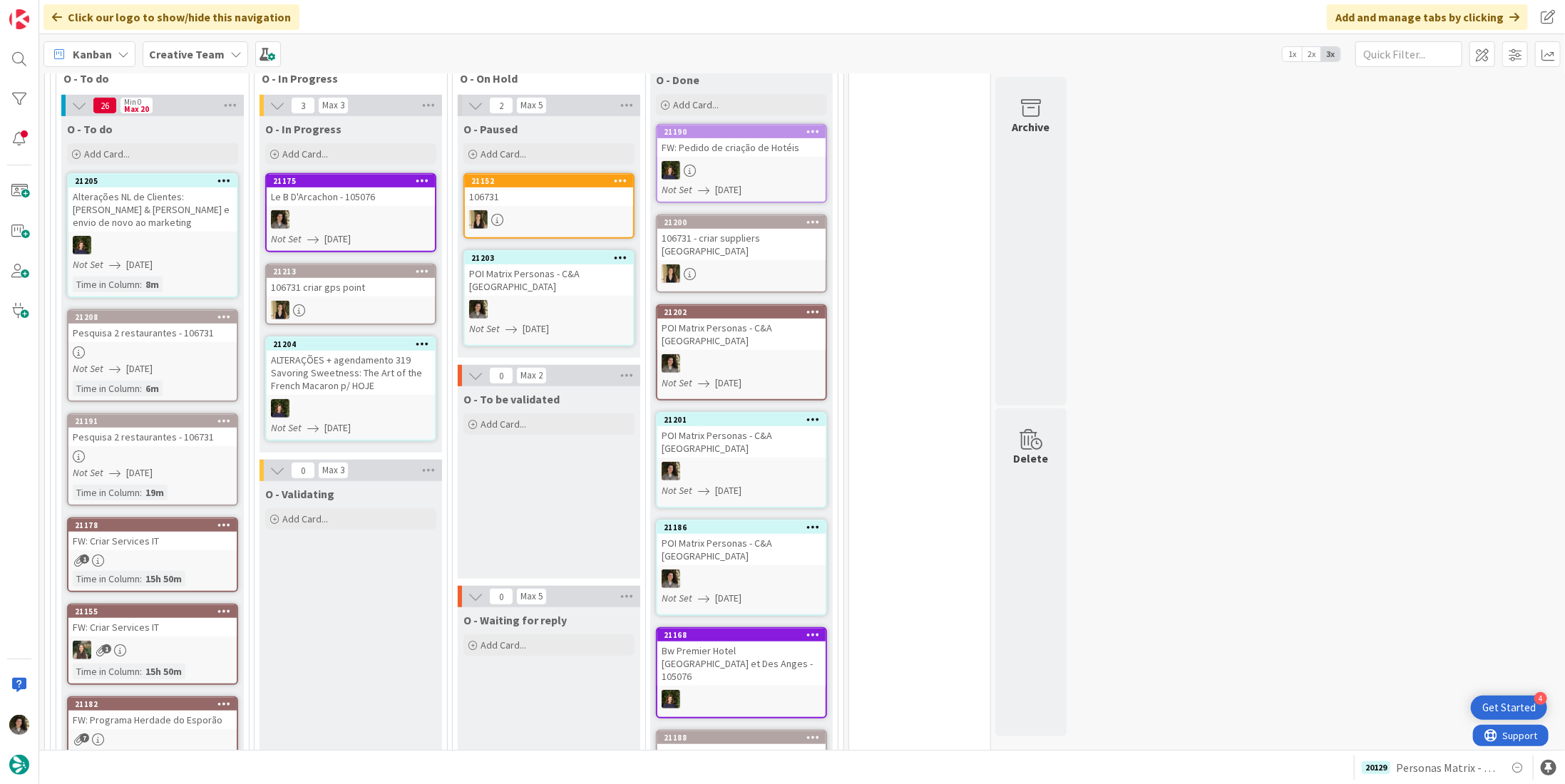
scroll to position [316, 0]
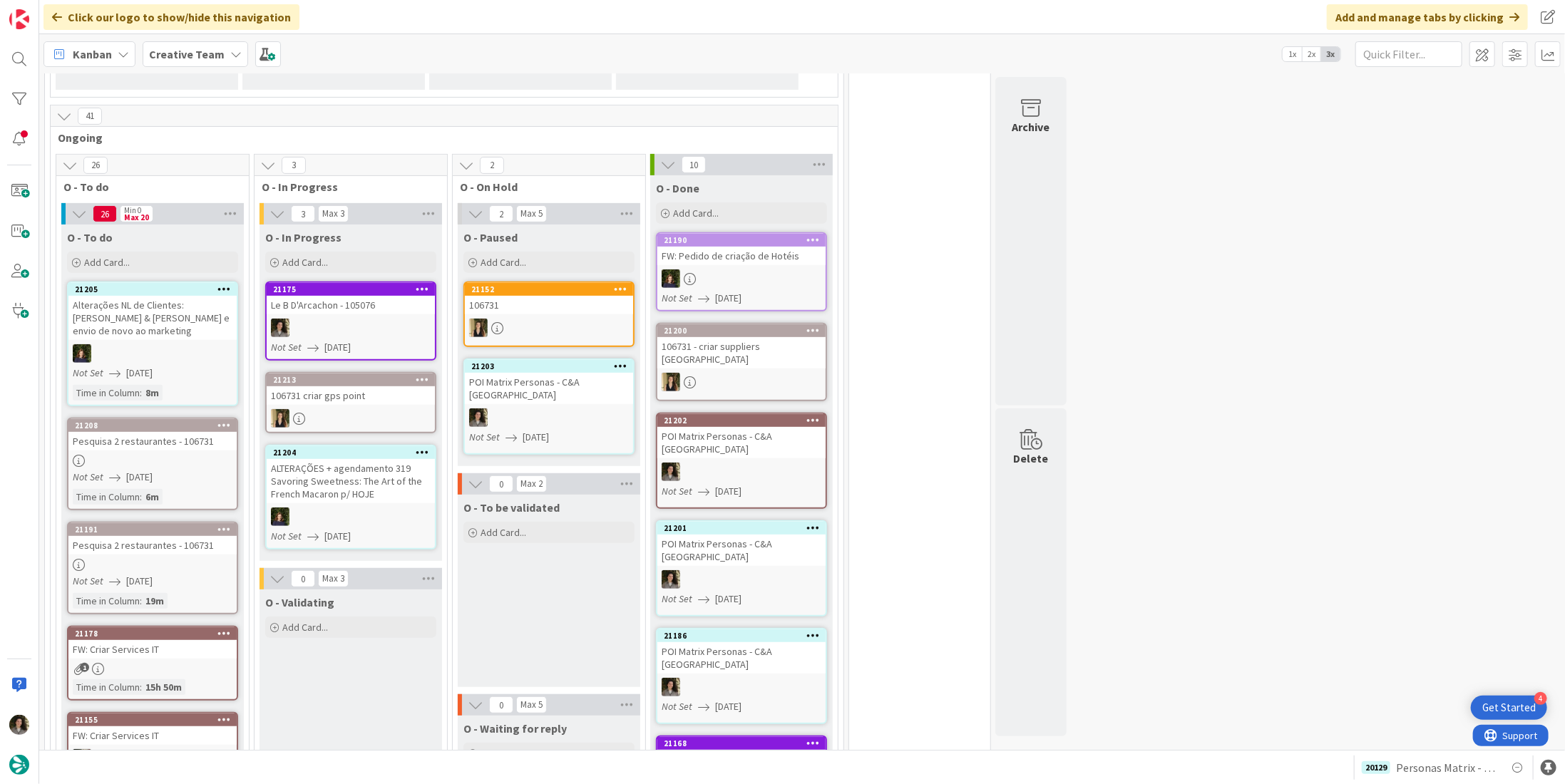
click at [401, 315] on link "21175 Le B D'Arcachon - 105076 Not Set 08/19/2025" at bounding box center [350, 320] width 171 height 79
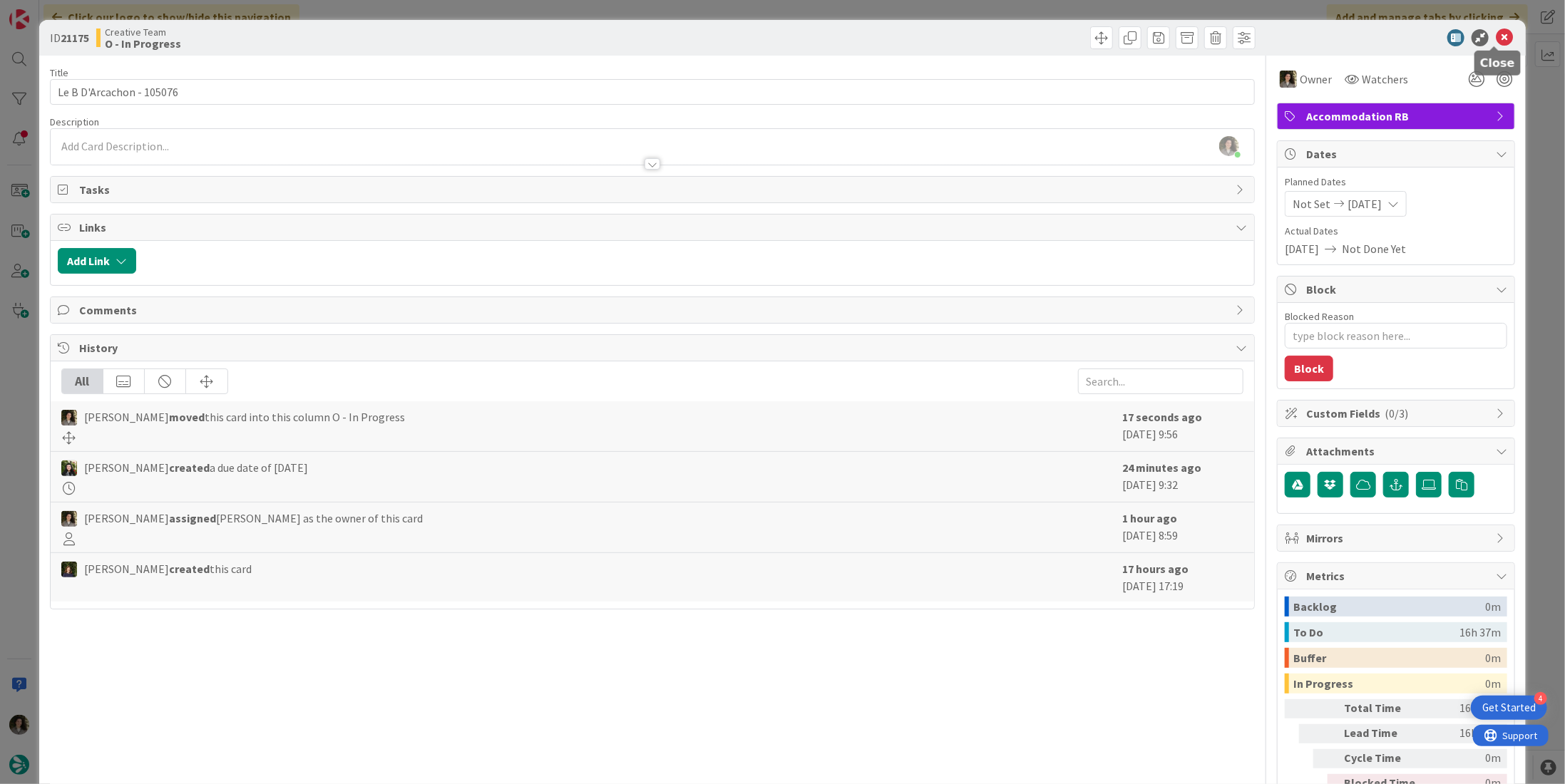
click at [1495, 38] on icon at bounding box center [1504, 38] width 17 height 17
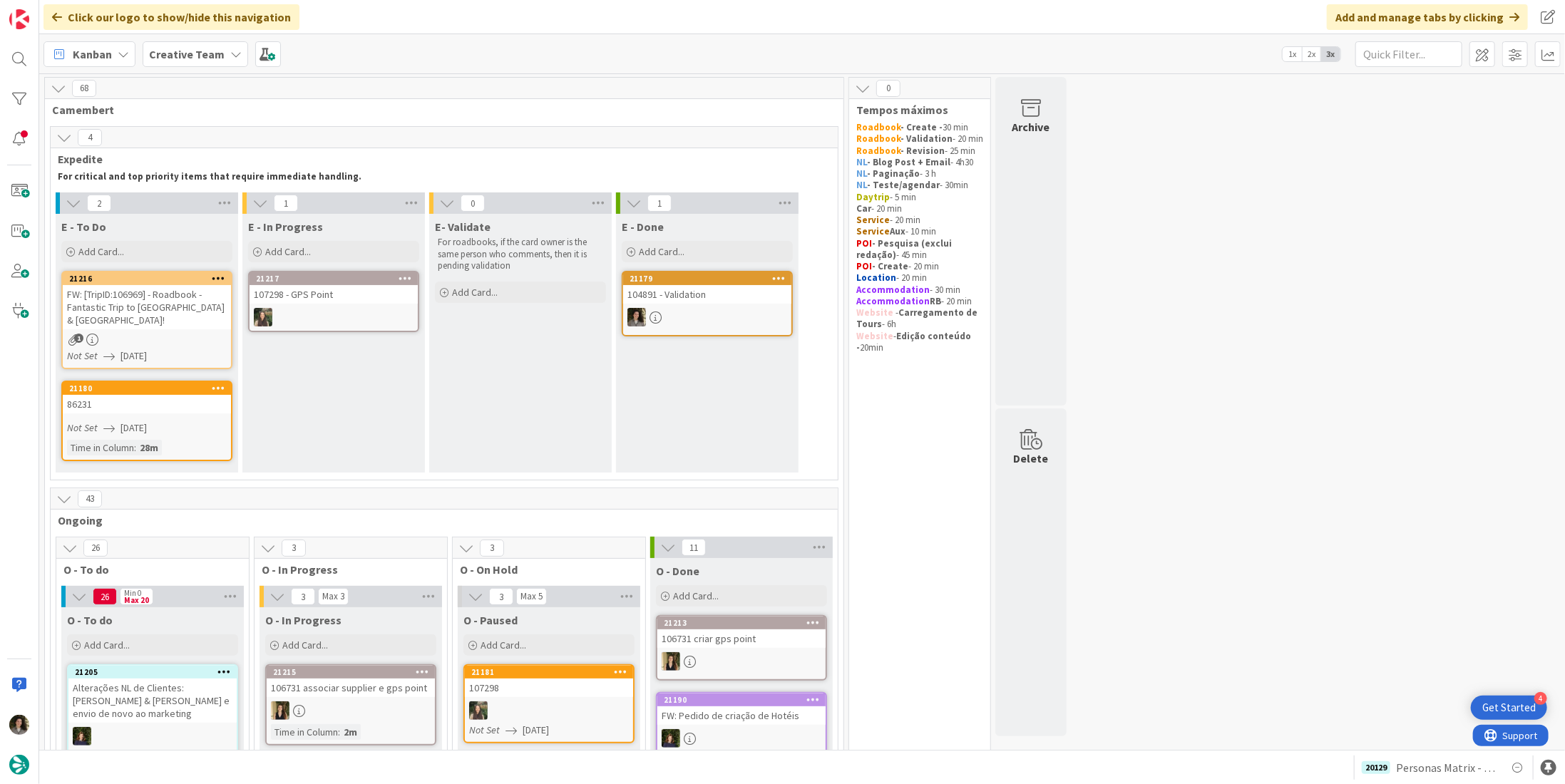
click at [161, 298] on div "FW: [TripID:106969] - Roadbook - Fantastic Trip to France & Spain!" at bounding box center [147, 307] width 168 height 44
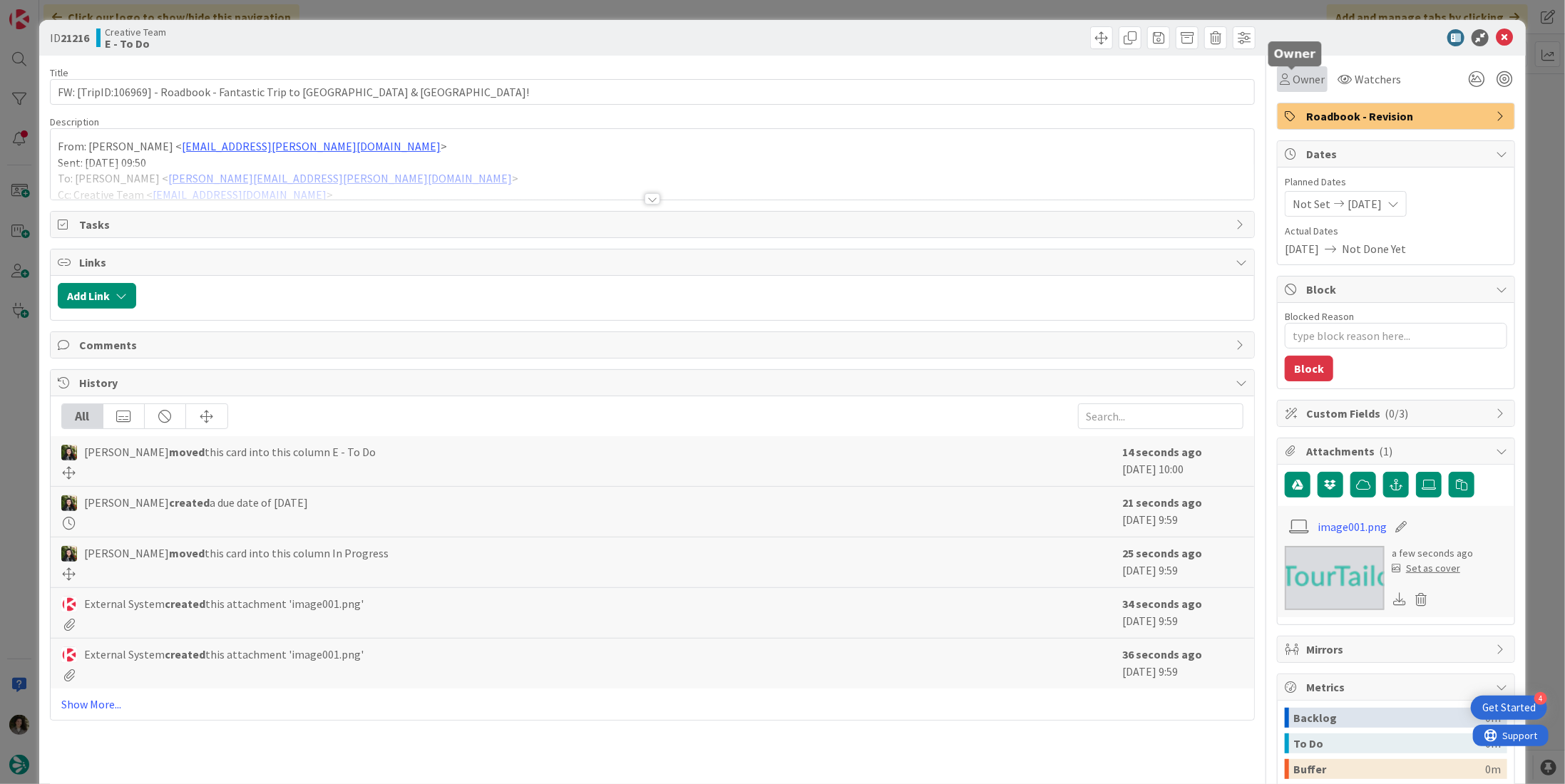
click at [1294, 86] on span "Owner" at bounding box center [1308, 78] width 32 height 17
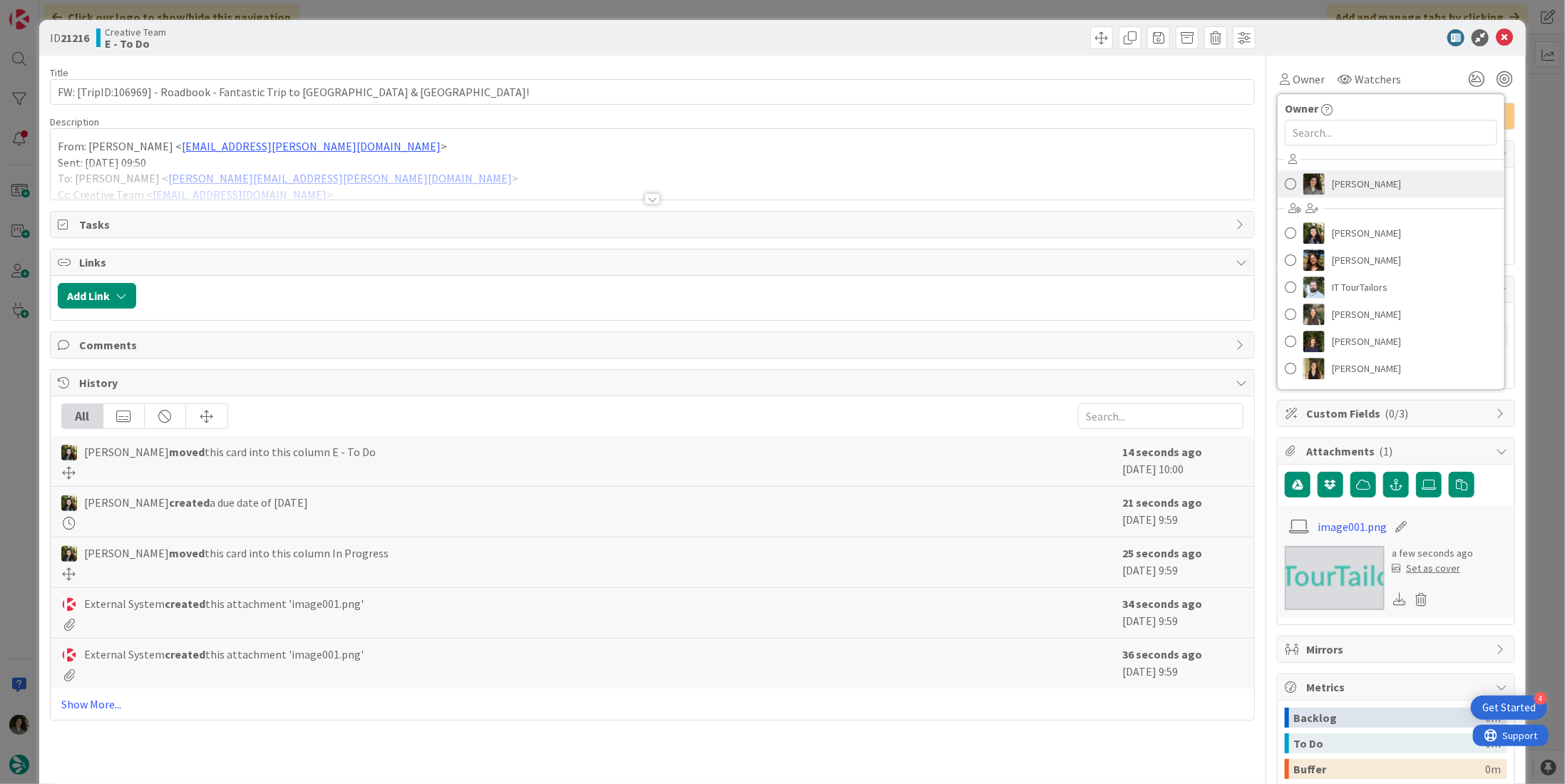
click at [1336, 175] on span "Melissa Santos" at bounding box center [1366, 184] width 70 height 21
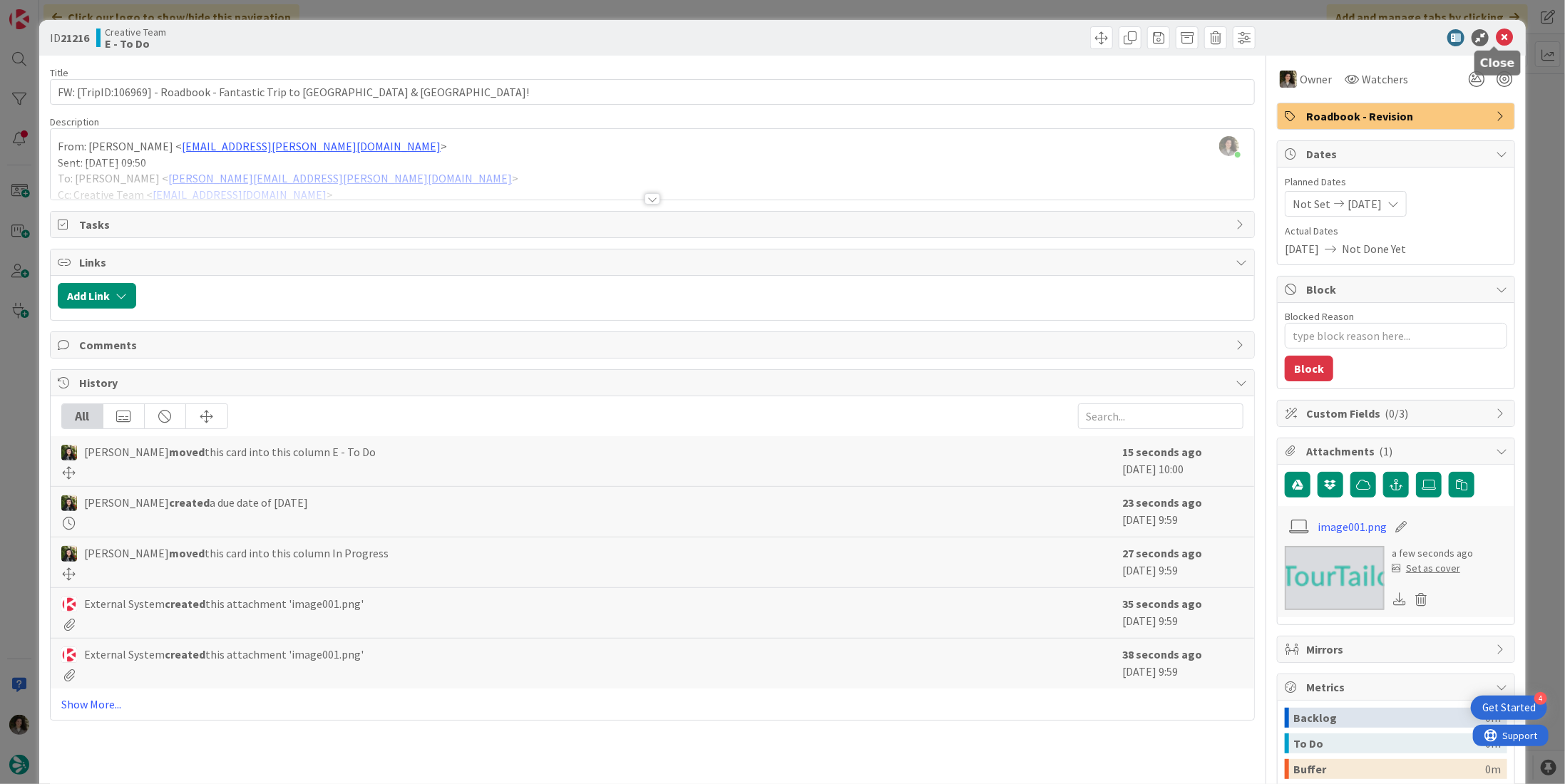
click at [1495, 33] on icon at bounding box center [1504, 38] width 17 height 17
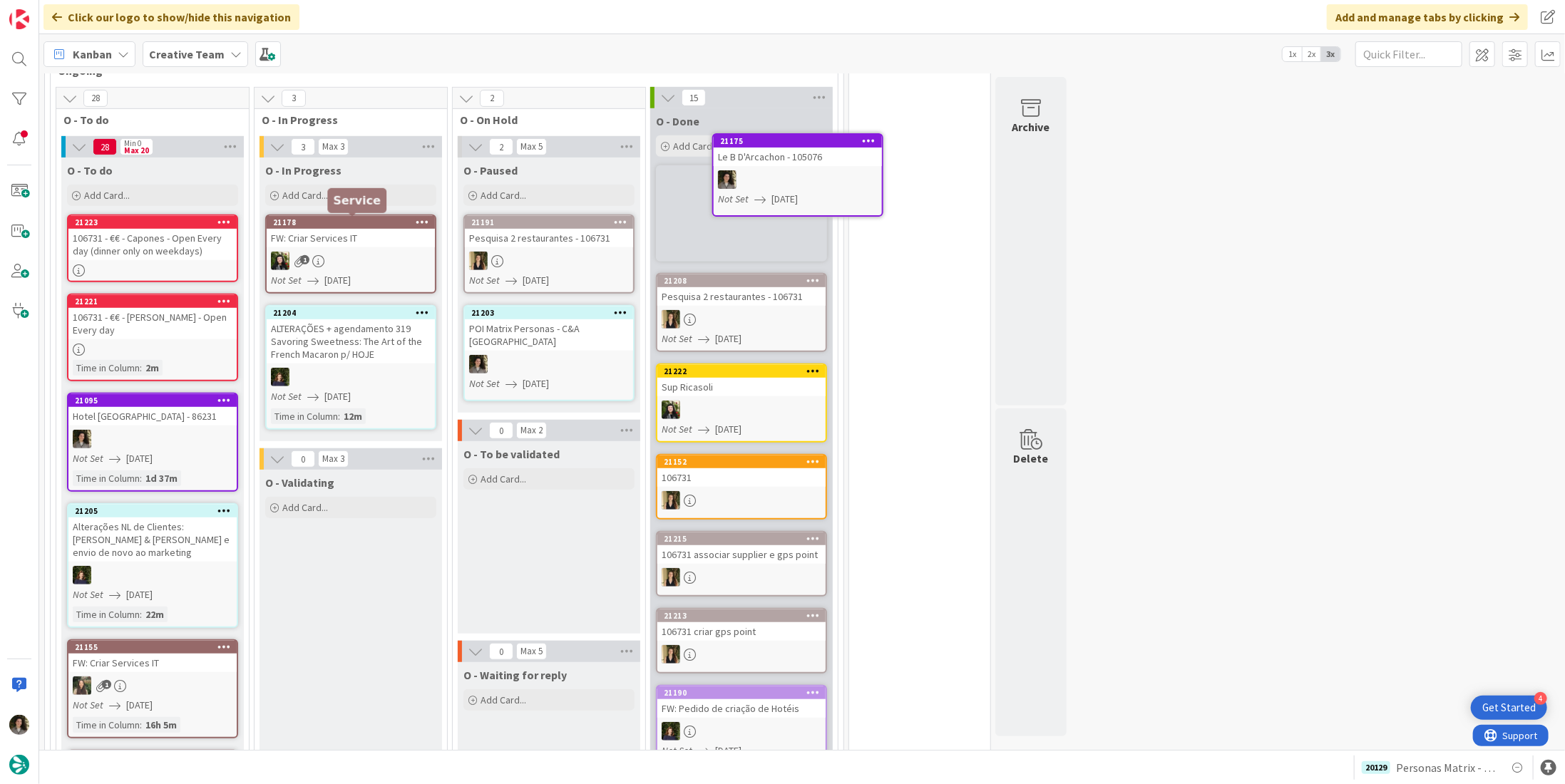
scroll to position [410, 0]
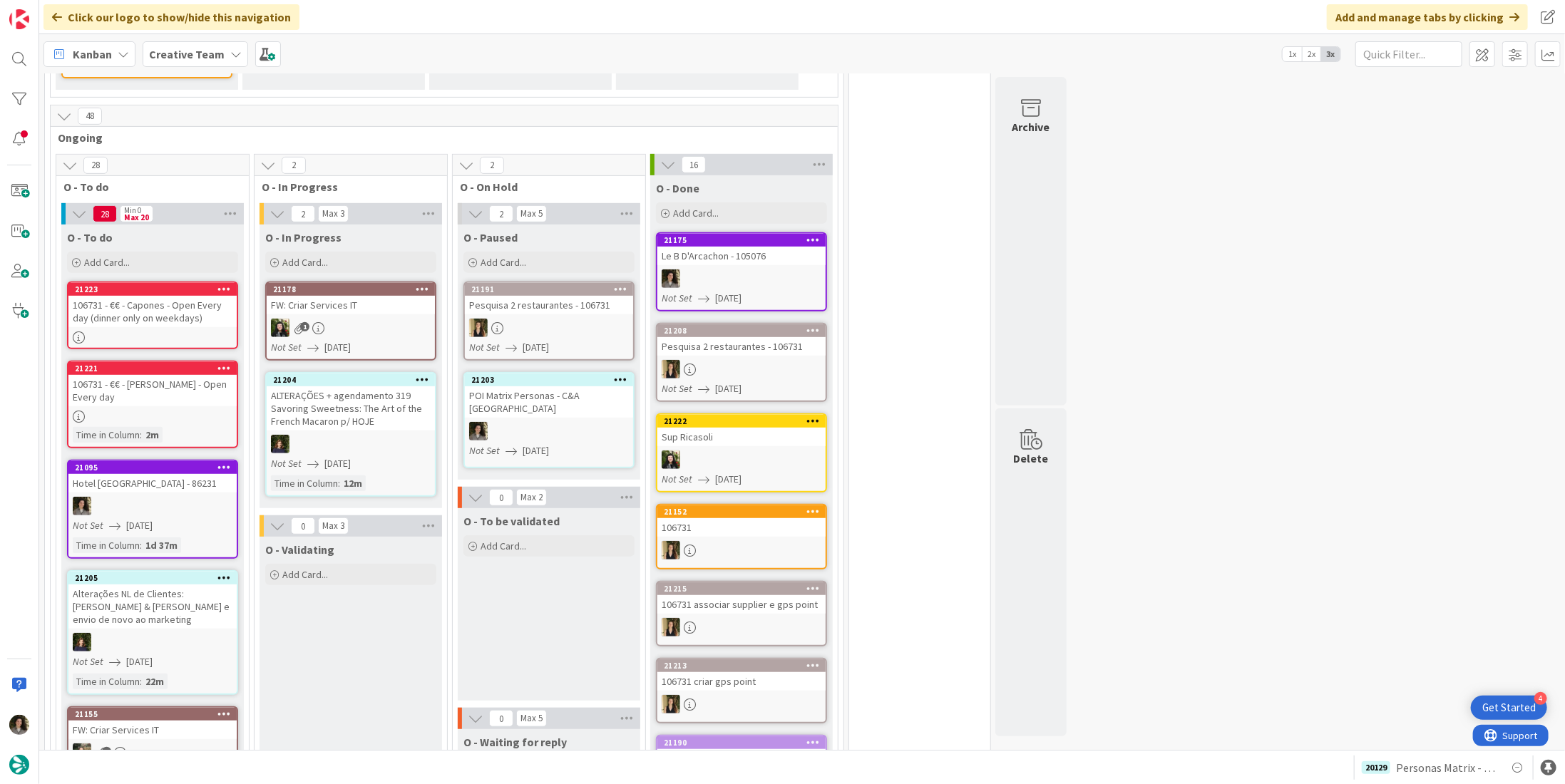
click at [777, 270] on div at bounding box center [742, 279] width 168 height 19
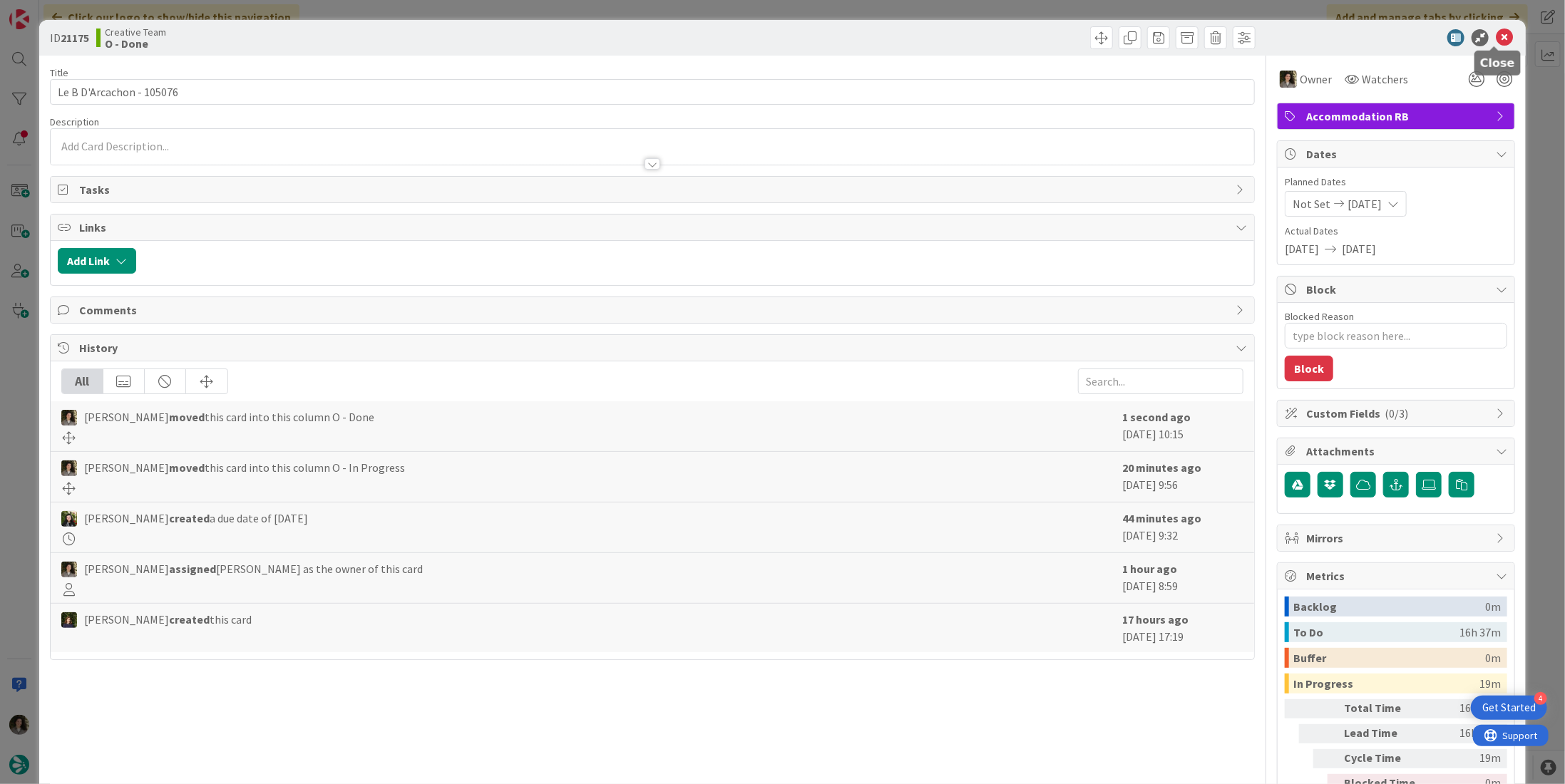
click at [1495, 37] on icon at bounding box center [1504, 38] width 17 height 17
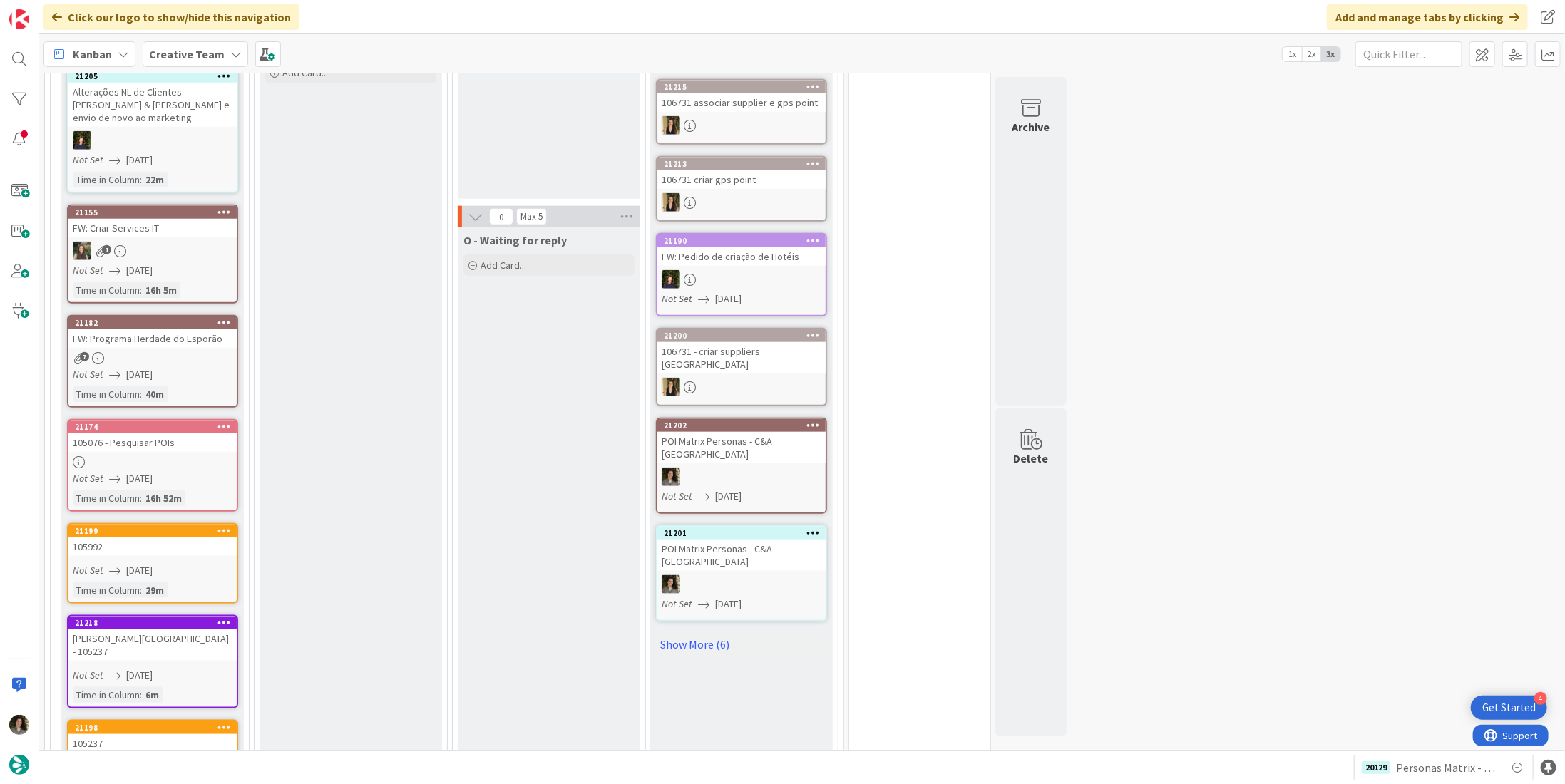
scroll to position [979, 0]
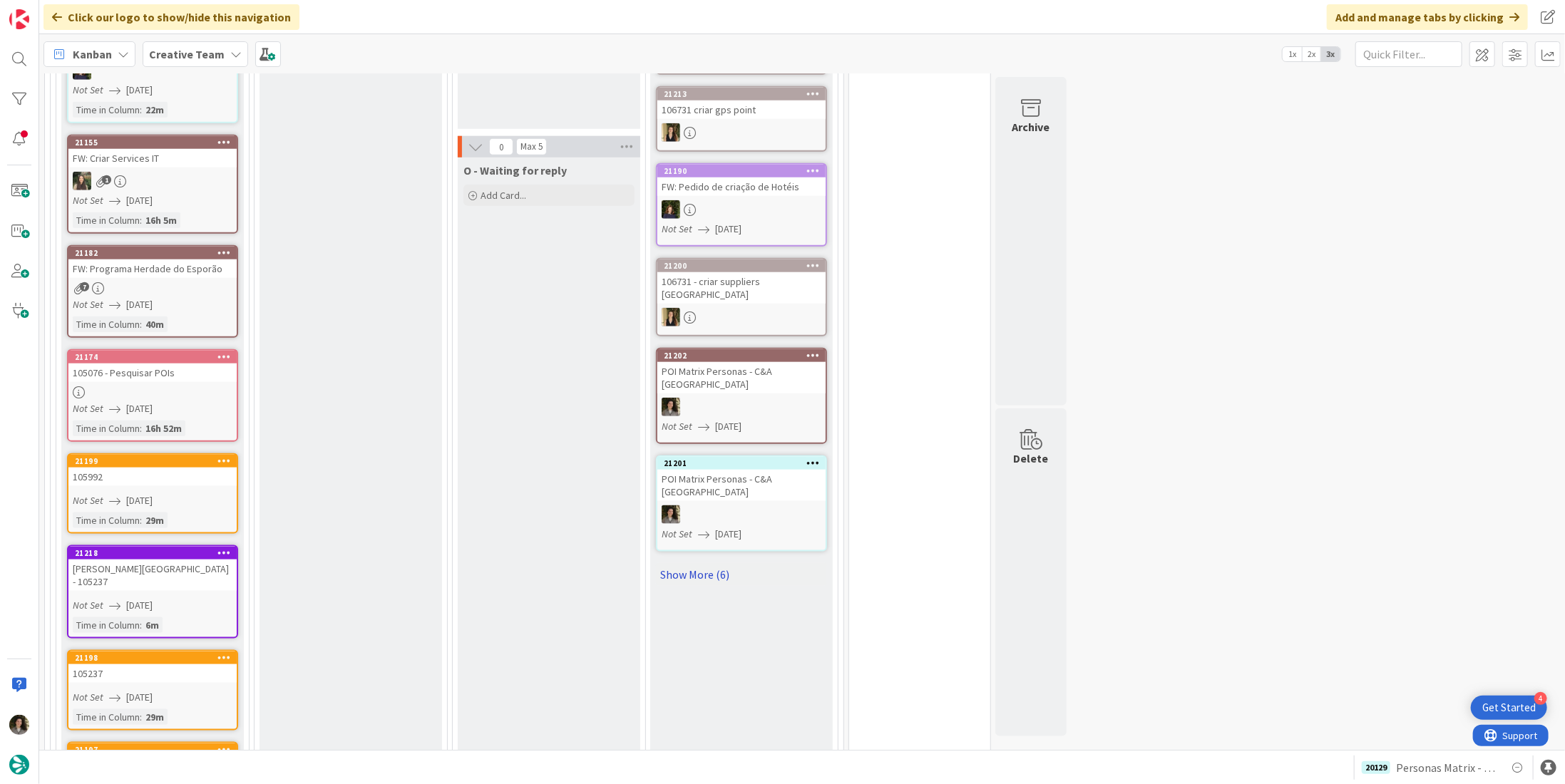
click at [705, 563] on link "Show More (6)" at bounding box center [741, 575] width 171 height 23
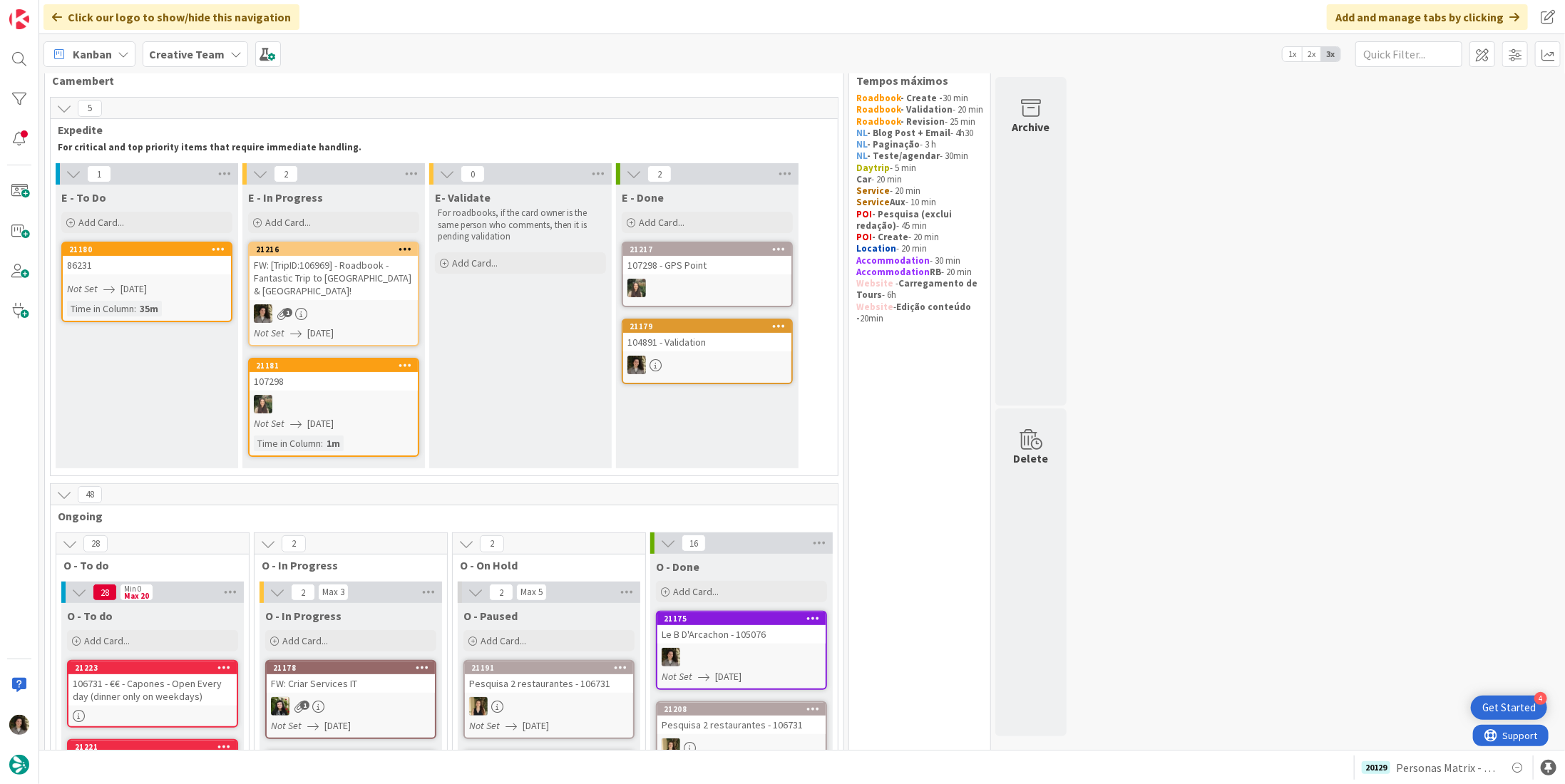
scroll to position [0, 0]
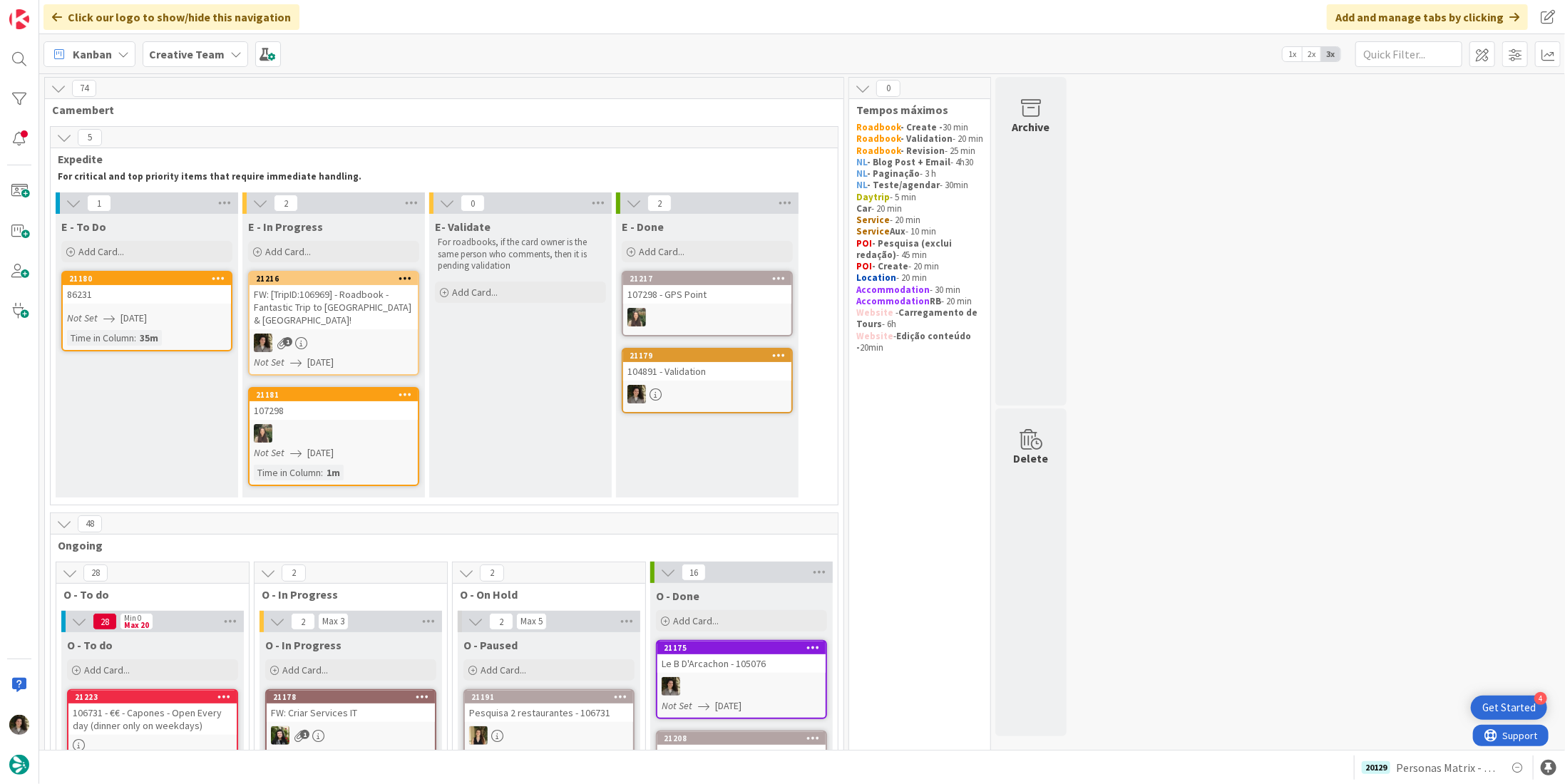
click at [316, 334] on div "1" at bounding box center [334, 343] width 168 height 19
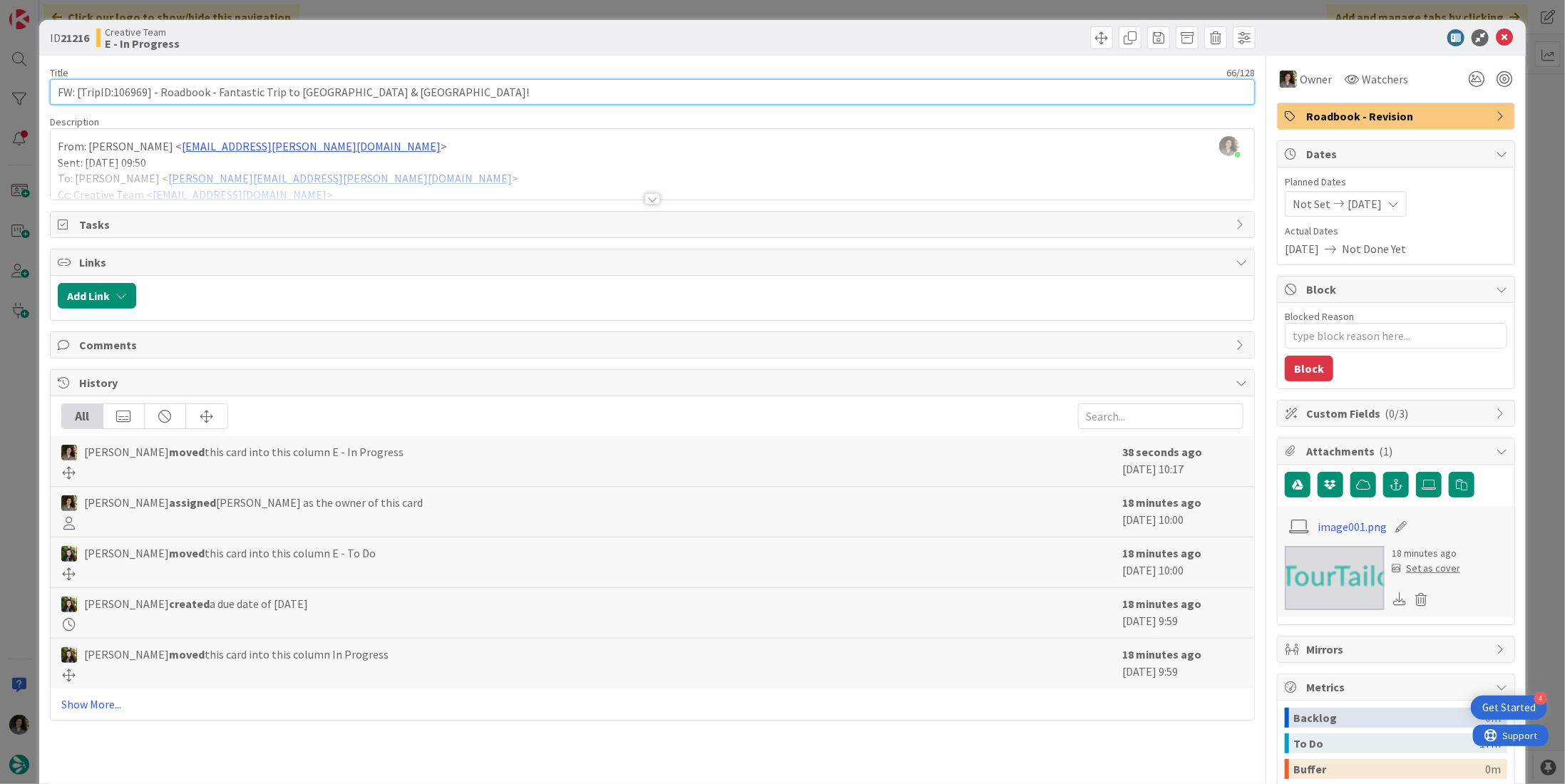
drag, startPoint x: 146, startPoint y: 89, endPoint x: 114, endPoint y: 92, distance: 32.1
click at [114, 92] on input "FW: [TripID:106969] - Roadbook - Fantastic Trip to France & Spain!" at bounding box center [652, 92] width 1205 height 25
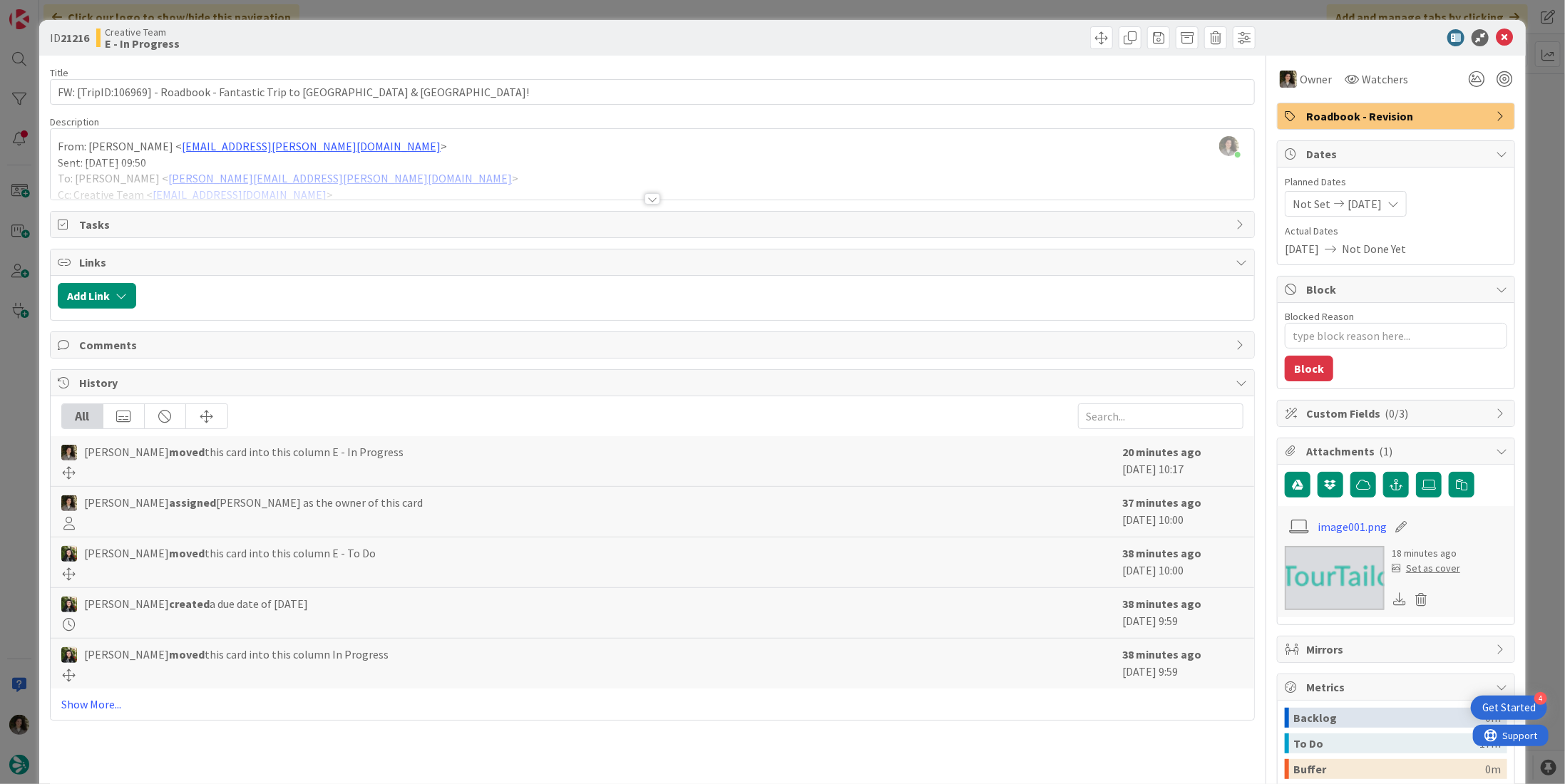
type textarea "x"
